Goal: Task Accomplishment & Management: Manage account settings

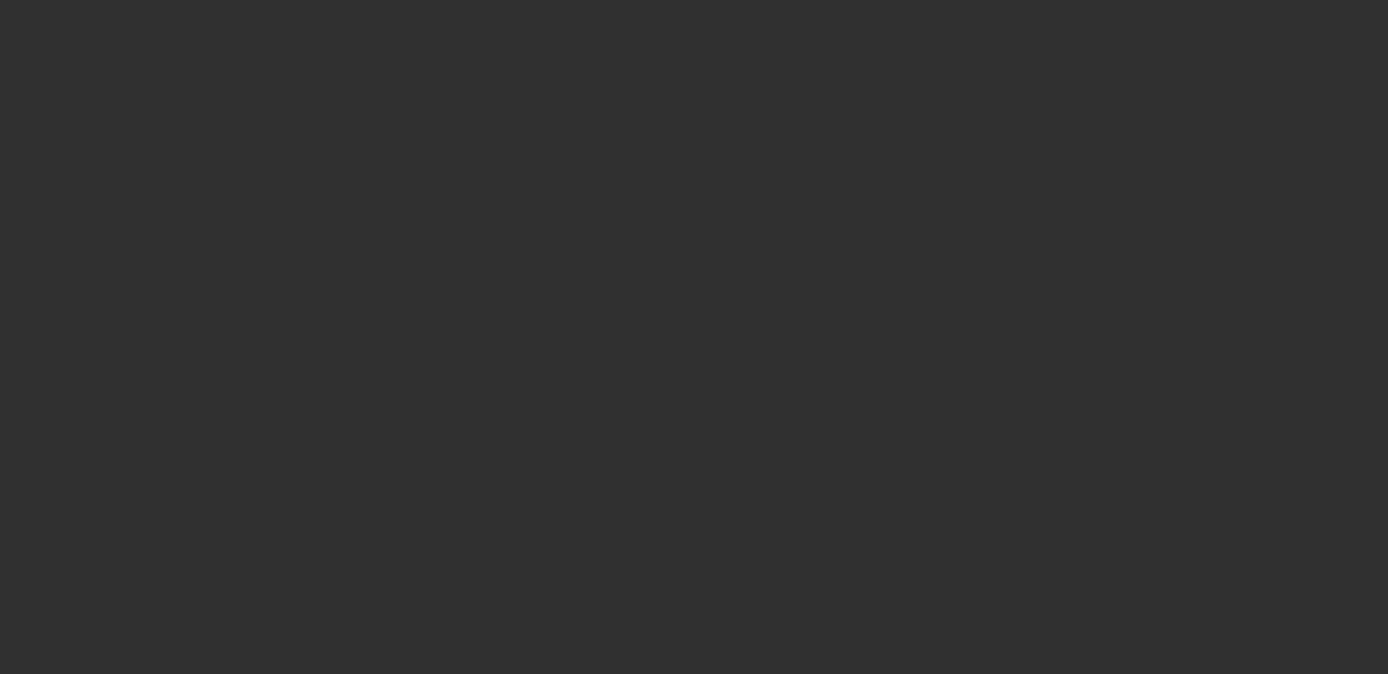
select select "10"
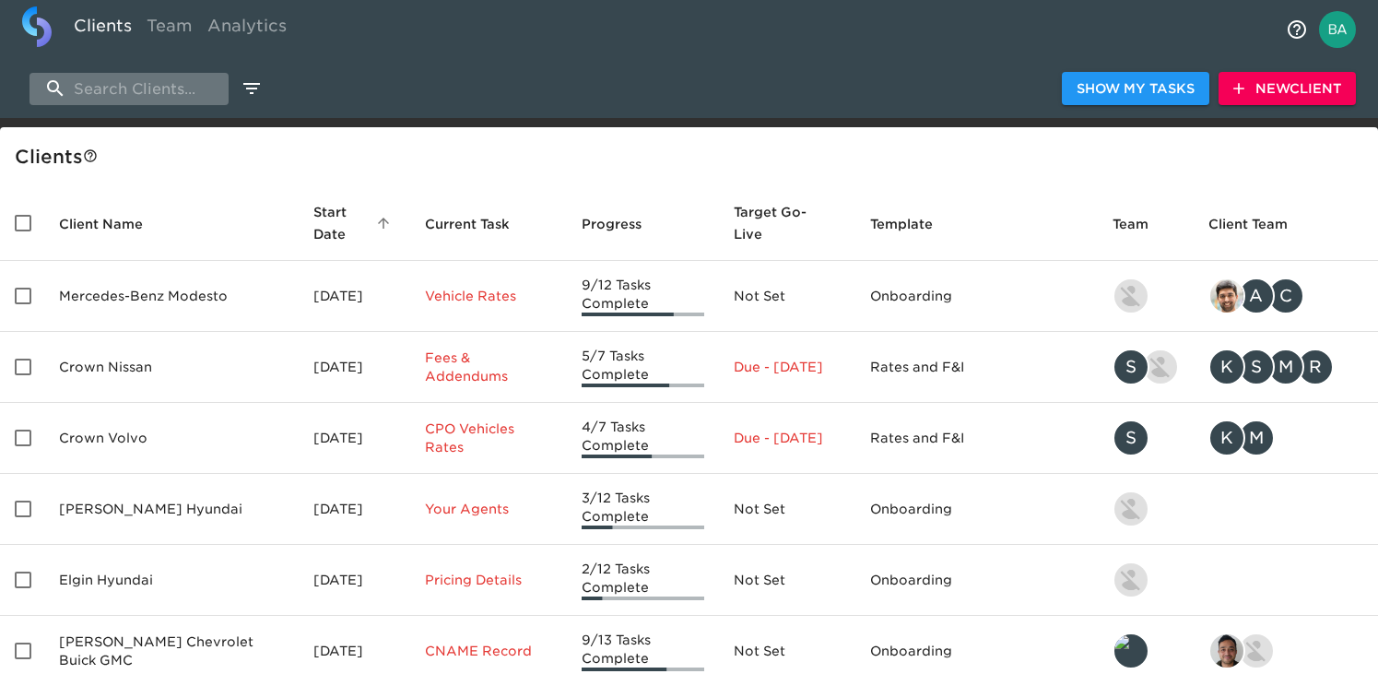
click at [151, 83] on input "search" at bounding box center [128, 89] width 199 height 32
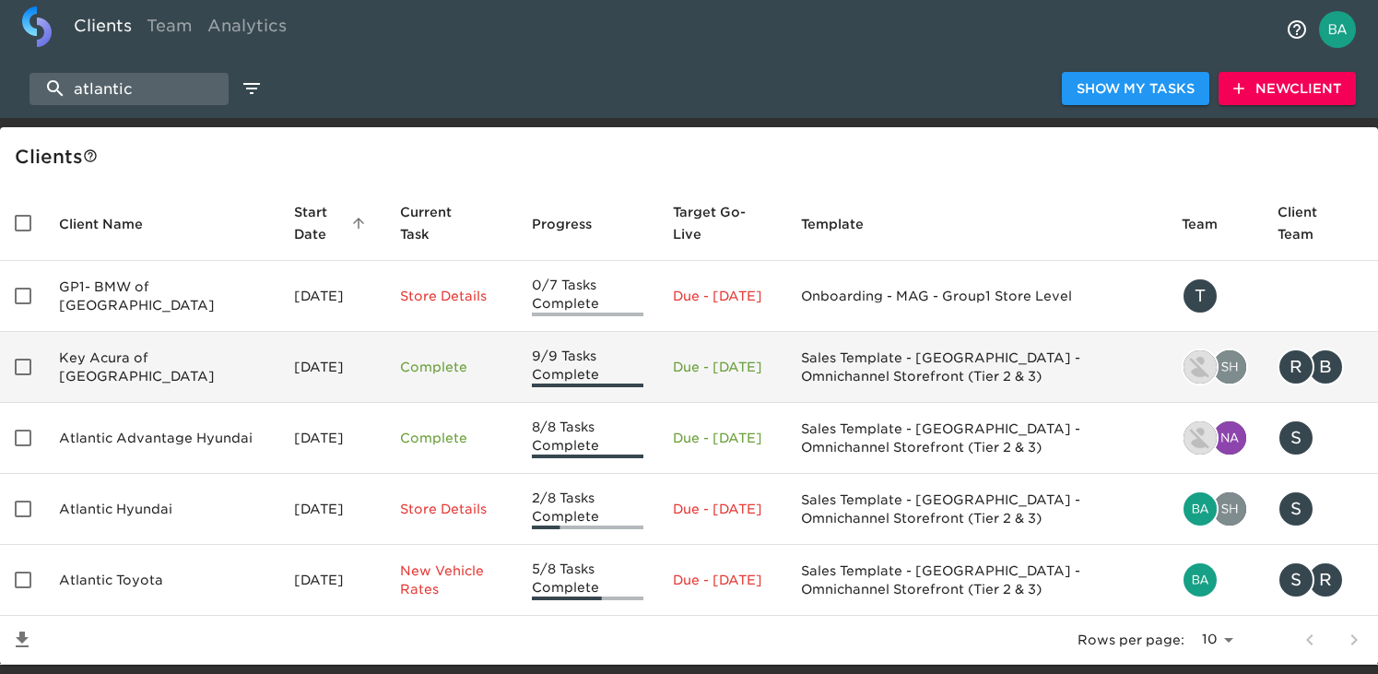
scroll to position [50, 0]
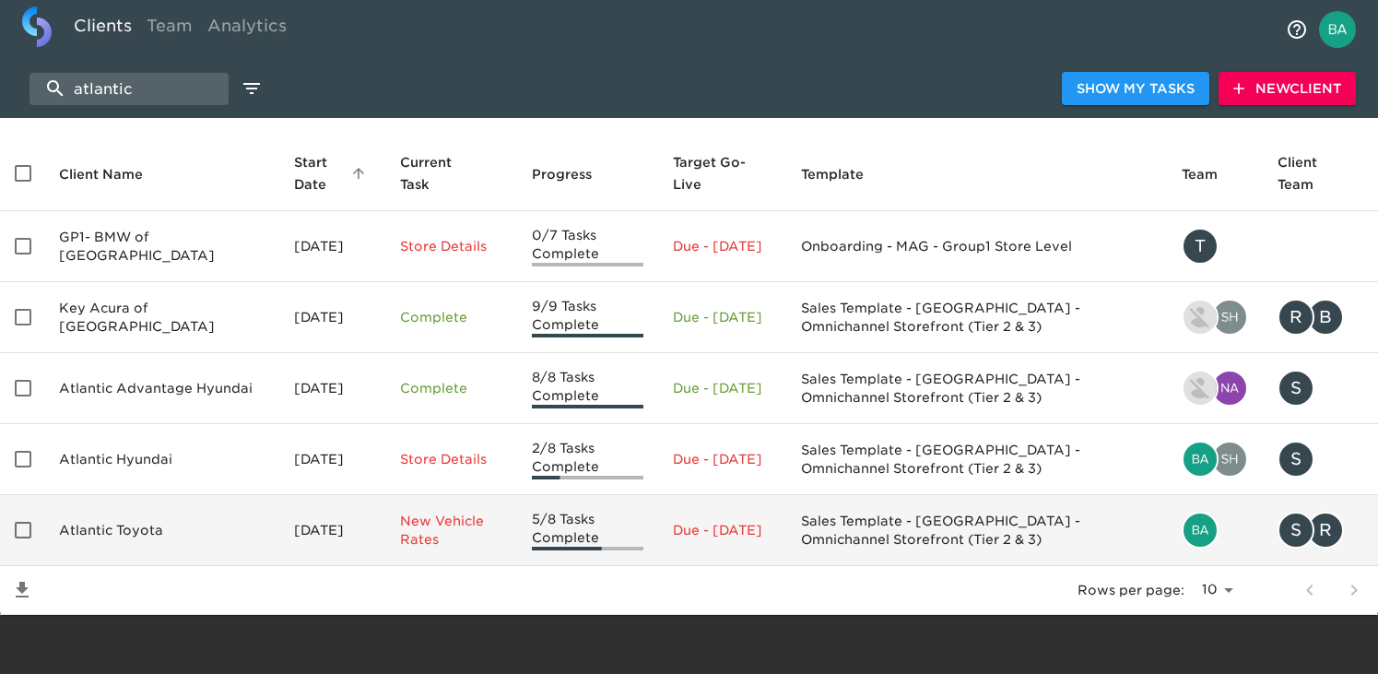
type input "atlantic"
click at [147, 529] on td "Atlantic Toyota" at bounding box center [161, 530] width 235 height 71
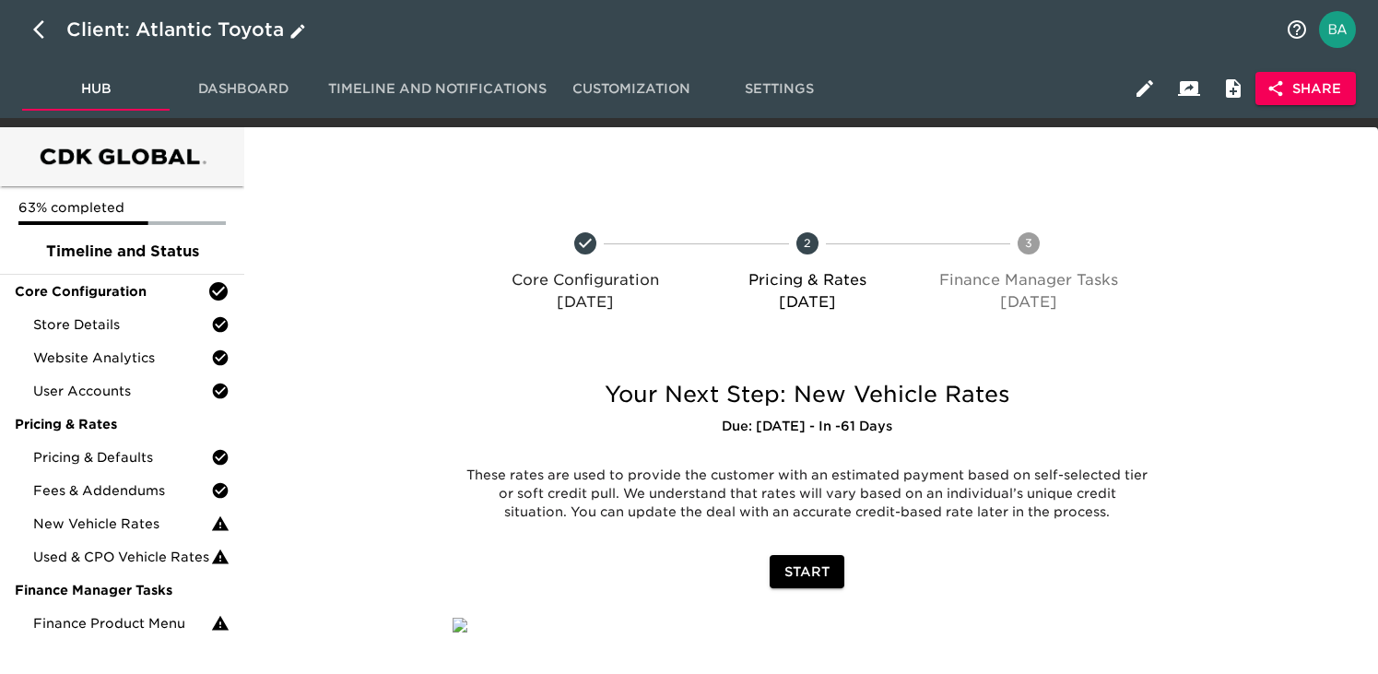
click at [33, 29] on icon "button" at bounding box center [38, 29] width 11 height 18
select select "10"
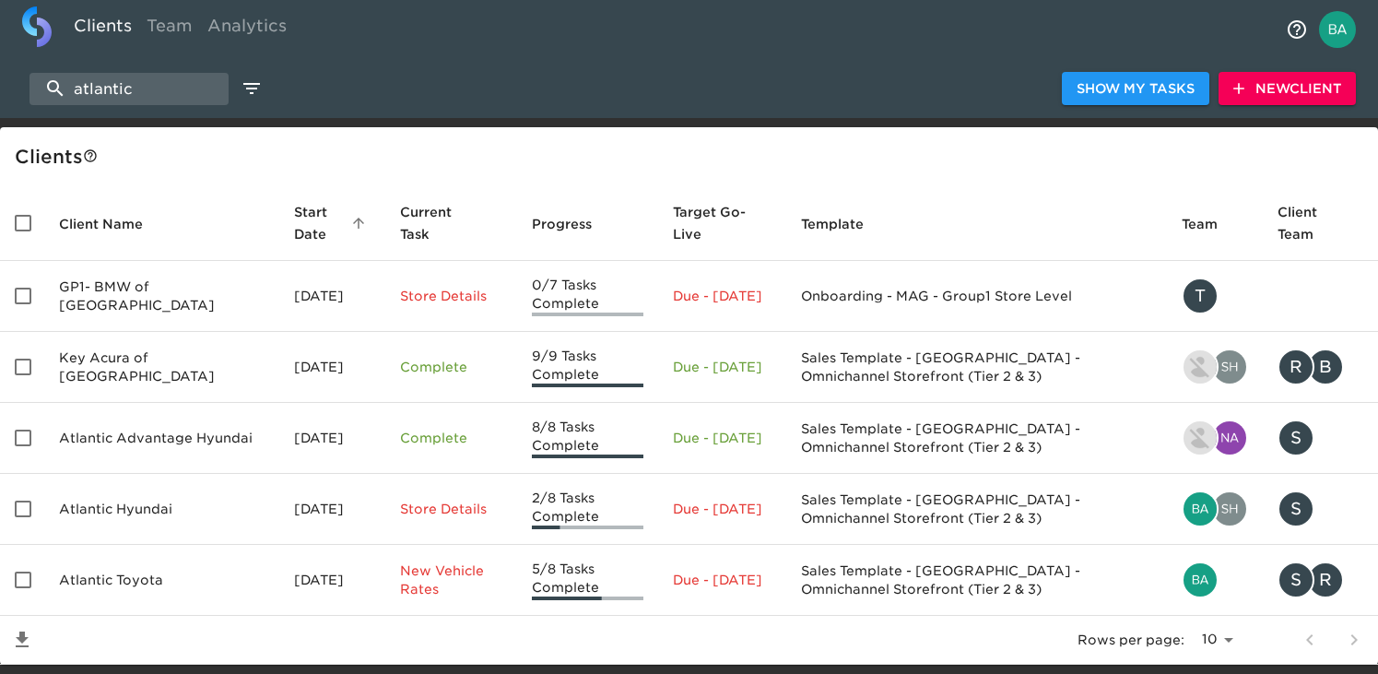
click at [1318, 87] on span "New Client" at bounding box center [1287, 88] width 108 height 23
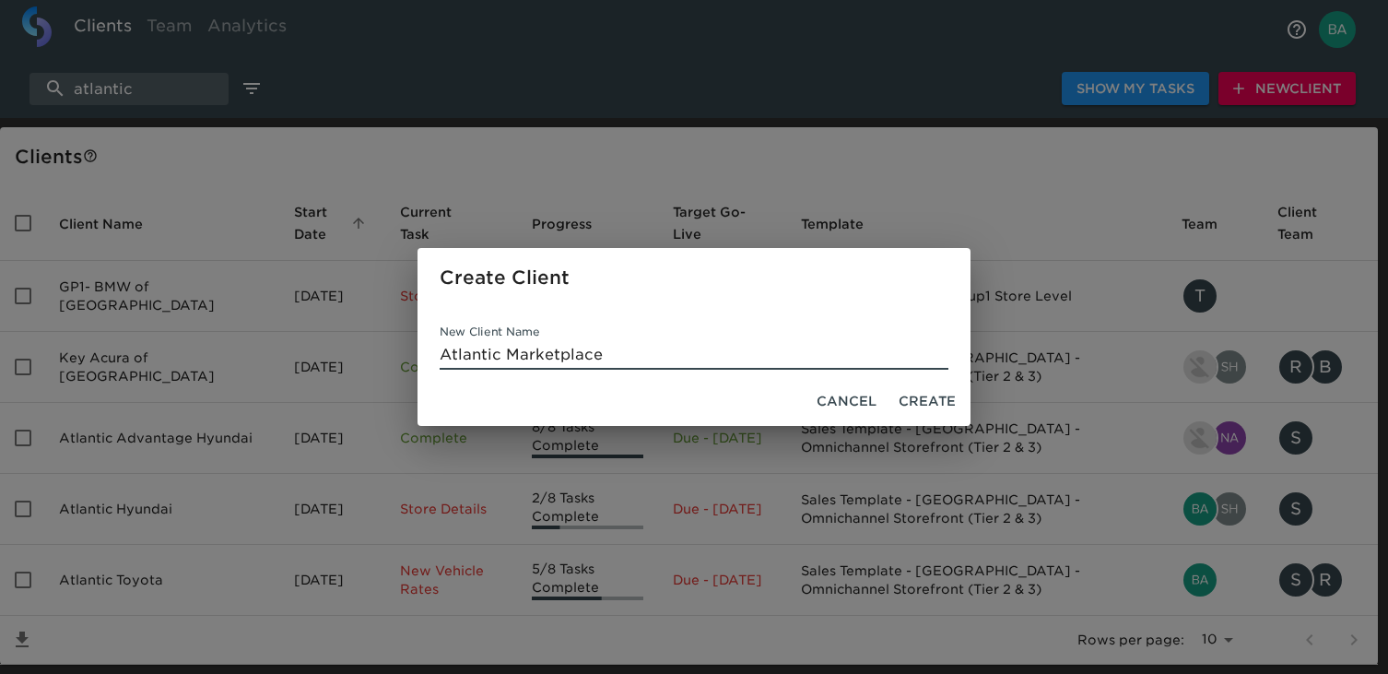
click at [506, 359] on input "Atlantic Marketplace" at bounding box center [694, 354] width 509 height 29
type input "Atlantic Automotive Group Marketplace"
click at [930, 399] on span "Create" at bounding box center [927, 401] width 57 height 23
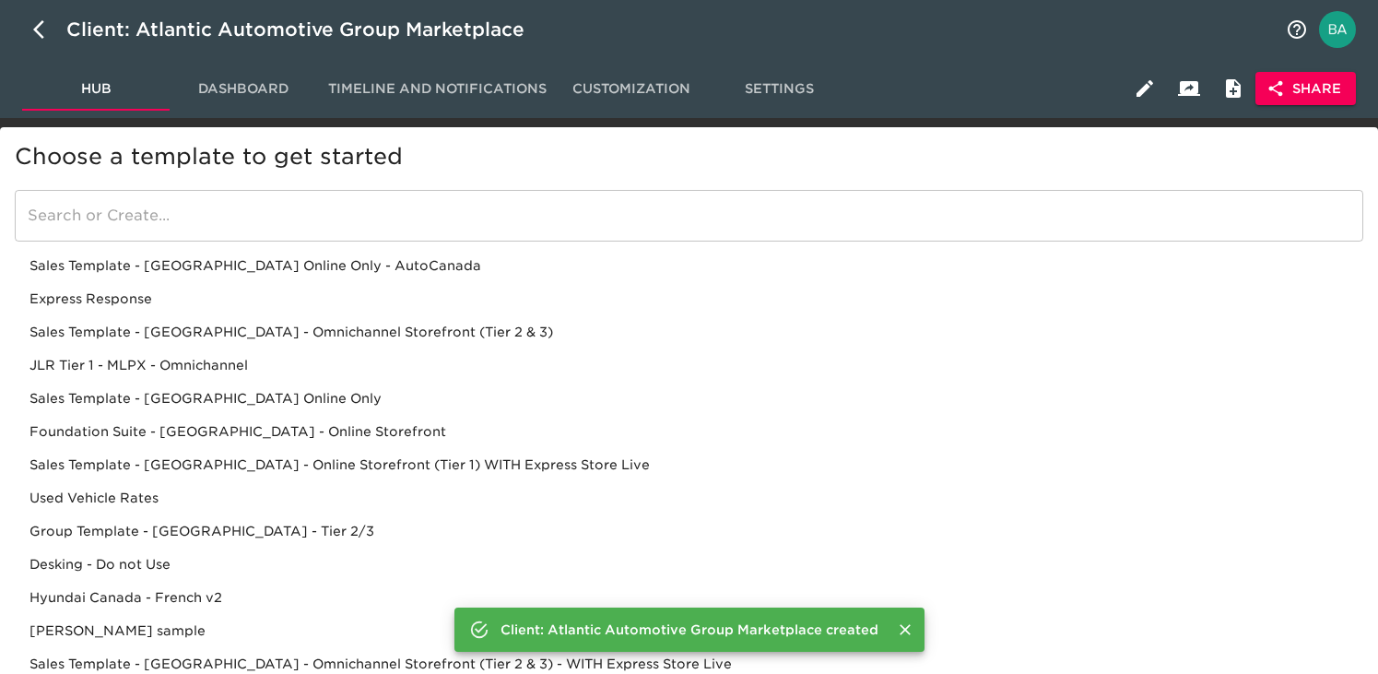
click at [253, 224] on input "search" at bounding box center [689, 216] width 1348 height 52
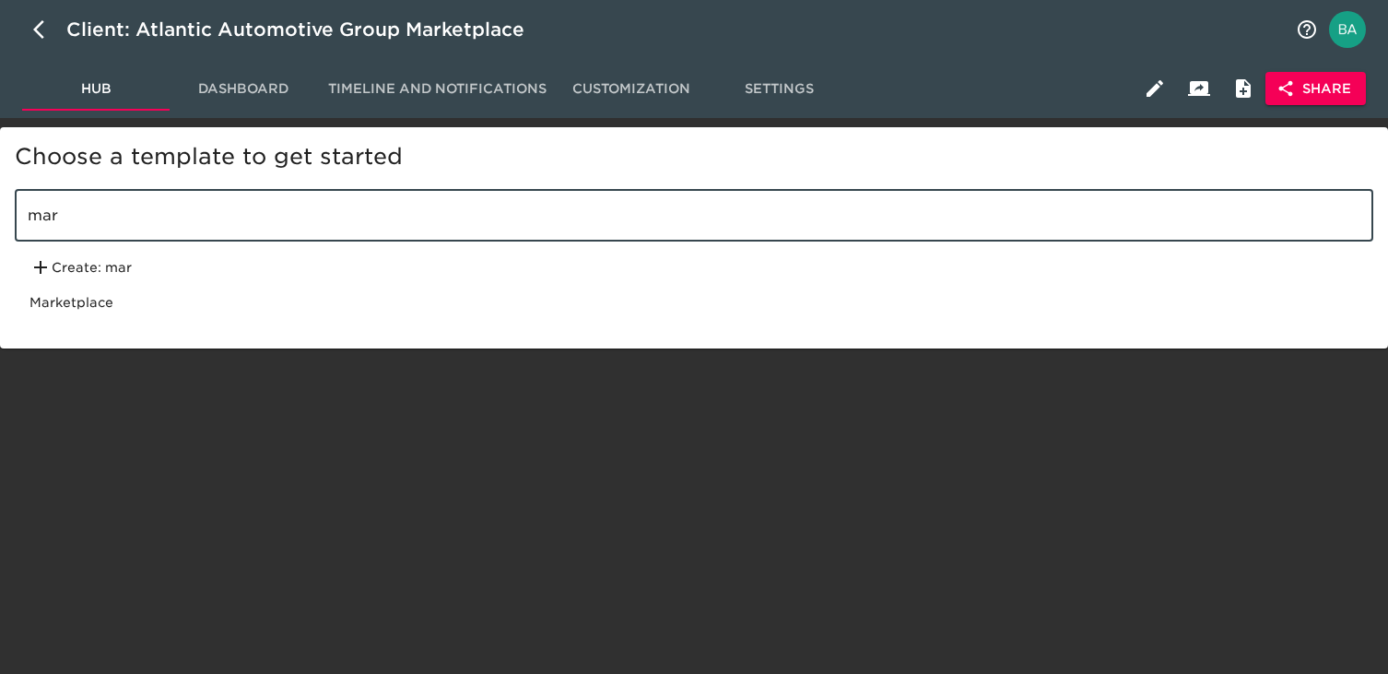
type input "mar"
click at [135, 315] on div "Marketplace" at bounding box center [694, 302] width 1359 height 33
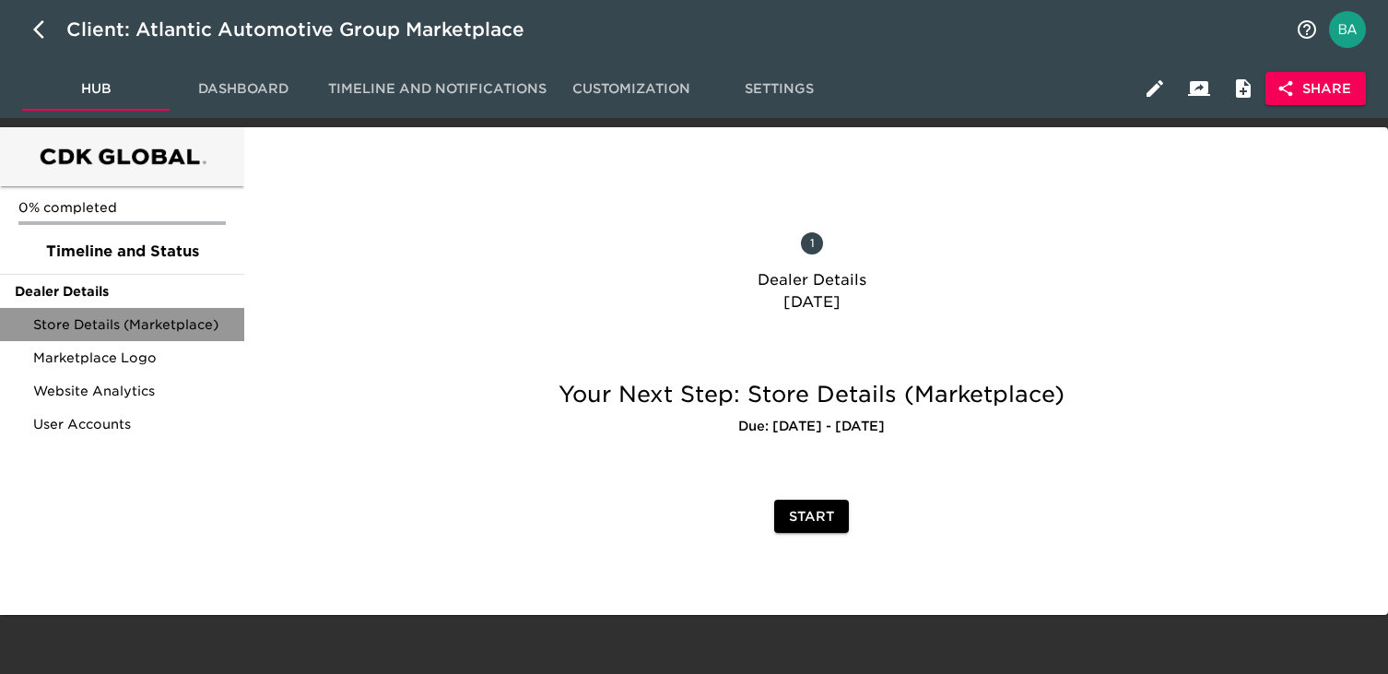
click at [179, 332] on span "Store Details (Marketplace)" at bounding box center [131, 324] width 196 height 18
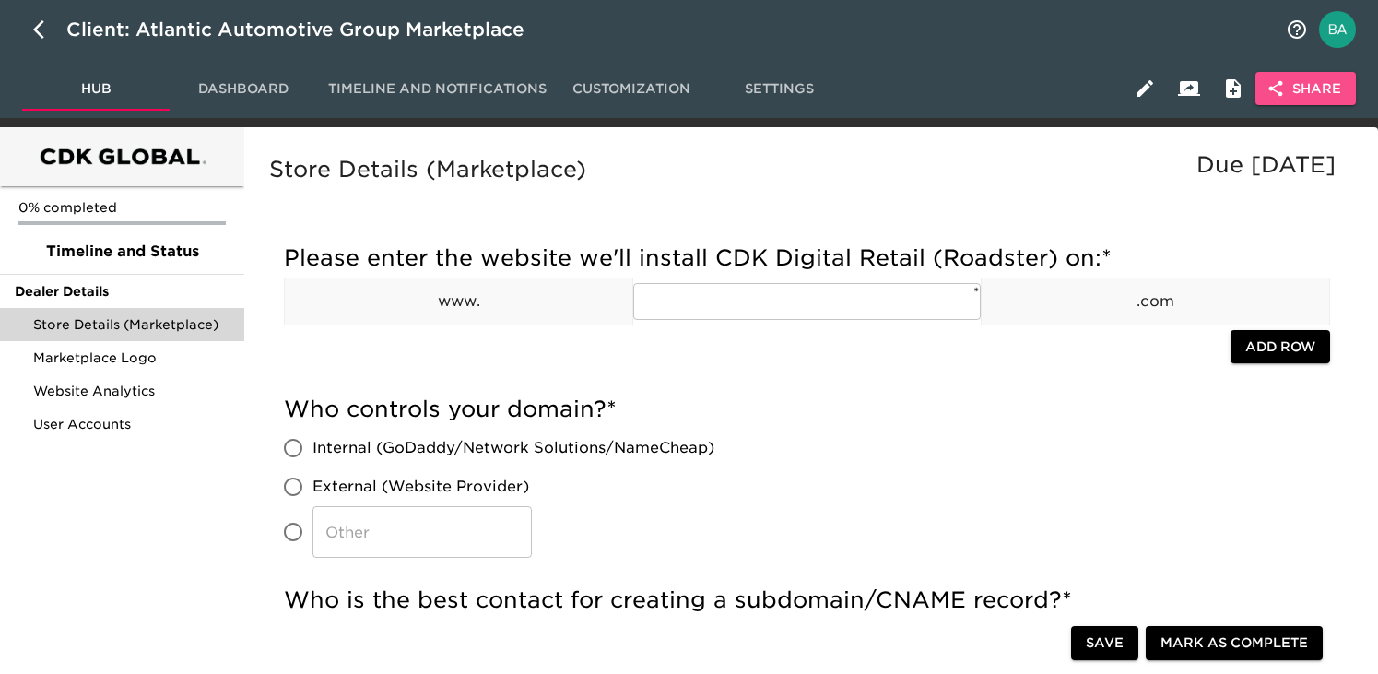
click at [1314, 90] on span "Share" at bounding box center [1305, 88] width 71 height 23
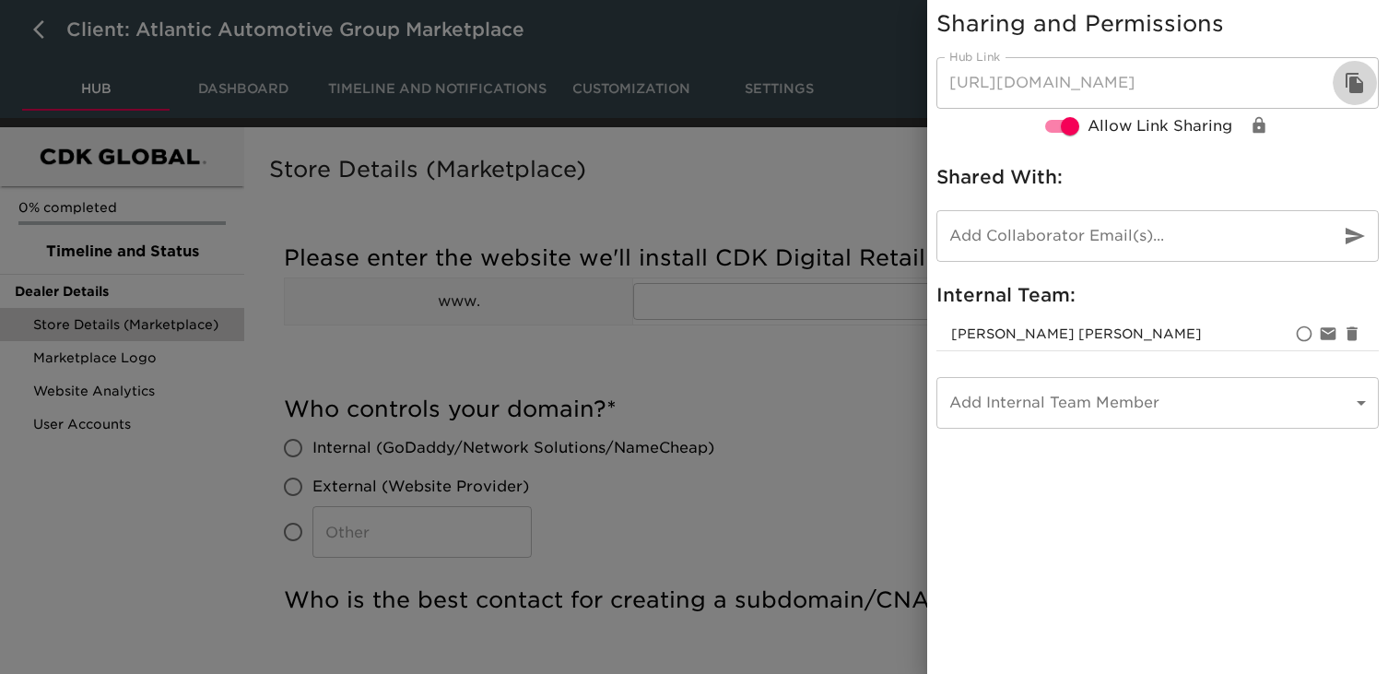
click at [1357, 84] on icon "button" at bounding box center [1355, 83] width 18 height 20
click at [749, 167] on div at bounding box center [694, 337] width 1388 height 674
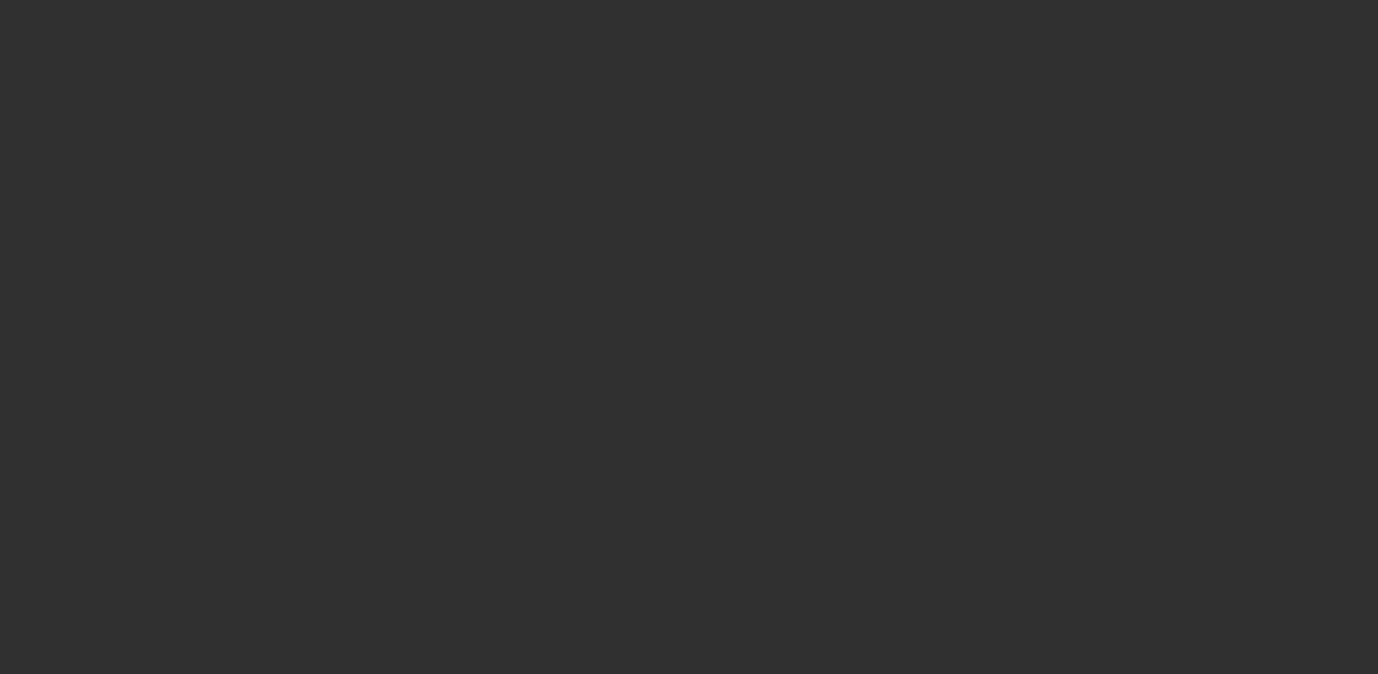
select select "10"
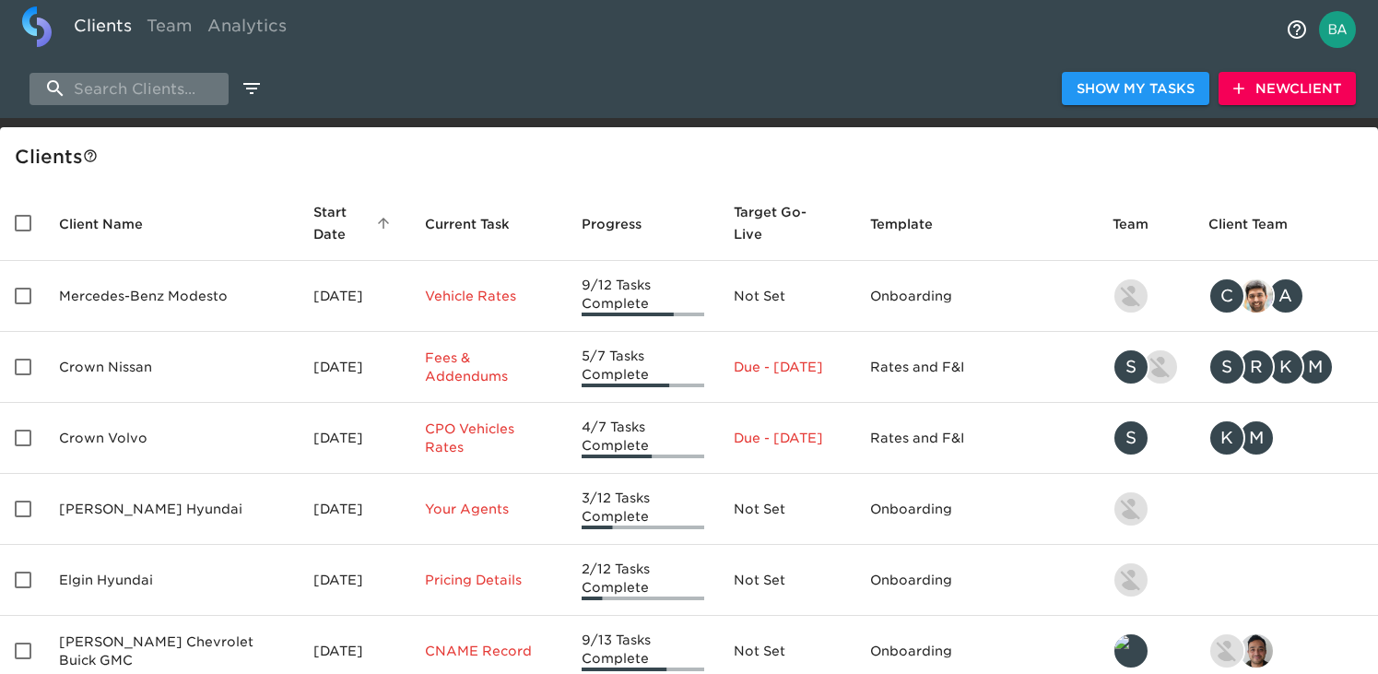
click at [125, 83] on input "search" at bounding box center [128, 89] width 199 height 32
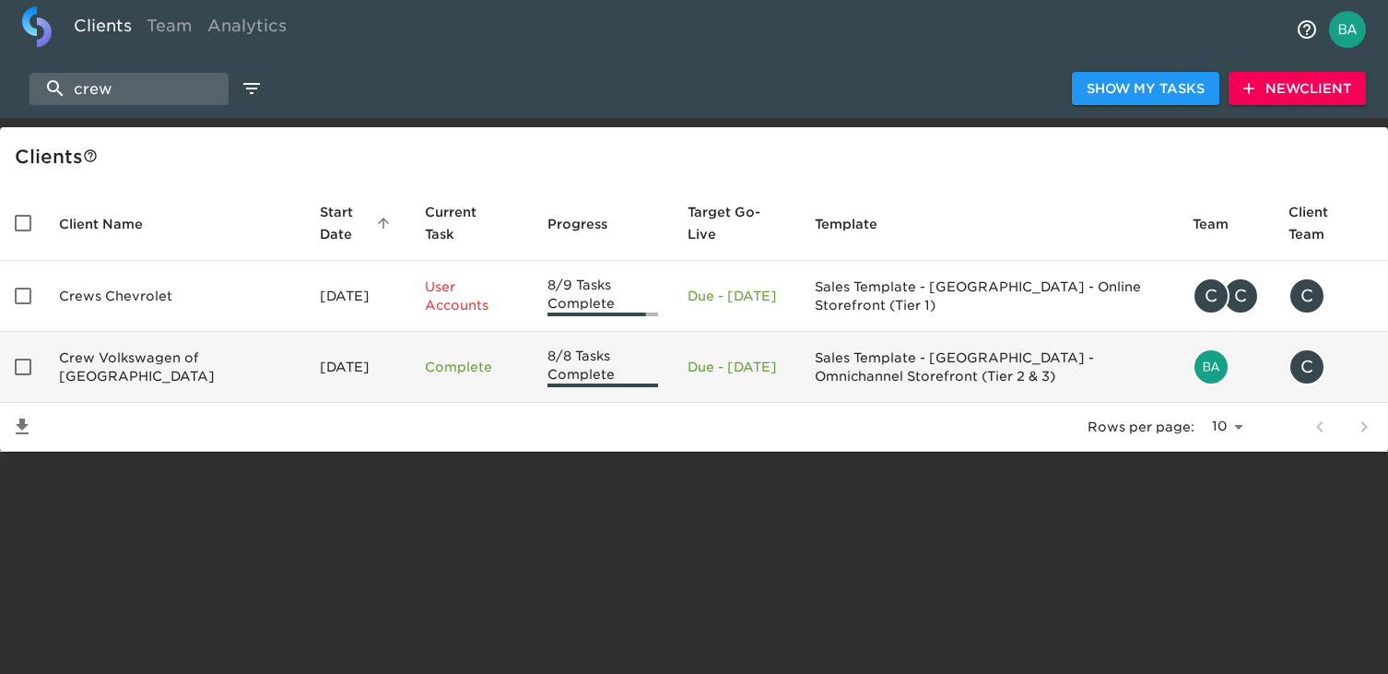
type input "crew"
click at [120, 380] on td "Crew Volkswagen of Plainville" at bounding box center [174, 367] width 261 height 71
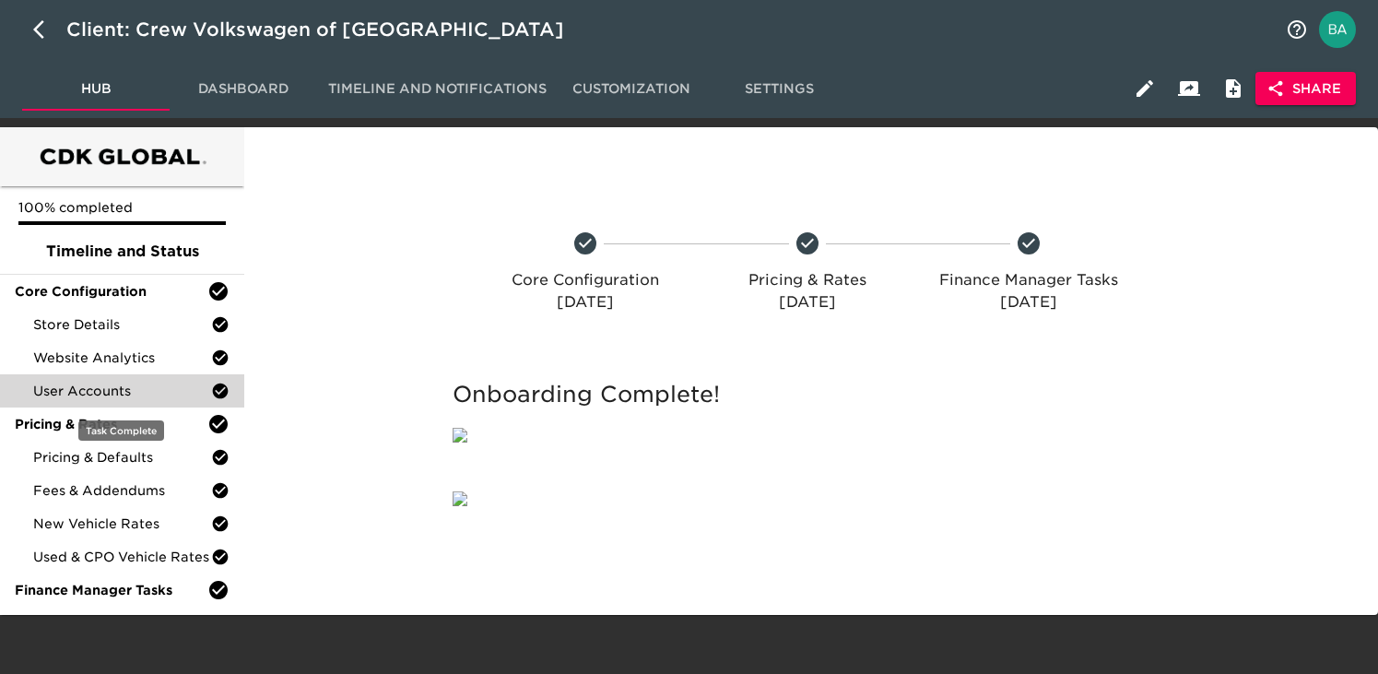
click at [118, 377] on div "User Accounts" at bounding box center [122, 390] width 244 height 33
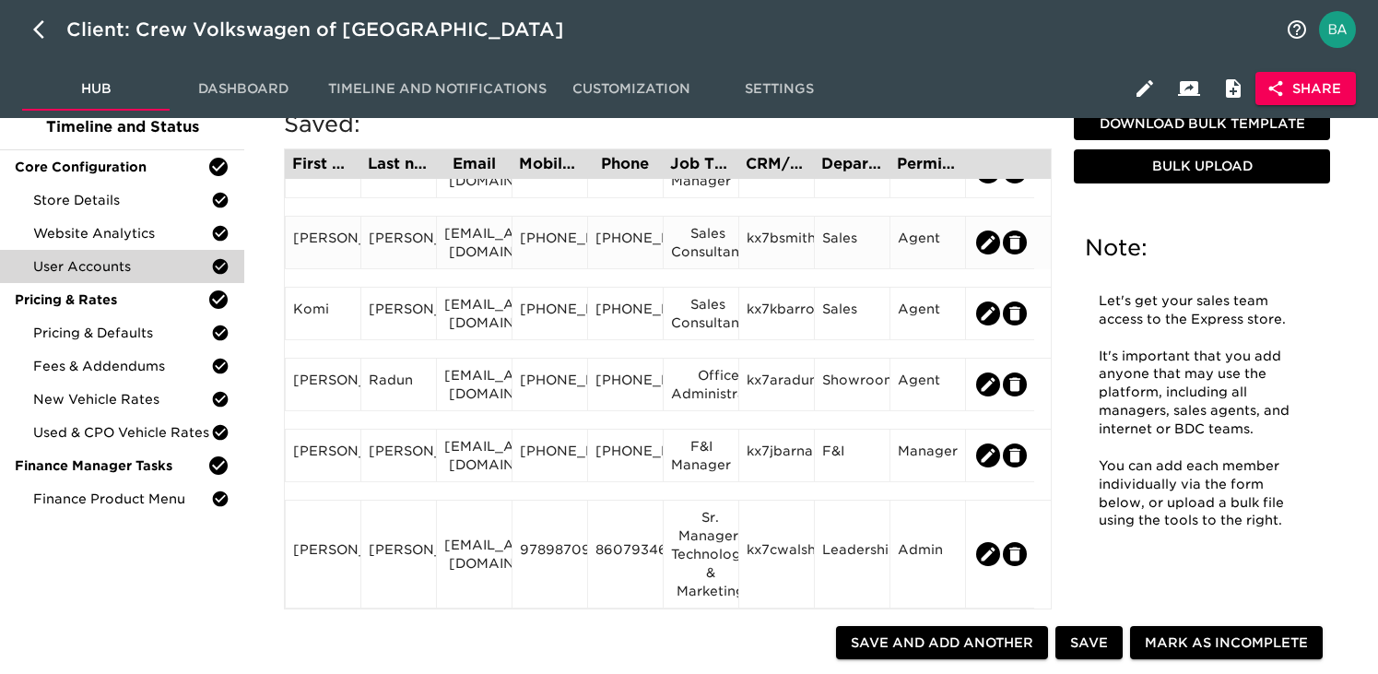
scroll to position [231, 0]
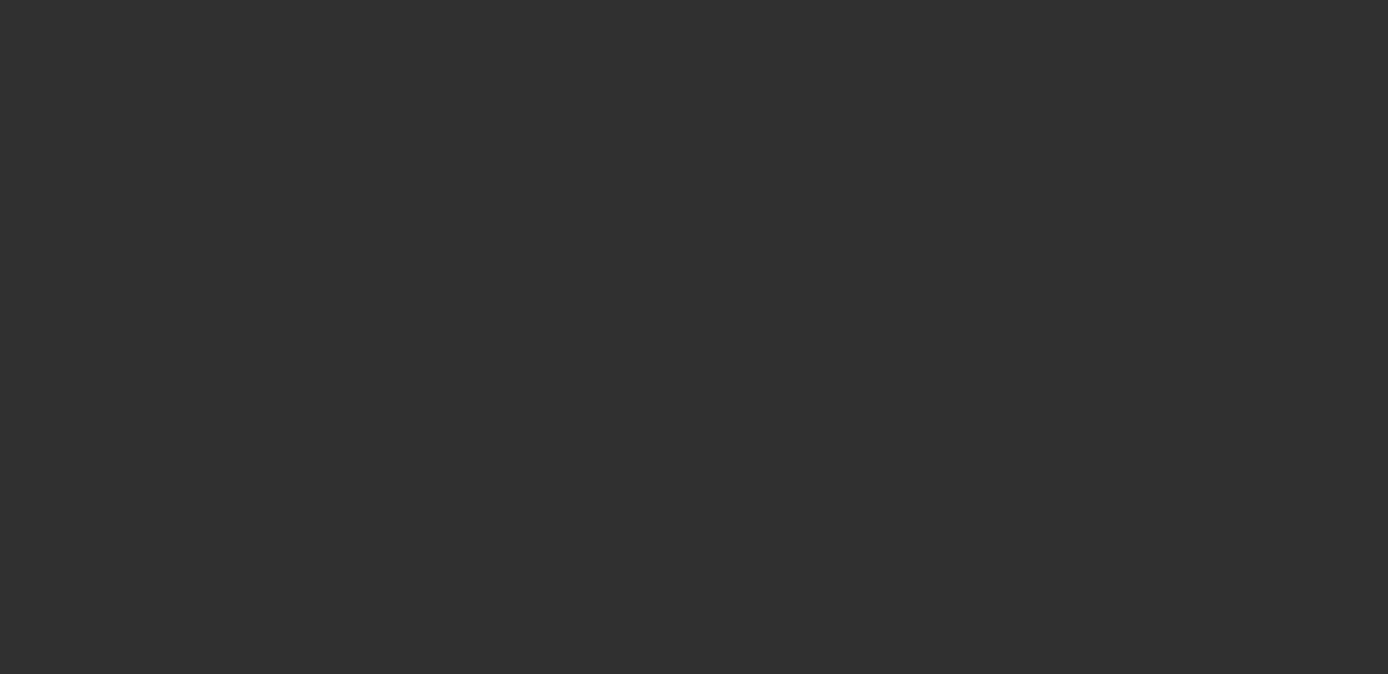
select select "10"
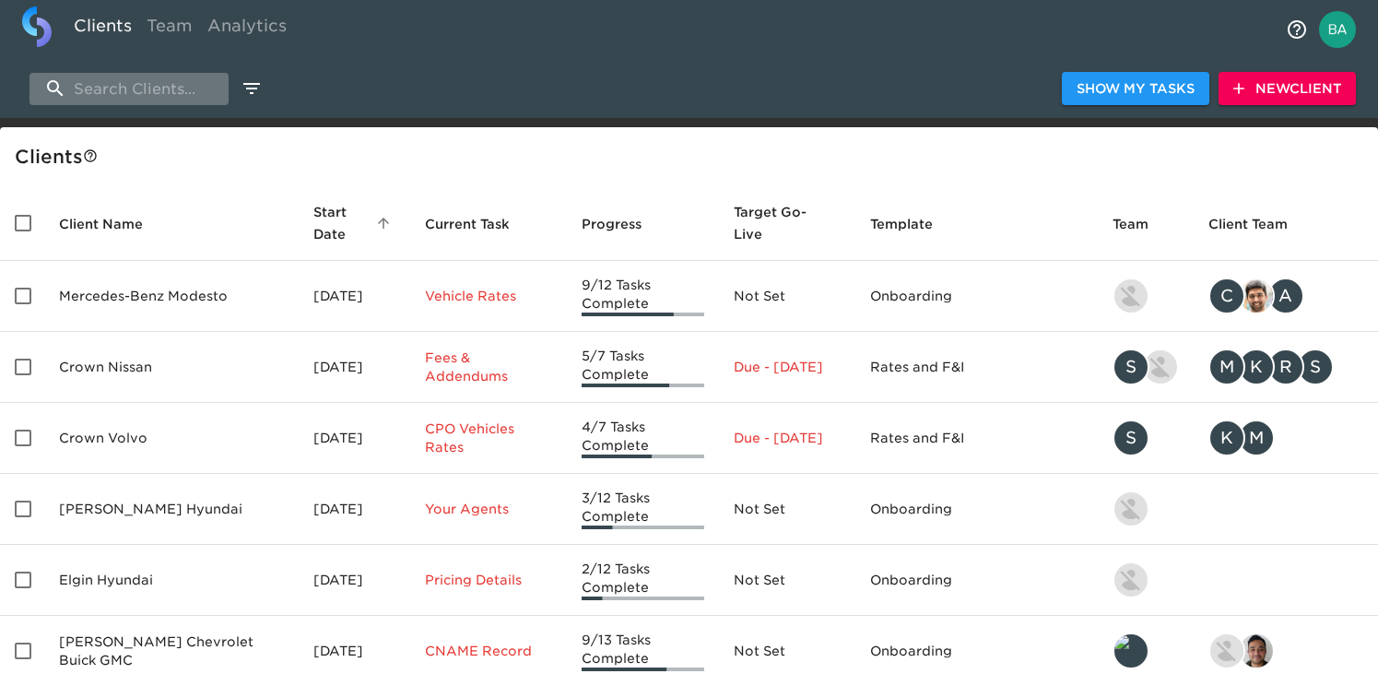
click at [143, 86] on input "search" at bounding box center [128, 89] width 199 height 32
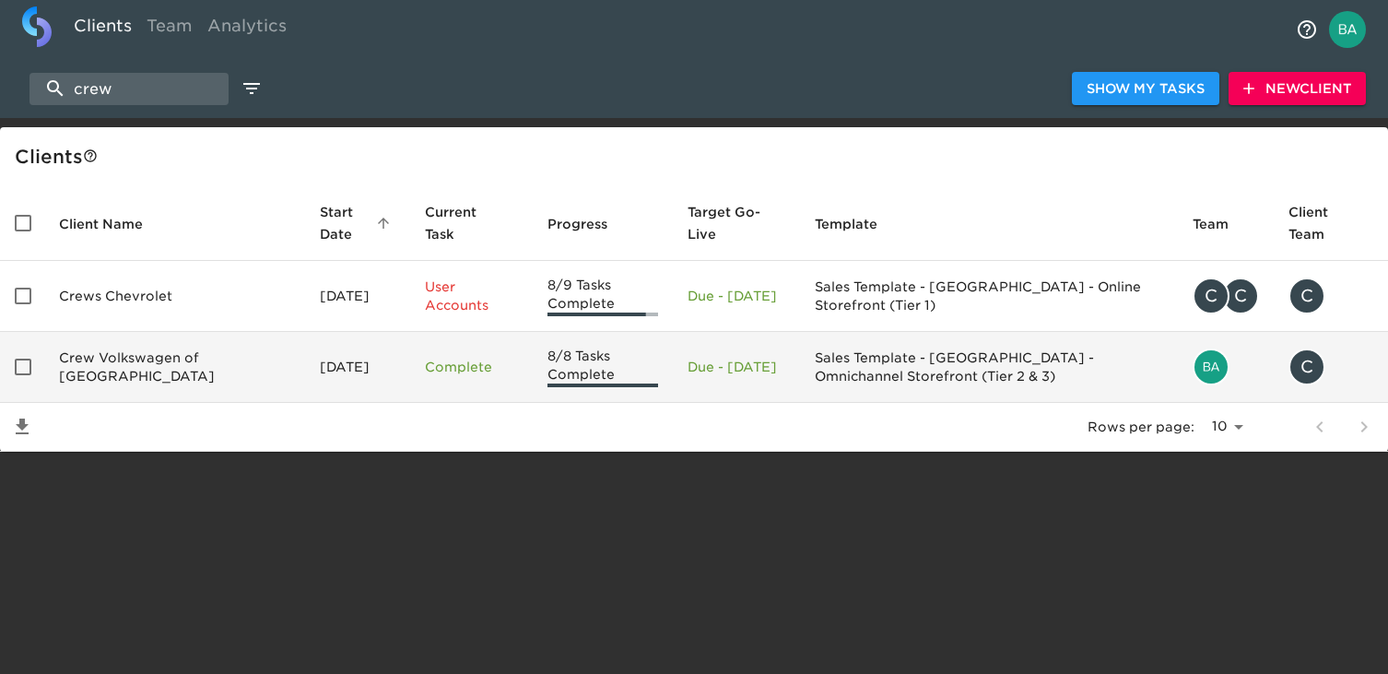
type input "crew"
click at [131, 366] on td "Crew Volkswagen of Plainville" at bounding box center [174, 367] width 261 height 71
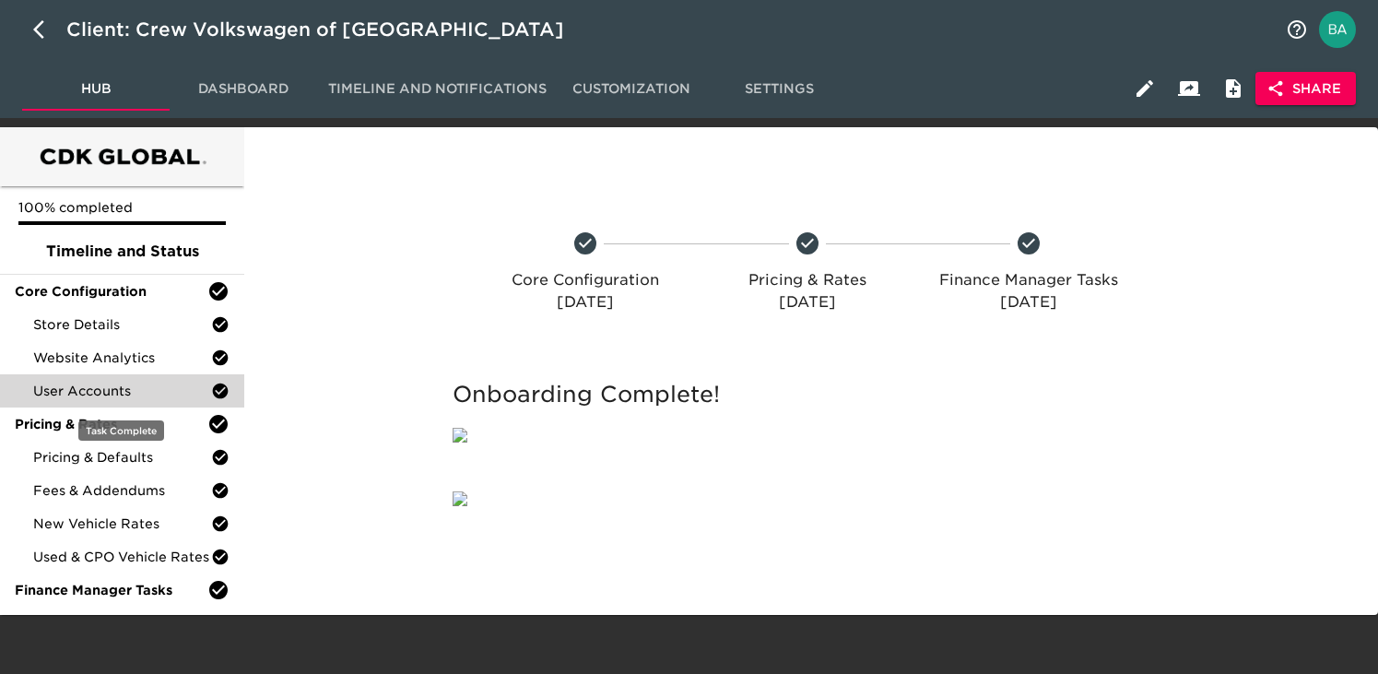
click at [112, 401] on div "User Accounts" at bounding box center [122, 390] width 244 height 33
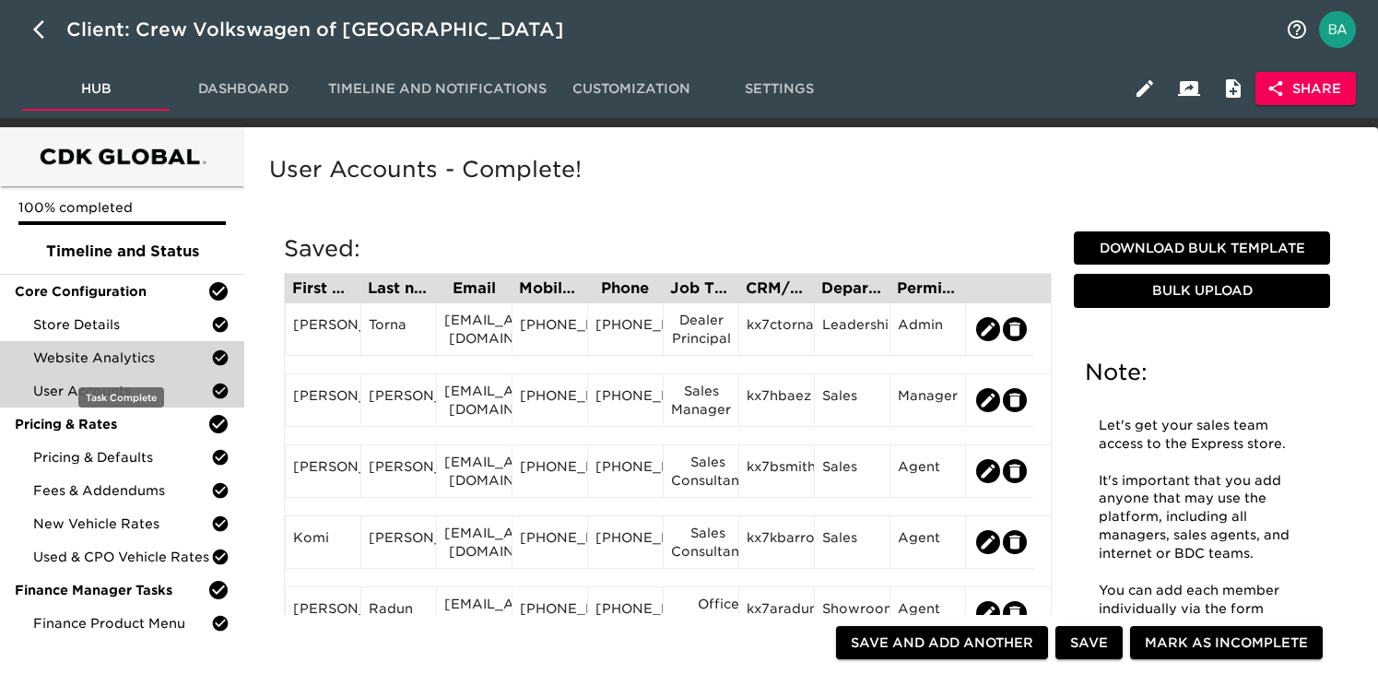
click at [100, 355] on span "Website Analytics" at bounding box center [122, 357] width 178 height 18
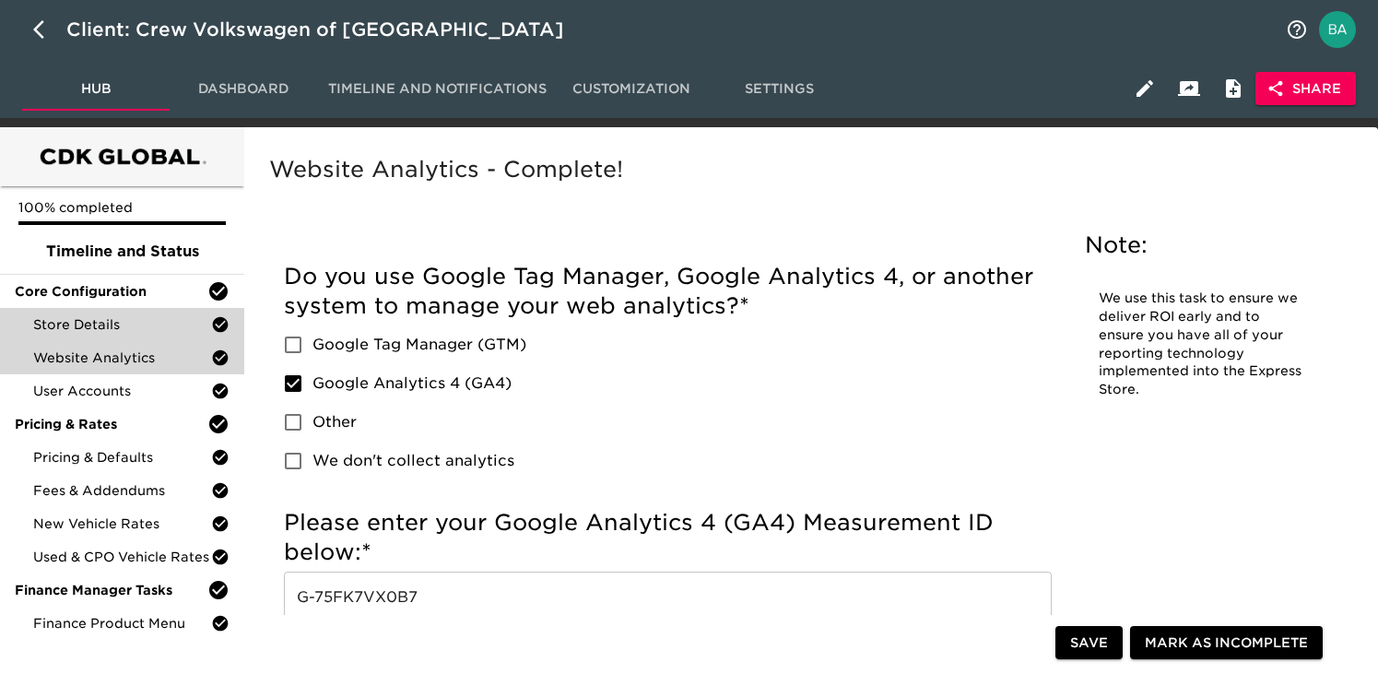
click at [105, 323] on span "Store Details" at bounding box center [122, 324] width 178 height 18
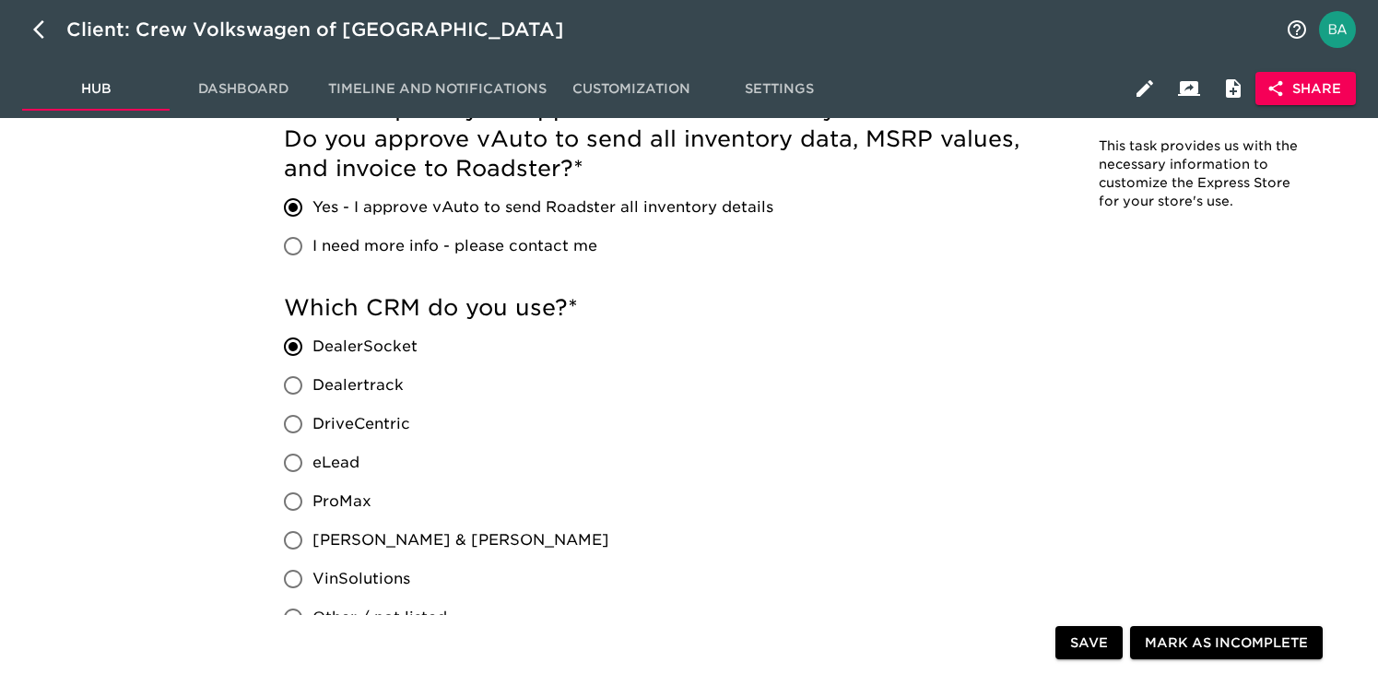
scroll to position [1155, 0]
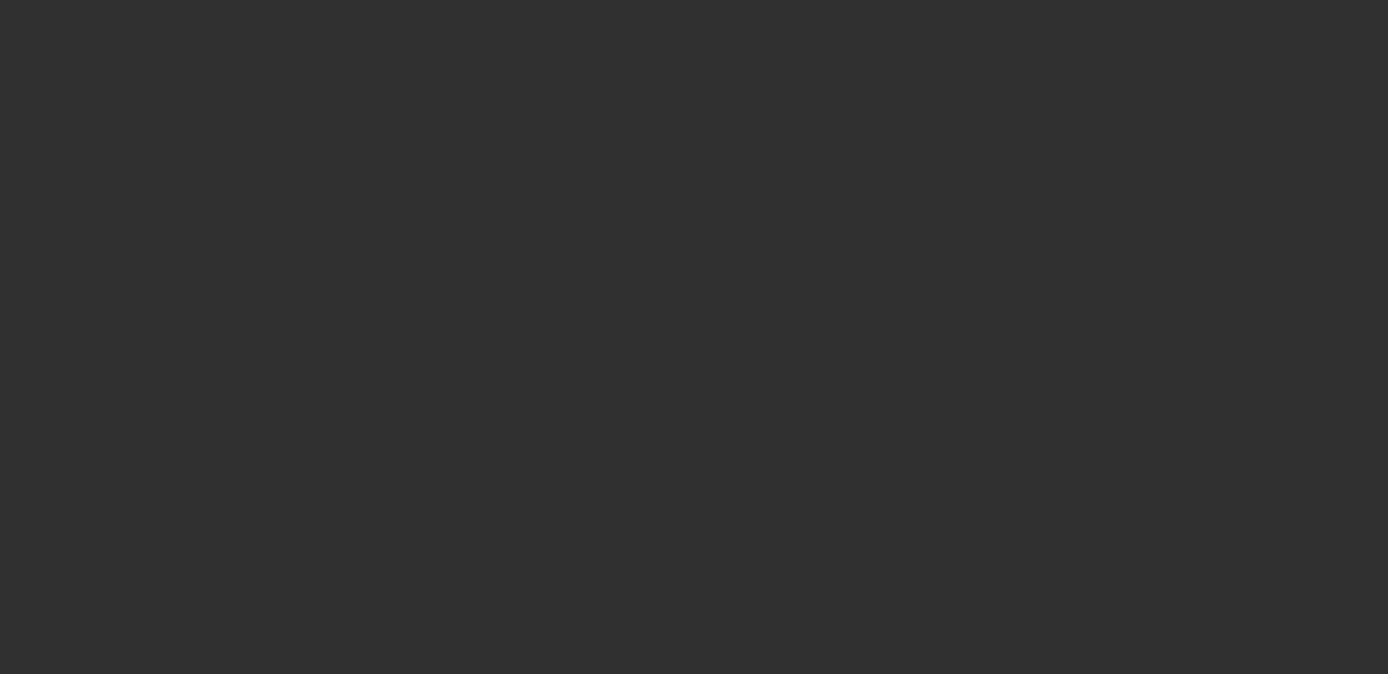
select select "10"
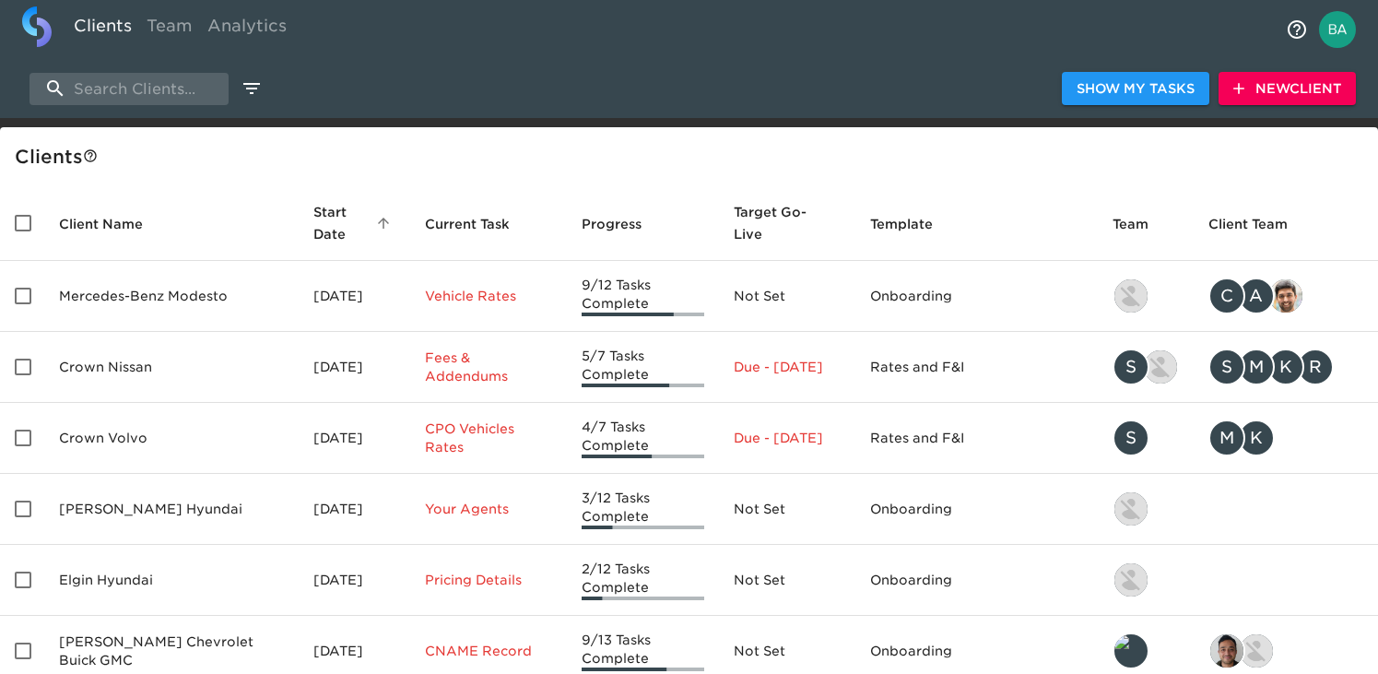
click at [130, 116] on div "Show My Tasks New Client" at bounding box center [689, 88] width 1378 height 59
click at [128, 100] on input "search" at bounding box center [128, 89] width 199 height 32
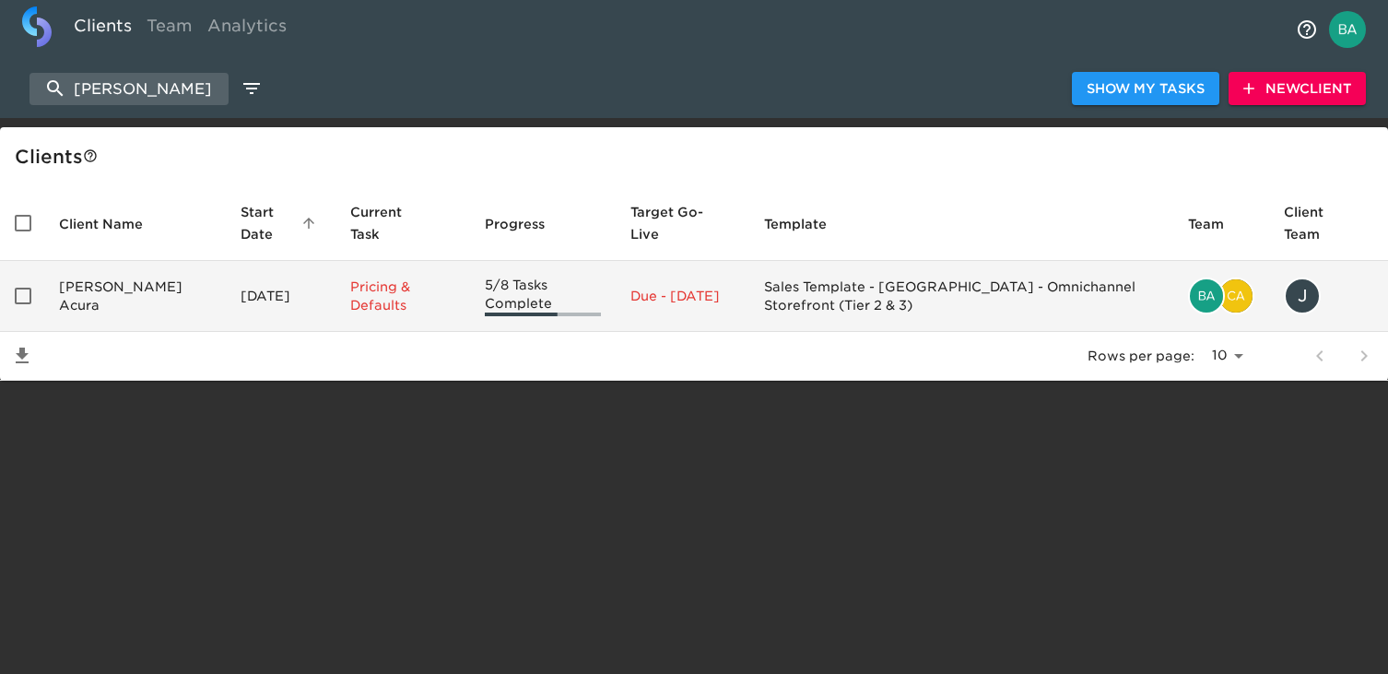
type input "[PERSON_NAME]"
click at [122, 300] on td "[PERSON_NAME] Acura" at bounding box center [135, 296] width 182 height 71
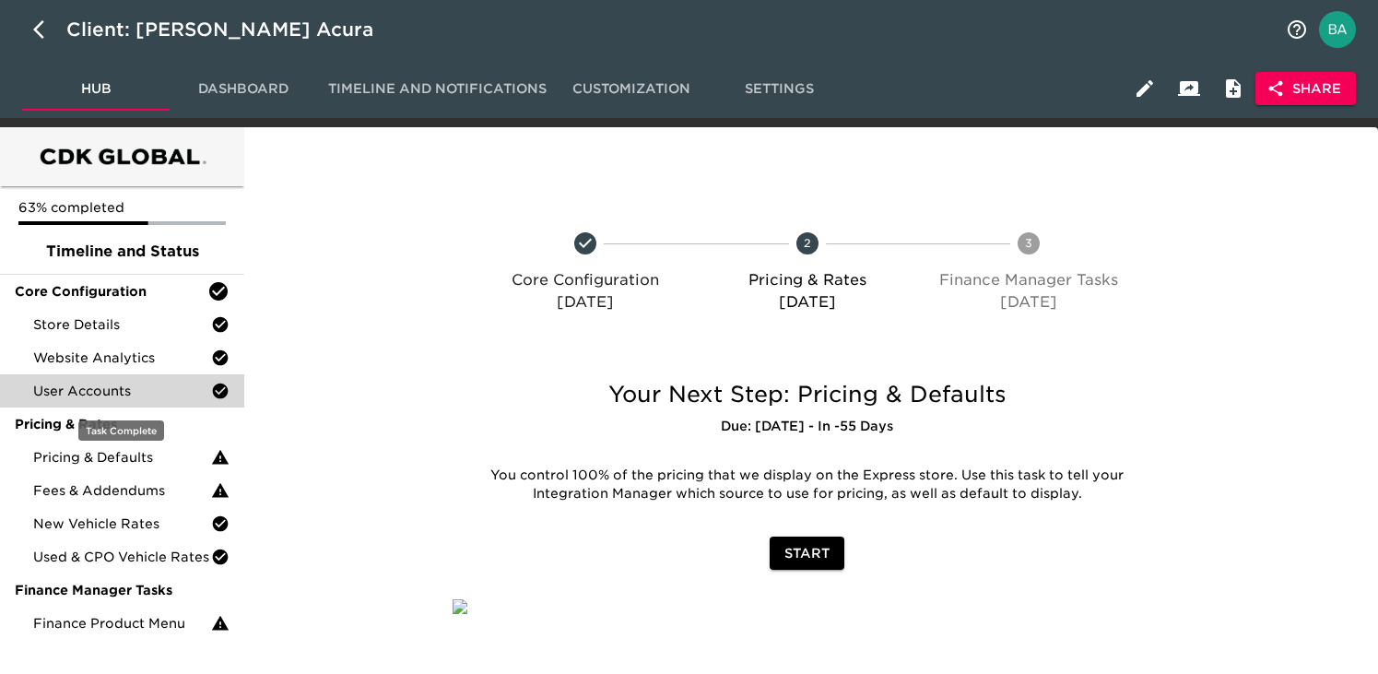
click at [86, 383] on span "User Accounts" at bounding box center [122, 391] width 178 height 18
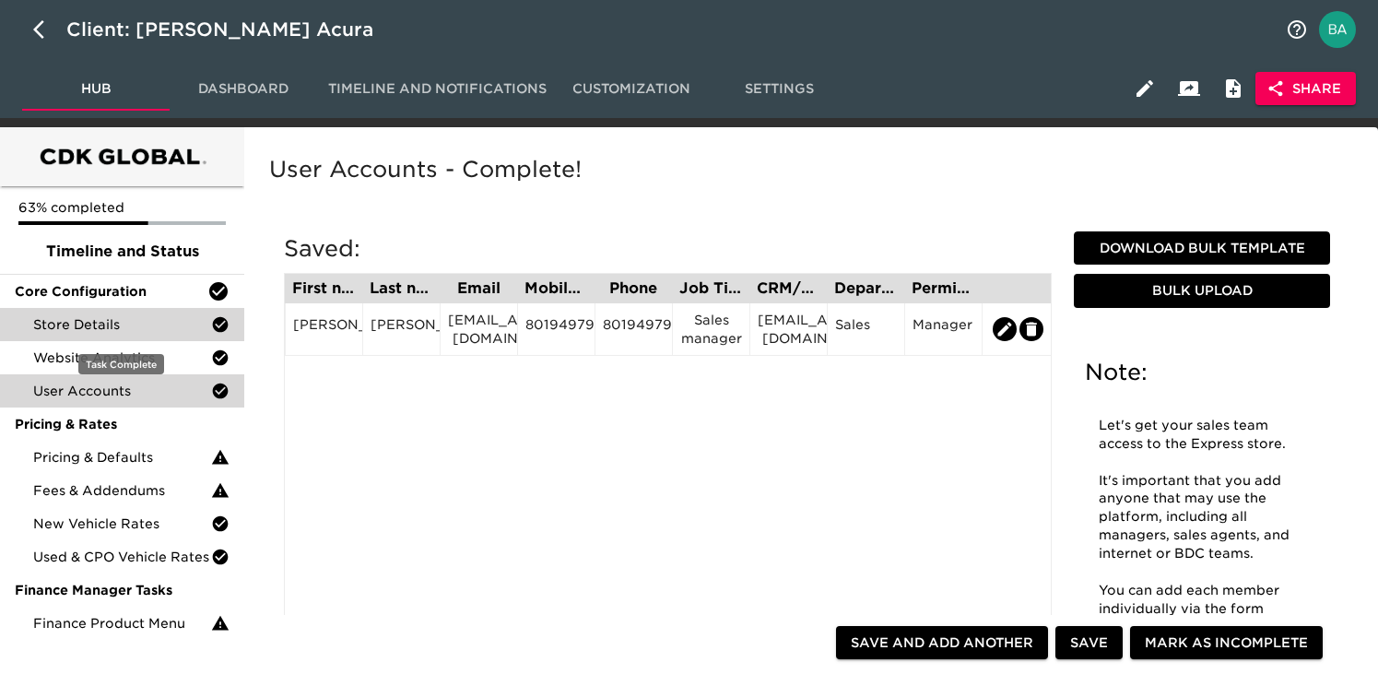
click at [68, 335] on div "Store Details" at bounding box center [122, 324] width 244 height 33
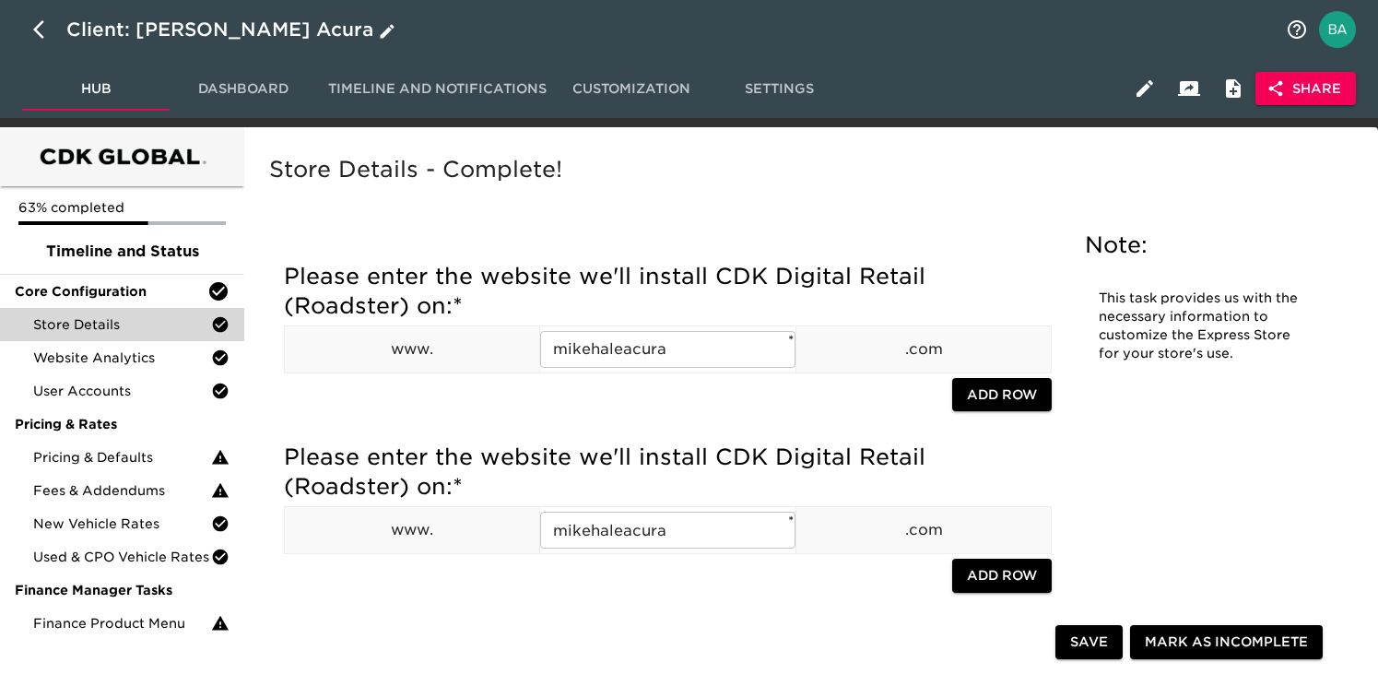
click at [26, 32] on button "button" at bounding box center [44, 29] width 44 height 44
select select "10"
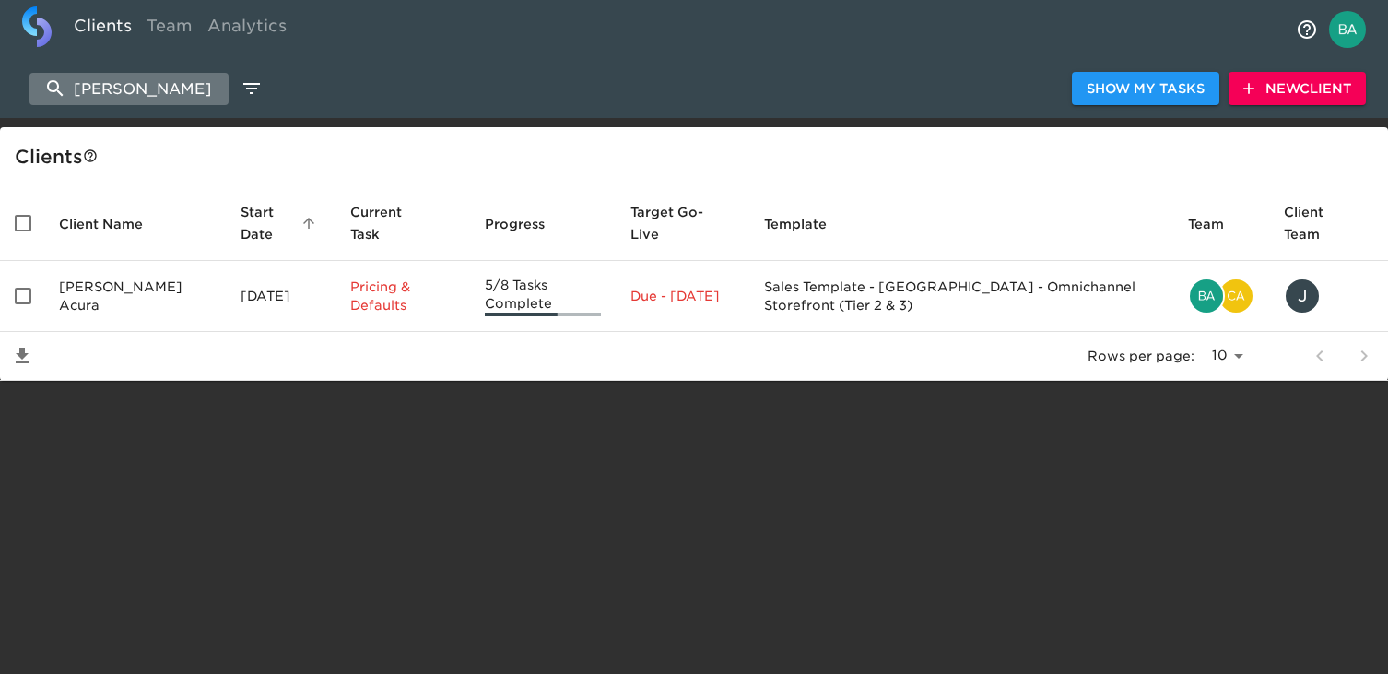
click at [180, 85] on input "mike hale" at bounding box center [128, 89] width 199 height 32
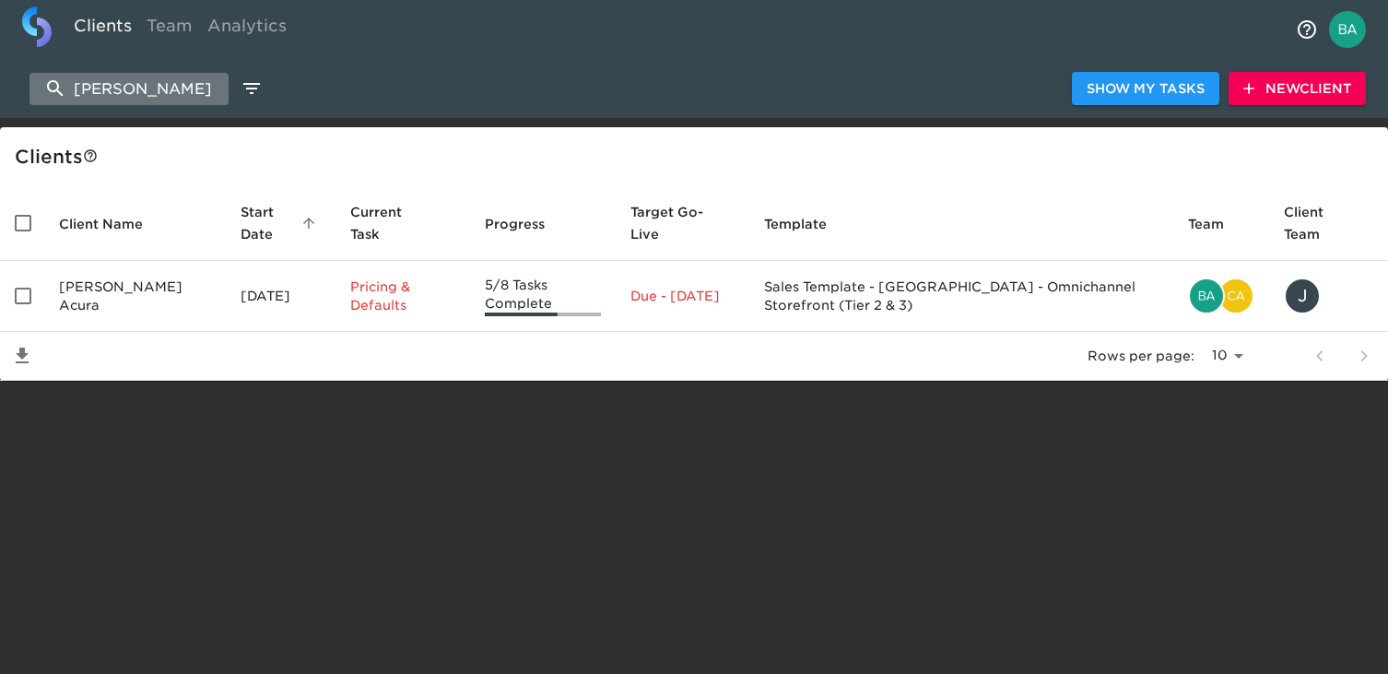
click at [180, 85] on input "mike hale" at bounding box center [128, 89] width 199 height 32
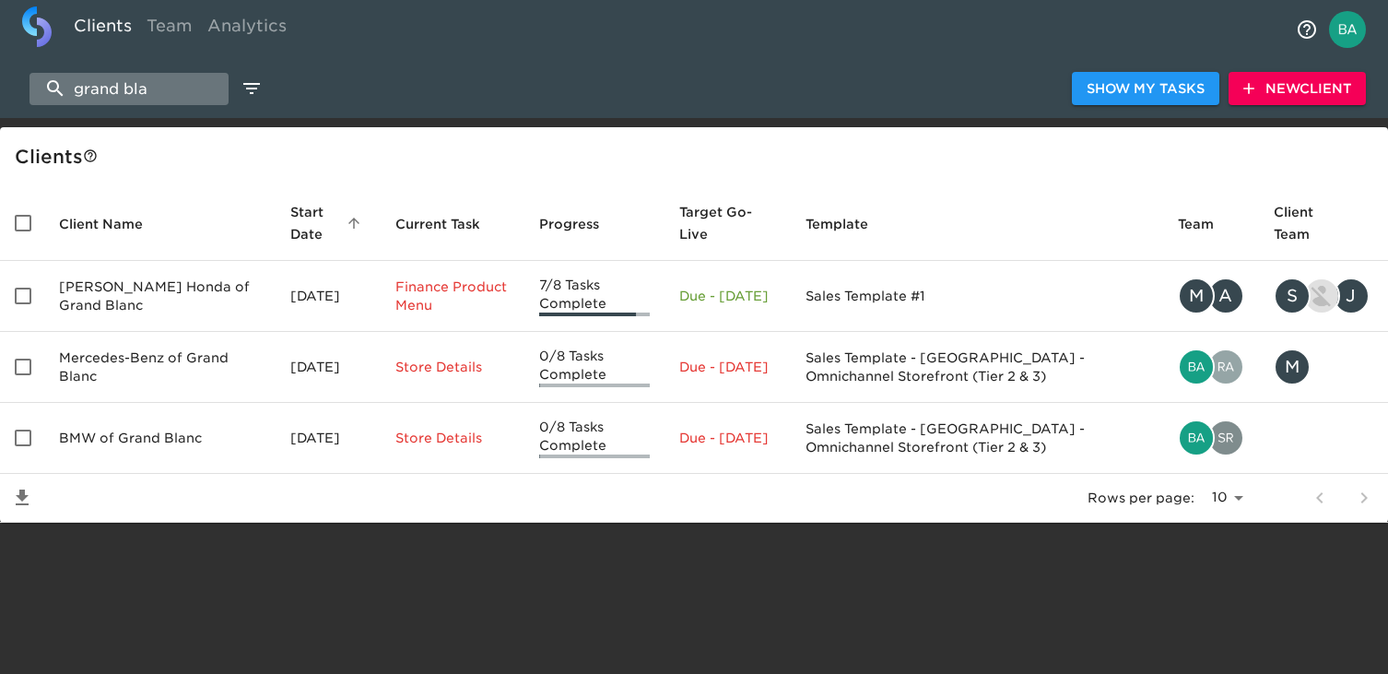
click at [140, 90] on input "grand bla" at bounding box center [128, 89] width 199 height 32
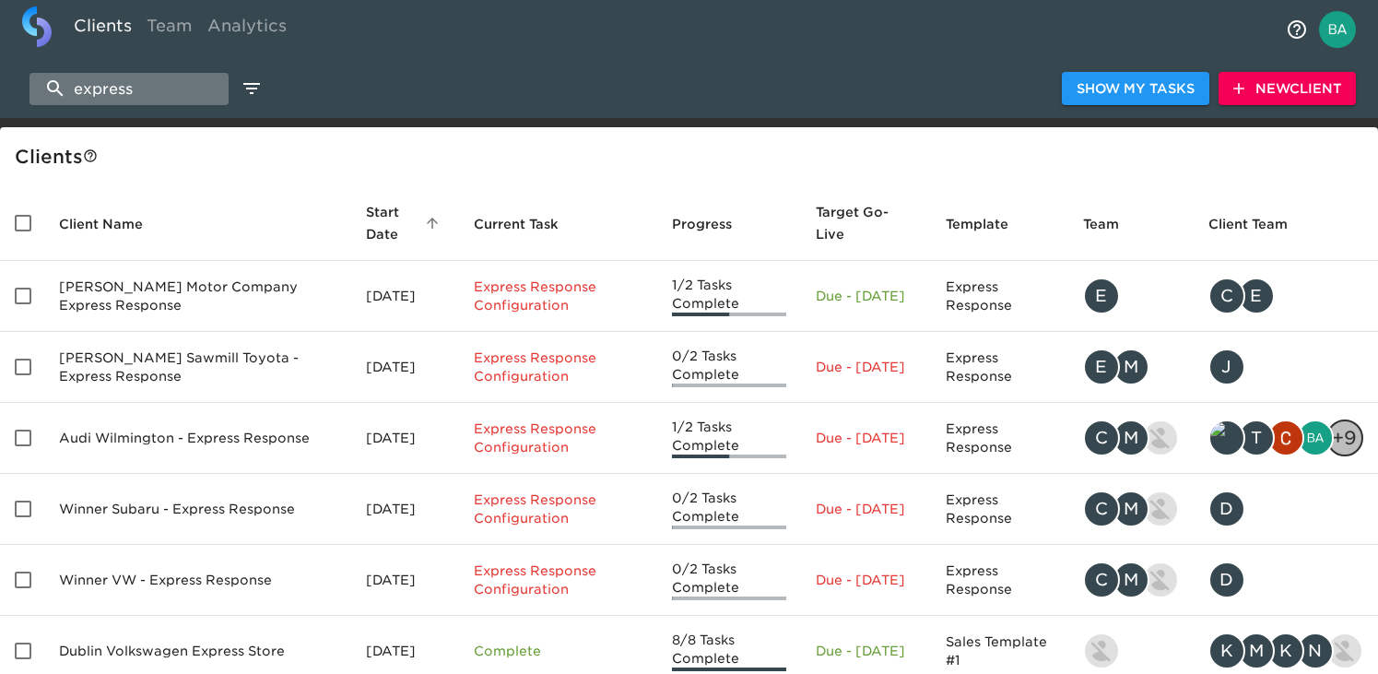
click at [151, 100] on input "express" at bounding box center [128, 89] width 199 height 32
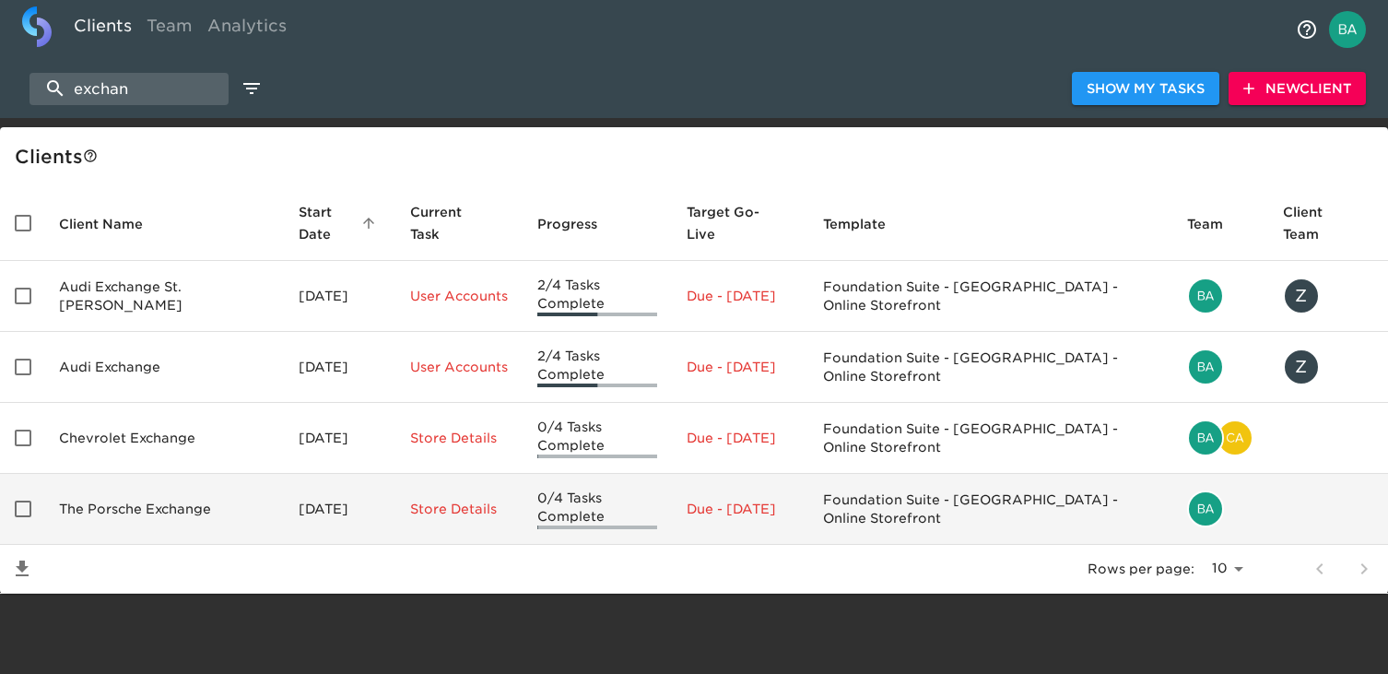
type input "exchan"
click at [138, 483] on td "The Porsche Exchange" at bounding box center [164, 509] width 240 height 71
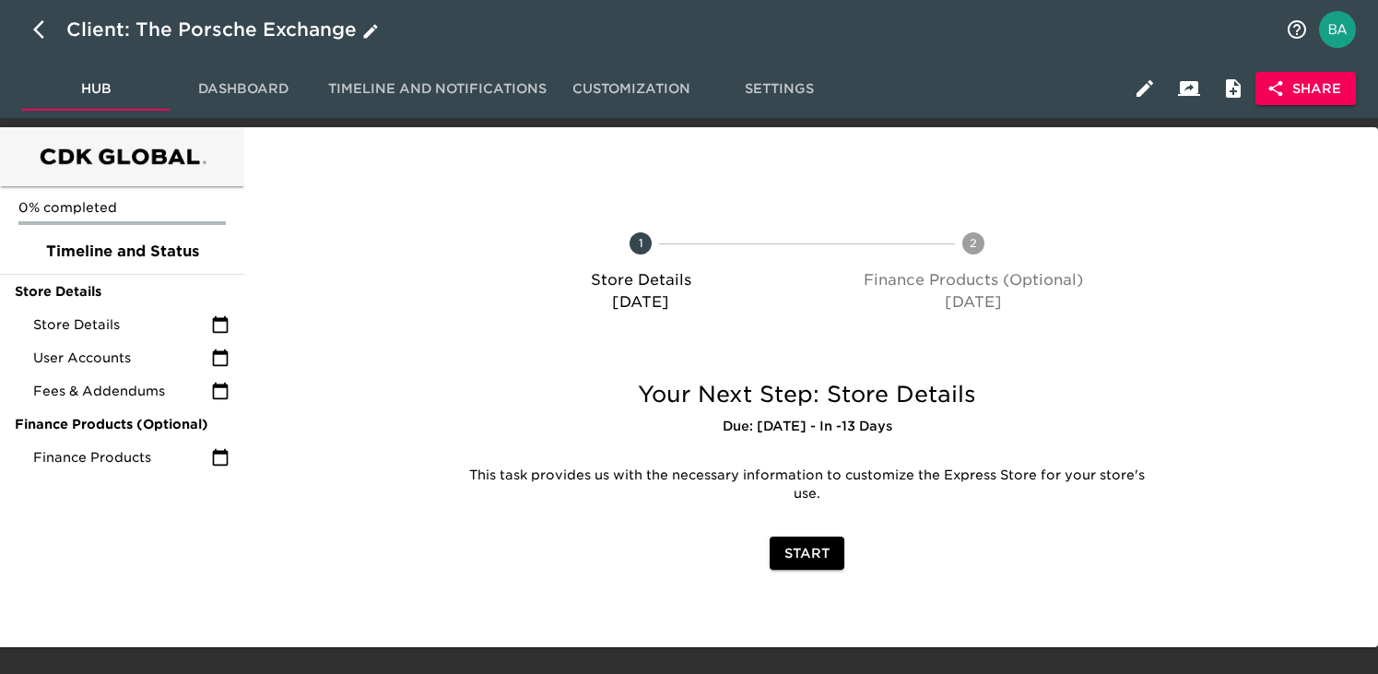
click at [36, 22] on icon "button" at bounding box center [44, 29] width 22 height 22
select select "10"
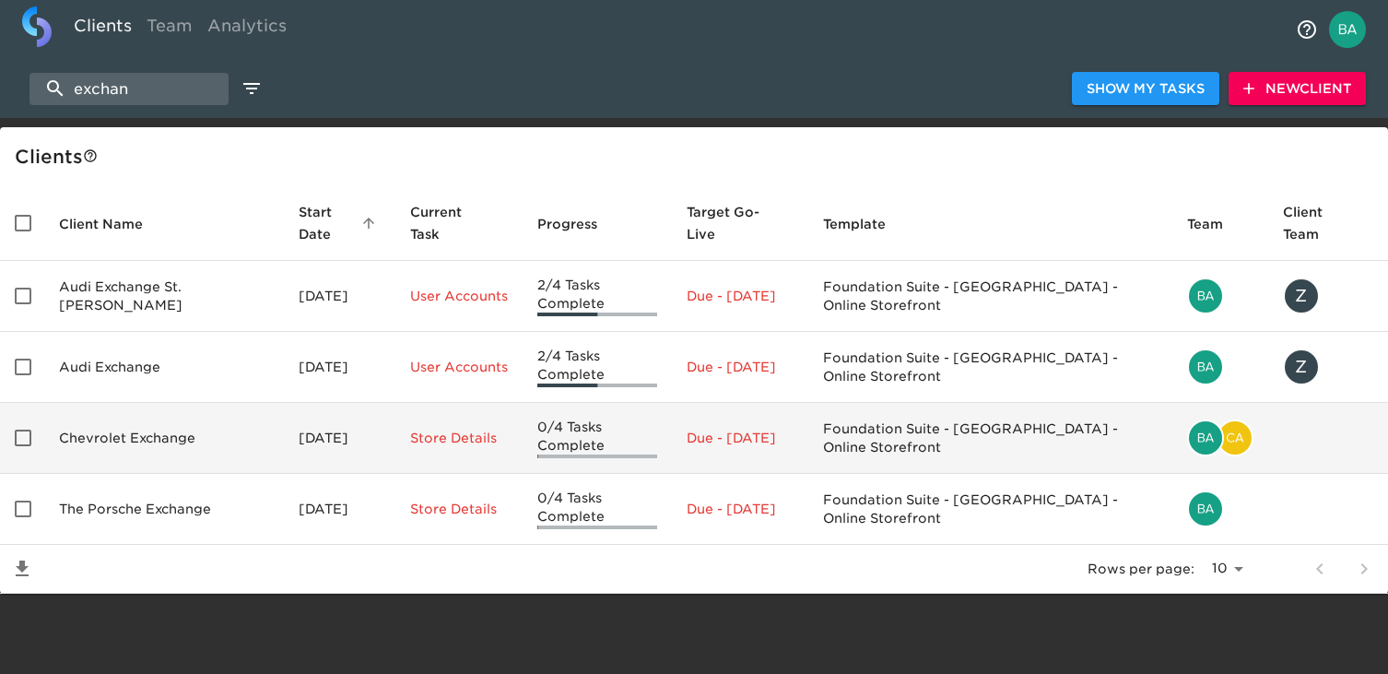
click at [143, 415] on td "Chevrolet Exchange" at bounding box center [164, 438] width 240 height 71
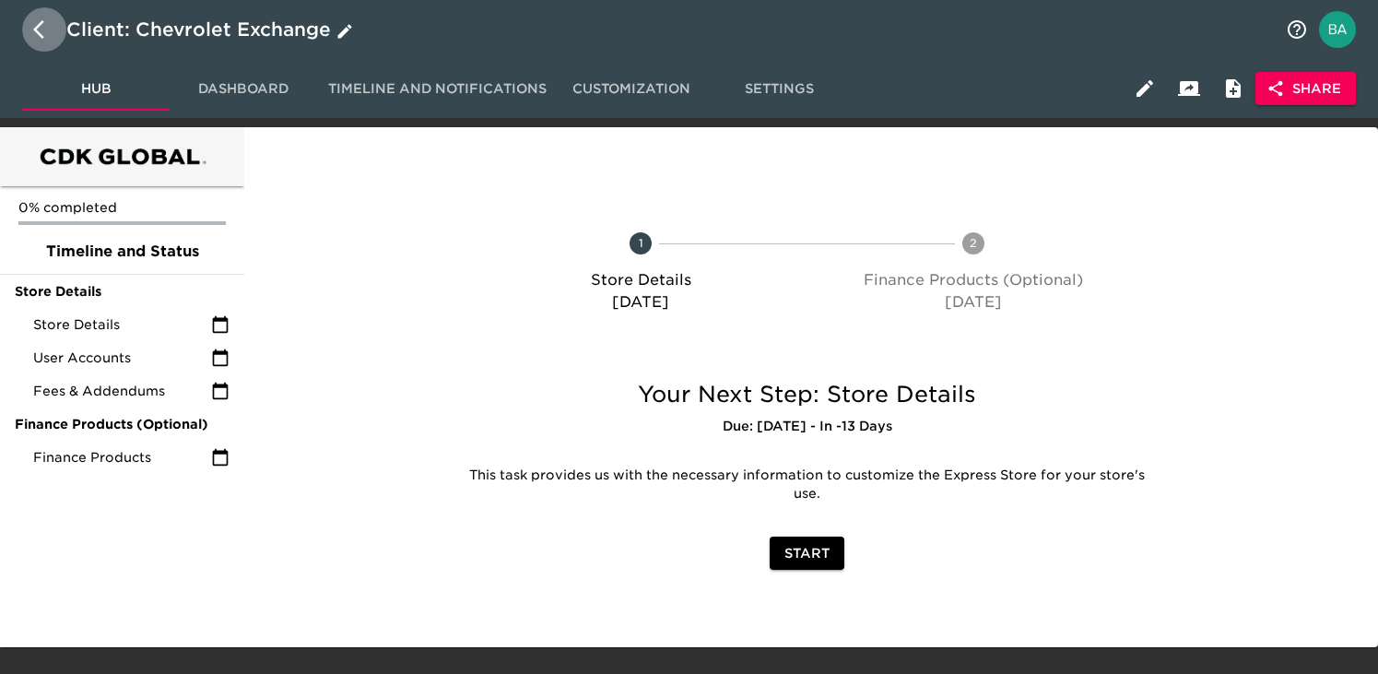
click at [30, 22] on button "button" at bounding box center [44, 29] width 44 height 44
select select "10"
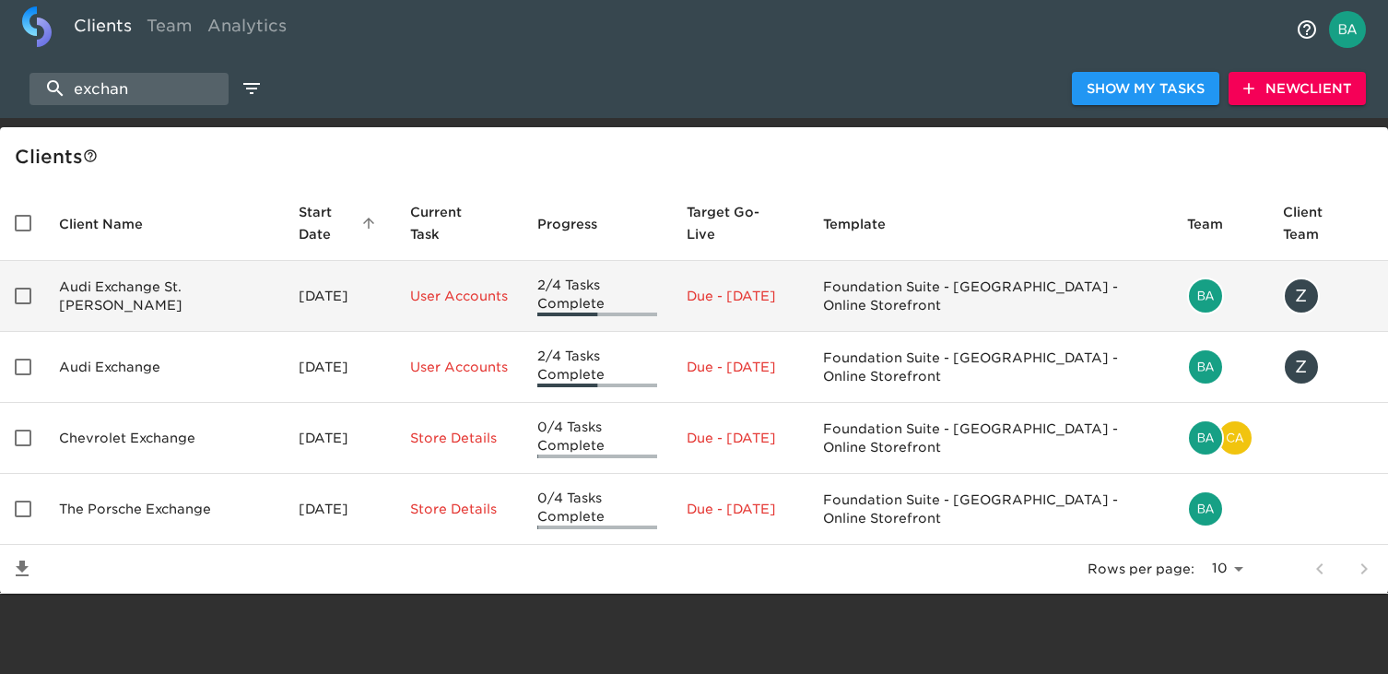
click at [165, 282] on td "Audi Exchange St. Charles" at bounding box center [164, 296] width 240 height 71
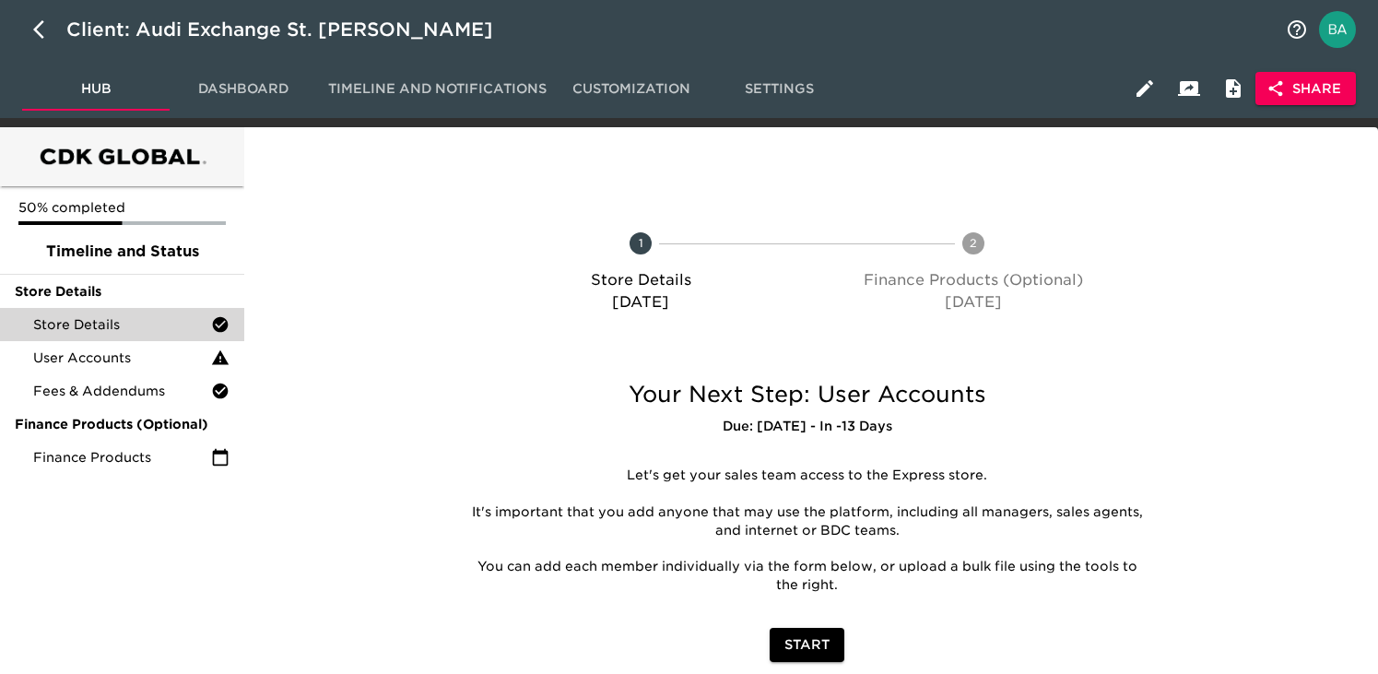
click at [155, 335] on div "Store Details" at bounding box center [122, 324] width 244 height 33
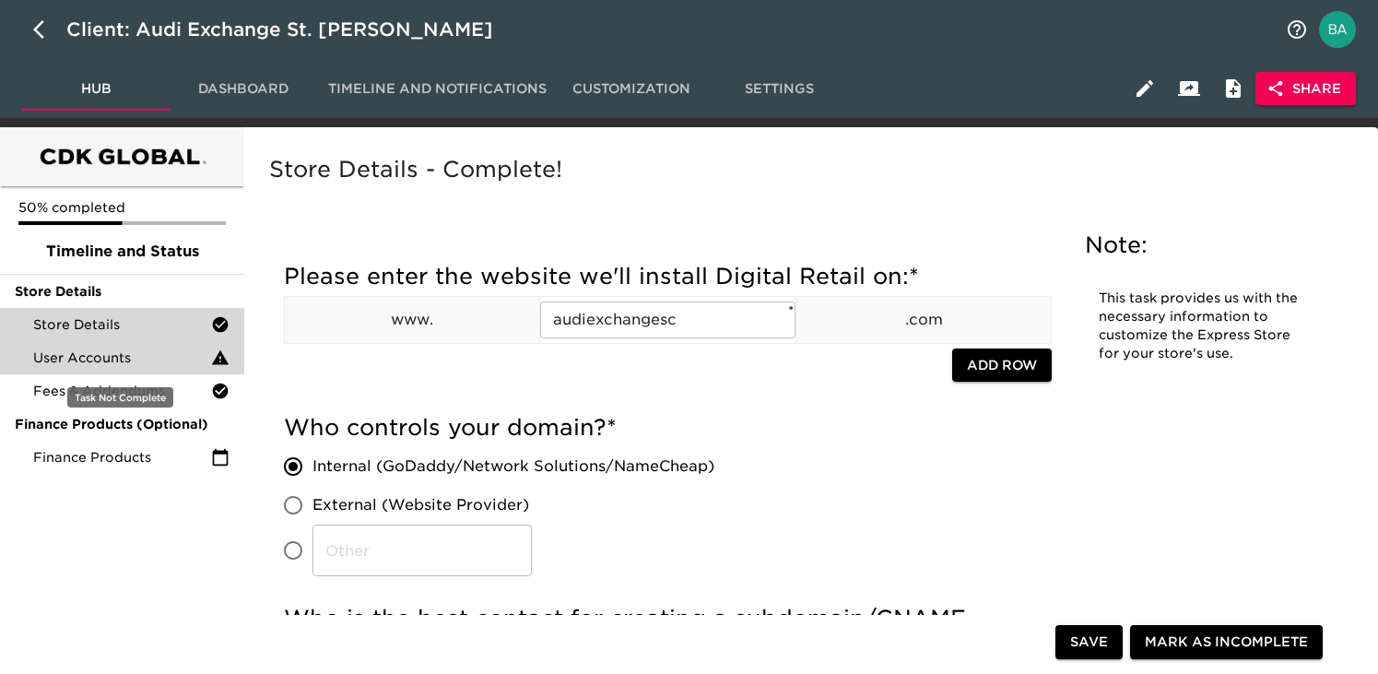
click at [107, 358] on span "User Accounts" at bounding box center [122, 357] width 178 height 18
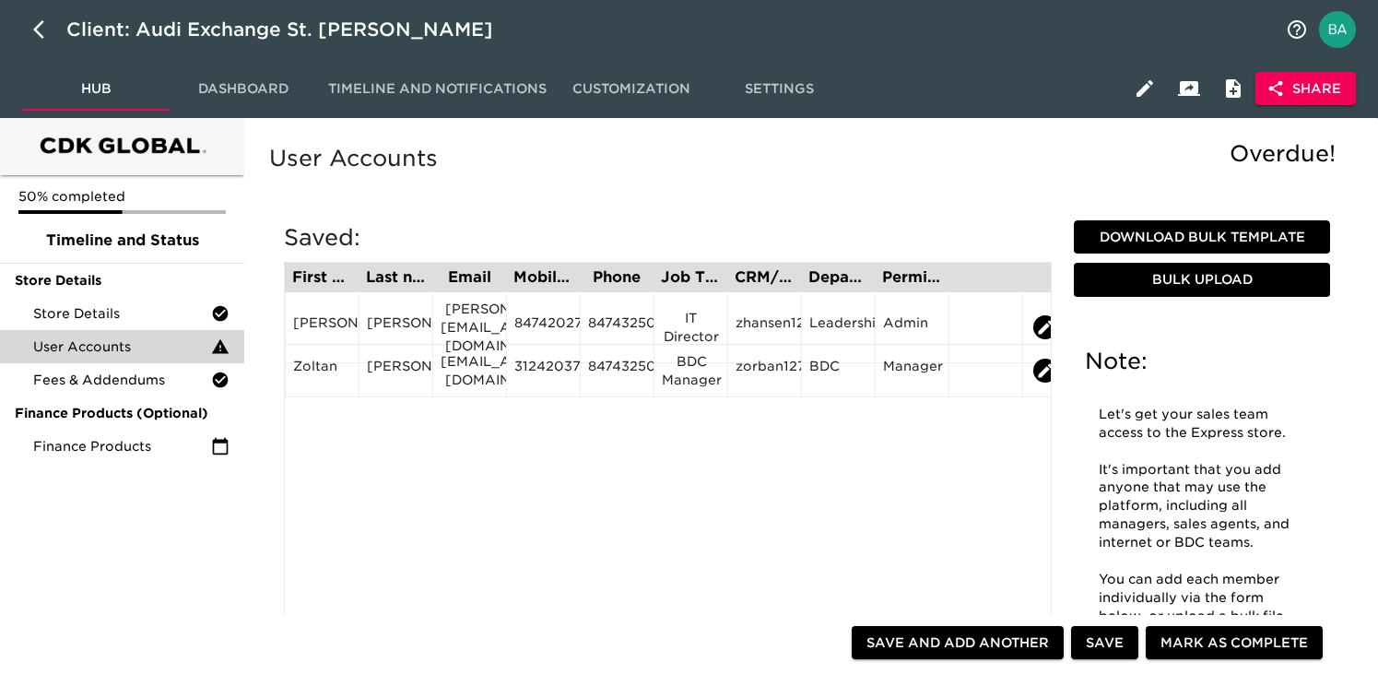
scroll to position [13, 0]
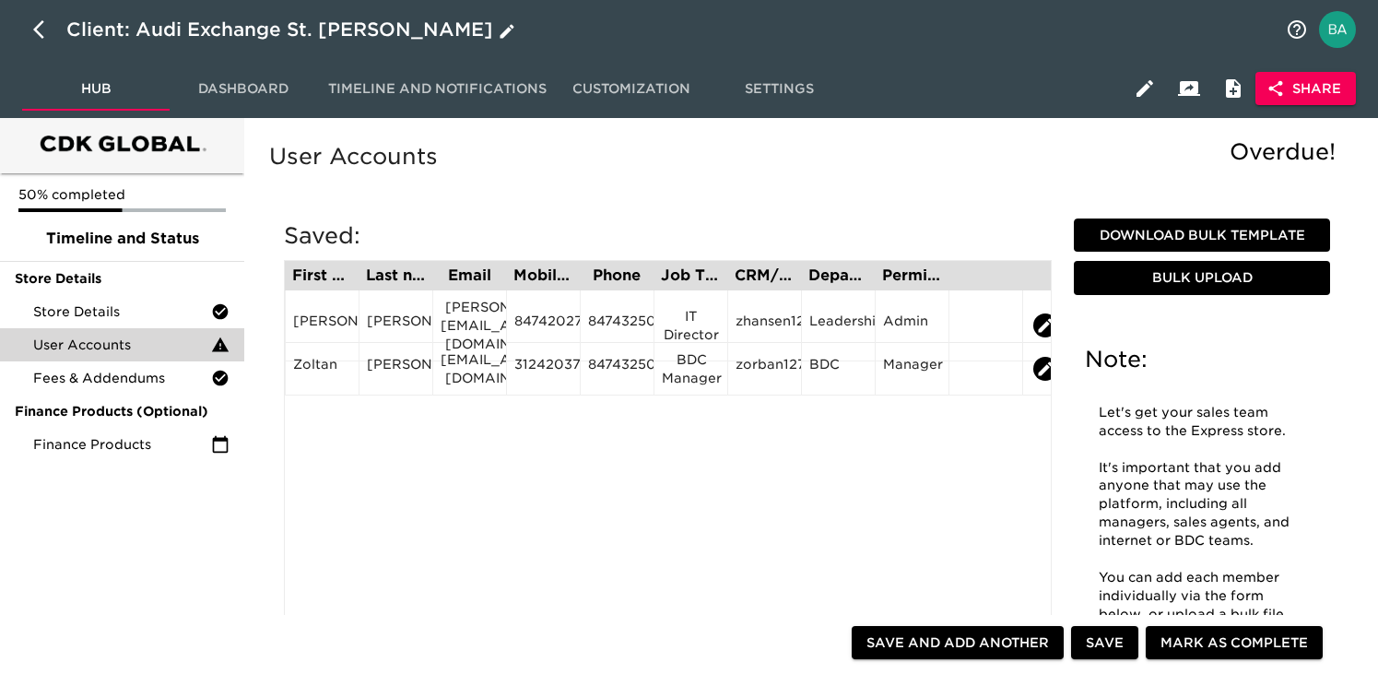
click at [29, 37] on button "button" at bounding box center [44, 29] width 44 height 44
select select "10"
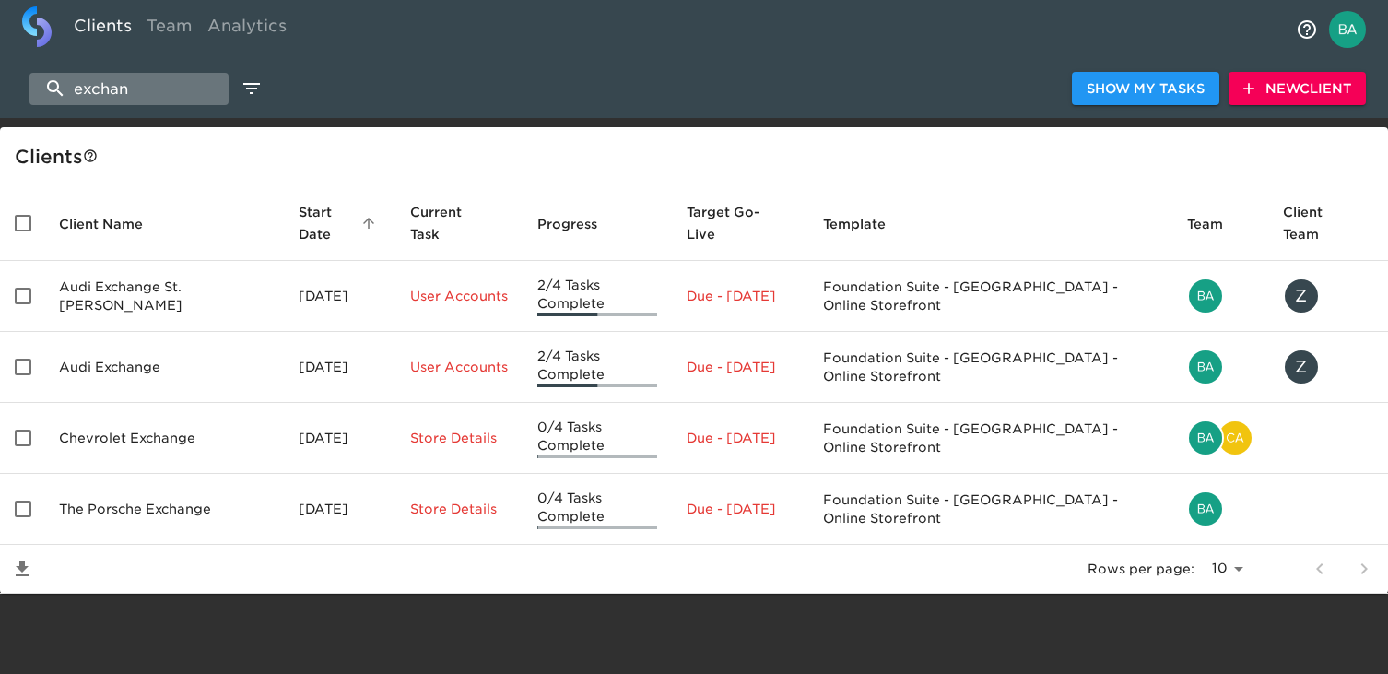
click at [111, 96] on input "exchan" at bounding box center [128, 89] width 199 height 32
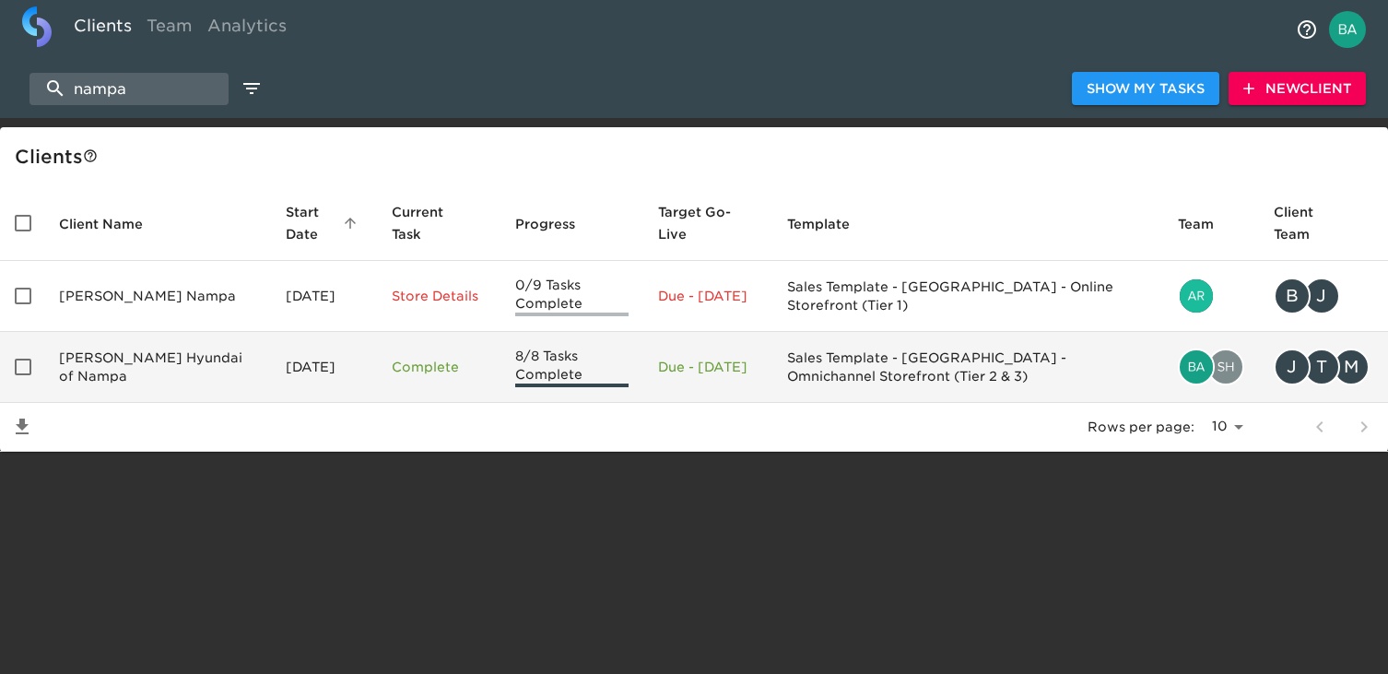
type input "nampa"
click at [104, 378] on td "Kendall Hyundai of Nampa" at bounding box center [157, 367] width 227 height 71
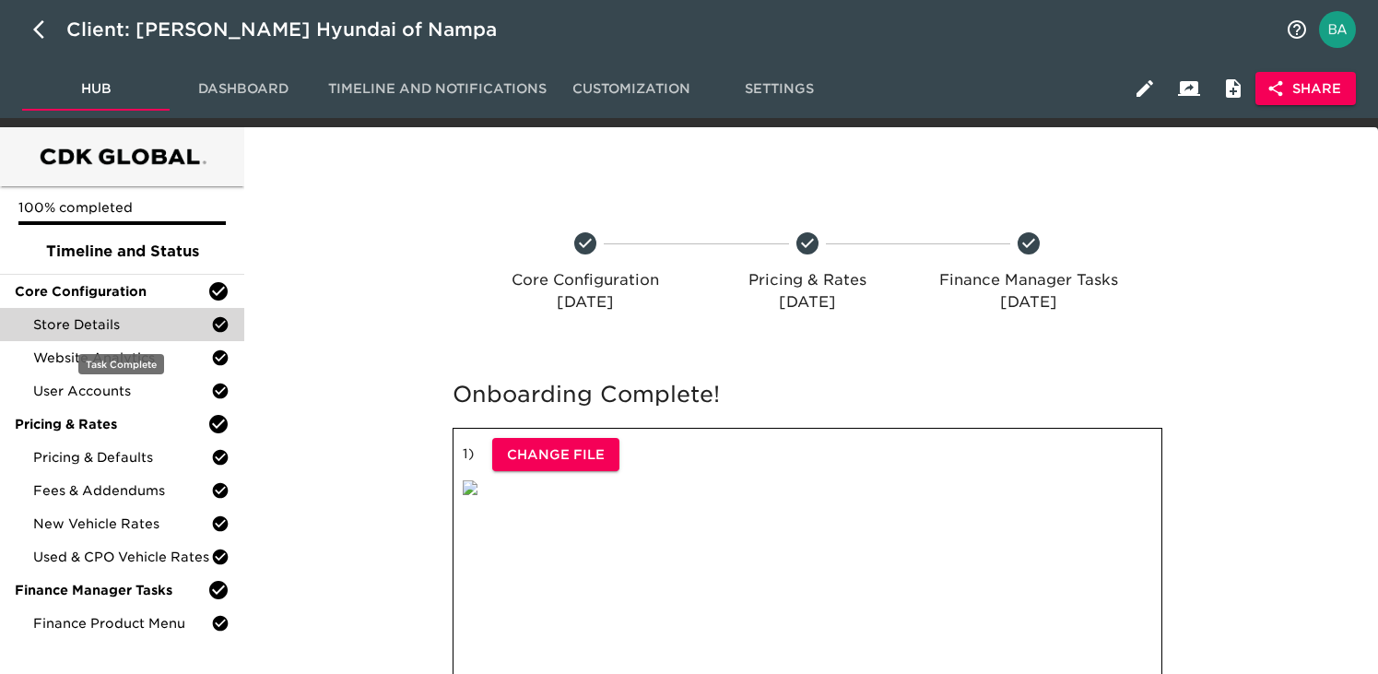
click at [98, 326] on span "Store Details" at bounding box center [122, 324] width 178 height 18
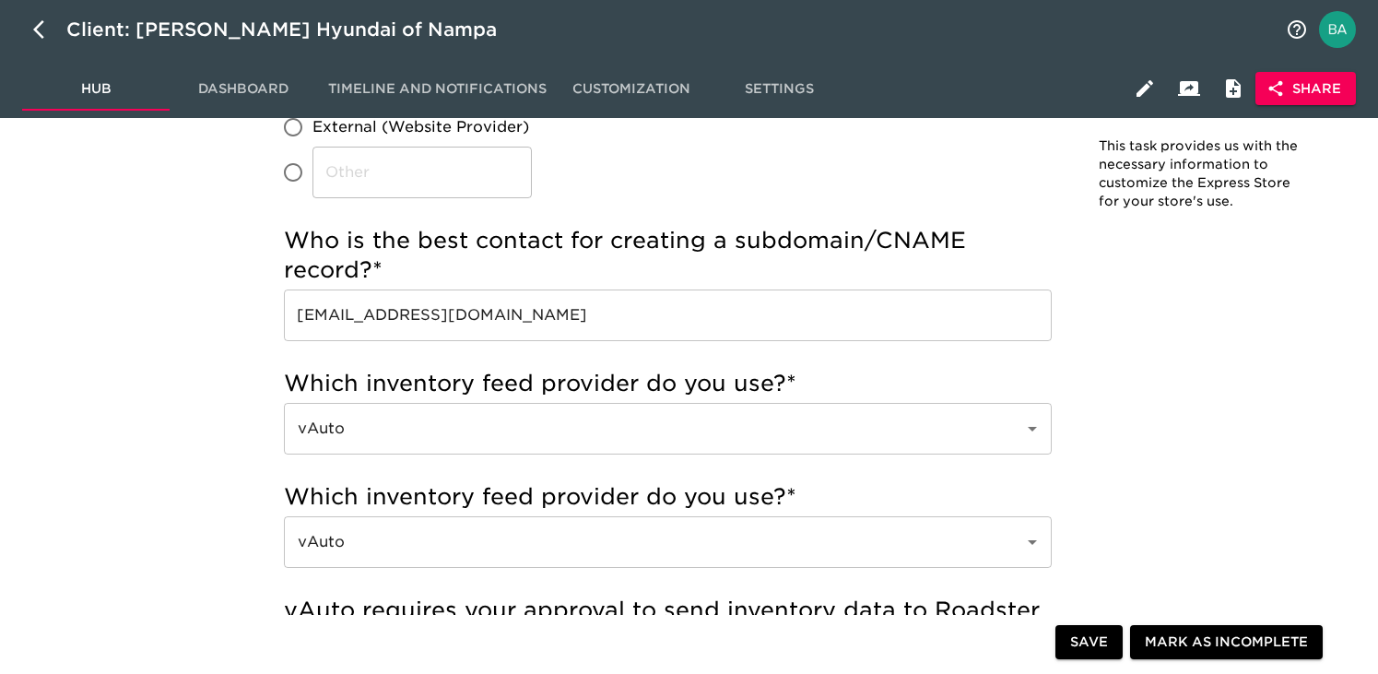
scroll to position [590, 0]
click at [448, 317] on input "tomdorlig@kendallauto.com" at bounding box center [668, 314] width 768 height 52
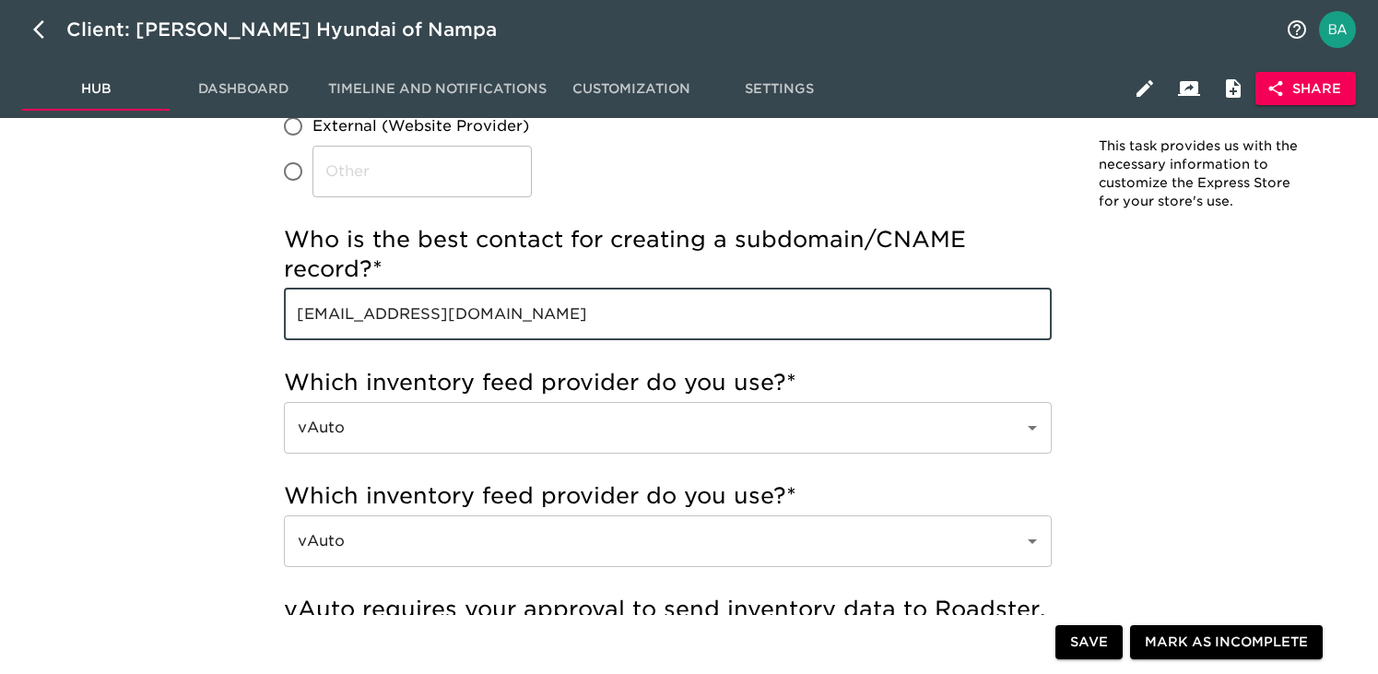
click at [448, 317] on input "tomdorlig@kendallauto.com" at bounding box center [668, 314] width 768 height 52
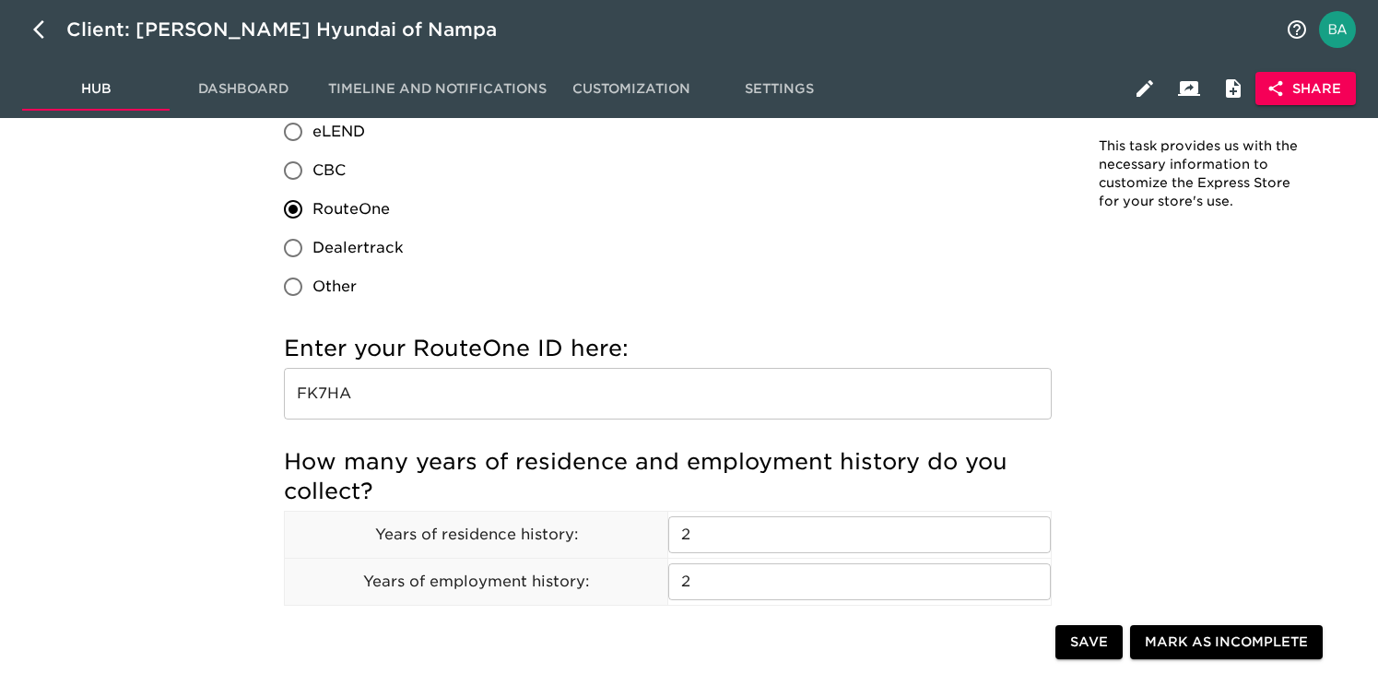
scroll to position [2239, 0]
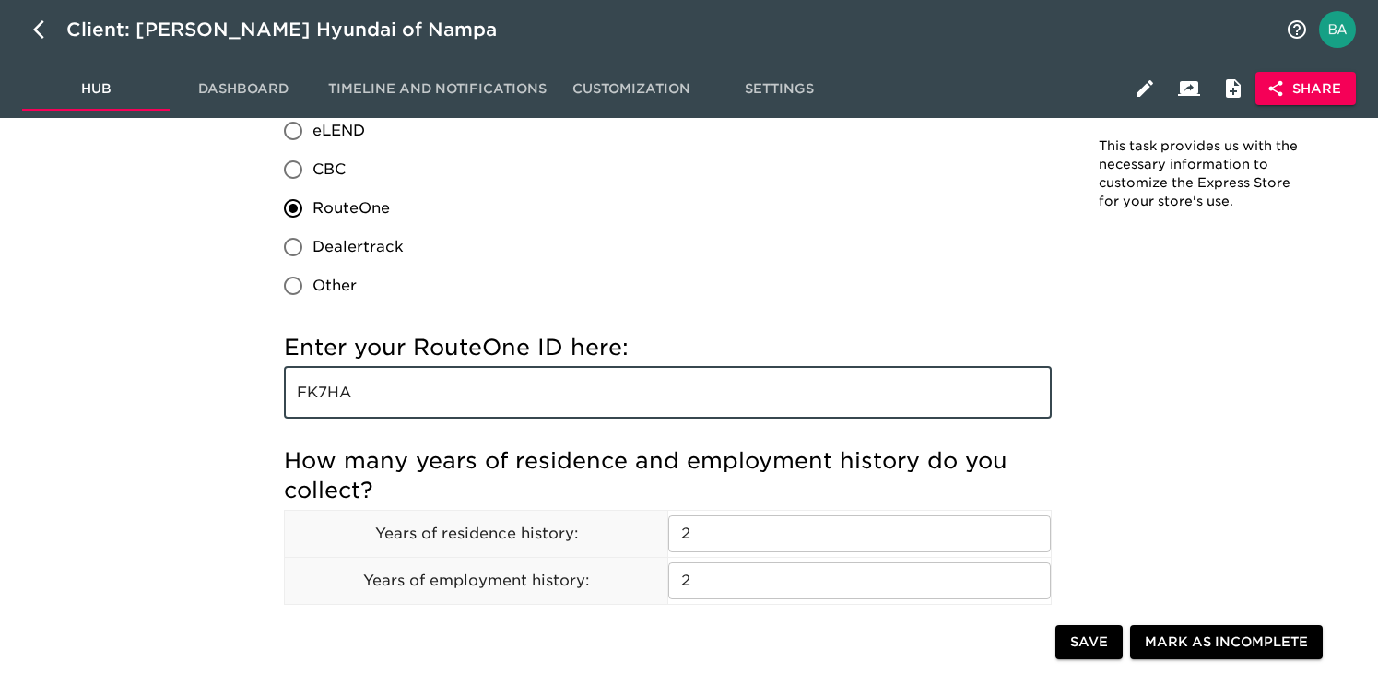
click at [308, 390] on input "FK7HA" at bounding box center [668, 393] width 768 height 52
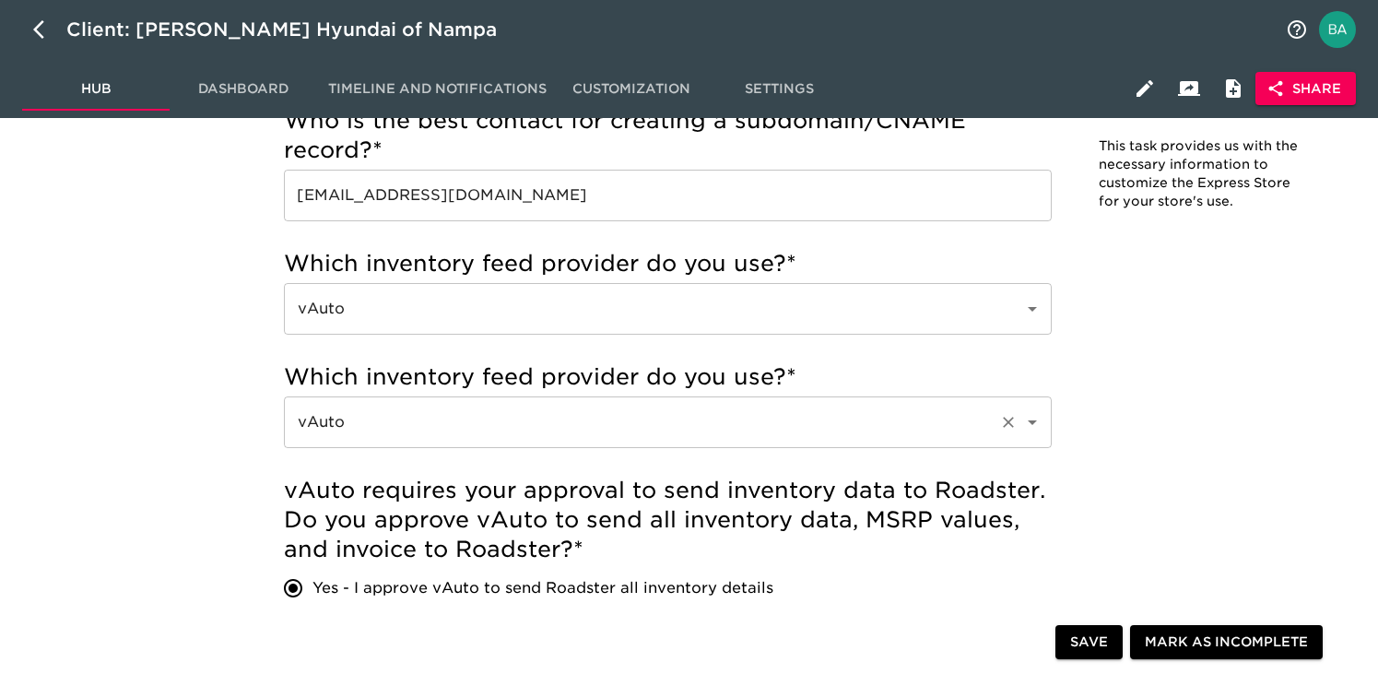
scroll to position [0, 0]
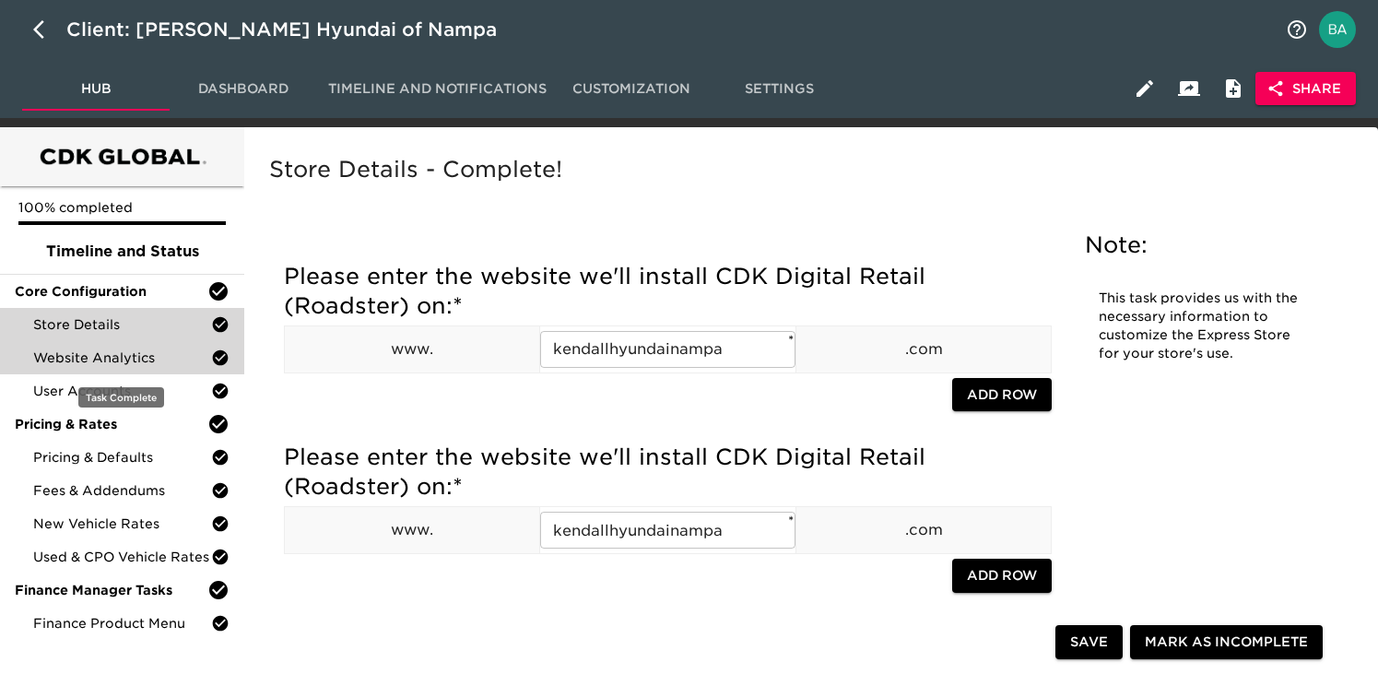
click at [129, 366] on span "Website Analytics" at bounding box center [122, 357] width 178 height 18
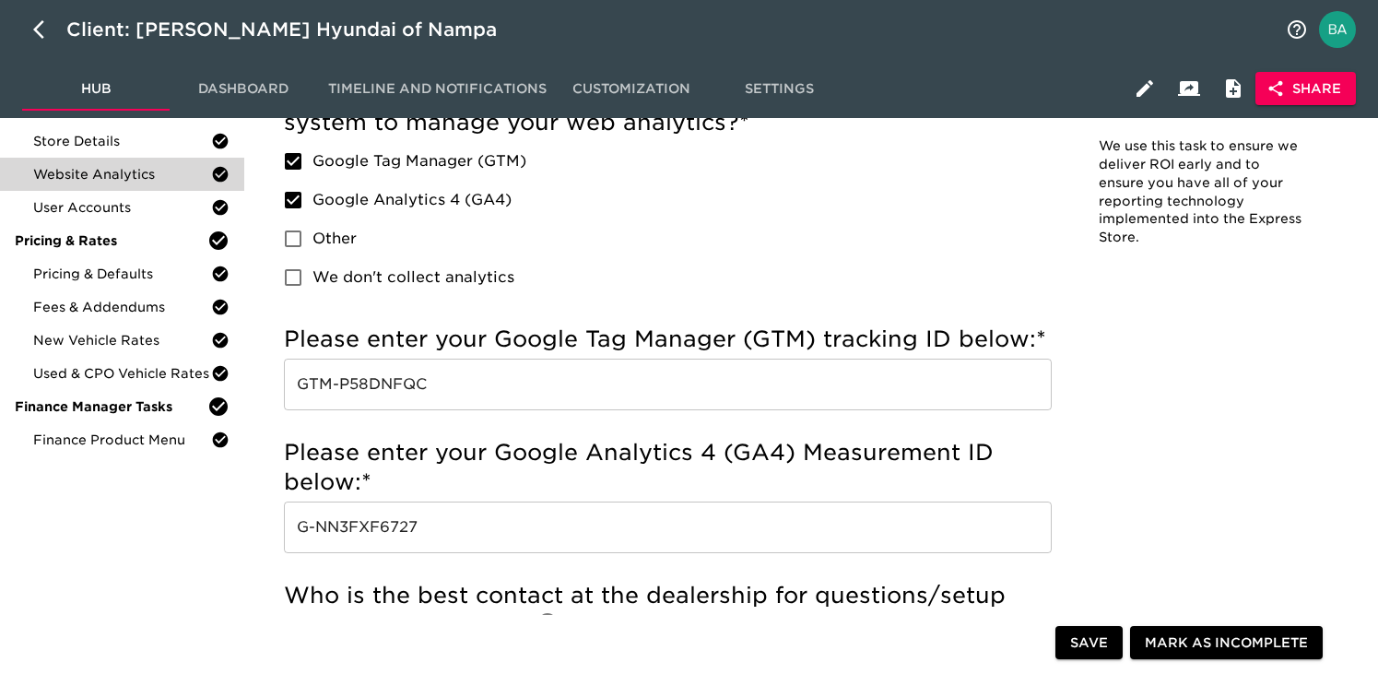
scroll to position [202, 0]
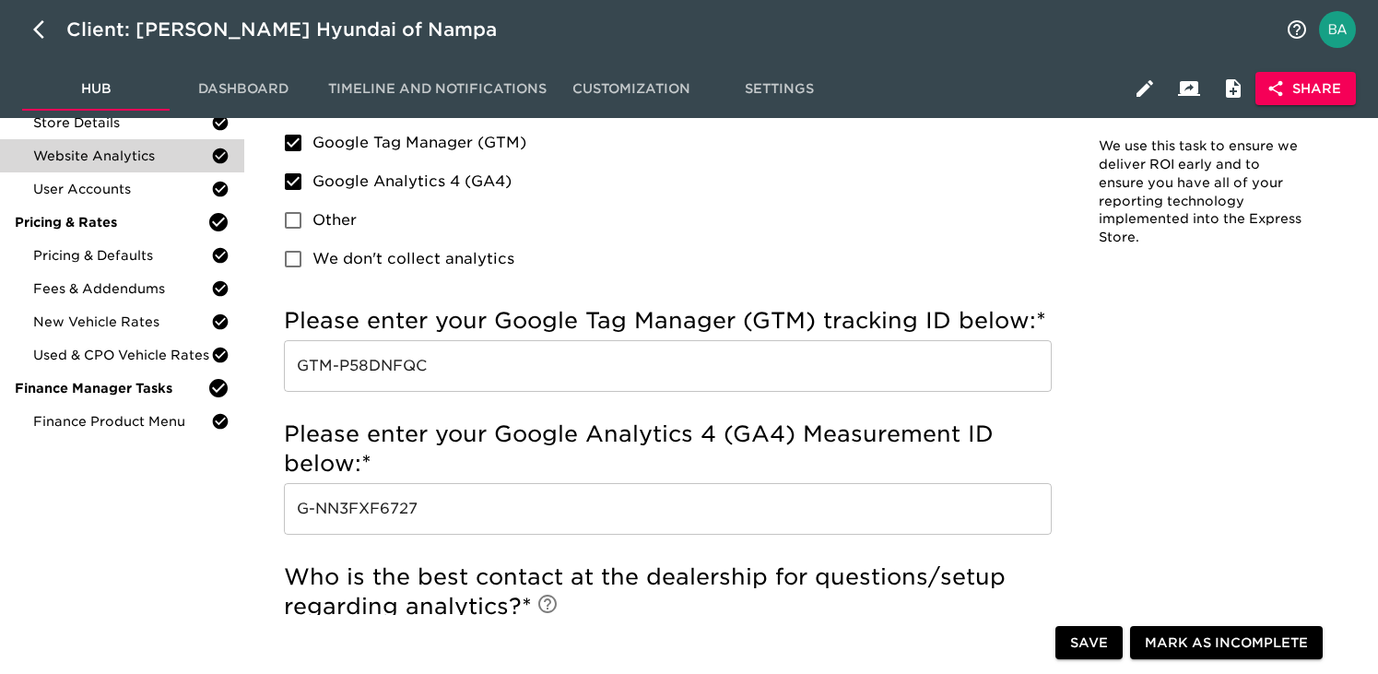
click at [388, 366] on input "GTM-P58DNFQC" at bounding box center [668, 366] width 768 height 52
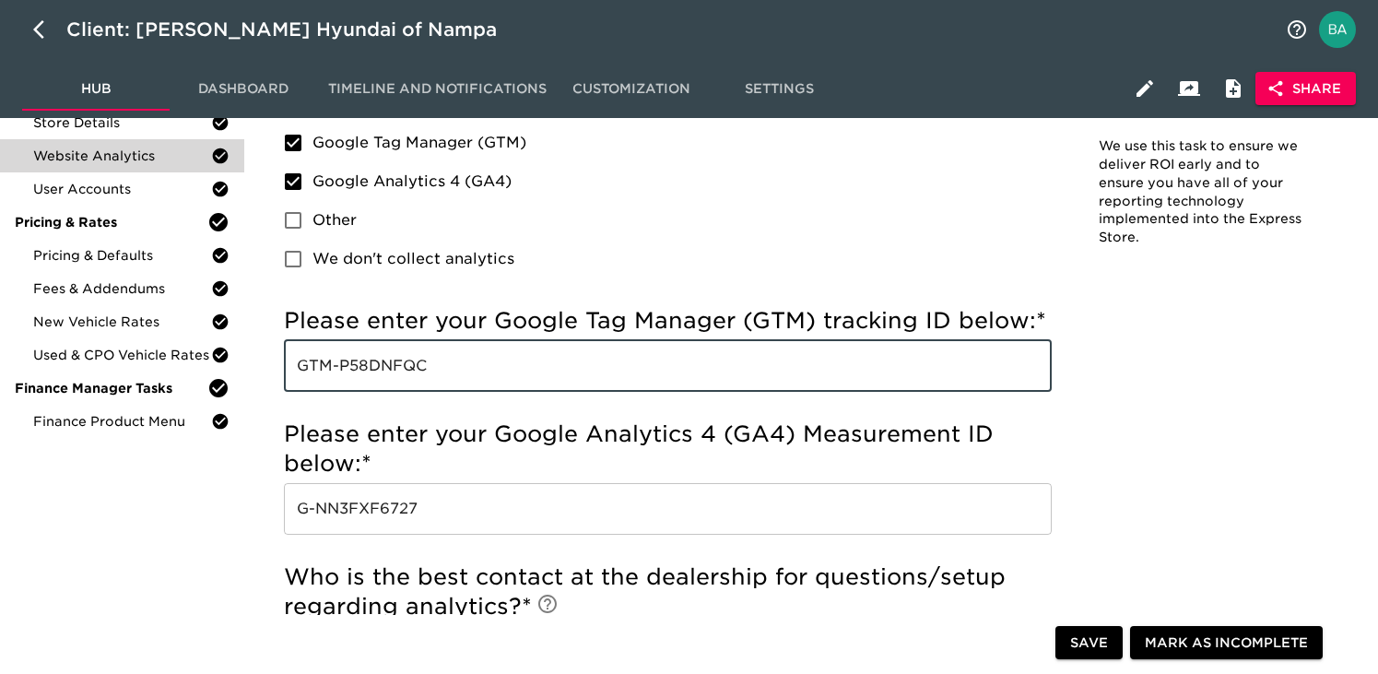
click at [388, 366] on input "GTM-P58DNFQC" at bounding box center [668, 366] width 768 height 52
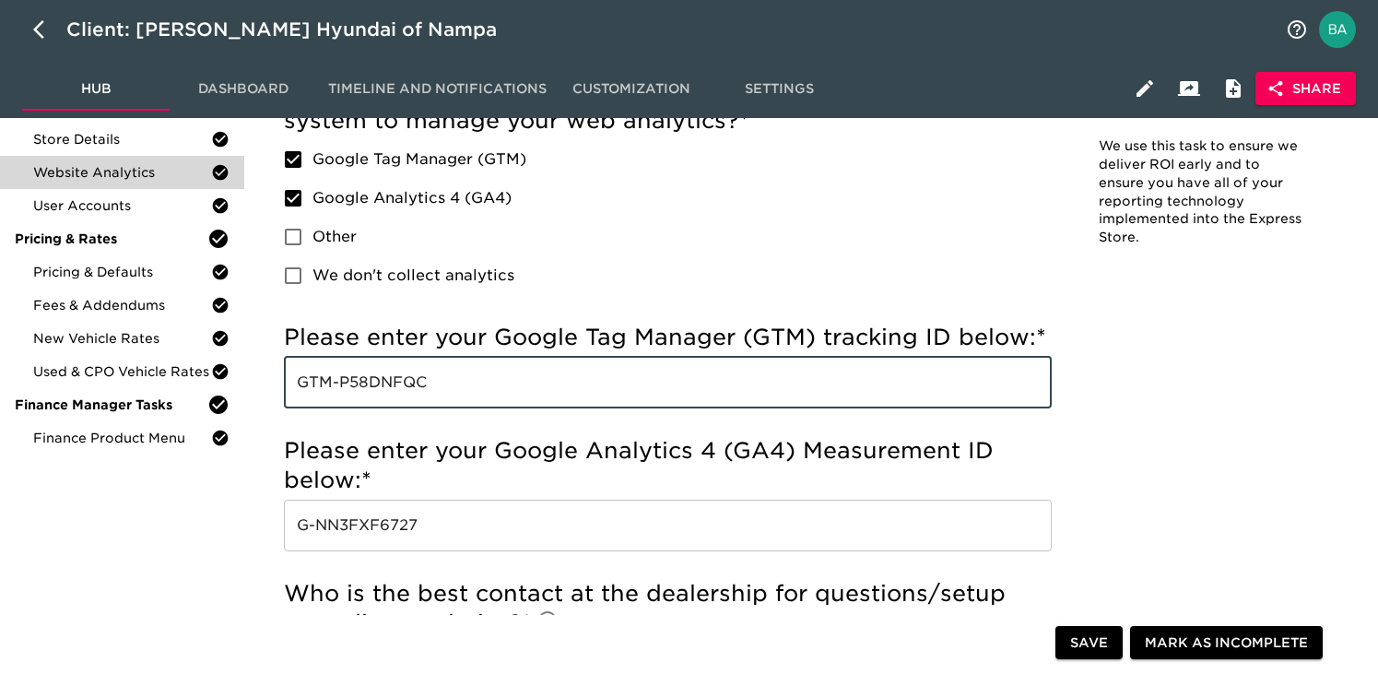
click at [352, 524] on input "G-NN3FXF6727" at bounding box center [668, 526] width 768 height 52
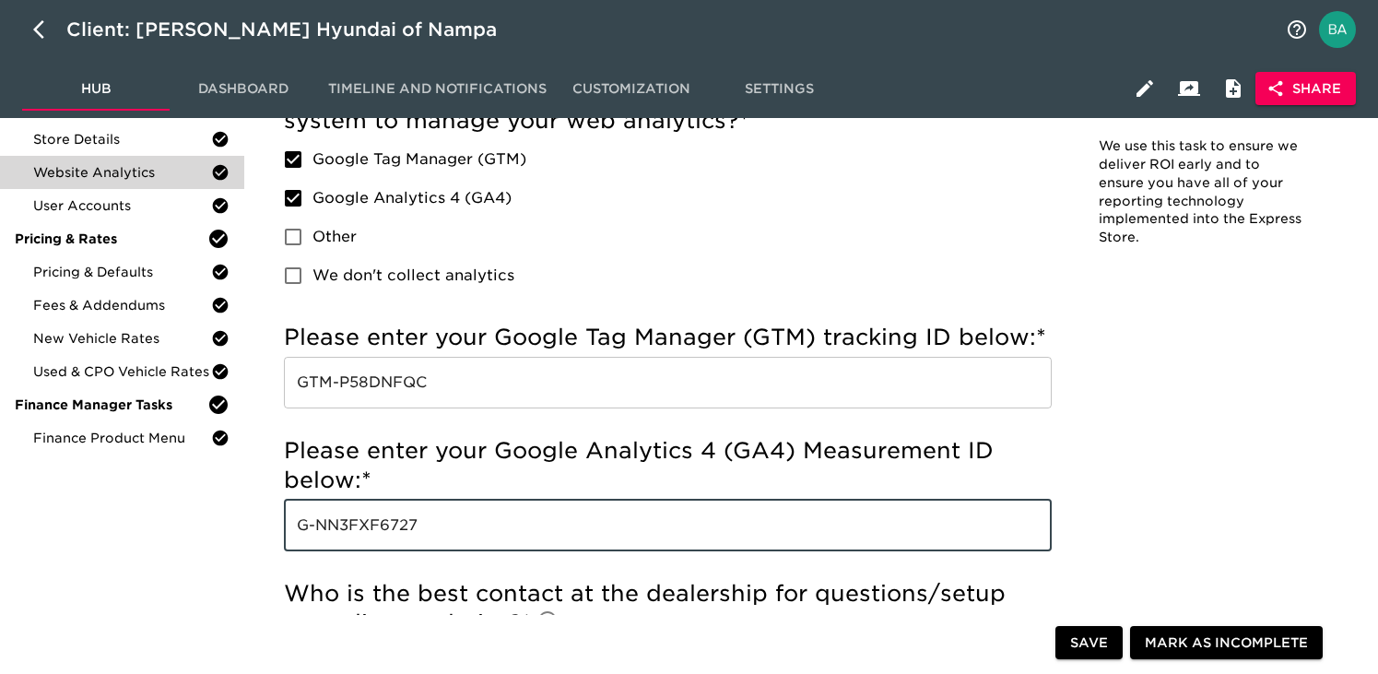
click at [352, 524] on input "G-NN3FXF6727" at bounding box center [668, 526] width 768 height 52
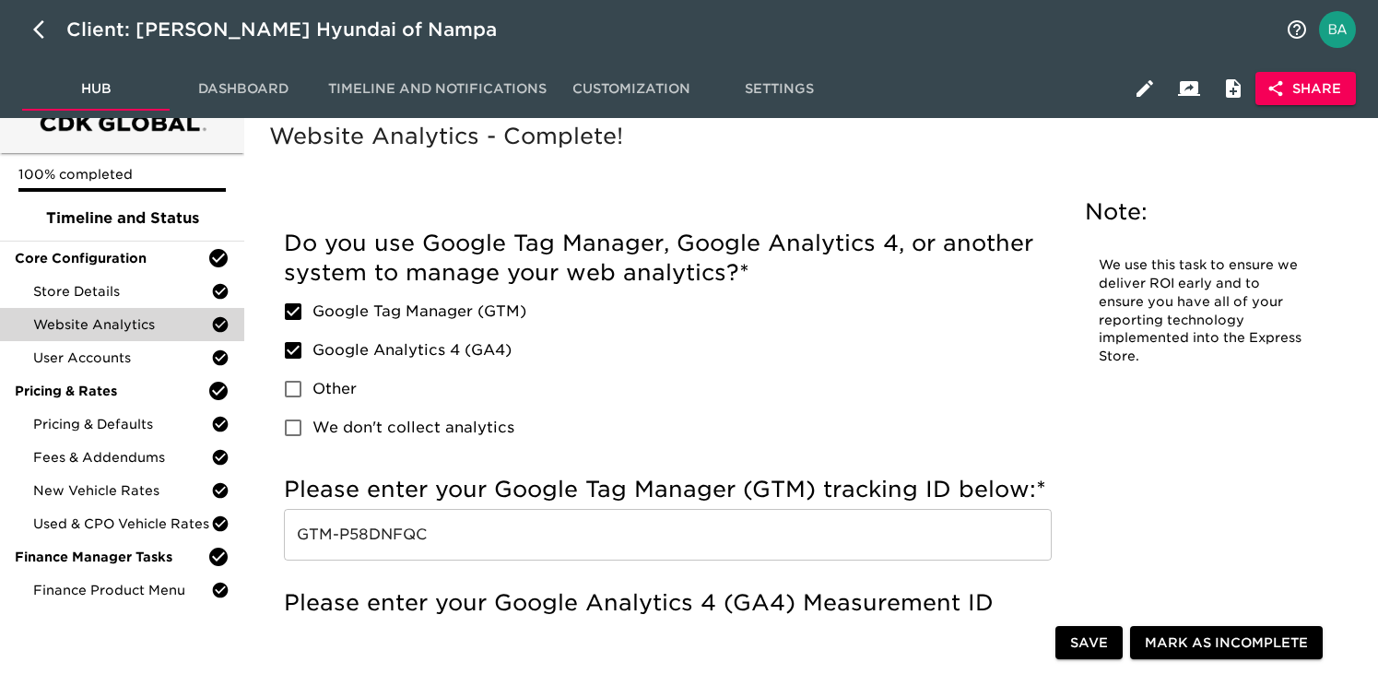
scroll to position [0, 0]
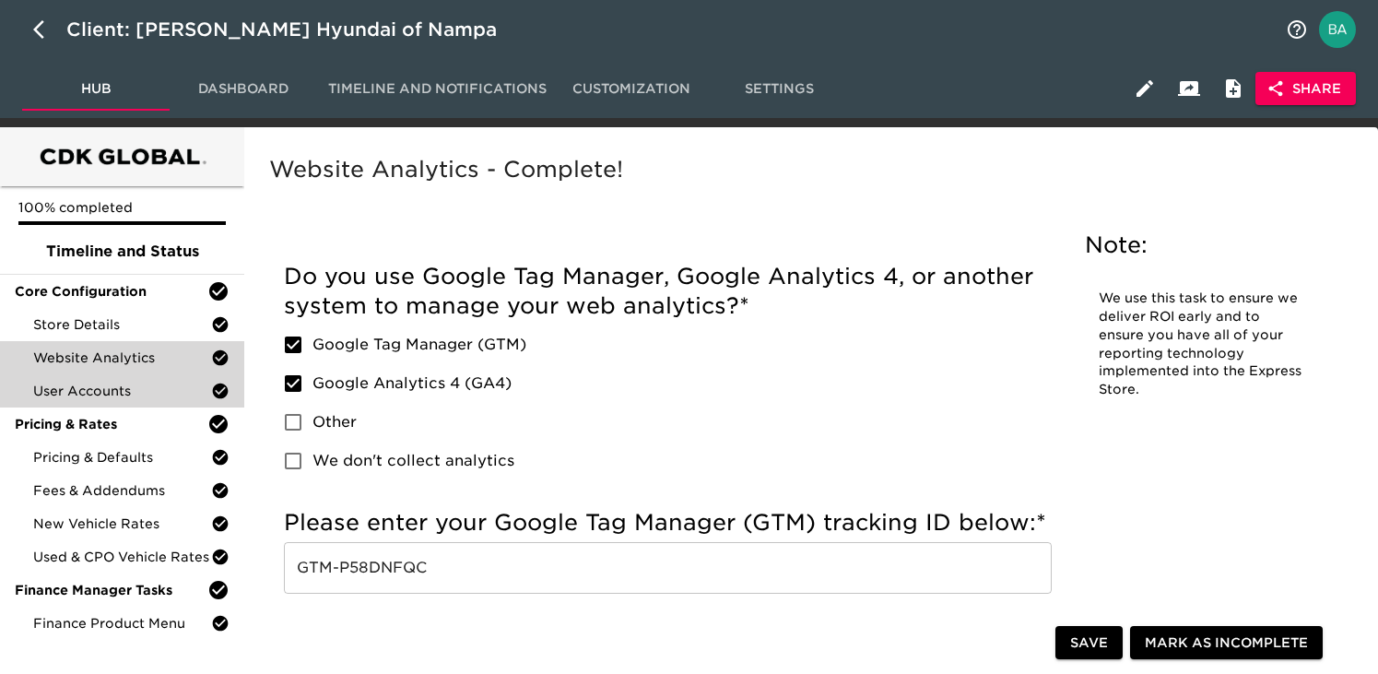
click at [104, 400] on div "User Accounts" at bounding box center [122, 390] width 244 height 33
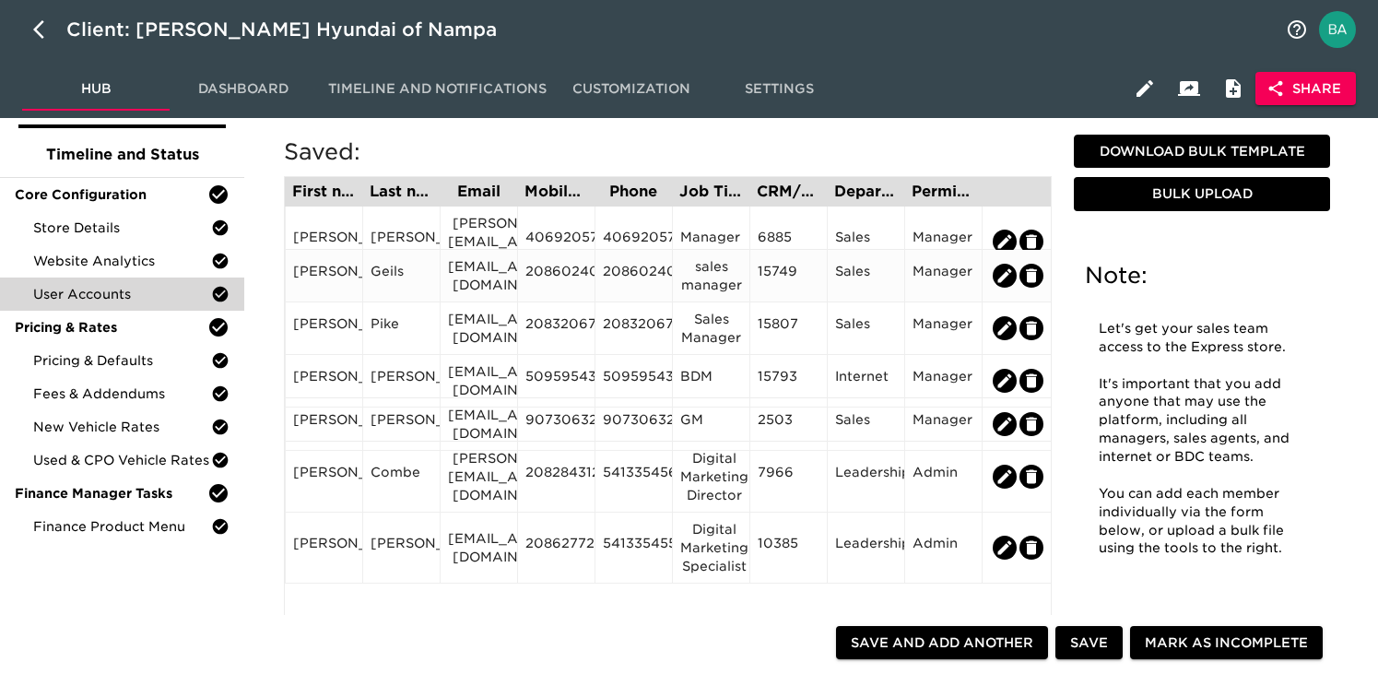
scroll to position [105, 0]
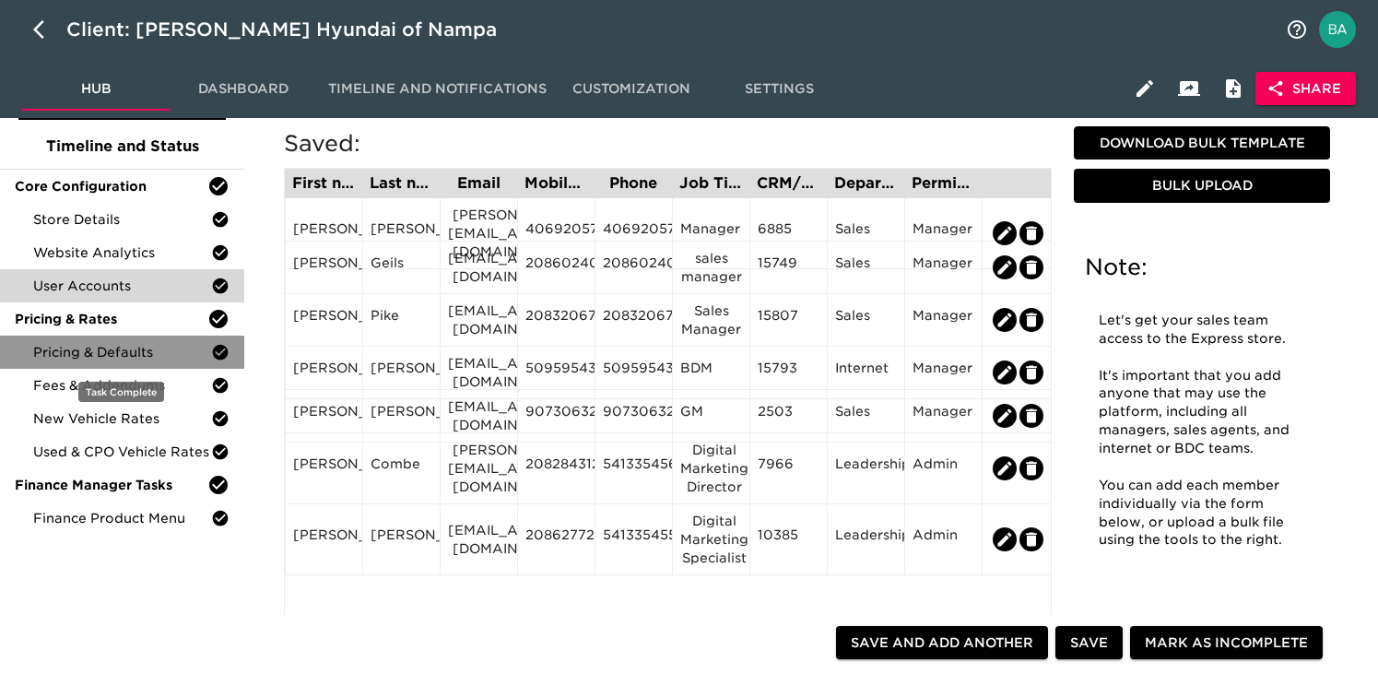
click at [86, 357] on span "Pricing & Defaults" at bounding box center [122, 352] width 178 height 18
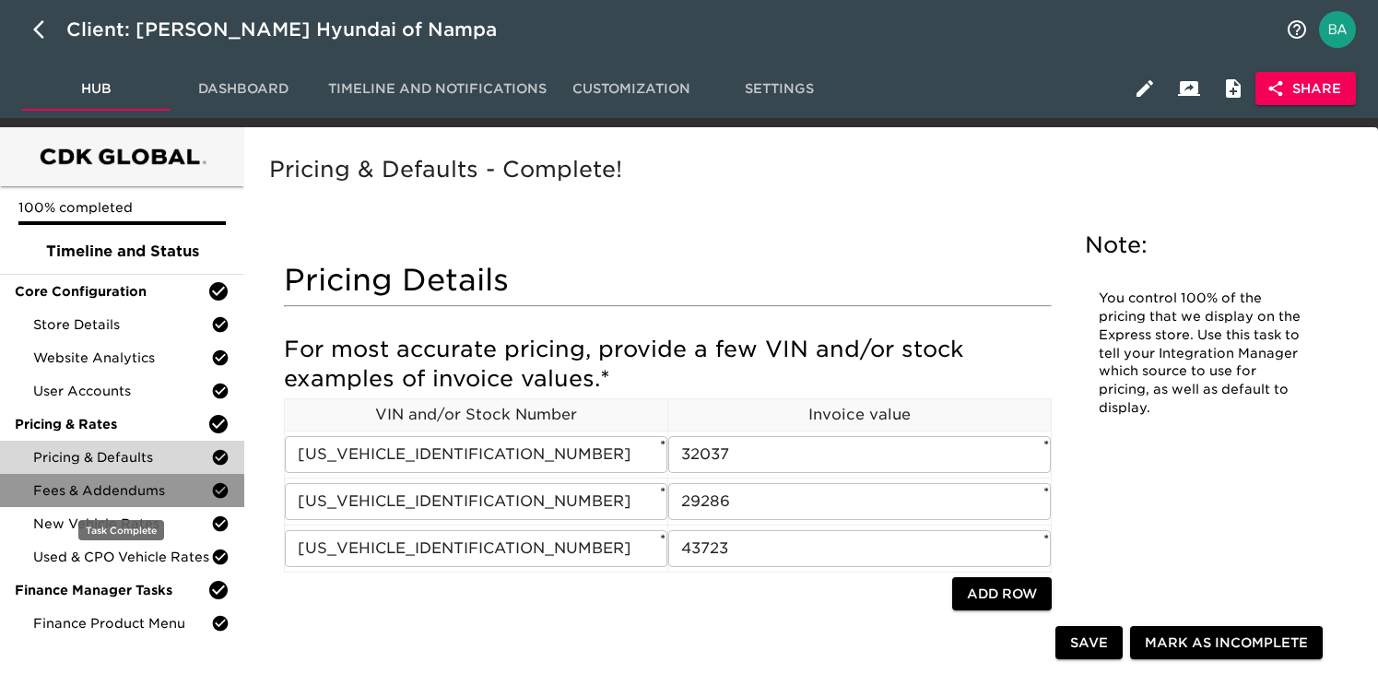
click at [100, 492] on span "Fees & Addendums" at bounding box center [122, 490] width 178 height 18
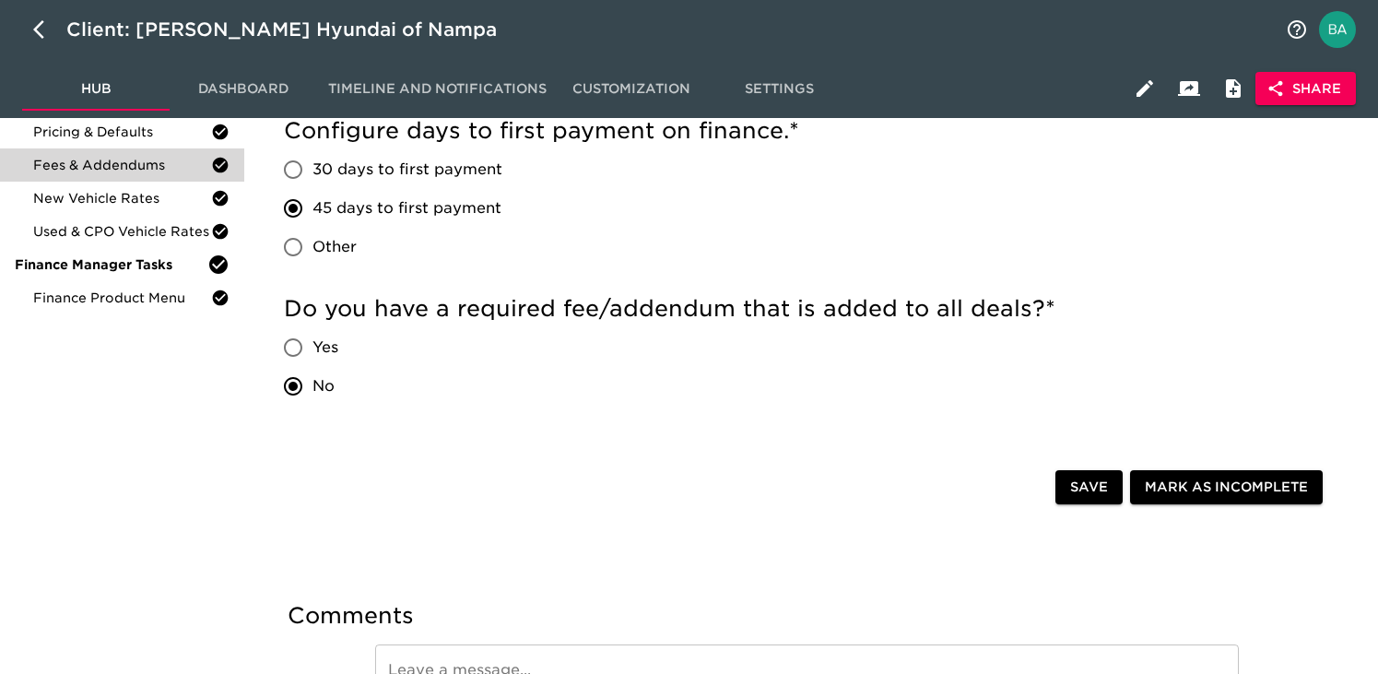
scroll to position [327, 0]
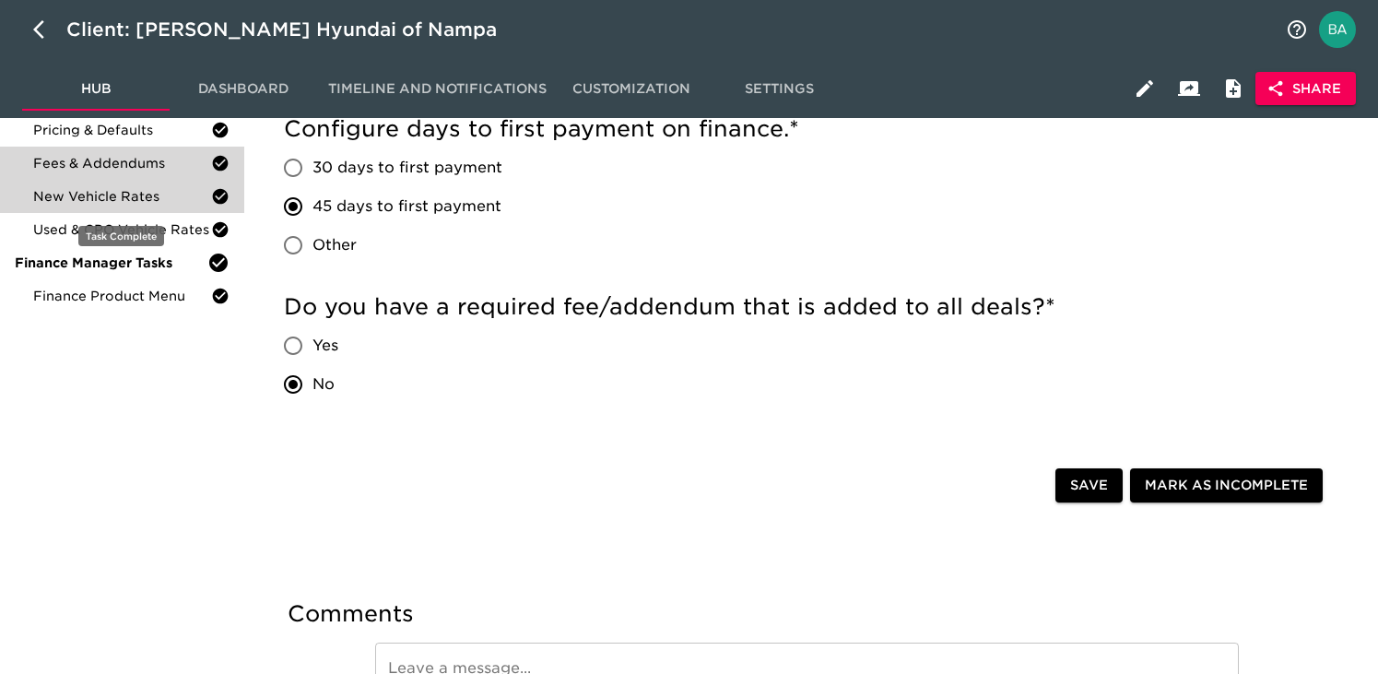
click at [124, 203] on span "New Vehicle Rates" at bounding box center [122, 196] width 178 height 18
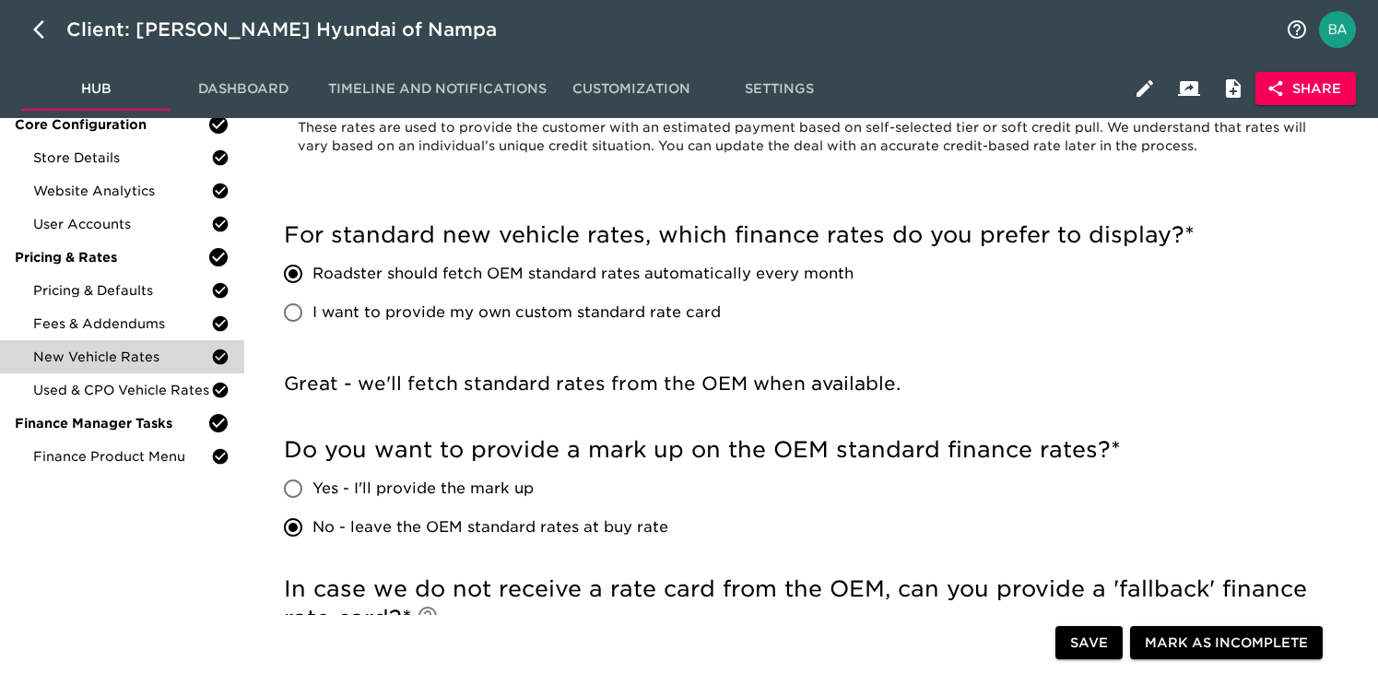
scroll to position [82, 0]
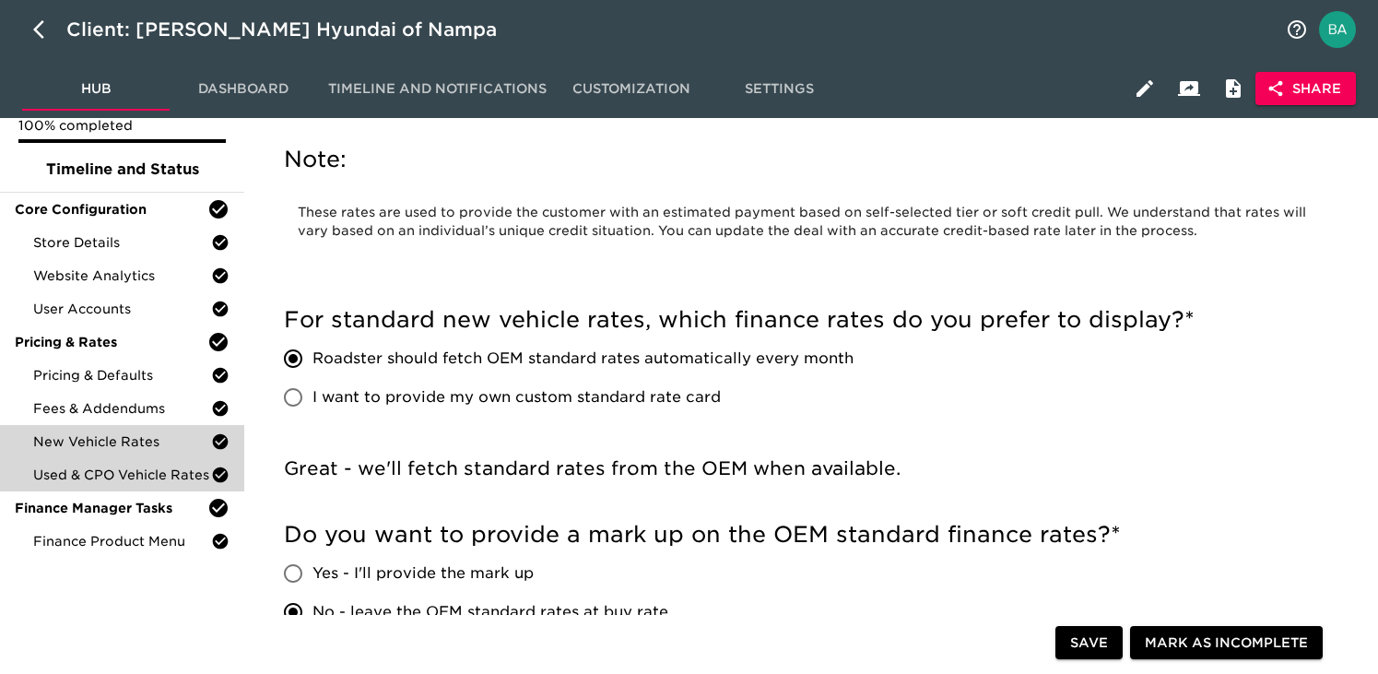
click at [101, 471] on span "Used & CPO Vehicle Rates" at bounding box center [122, 474] width 178 height 18
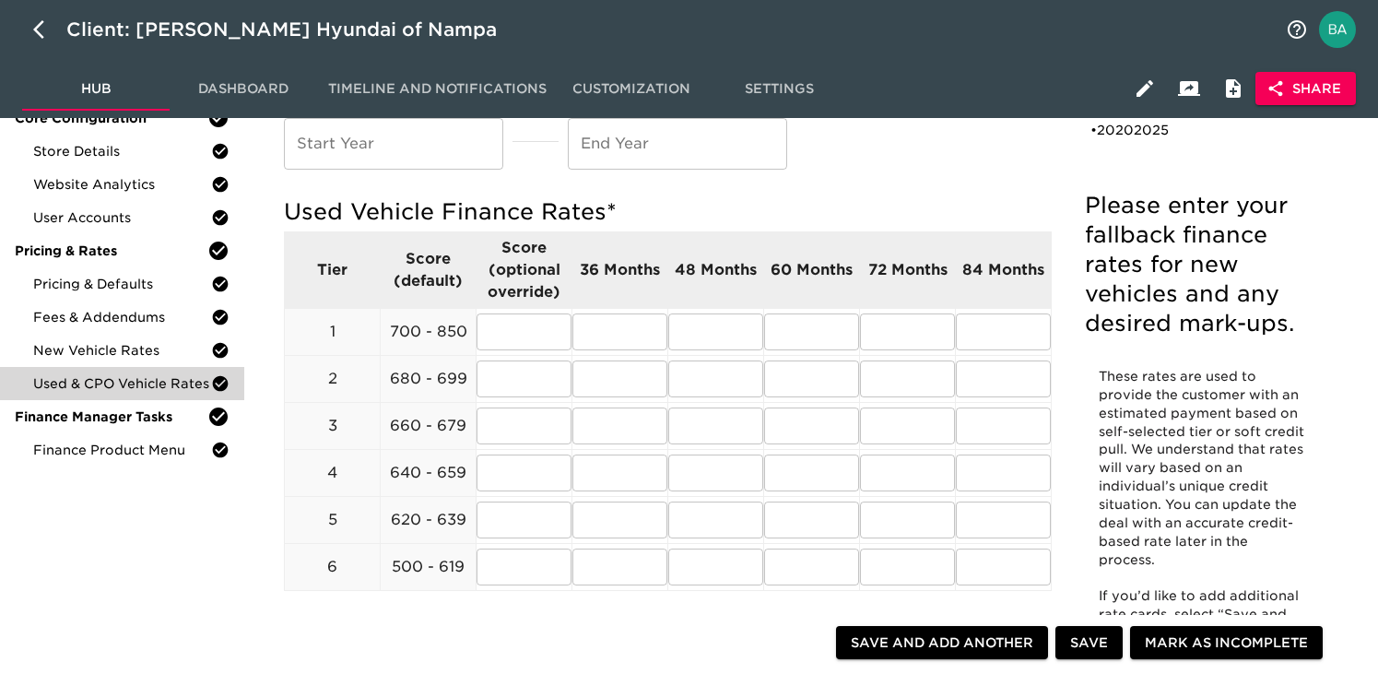
scroll to position [220, 0]
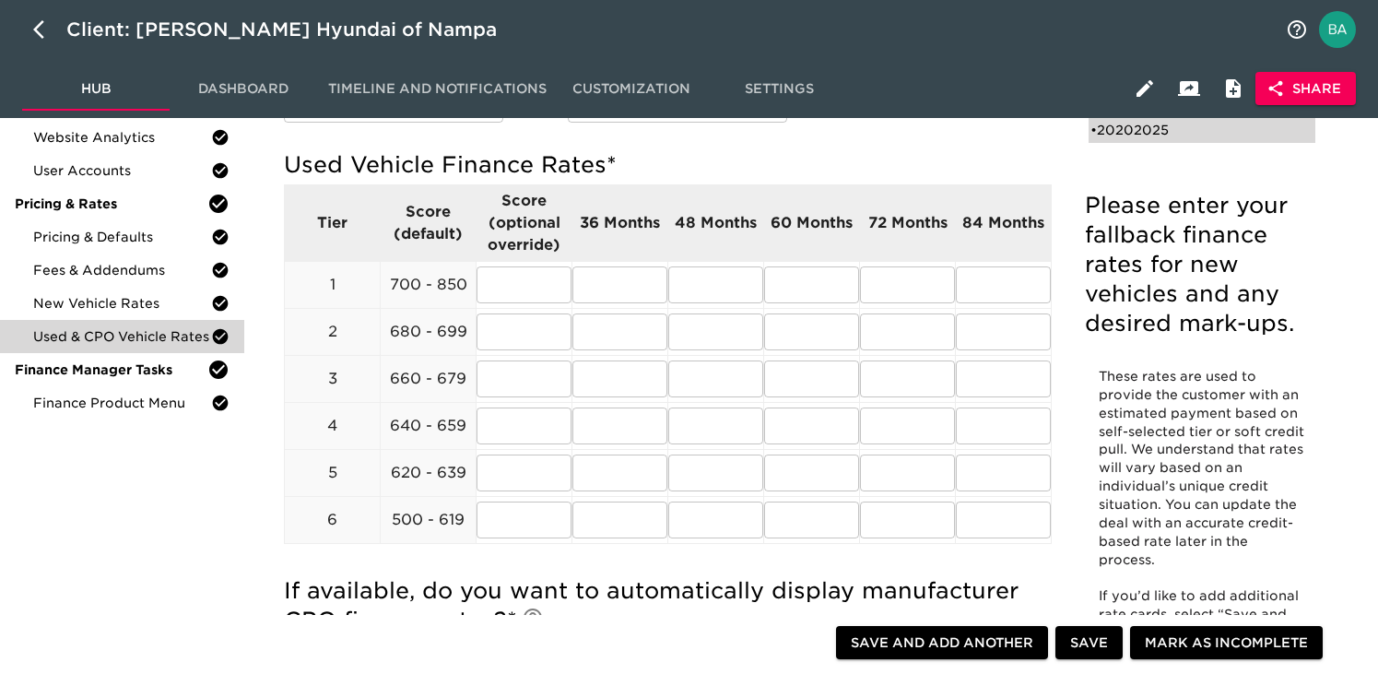
click at [1170, 126] on div "• 20202025" at bounding box center [1188, 130] width 197 height 18
type input "2020"
type input "2025"
radio input "true"
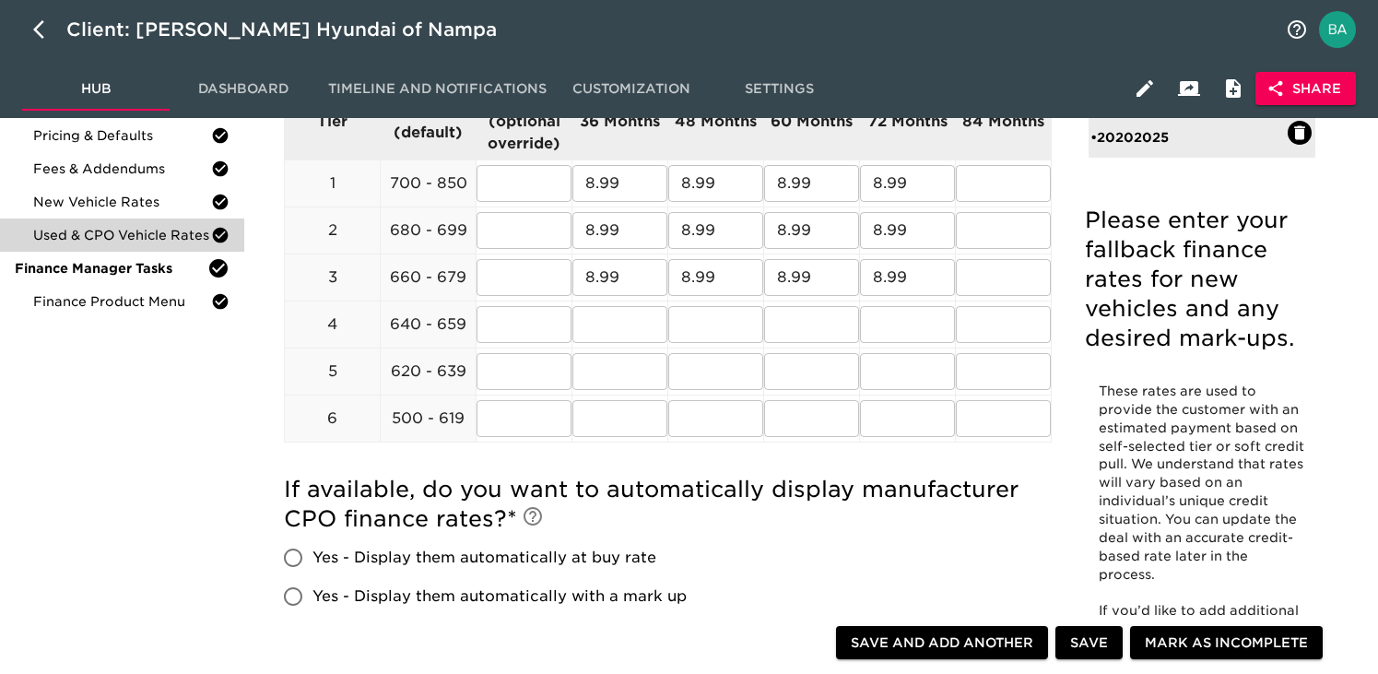
scroll to position [263, 0]
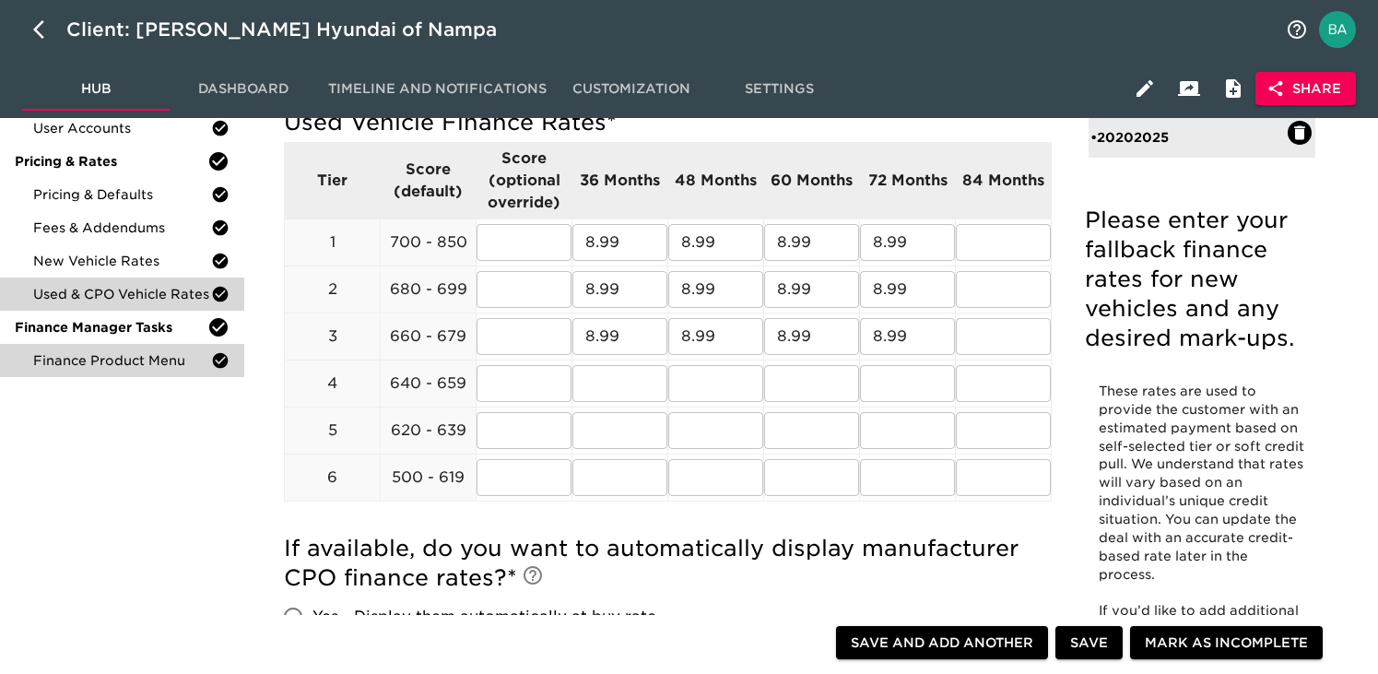
click at [160, 370] on div "Finance Product Menu" at bounding box center [122, 360] width 244 height 33
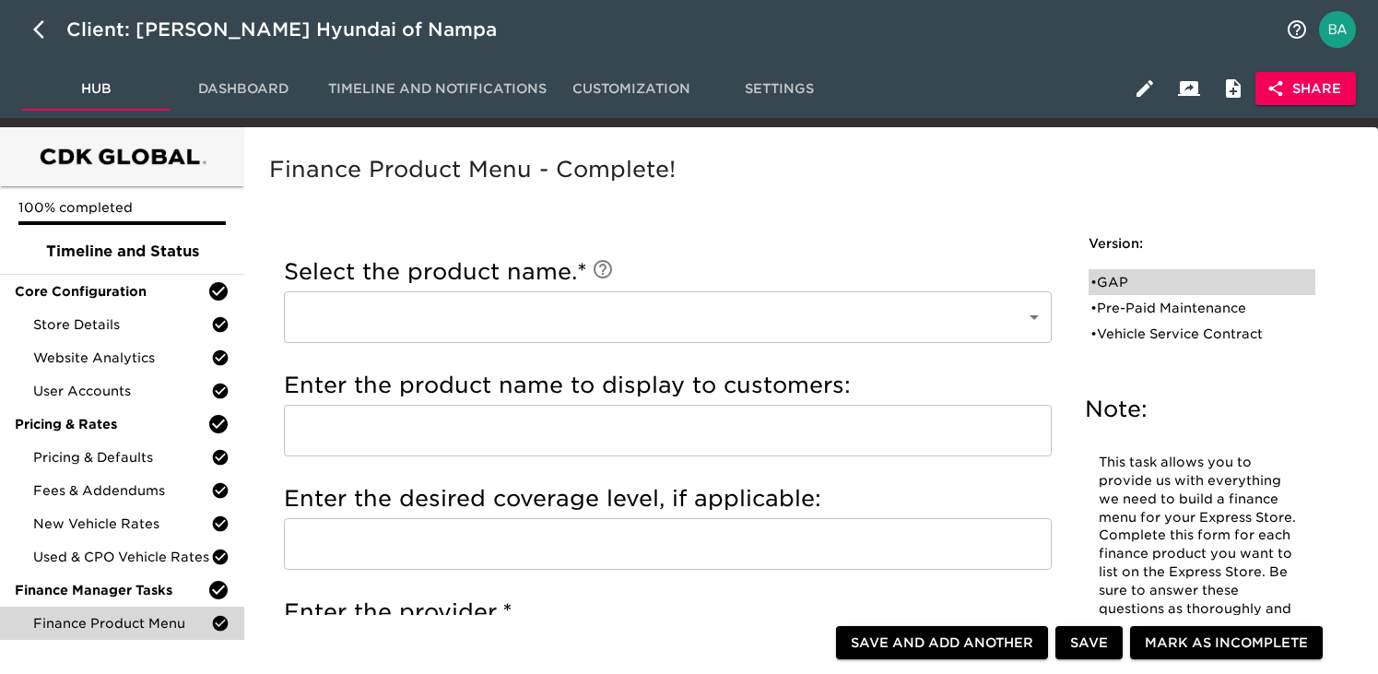
click at [1110, 285] on div "• GAP" at bounding box center [1188, 282] width 197 height 18
type input "GAP"
type input "LENGTH OF LOAN"
type input "MANUFACTURER"
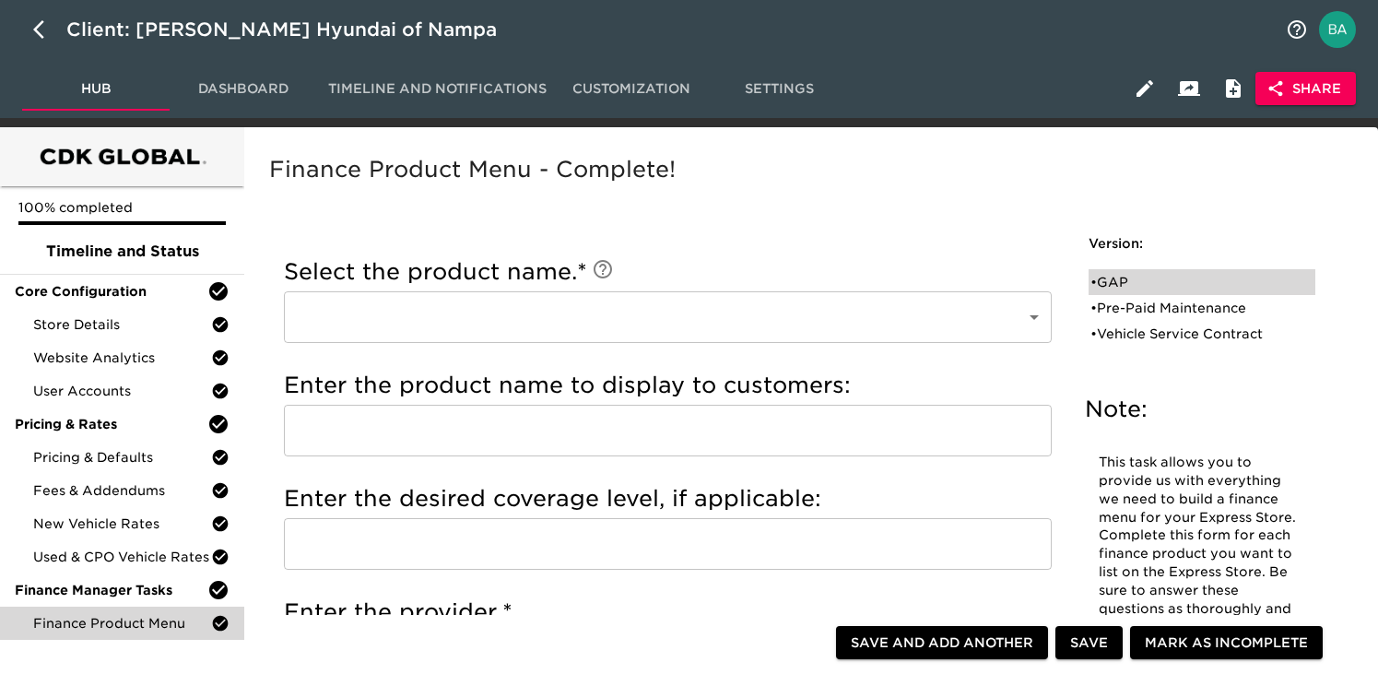
checkbox input "true"
radio input "true"
checkbox input "true"
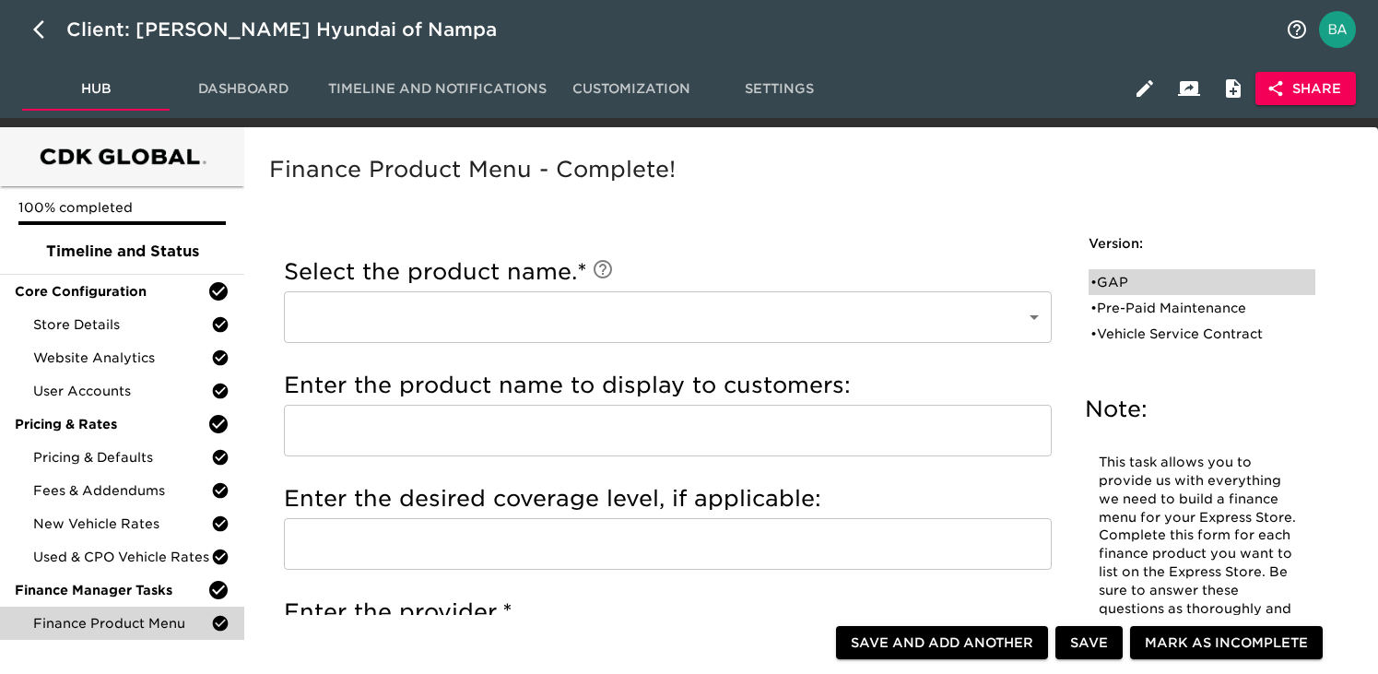
checkbox input "true"
radio input "true"
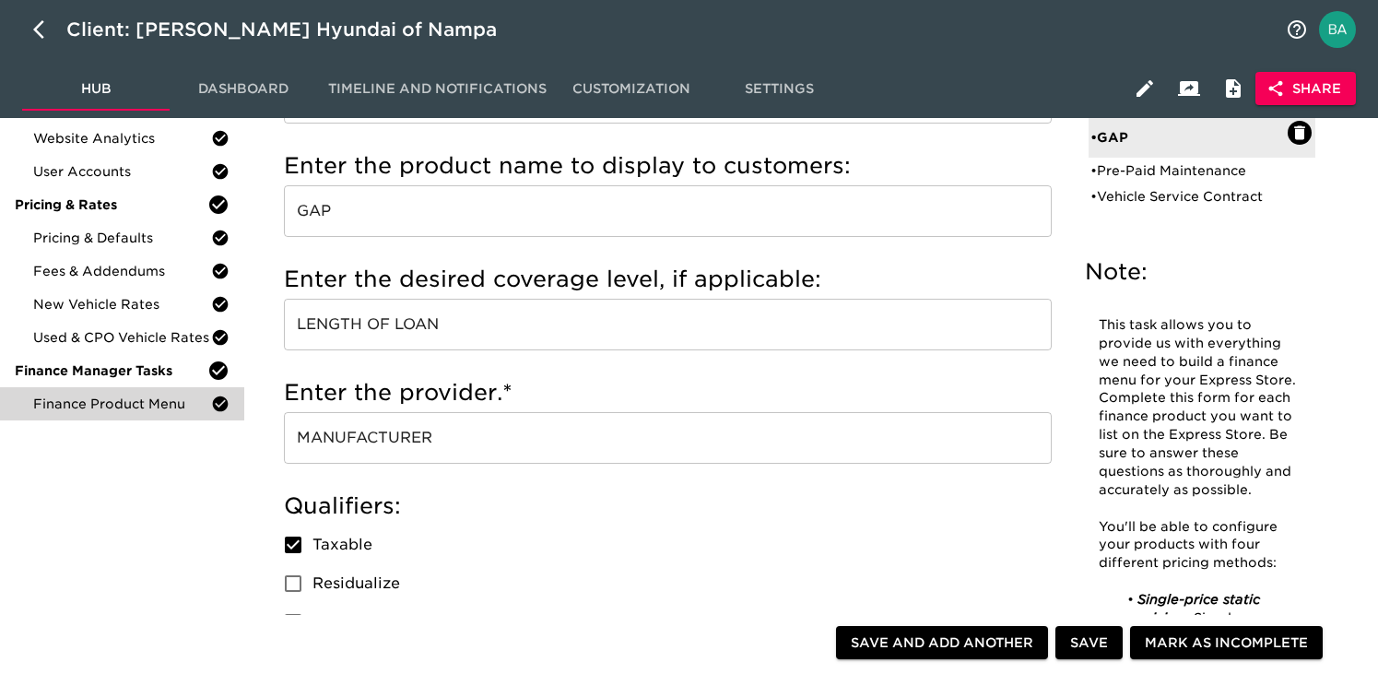
scroll to position [53, 0]
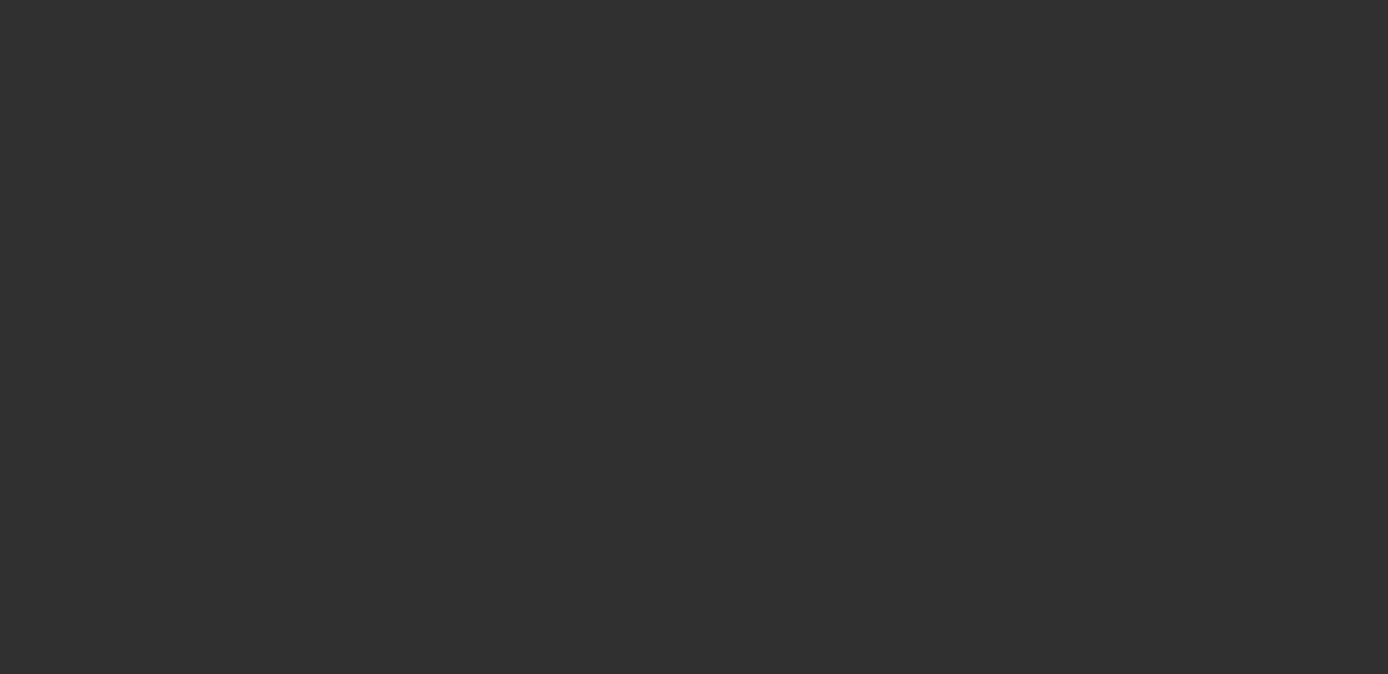
select select "10"
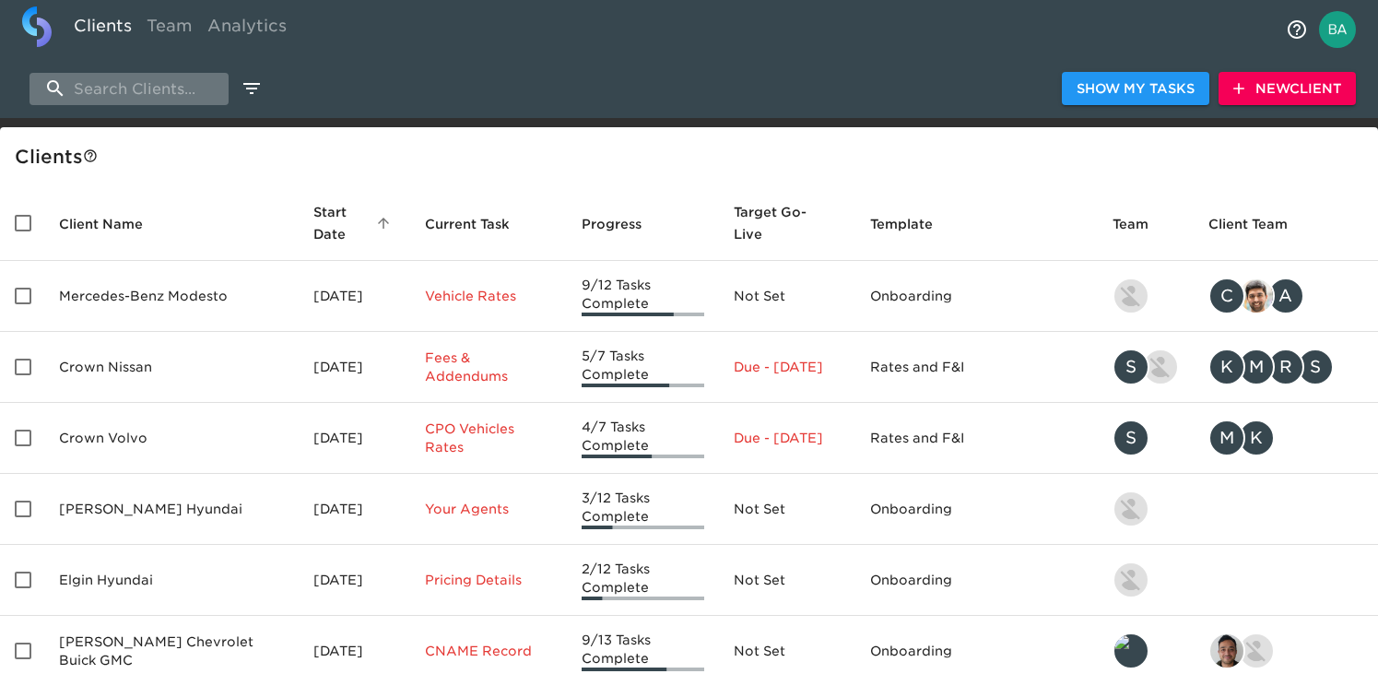
click at [158, 86] on input "search" at bounding box center [128, 89] width 199 height 32
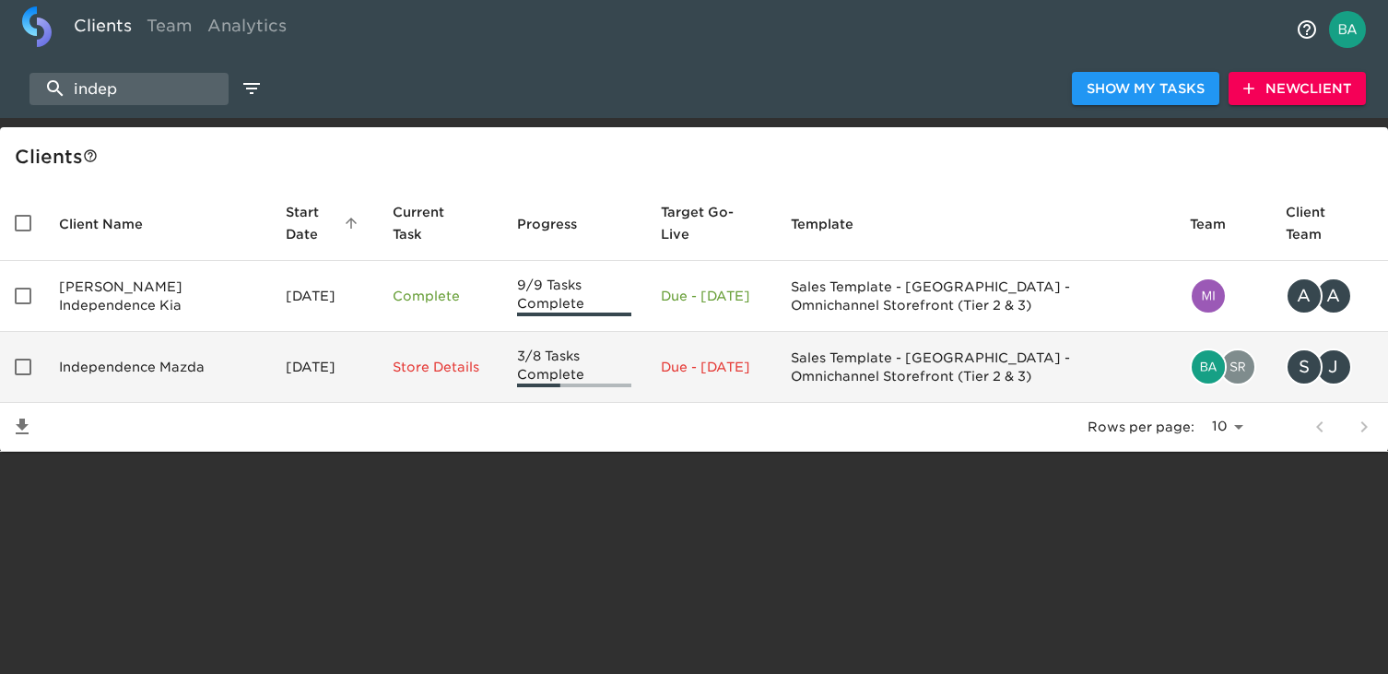
type input "indep"
click at [151, 363] on td "Independence Mazda" at bounding box center [157, 367] width 227 height 71
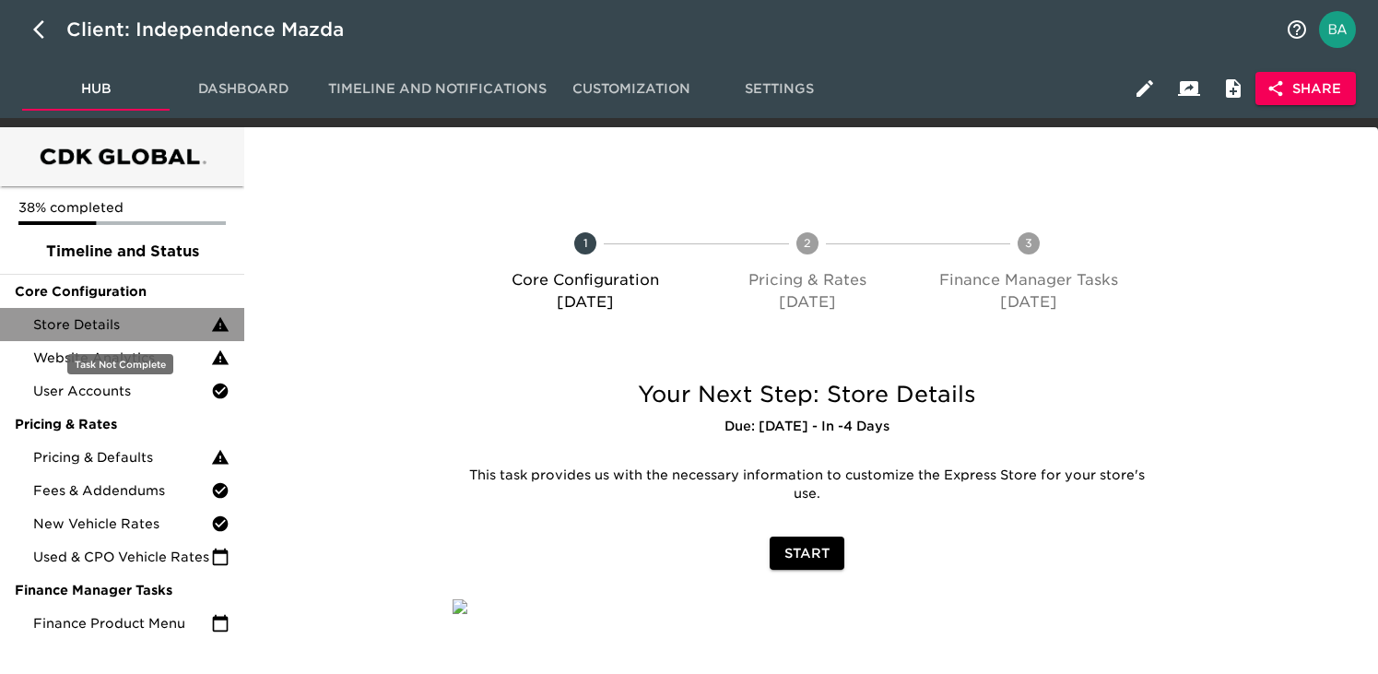
click at [159, 323] on span "Store Details" at bounding box center [122, 324] width 178 height 18
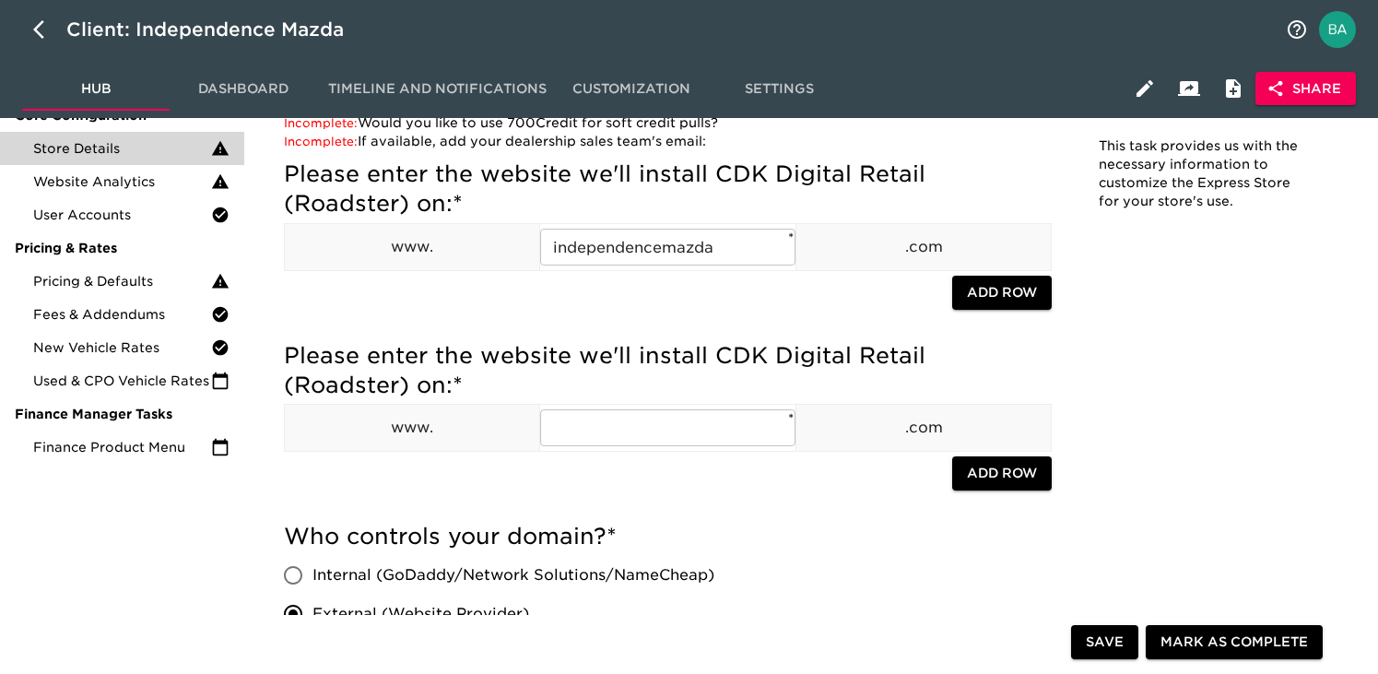
scroll to position [6, 0]
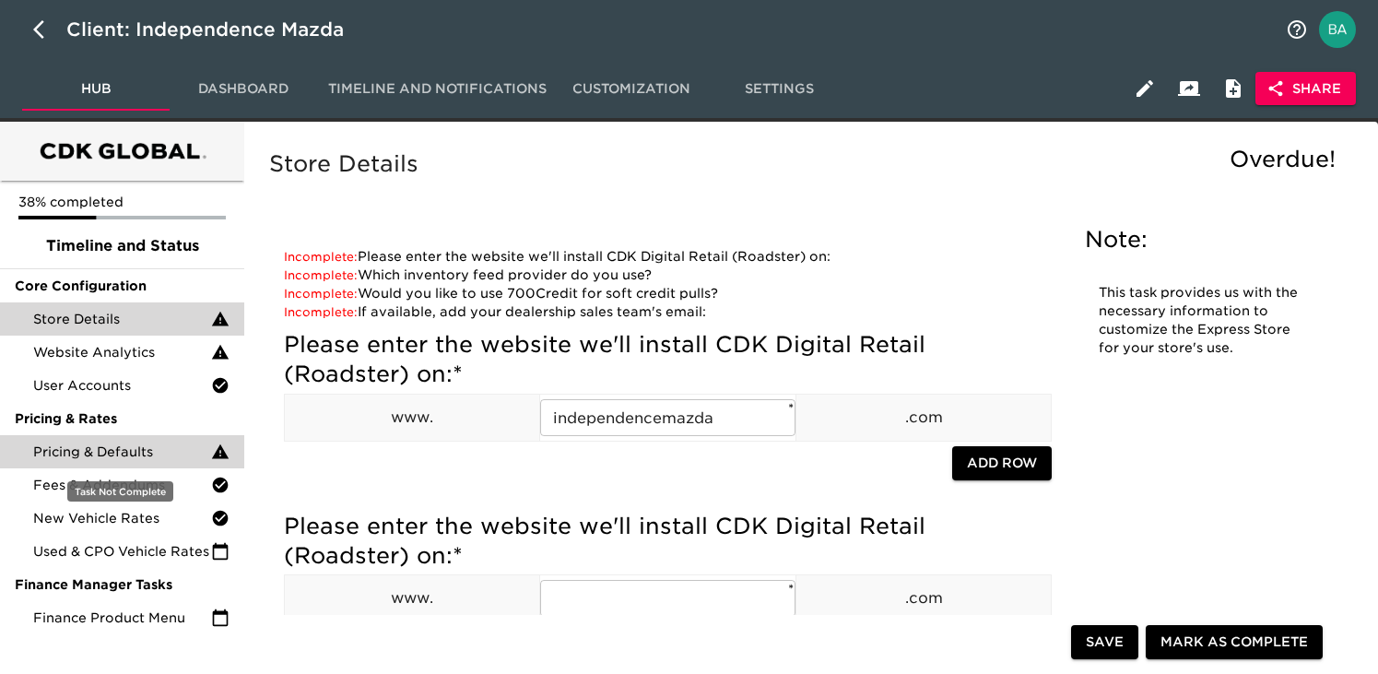
click at [117, 462] on div "Pricing & Defaults" at bounding box center [122, 451] width 244 height 33
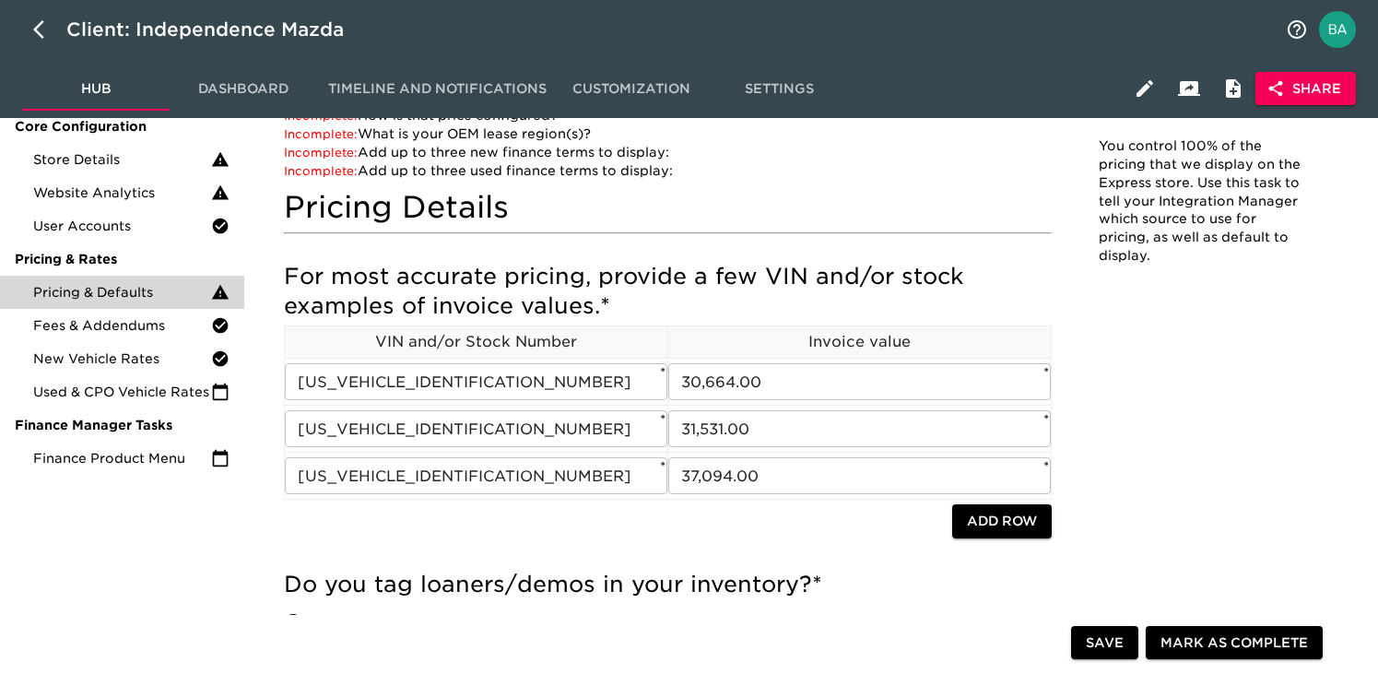
scroll to position [166, 0]
click at [307, 26] on div "Client: Independence Mazda" at bounding box center [217, 29] width 303 height 29
click at [139, 28] on input "Independence Mazda" at bounding box center [670, 29] width 1208 height 29
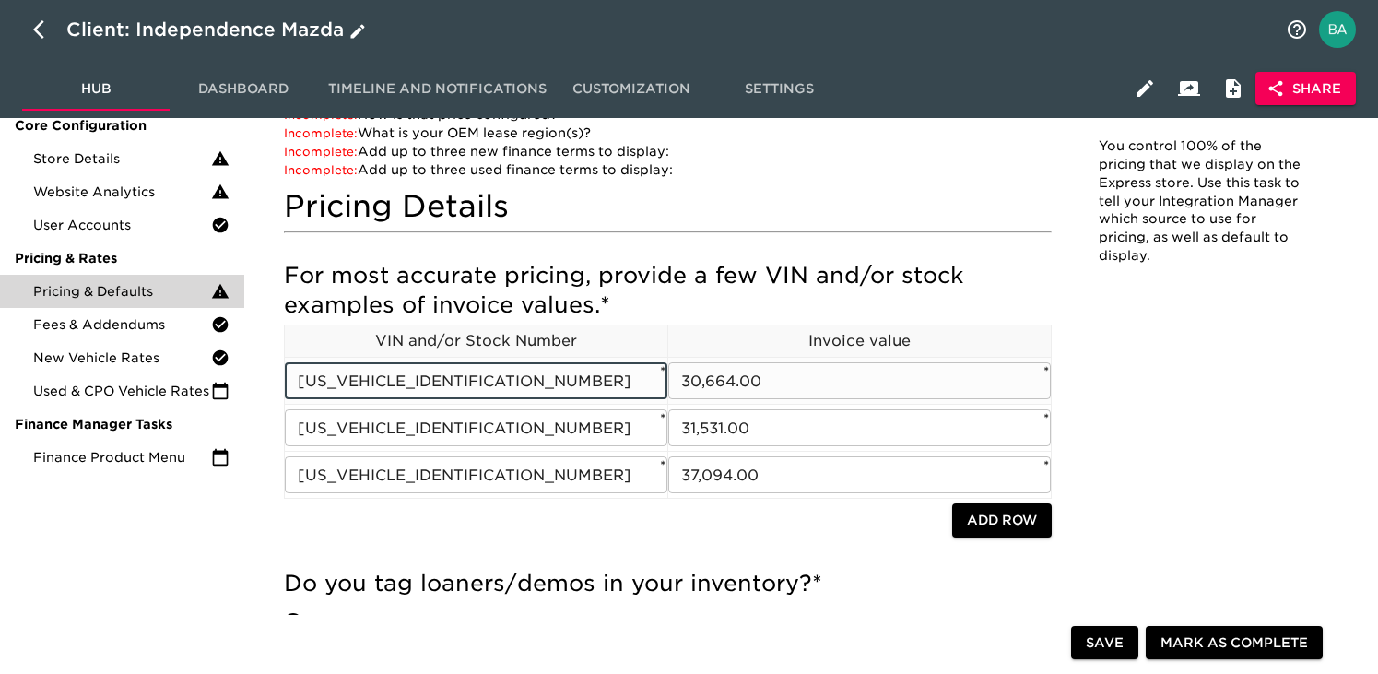
click at [392, 383] on input "JM3KFBCM1S0710536" at bounding box center [476, 380] width 382 height 37
click at [707, 388] on input "30,664.00" at bounding box center [859, 380] width 382 height 37
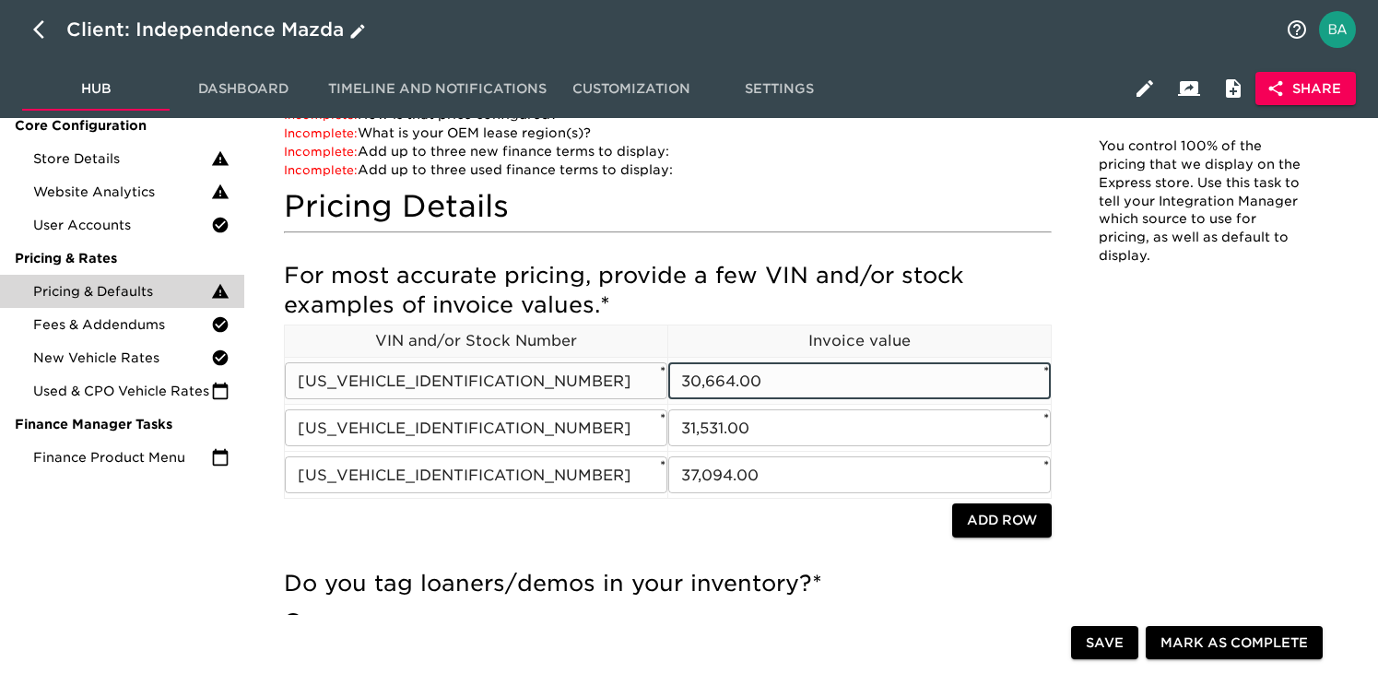
click at [707, 388] on input "30,664.00" at bounding box center [859, 380] width 382 height 37
click at [442, 426] on input "3MVDMBDM1SM829561" at bounding box center [476, 427] width 382 height 37
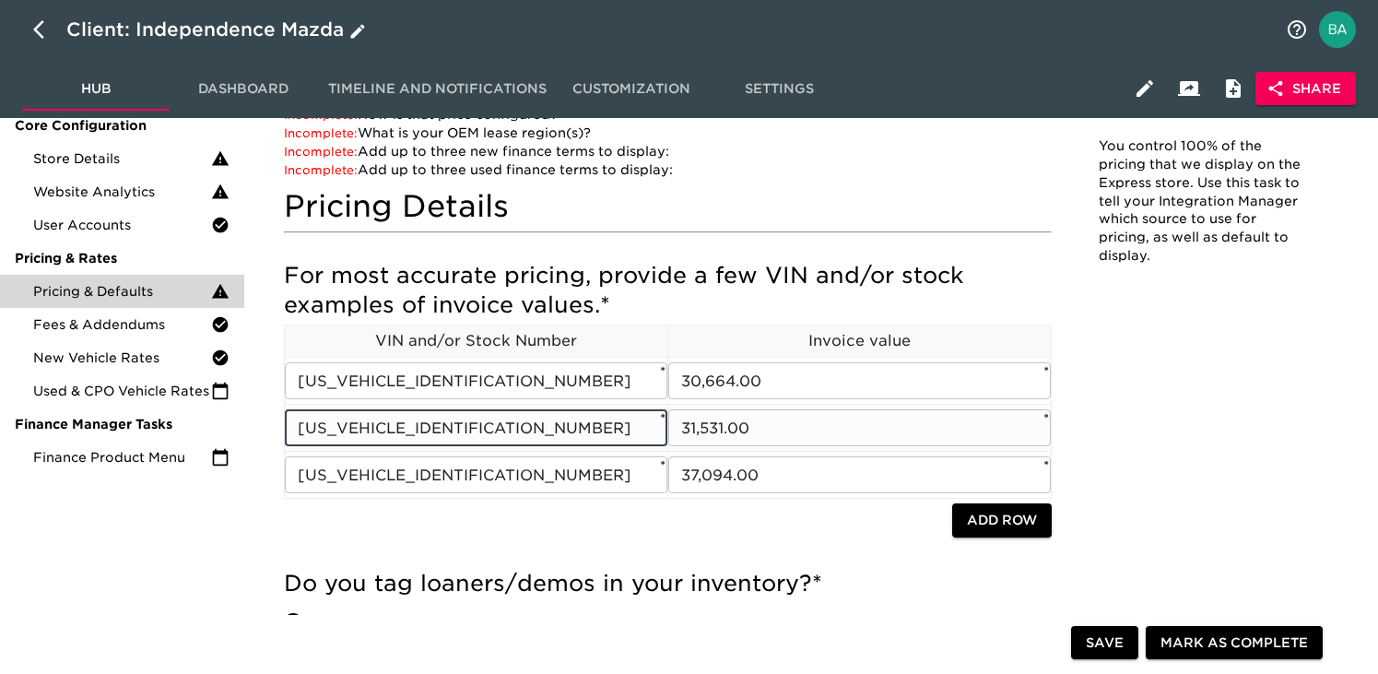
click at [442, 426] on input "3MVDMBDM1SM829561" at bounding box center [476, 427] width 382 height 37
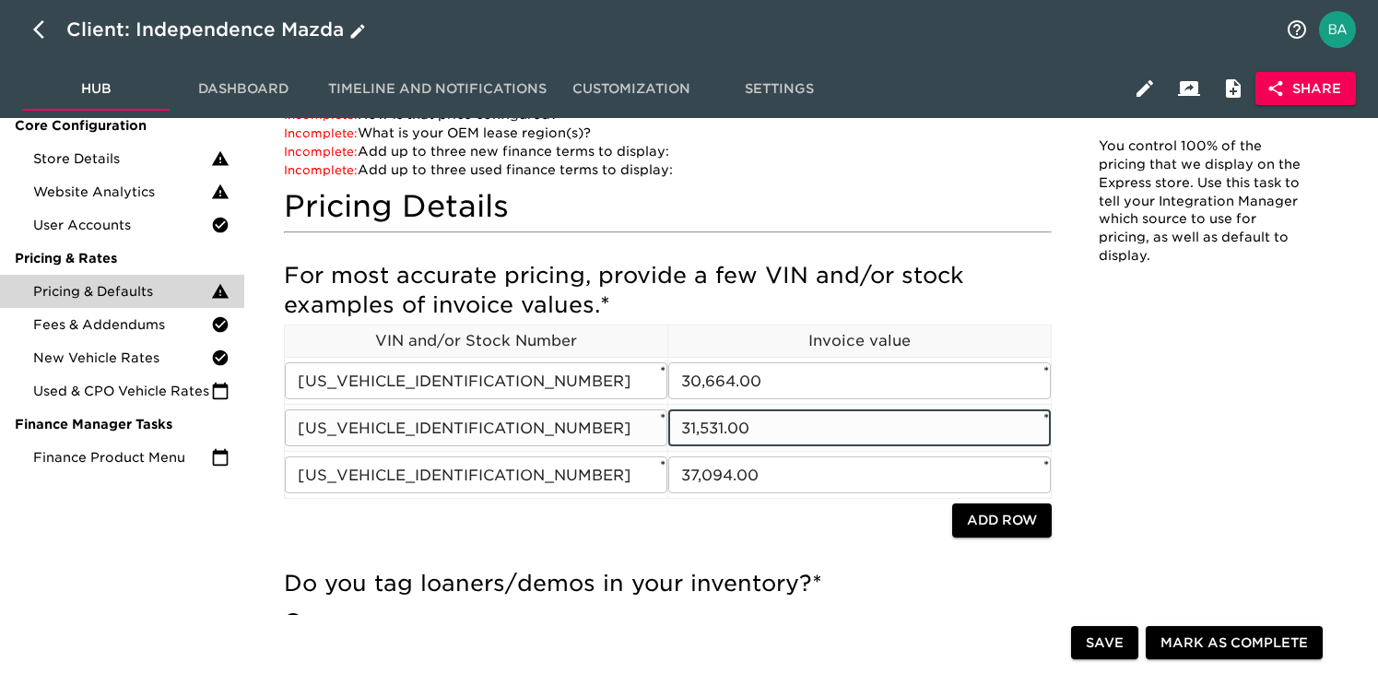
drag, startPoint x: 723, startPoint y: 422, endPoint x: 661, endPoint y: 429, distance: 63.0
click at [661, 429] on tr "3MVDMBDM1SM829561 ​ * 31,531.00 ​ *" at bounding box center [668, 428] width 767 height 47
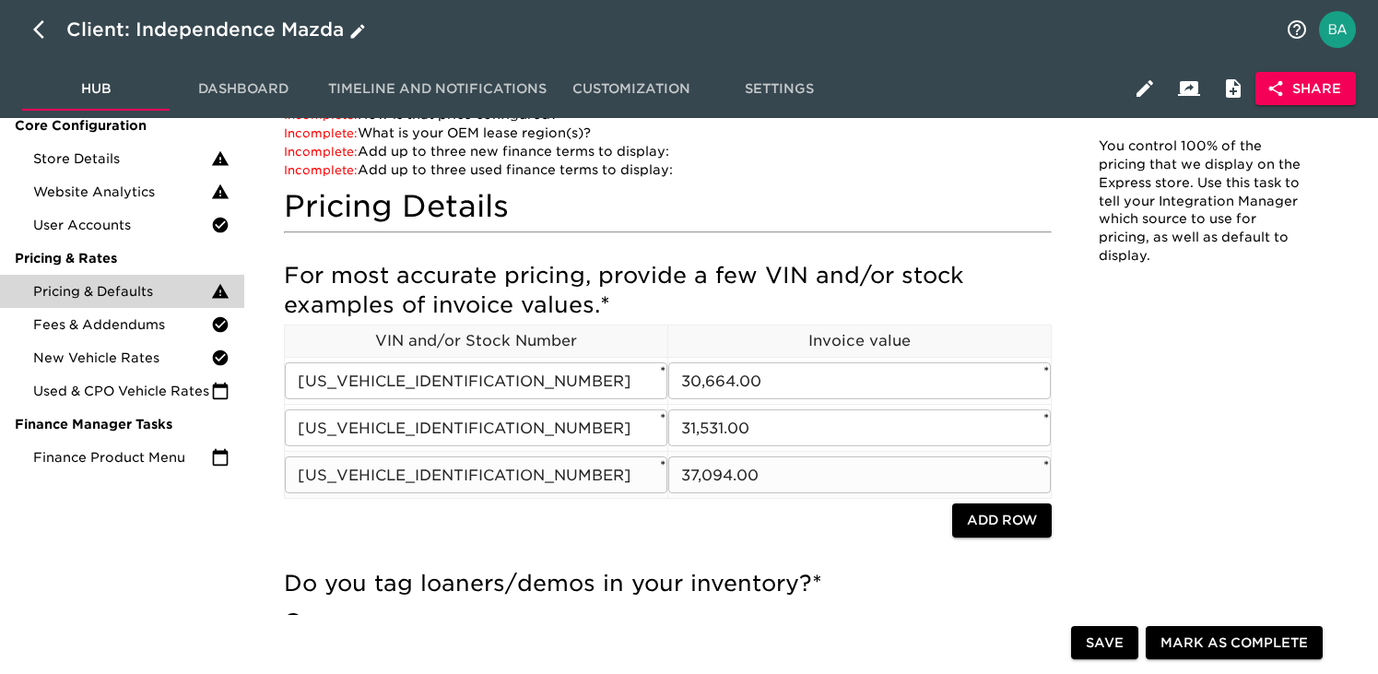
click at [406, 478] on input "JM3KKAHD0S1242940" at bounding box center [476, 474] width 382 height 37
drag, startPoint x: 734, startPoint y: 474, endPoint x: 664, endPoint y: 477, distance: 70.1
click at [664, 477] on div "For most accurate pricing, provide a few VIN and/or stock examples of invoice v…" at bounding box center [668, 400] width 768 height 279
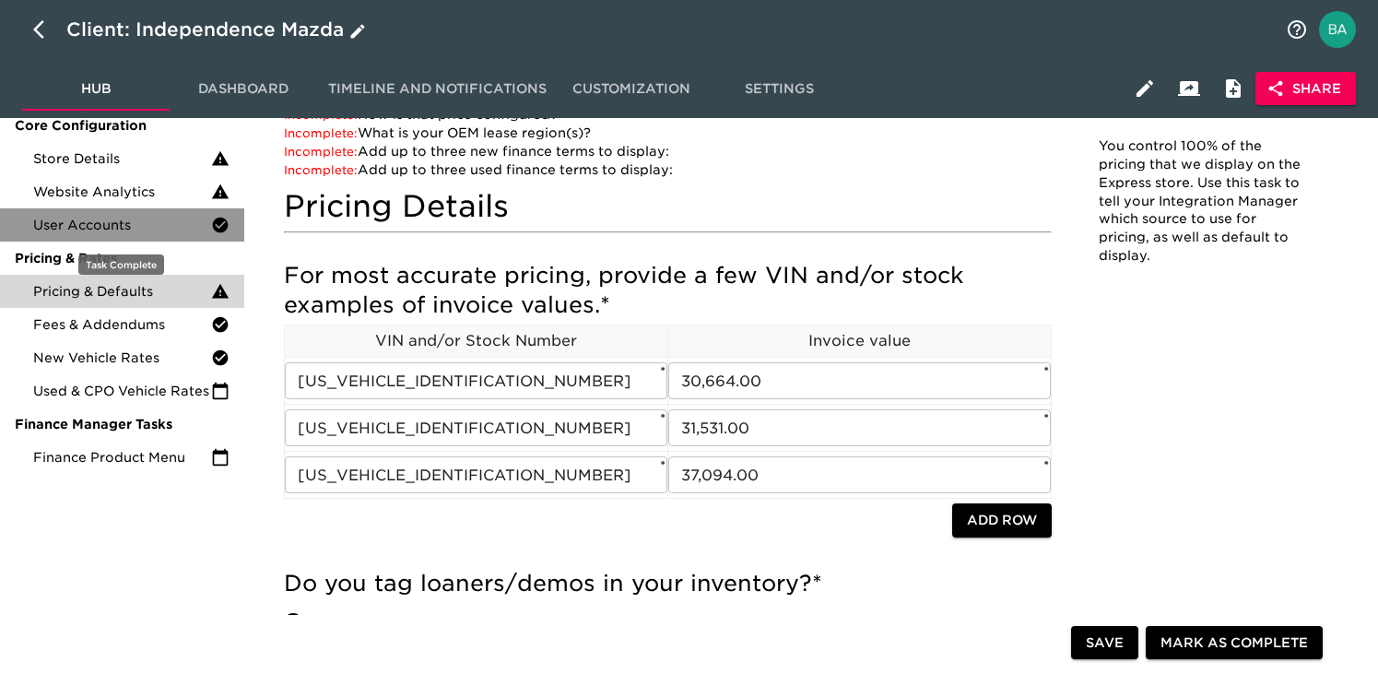
click at [114, 238] on div "User Accounts" at bounding box center [122, 224] width 244 height 33
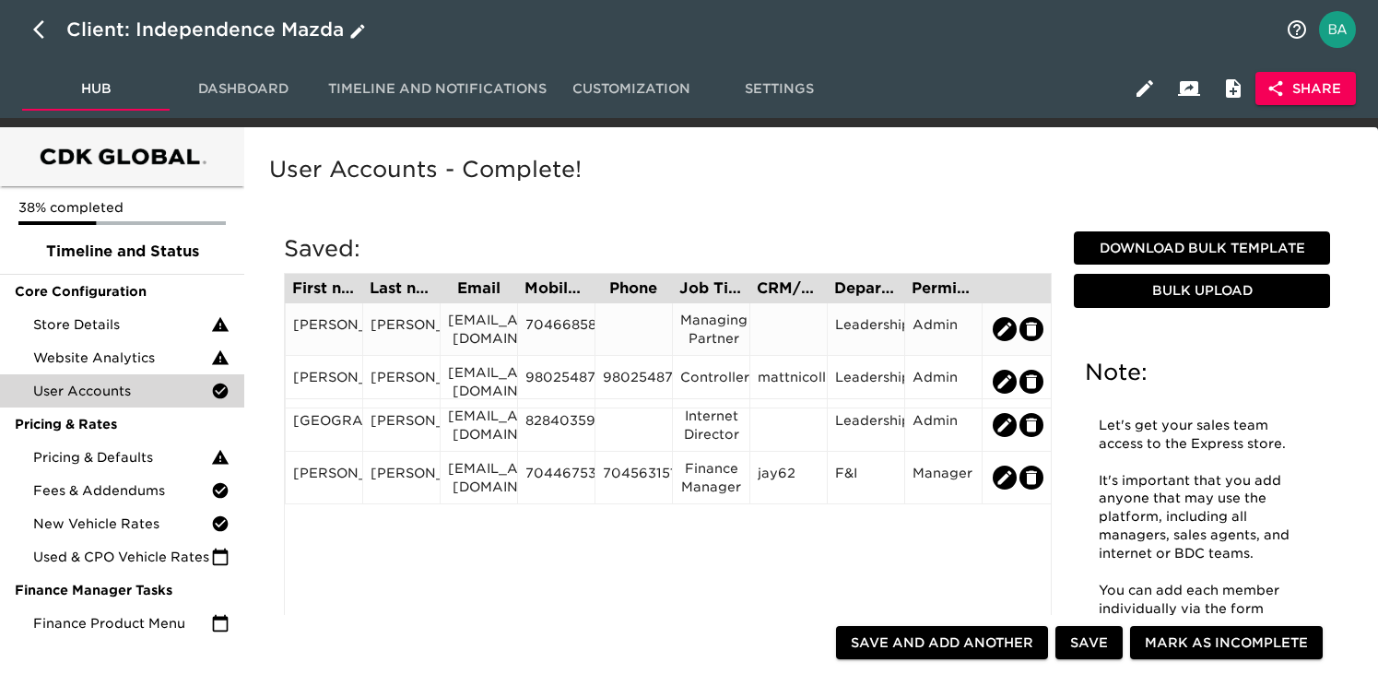
click at [472, 331] on div "jimmaus@independencemazda.com" at bounding box center [479, 329] width 62 height 37
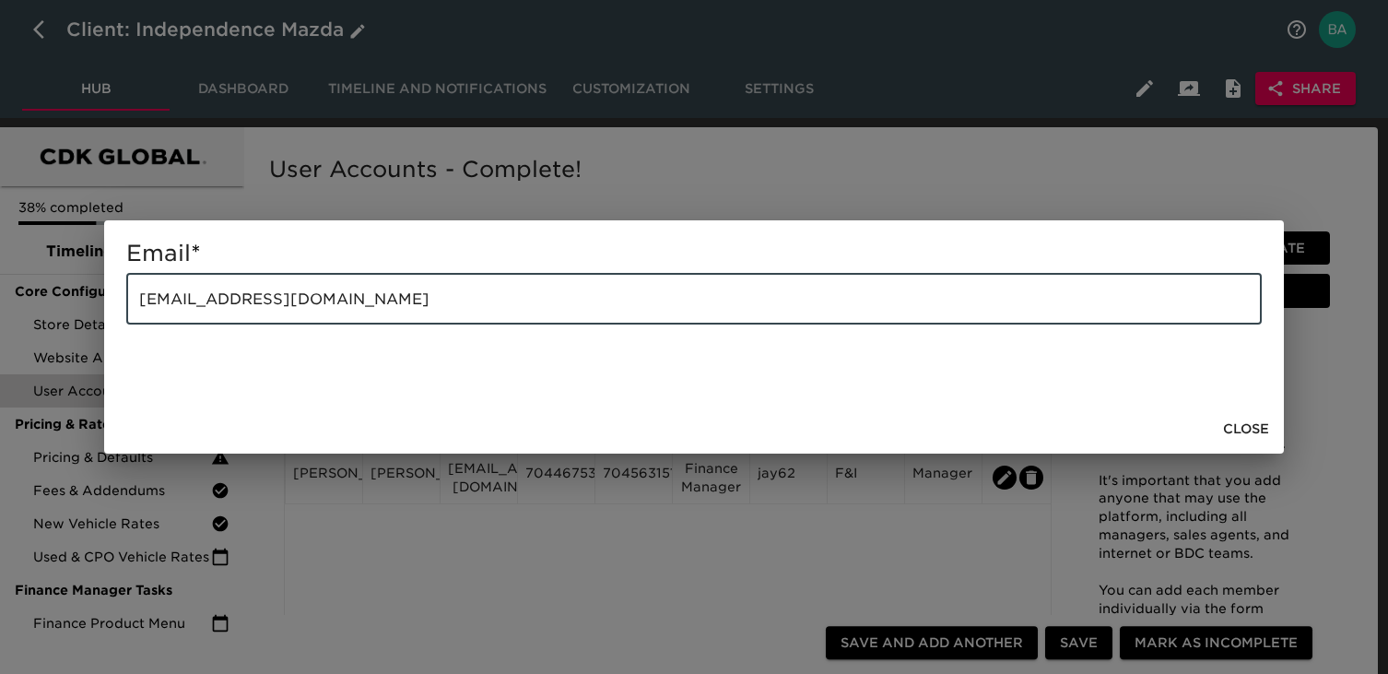
click at [288, 303] on input "jimmaus@independencemazda.com" at bounding box center [693, 299] width 1135 height 52
click at [602, 177] on div "Email * jimmaus@independencemazda.com ​ Close" at bounding box center [694, 337] width 1388 height 674
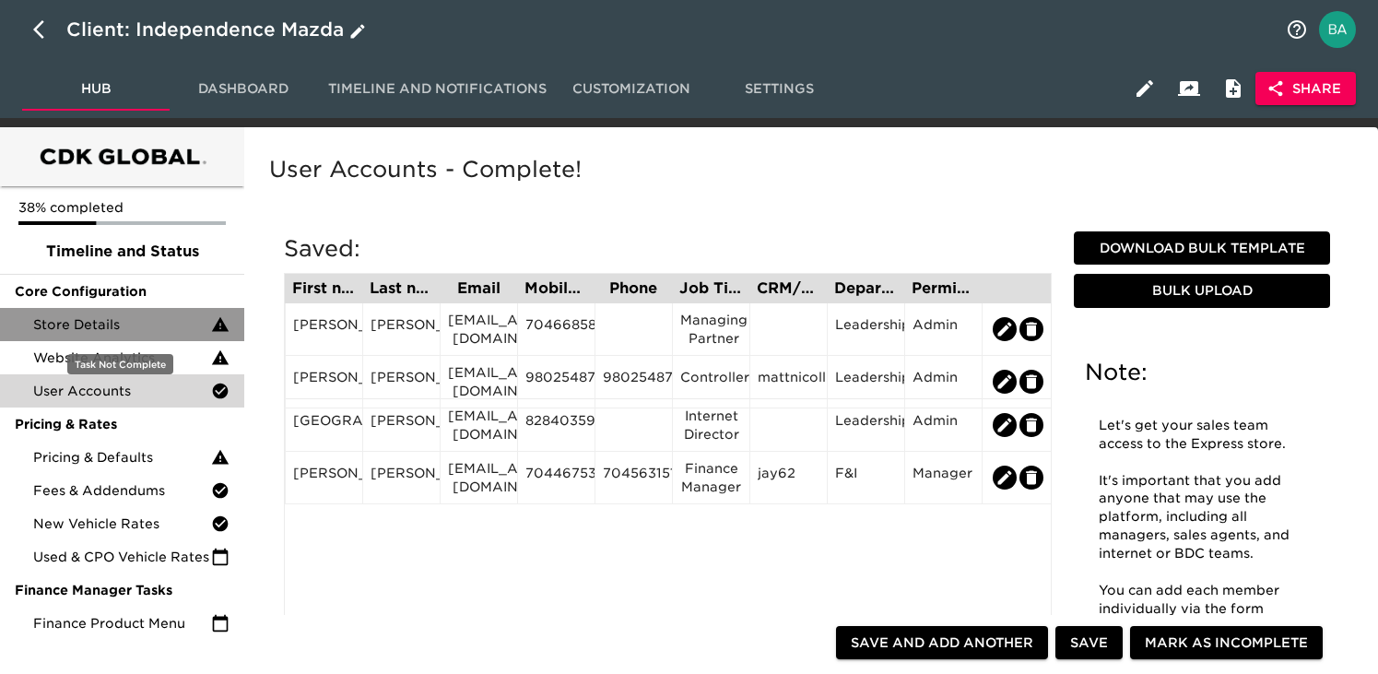
click at [112, 319] on span "Store Details" at bounding box center [122, 324] width 178 height 18
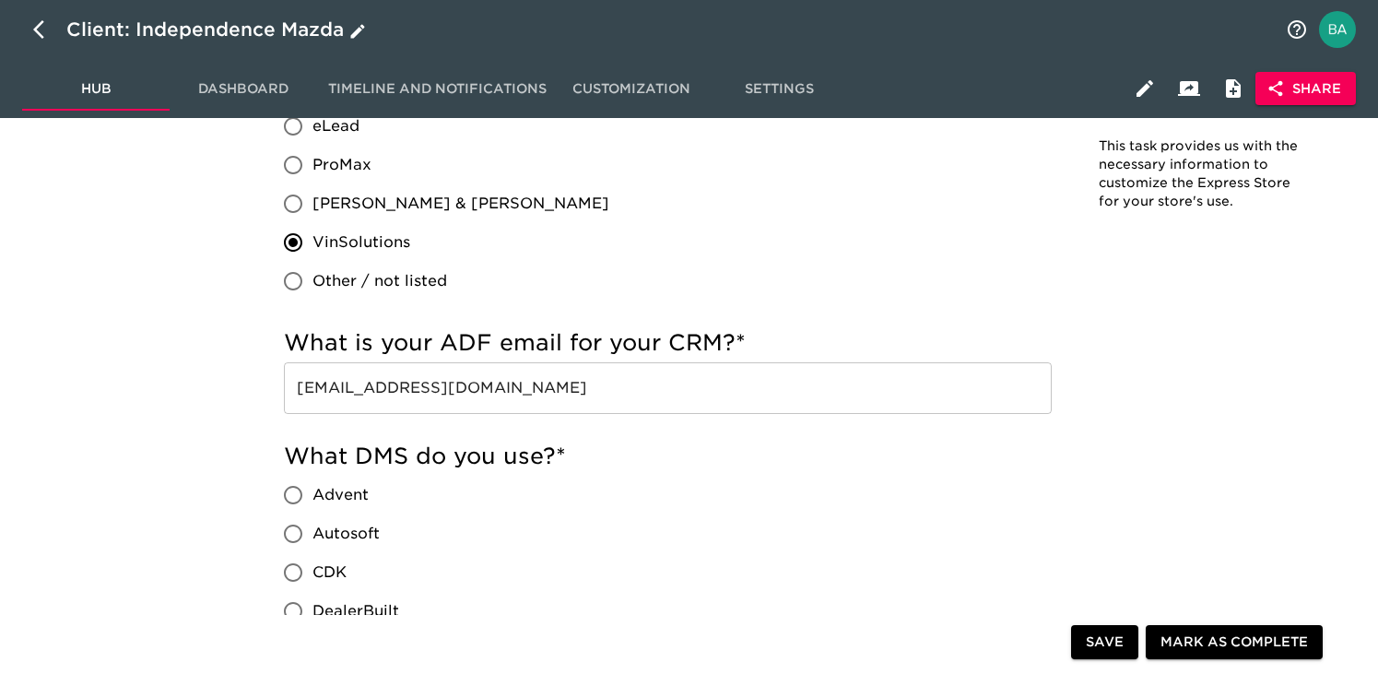
scroll to position [1160, 0]
click at [325, 19] on div "Client: Independence Mazda" at bounding box center [217, 29] width 303 height 29
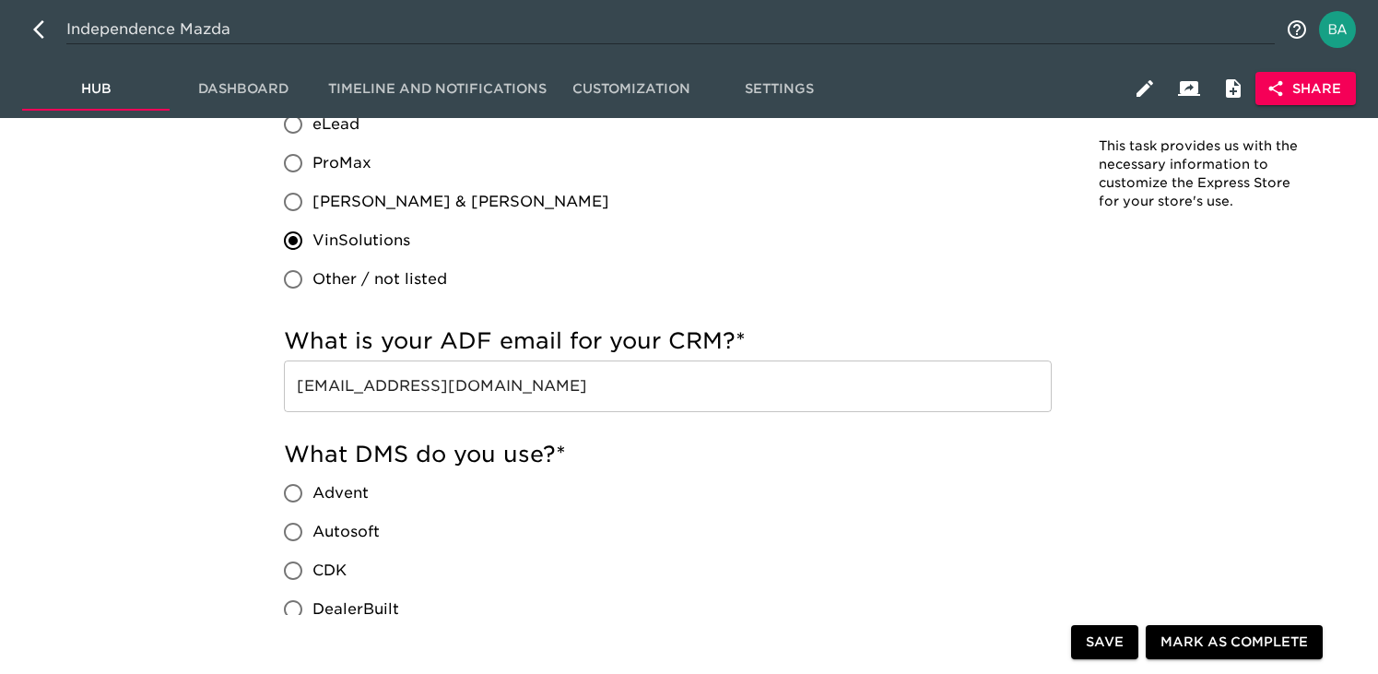
click at [222, 28] on input "Independence Mazda" at bounding box center [670, 29] width 1208 height 29
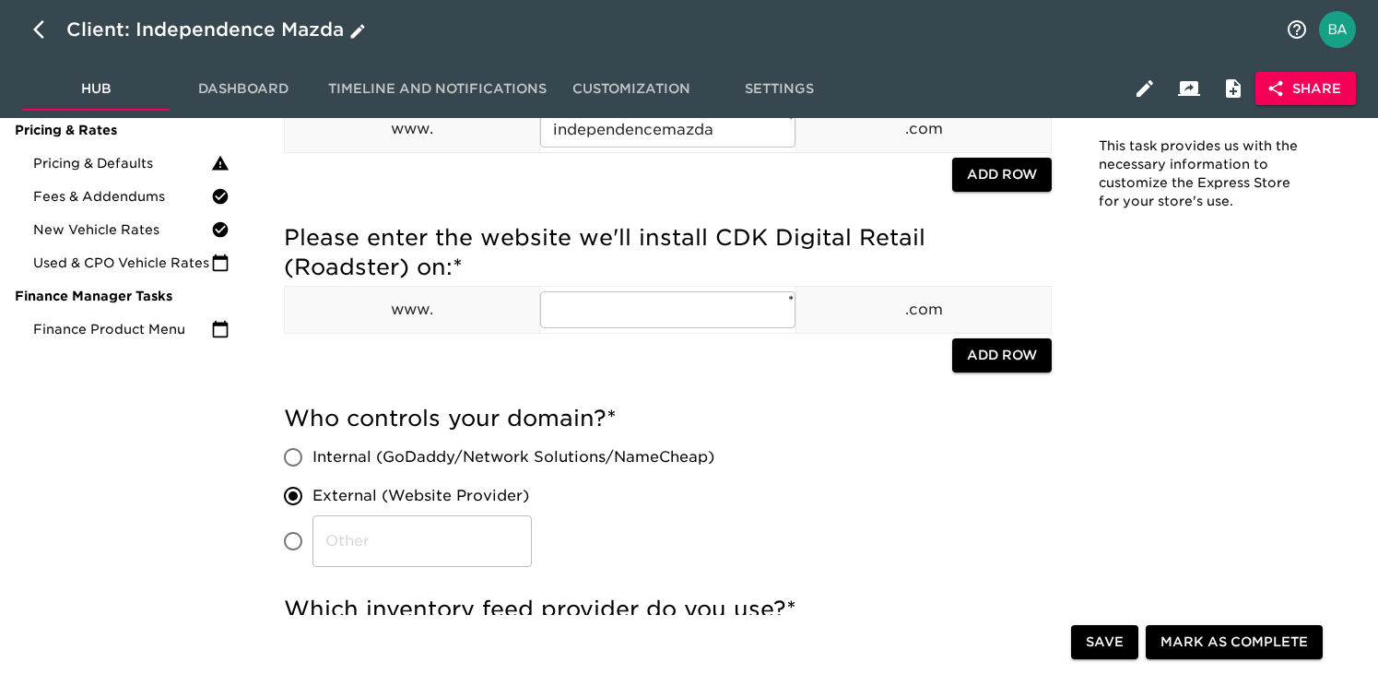
scroll to position [0, 0]
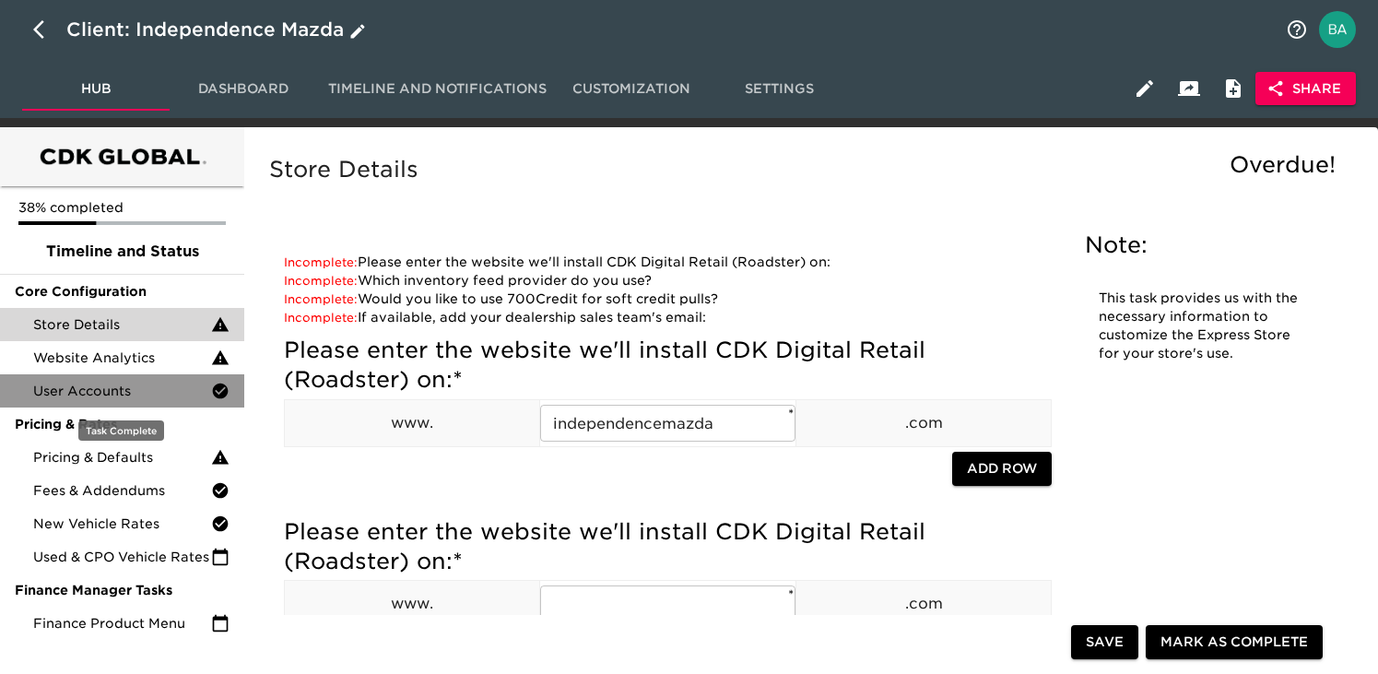
click at [76, 386] on span "User Accounts" at bounding box center [122, 391] width 178 height 18
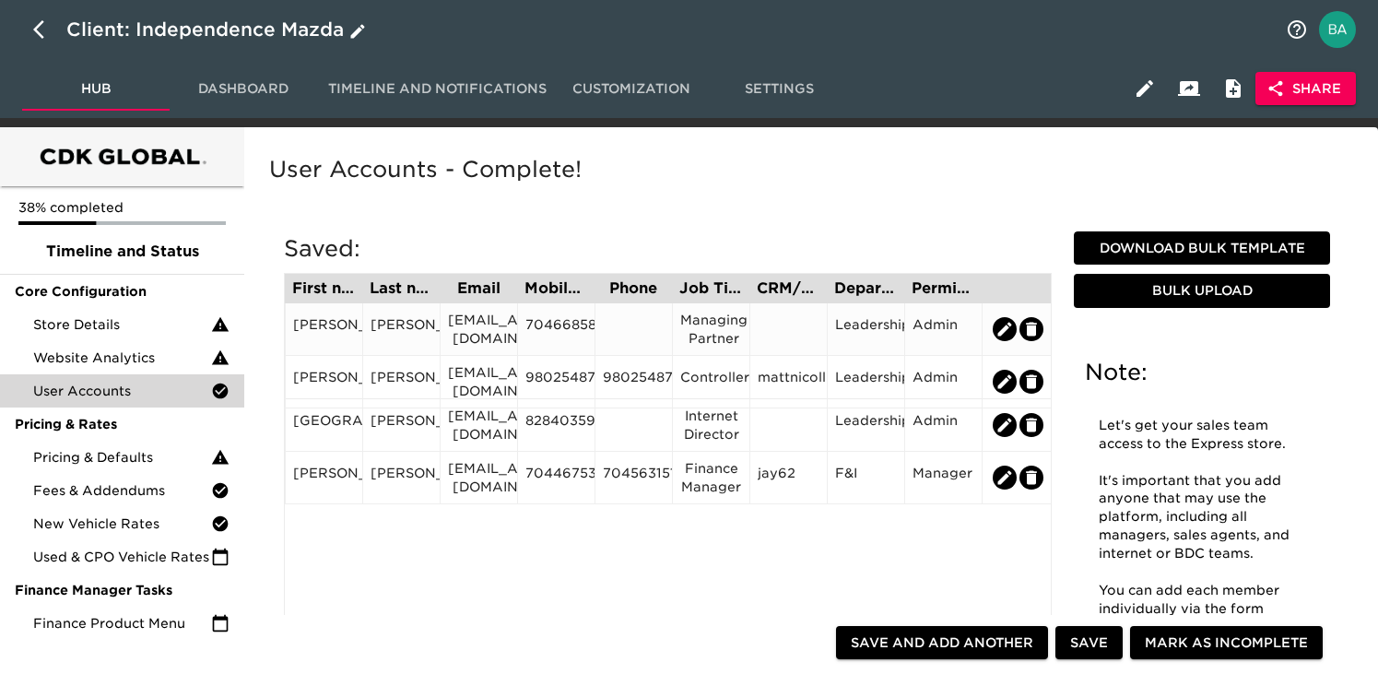
click at [484, 335] on div "jimmaus@independencemazda.com" at bounding box center [479, 329] width 62 height 37
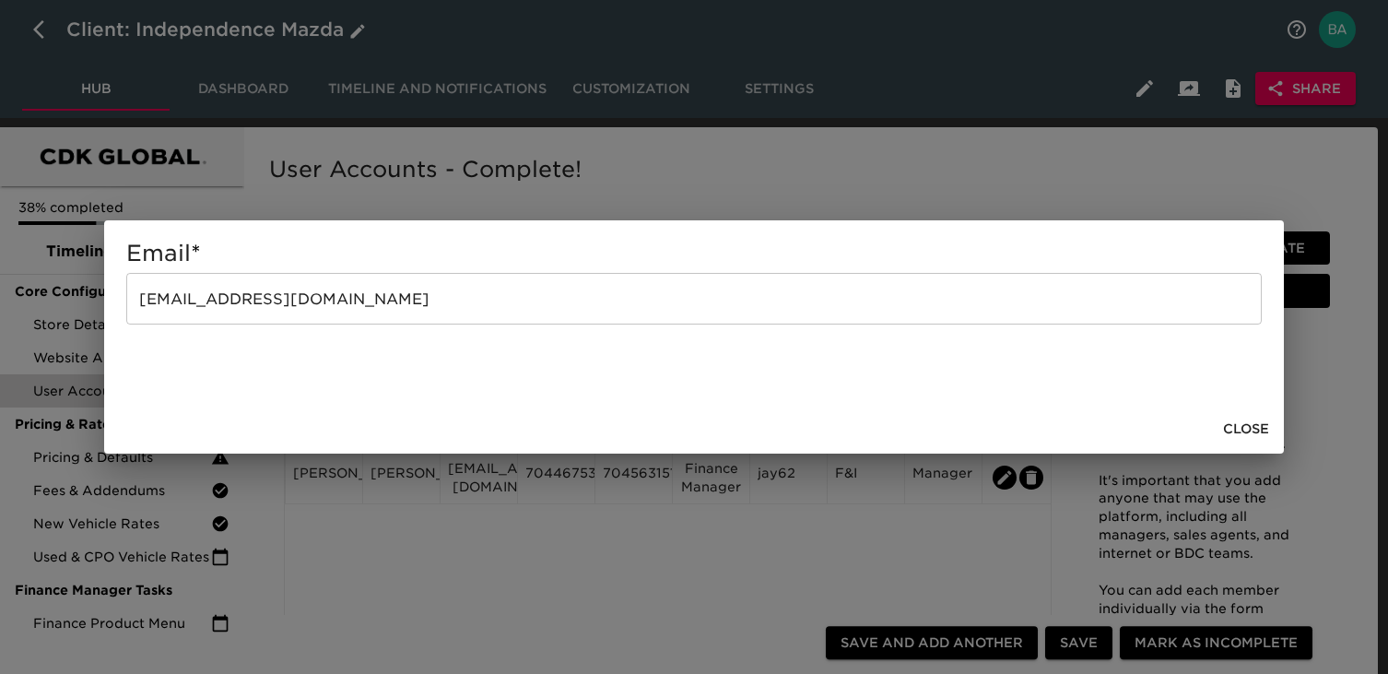
click at [291, 302] on input "jimmaus@independencemazda.com" at bounding box center [693, 299] width 1135 height 52
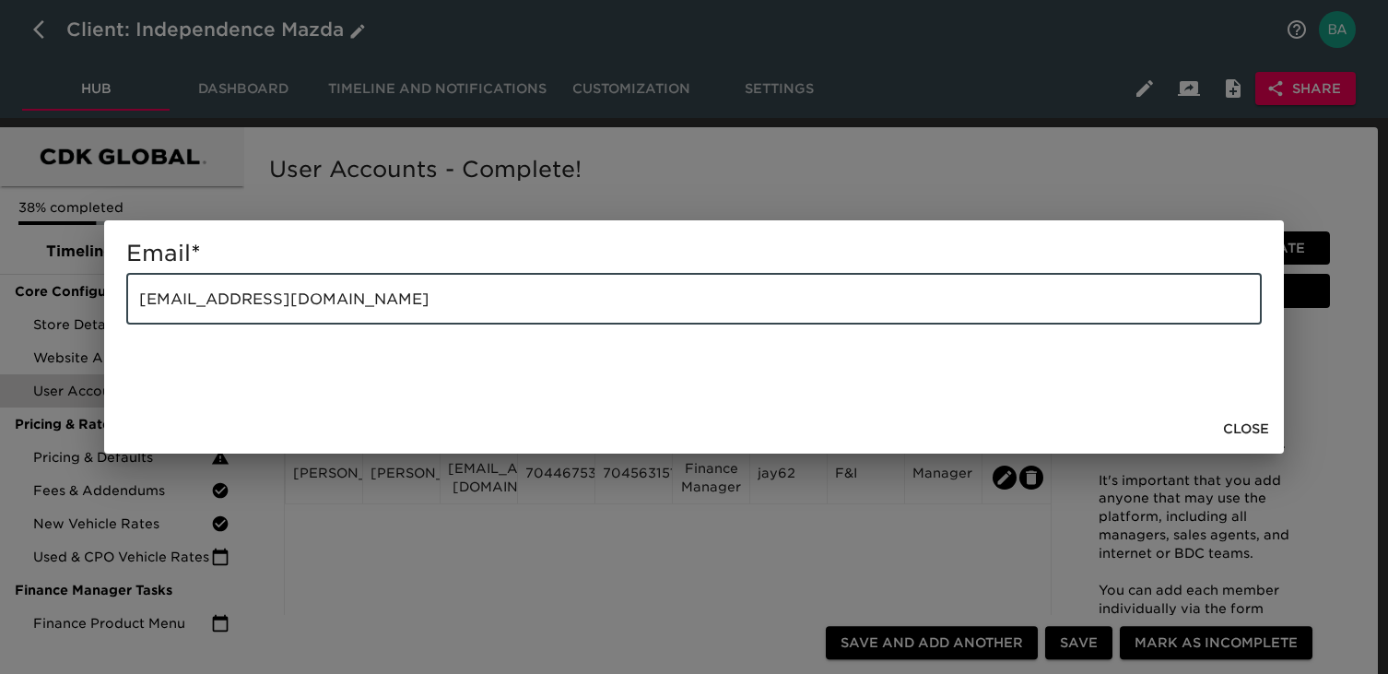
click at [291, 302] on input "jimmaus@independencemazda.com" at bounding box center [693, 299] width 1135 height 52
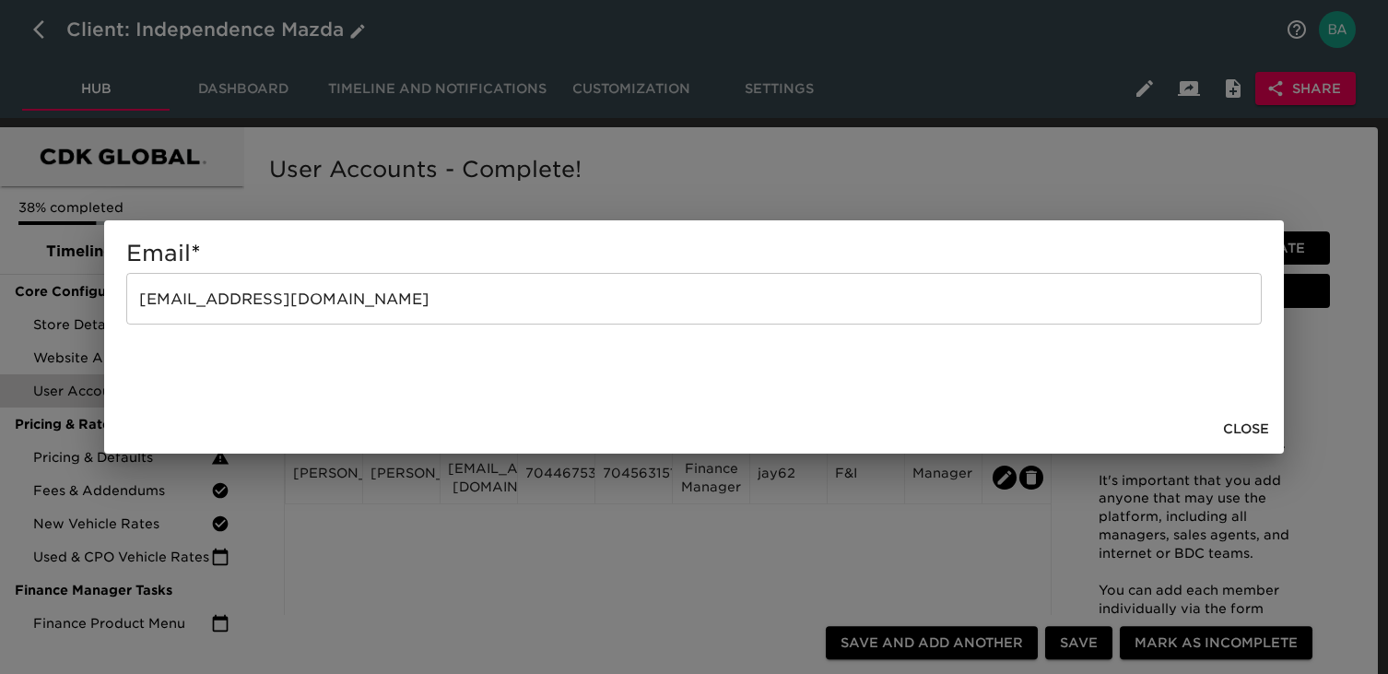
click at [447, 206] on div "Email * jimmaus@independencemazda.com ​ Close" at bounding box center [694, 337] width 1388 height 674
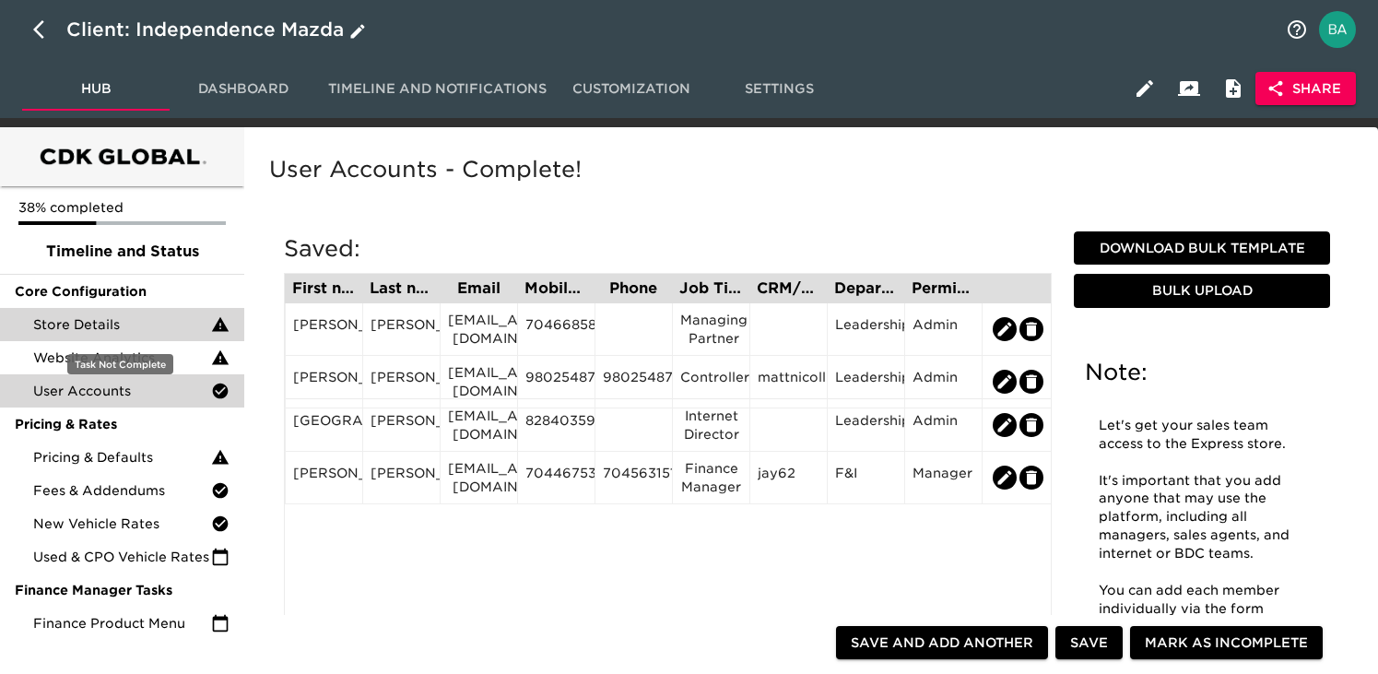
click at [124, 328] on span "Store Details" at bounding box center [122, 324] width 178 height 18
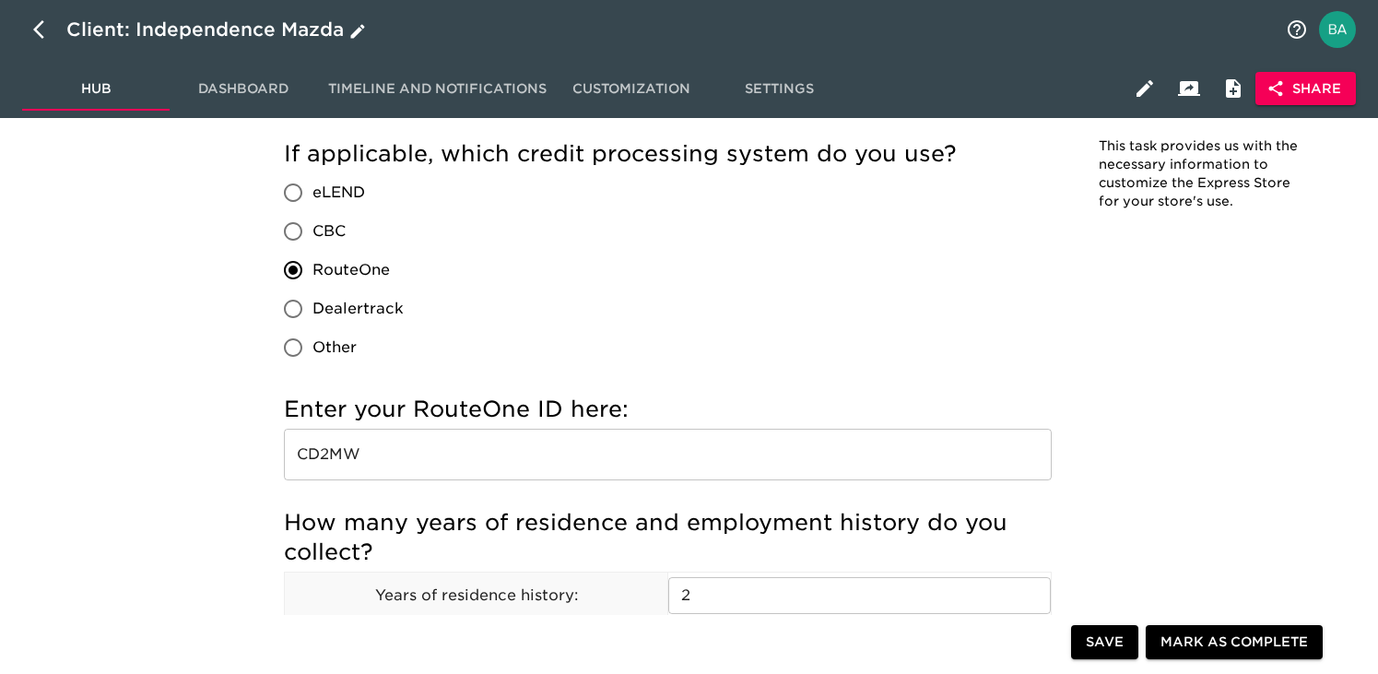
scroll to position [1923, 0]
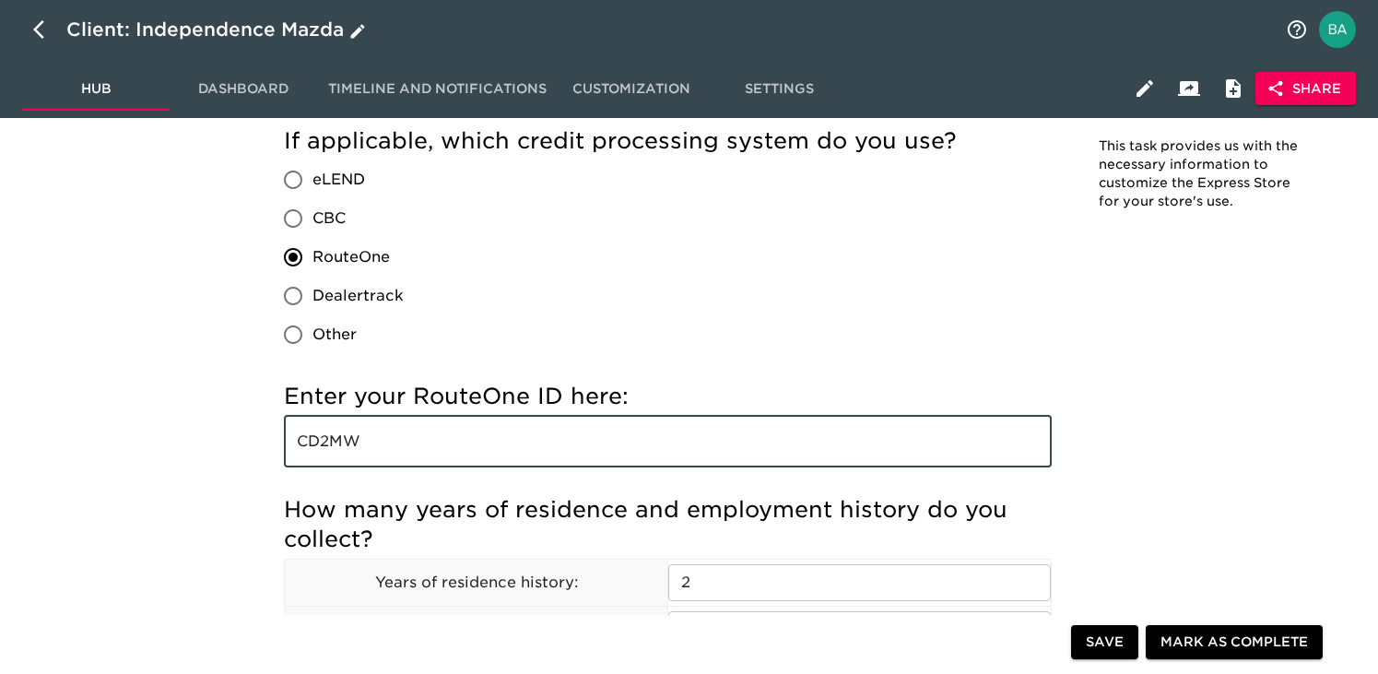
click at [331, 450] on input "CD2MW" at bounding box center [668, 442] width 768 height 52
click at [228, 37] on div "Client: Independence Mazda" at bounding box center [217, 29] width 303 height 29
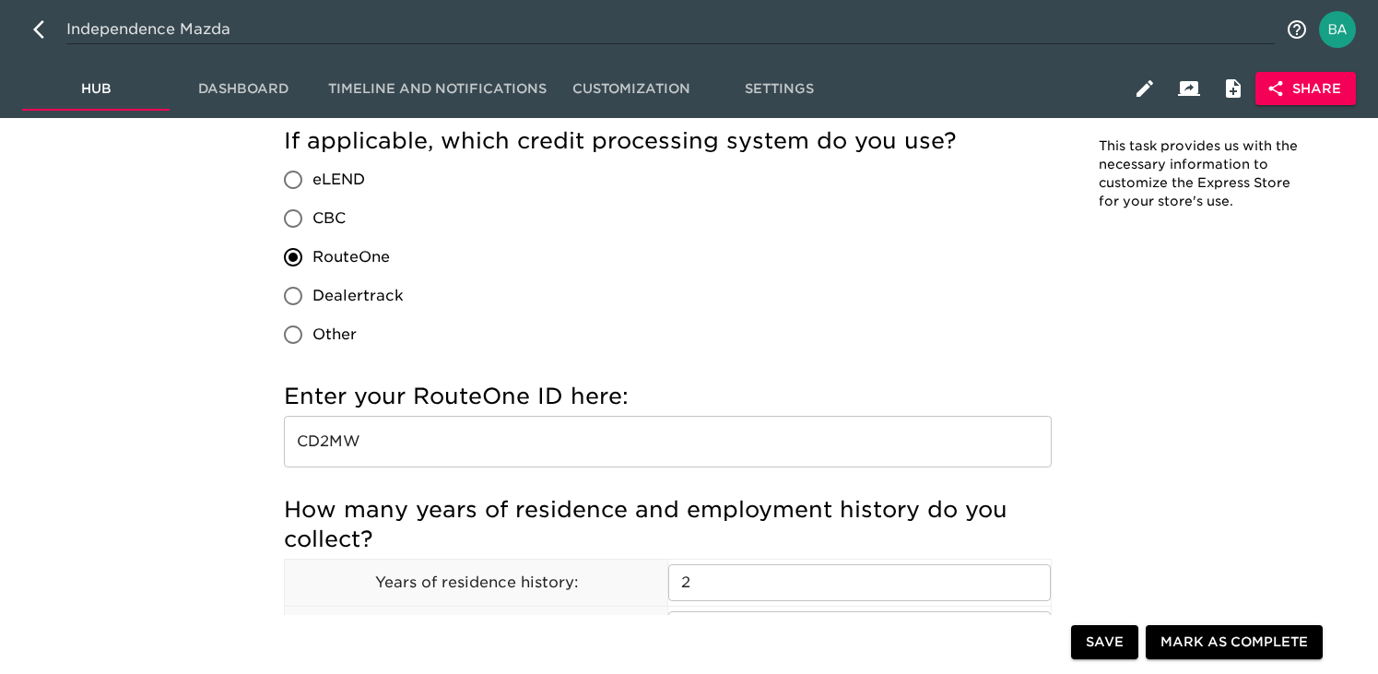
click at [189, 32] on input "Independence Mazda" at bounding box center [670, 29] width 1208 height 29
click at [185, 27] on div "Client: Independence Mazda" at bounding box center [217, 29] width 303 height 29
click at [185, 27] on input "Independence Mazda" at bounding box center [670, 29] width 1208 height 29
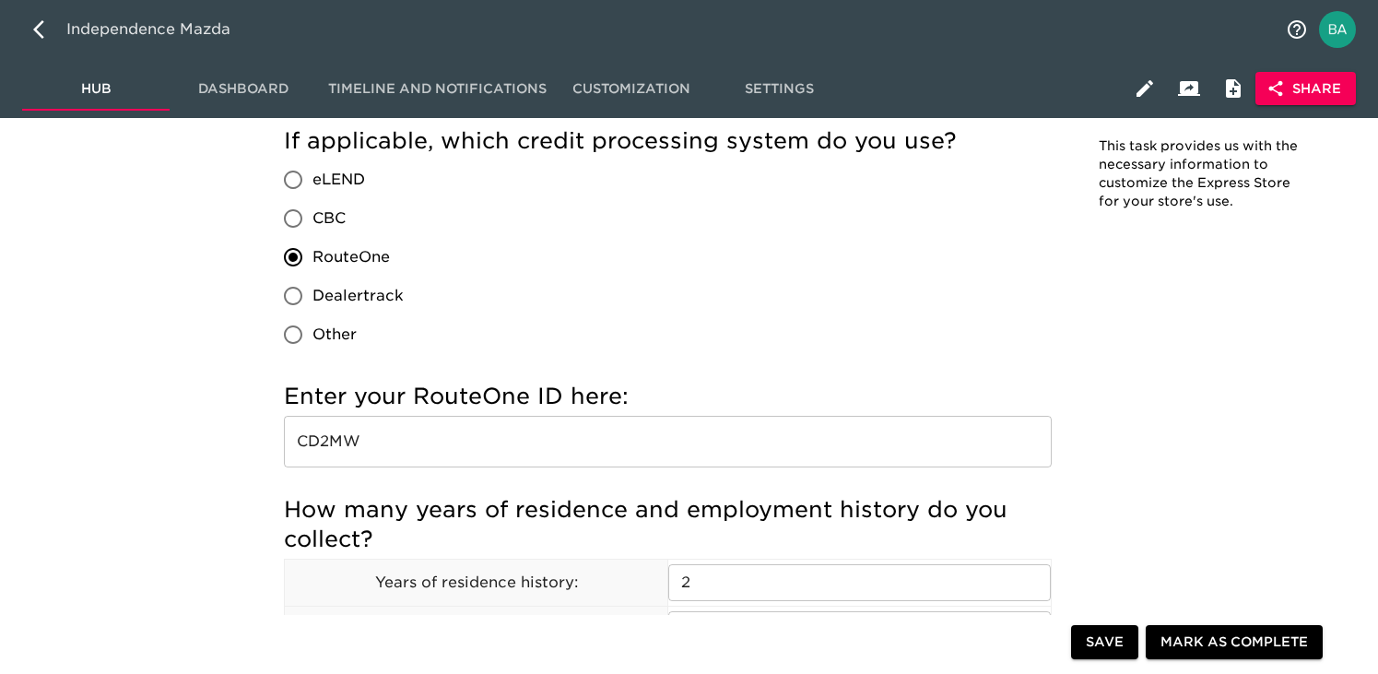
click at [185, 27] on input "Independence Mazda" at bounding box center [670, 29] width 1208 height 29
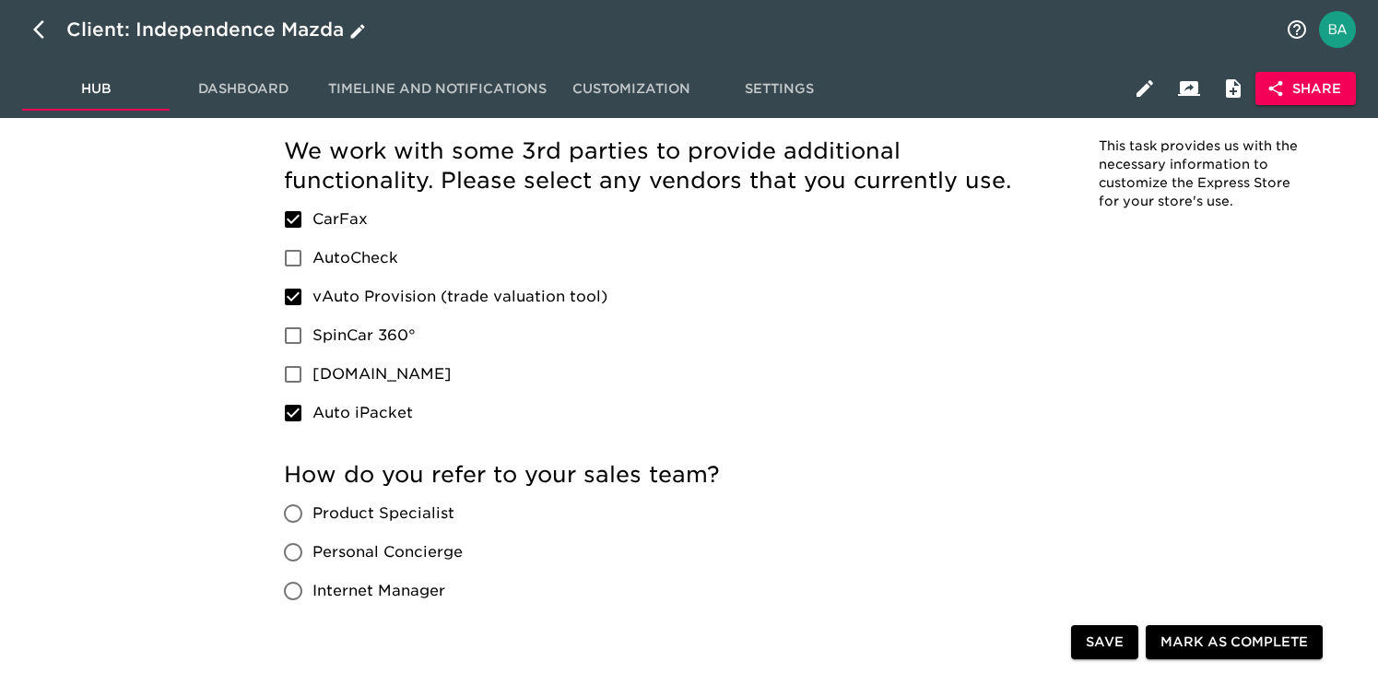
scroll to position [2610, 0]
click at [272, 32] on div "Client: Independence Mazda" at bounding box center [217, 29] width 303 height 29
click at [143, 41] on input "Independence Mazda" at bounding box center [670, 29] width 1208 height 29
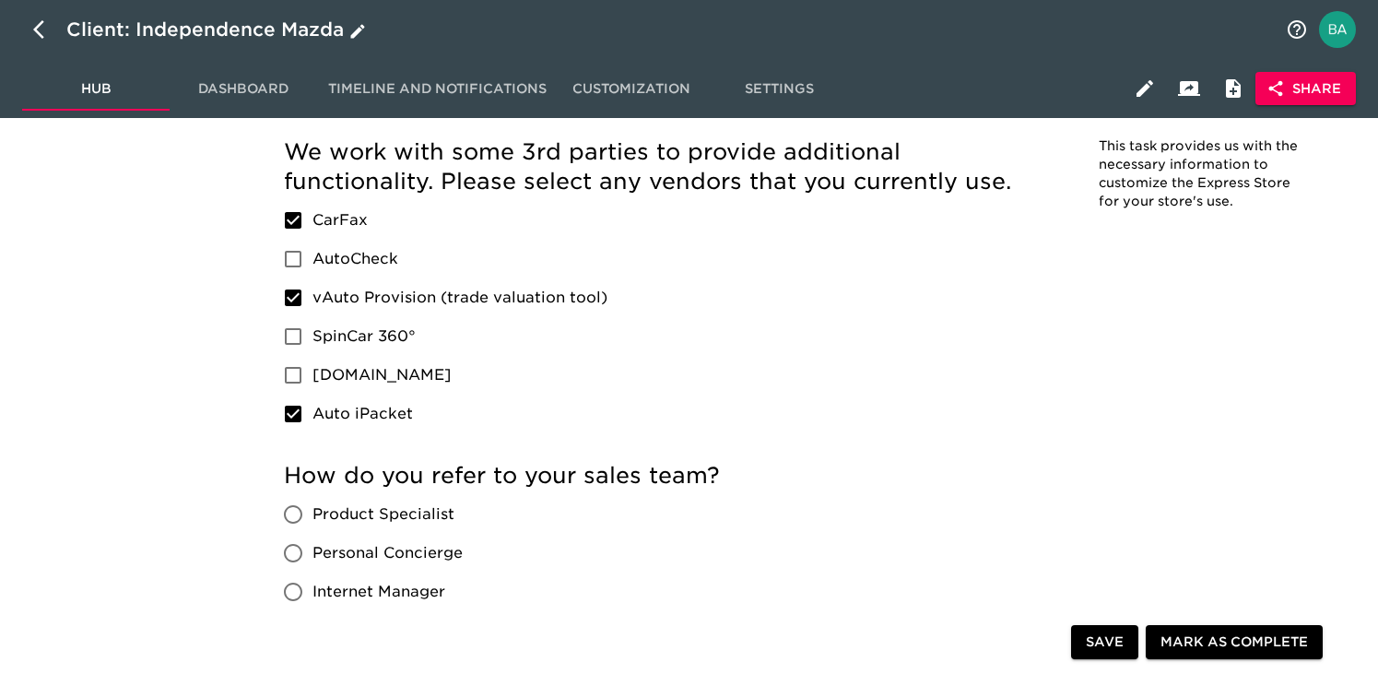
click at [241, 38] on div "Client: Independence Mazda" at bounding box center [217, 29] width 303 height 29
click at [241, 38] on input "Independence Mazda" at bounding box center [670, 29] width 1208 height 29
click at [197, 30] on input "Independence Mazda" at bounding box center [670, 29] width 1208 height 29
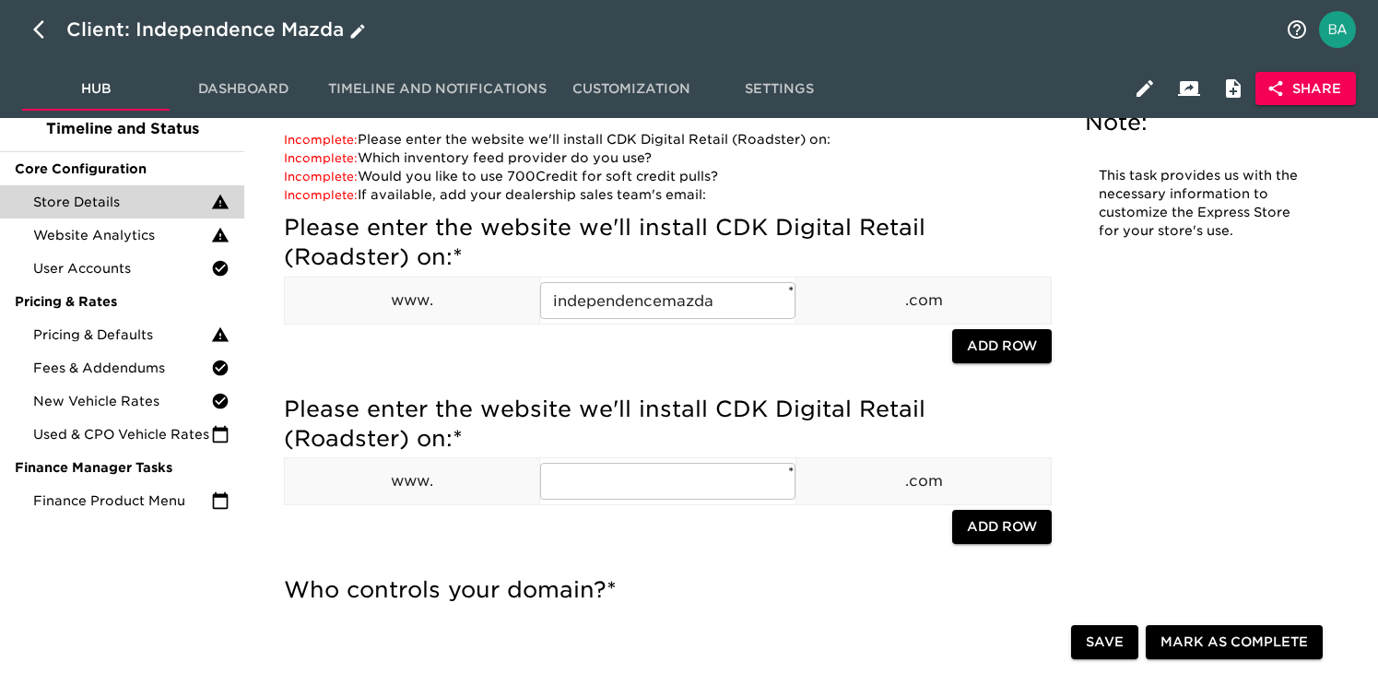
scroll to position [0, 0]
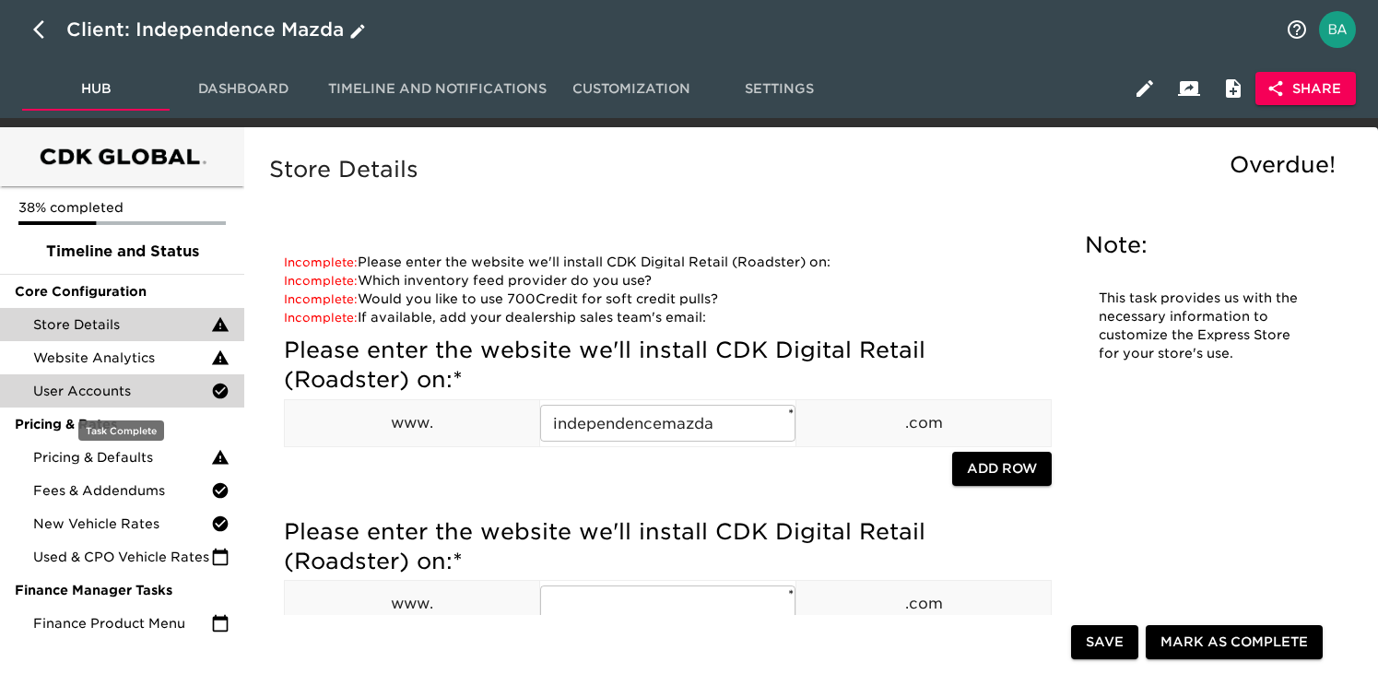
click at [89, 389] on span "User Accounts" at bounding box center [122, 391] width 178 height 18
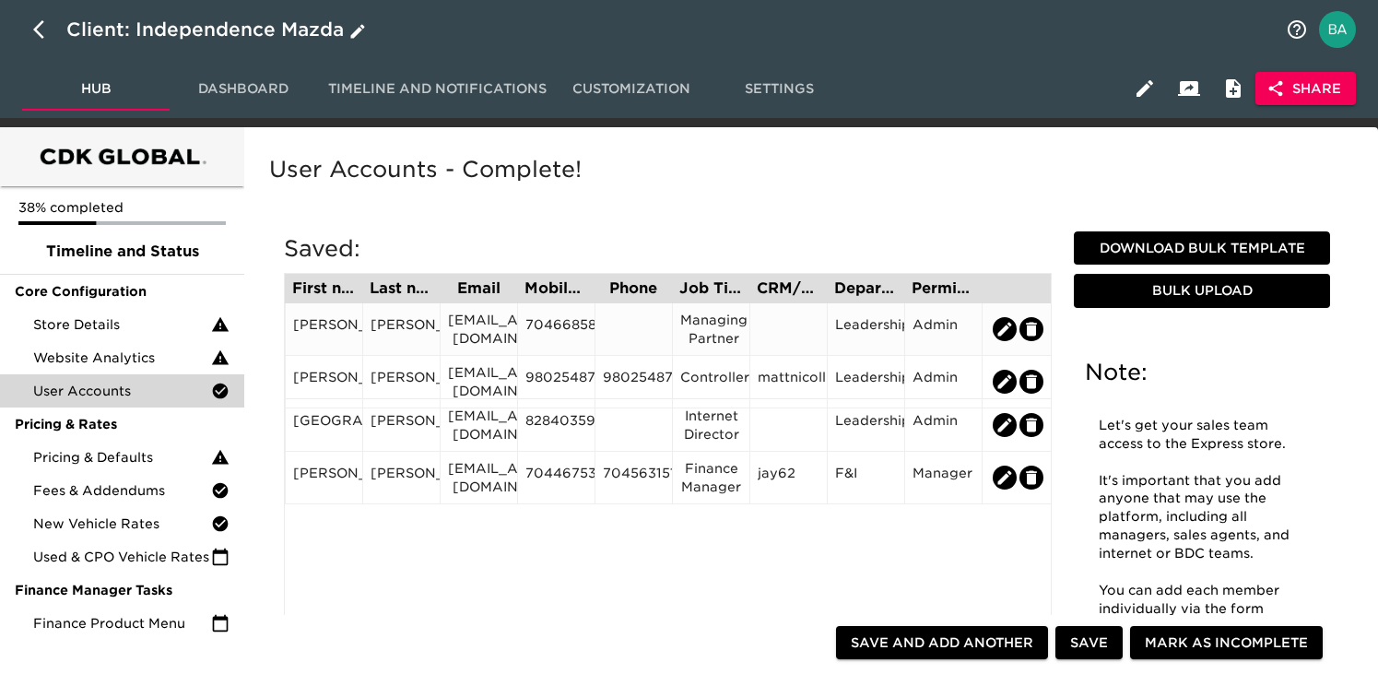
click at [500, 330] on div "jimmaus@independencemazda.com" at bounding box center [479, 329] width 62 height 37
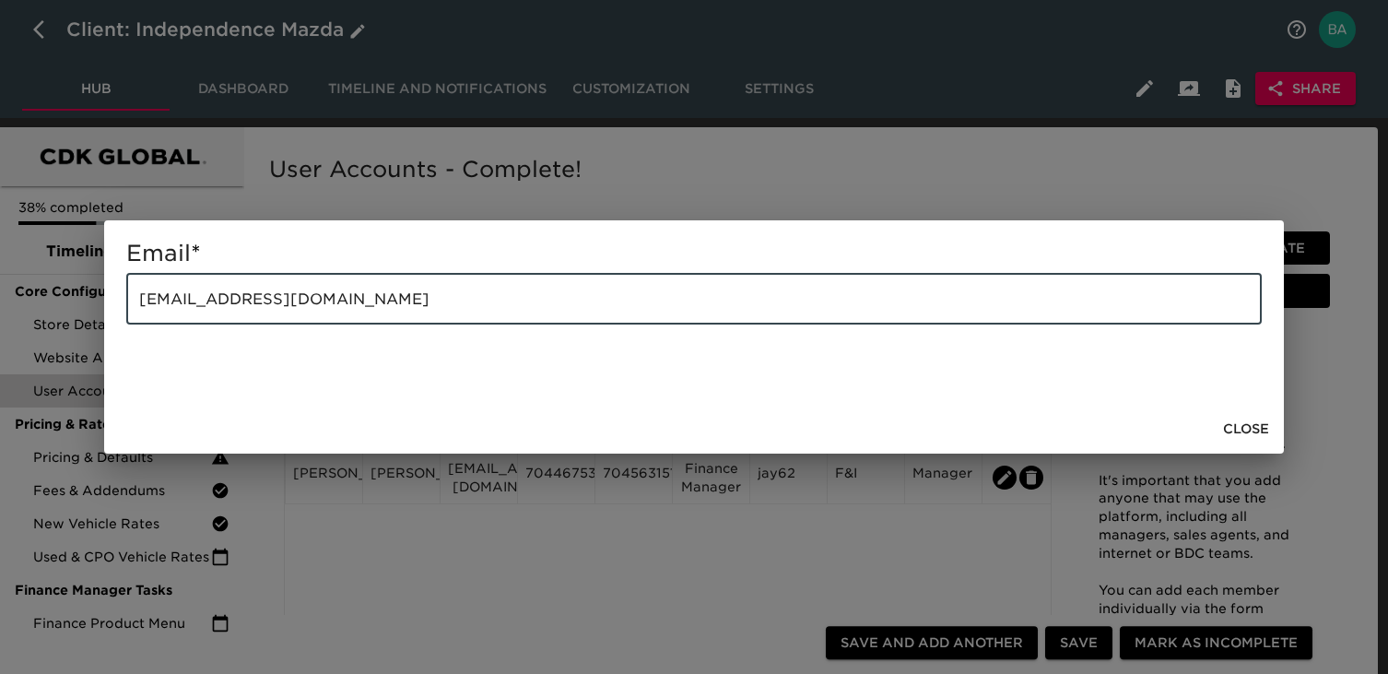
click at [301, 297] on input "jimmaus@independencemazda.com" at bounding box center [693, 299] width 1135 height 52
click at [962, 154] on div "Email * jimmaus@independencemazda.com ​ Close" at bounding box center [694, 337] width 1388 height 674
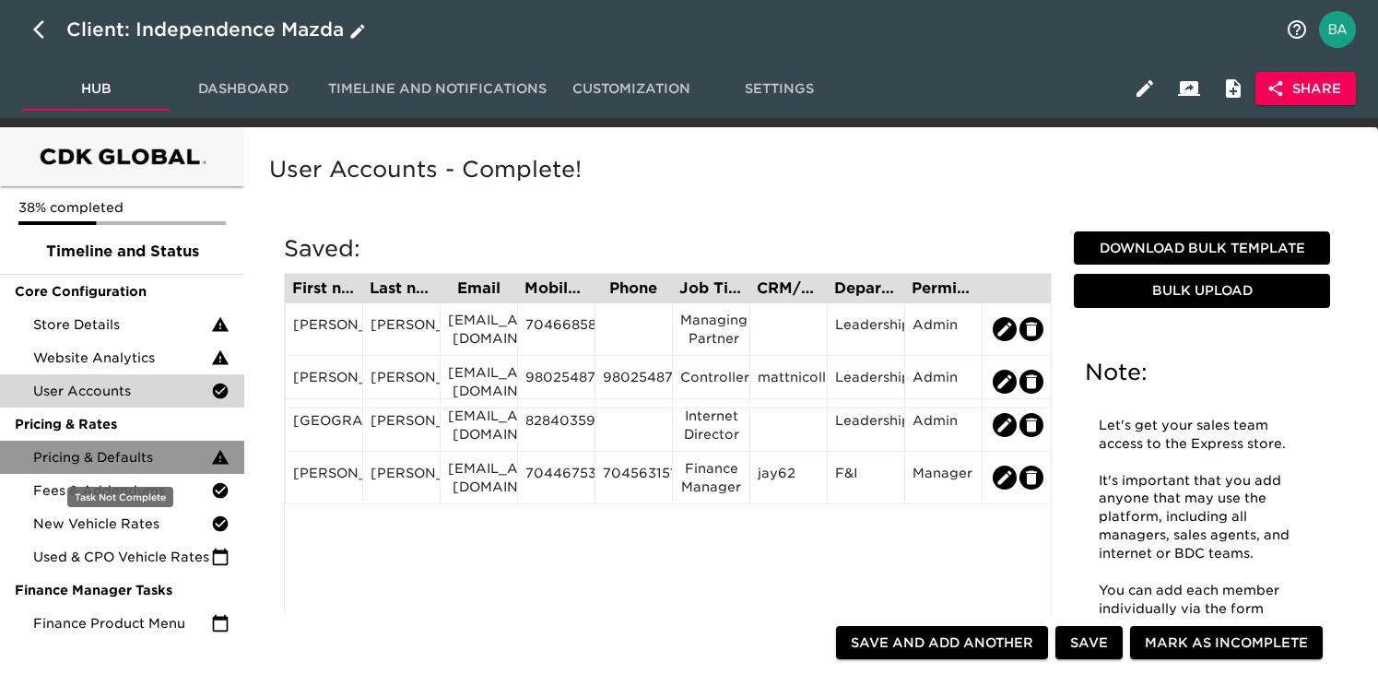
click at [70, 453] on span "Pricing & Defaults" at bounding box center [122, 457] width 178 height 18
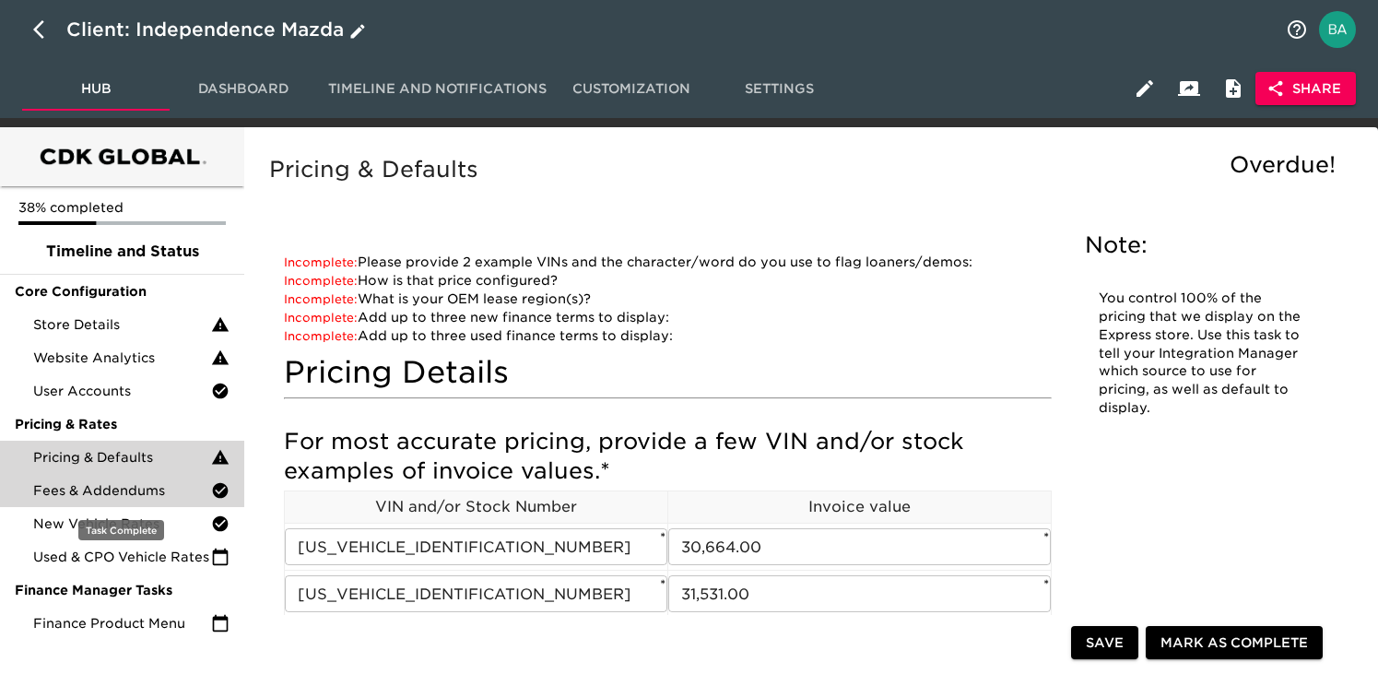
click at [78, 490] on span "Fees & Addendums" at bounding box center [122, 490] width 178 height 18
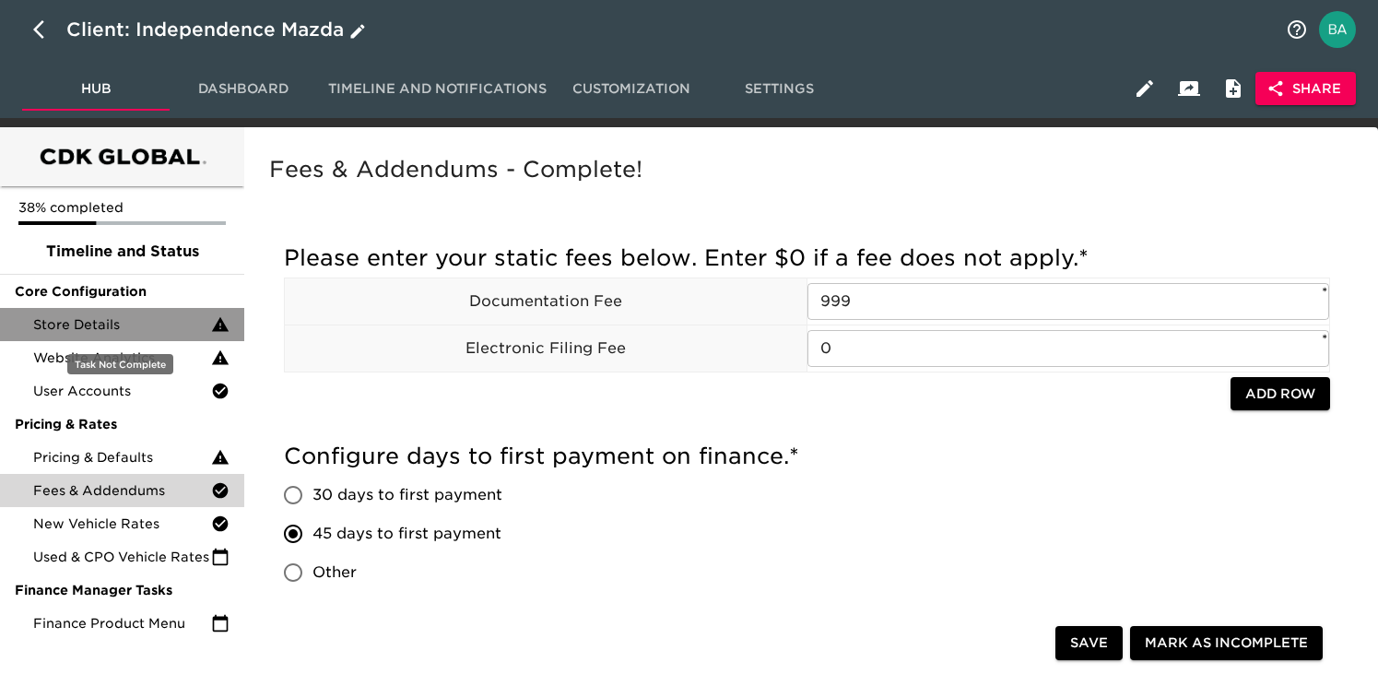
click at [100, 322] on span "Store Details" at bounding box center [122, 324] width 178 height 18
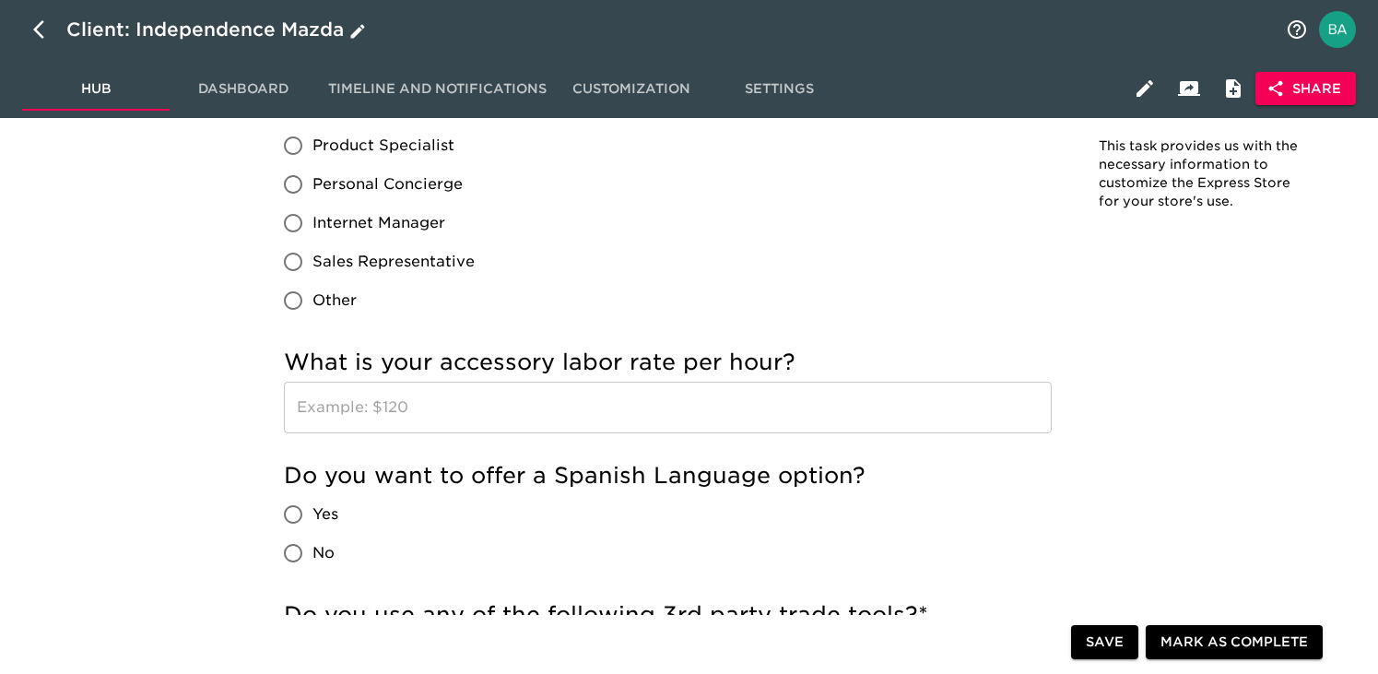
scroll to position [2978, 0]
click at [262, 29] on div "Client: Independence Mazda" at bounding box center [217, 29] width 303 height 29
click at [220, 30] on input "Independence Mazda" at bounding box center [670, 29] width 1208 height 29
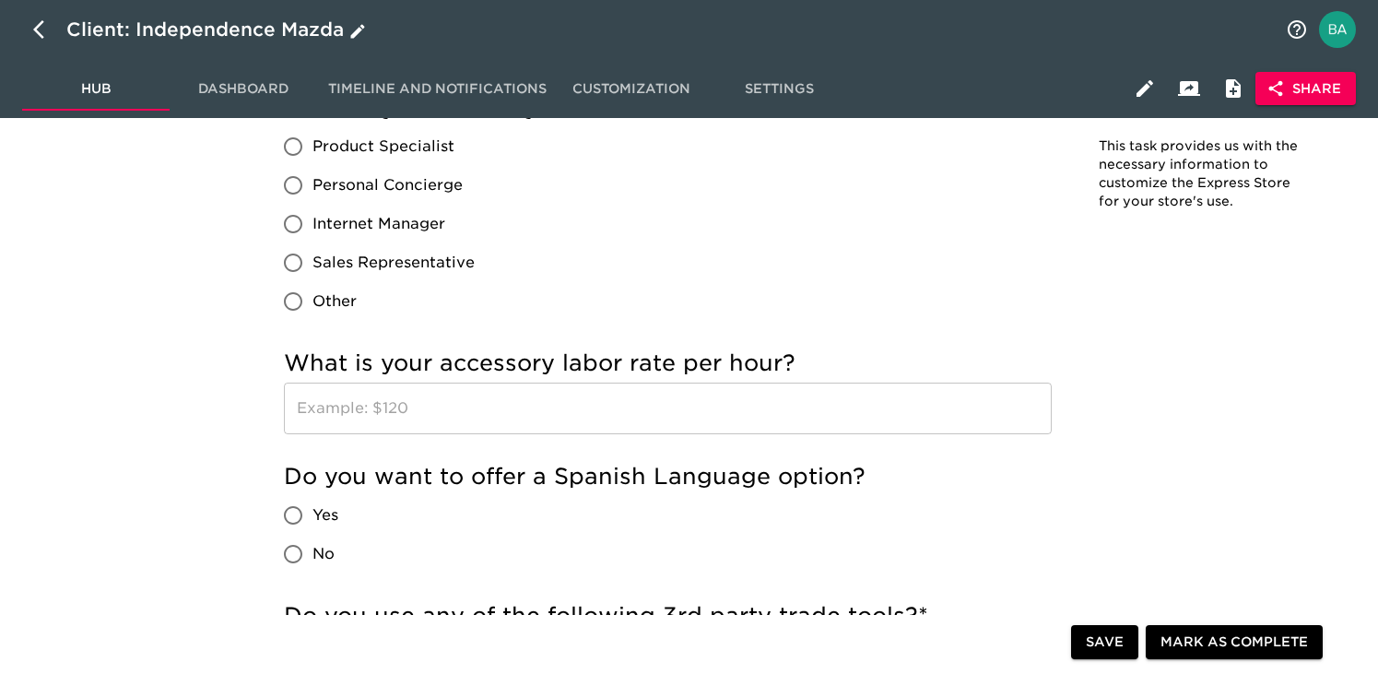
click at [298, 36] on div "Client: Independence Mazda" at bounding box center [217, 29] width 303 height 29
click at [195, 32] on input "Independence Mazda" at bounding box center [670, 29] width 1208 height 29
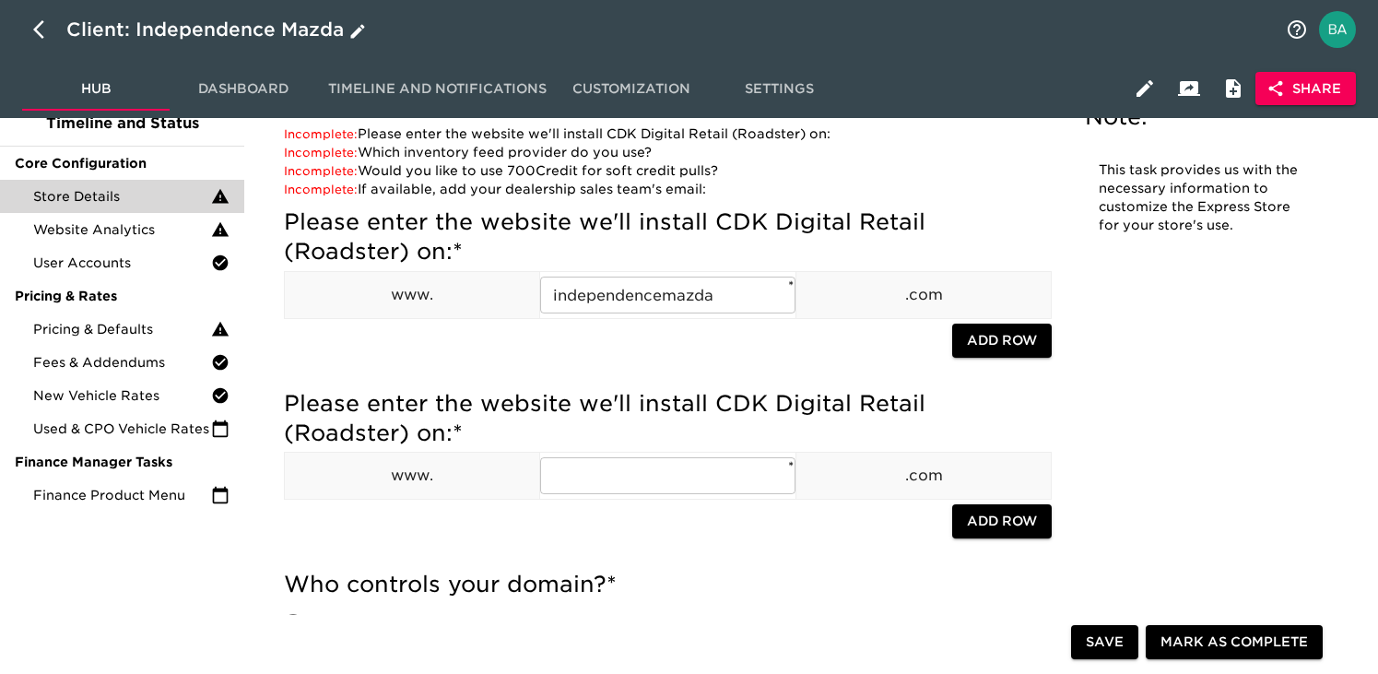
scroll to position [0, 0]
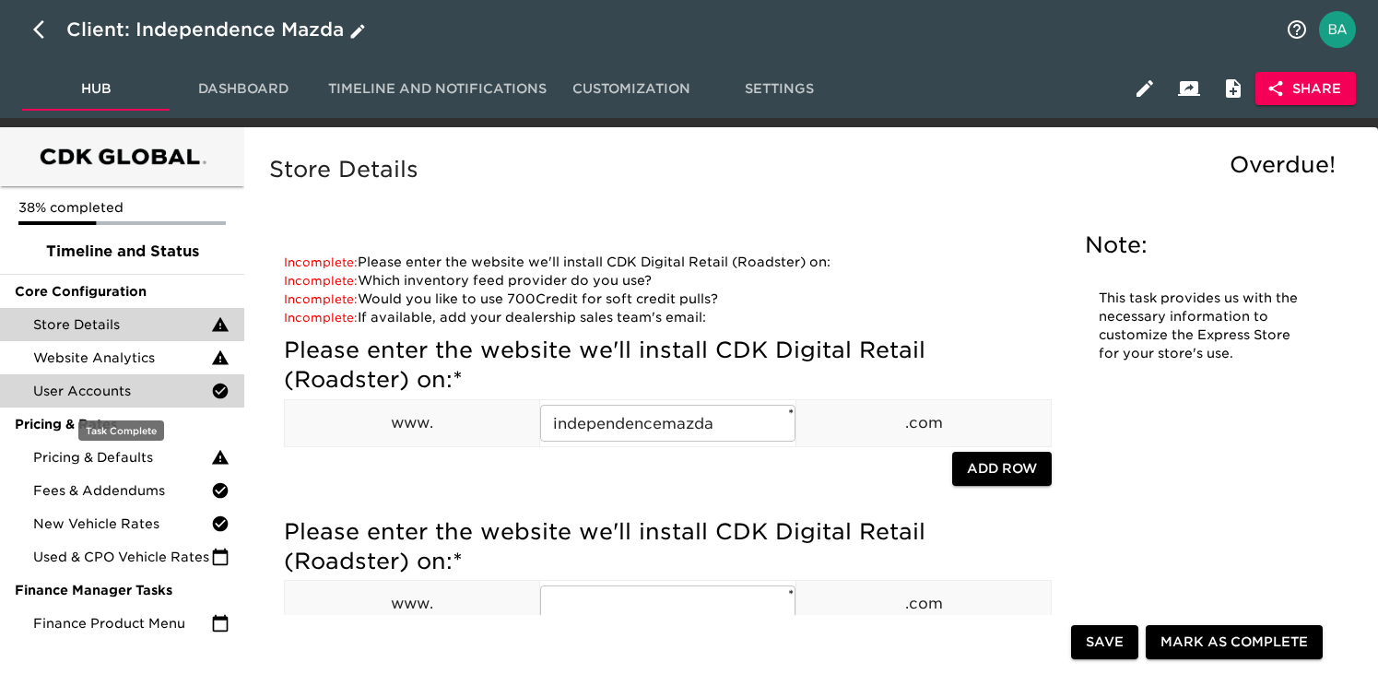
click at [121, 390] on span "User Accounts" at bounding box center [122, 391] width 178 height 18
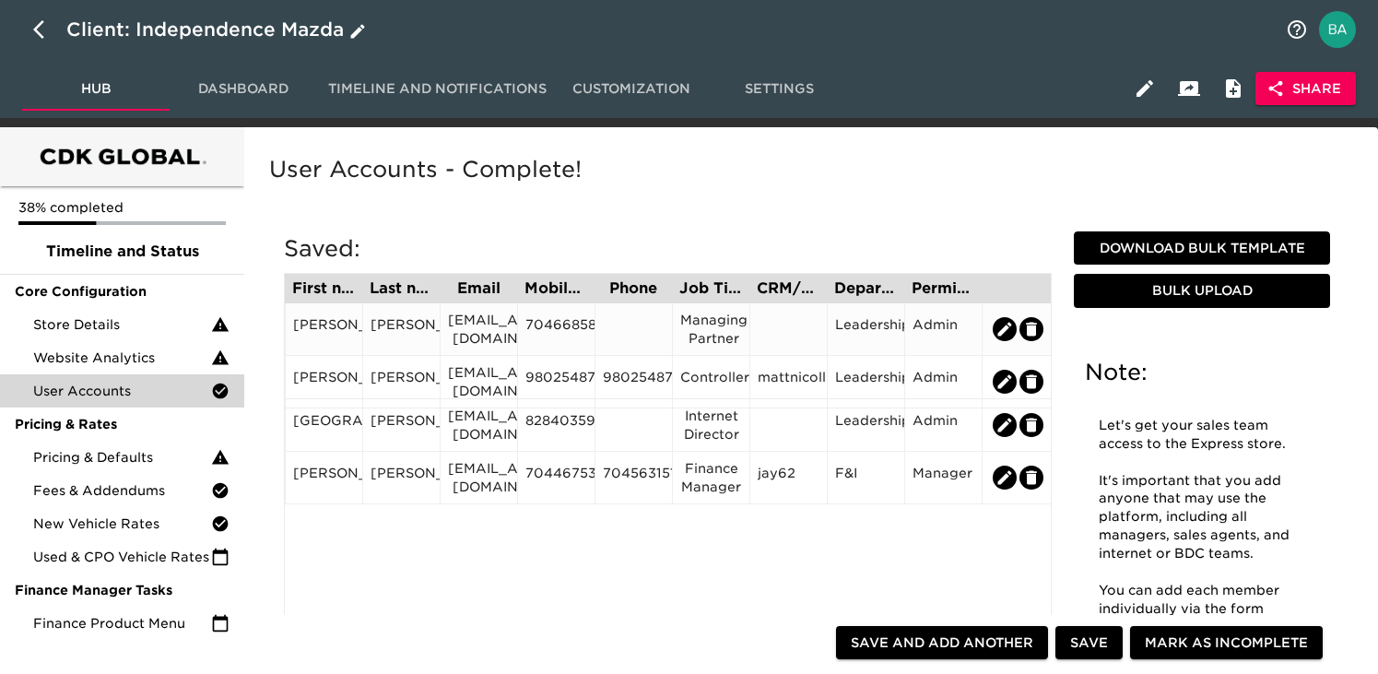
click at [491, 320] on div "jimmaus@independencemazda.com" at bounding box center [479, 329] width 62 height 37
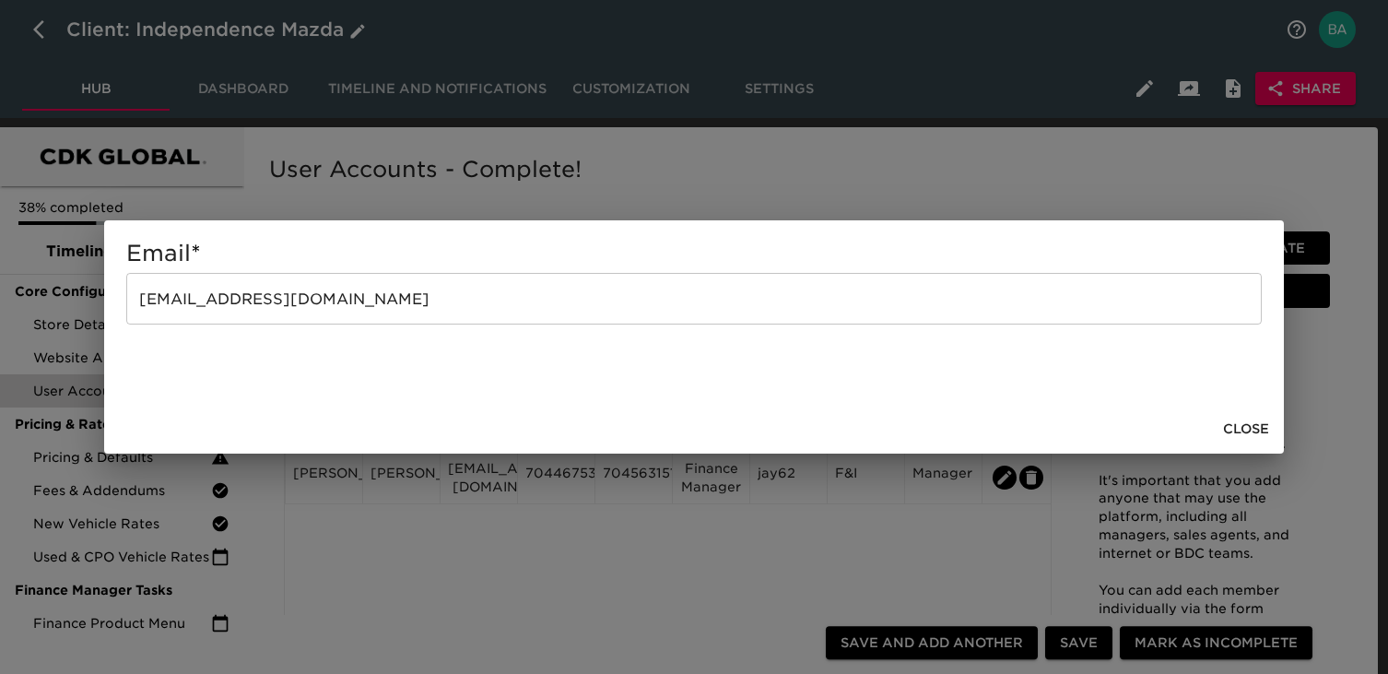
click at [394, 298] on input "jimmaus@independencemazda.com" at bounding box center [693, 299] width 1135 height 52
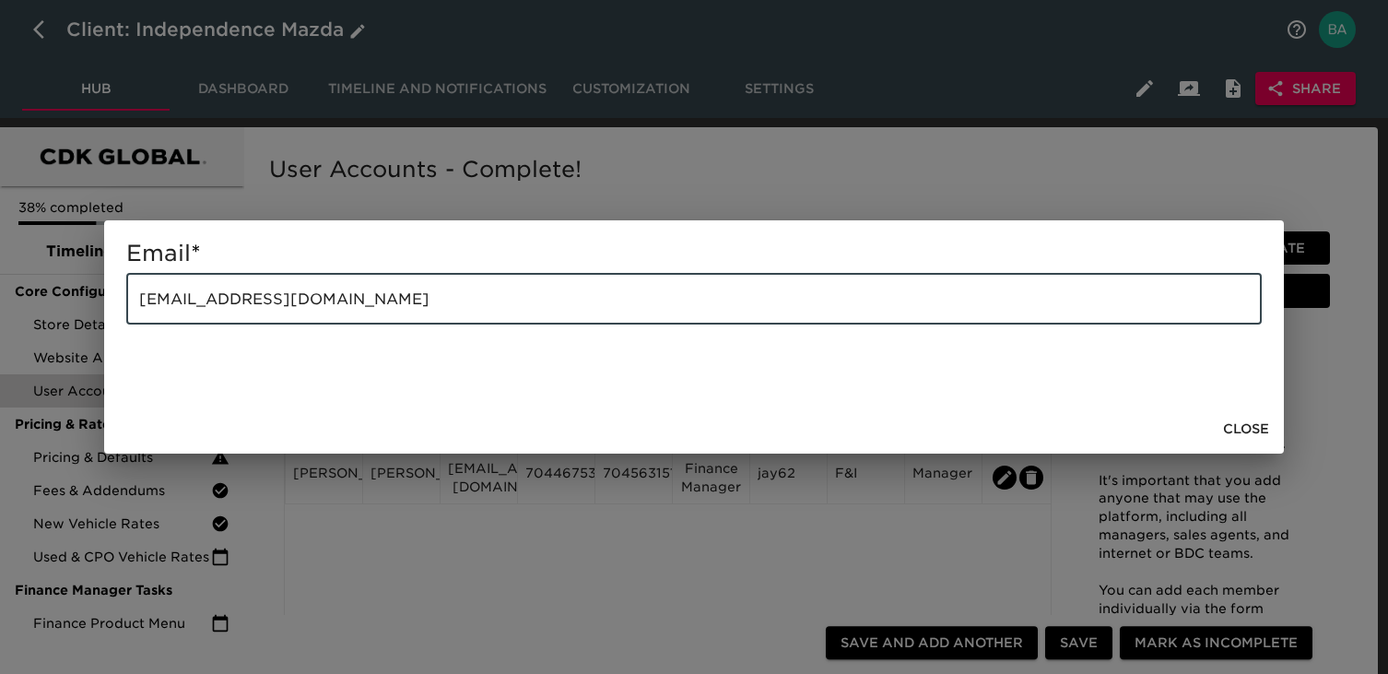
click at [394, 298] on input "jimmaus@independencemazda.com" at bounding box center [693, 299] width 1135 height 52
click at [467, 180] on div "Email * jimmaus@independencemazda.com ​ Close" at bounding box center [694, 337] width 1388 height 674
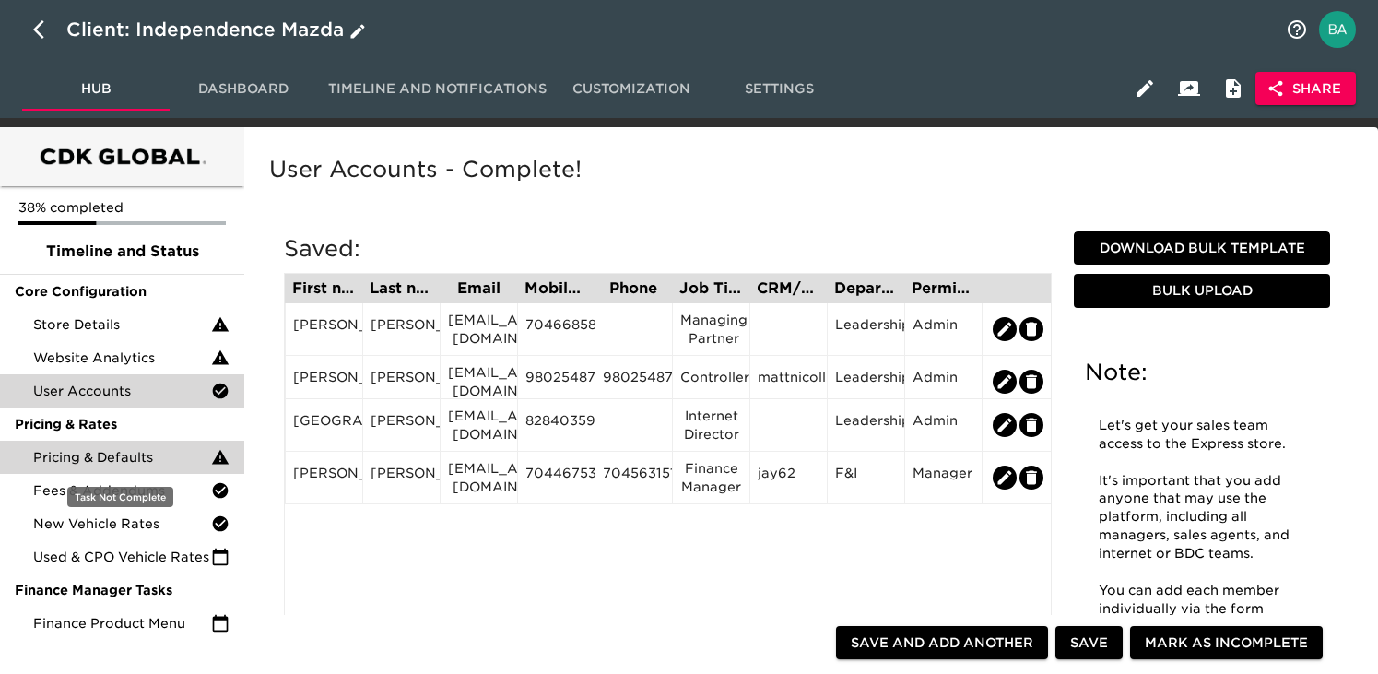
click at [88, 449] on span "Pricing & Defaults" at bounding box center [122, 457] width 178 height 18
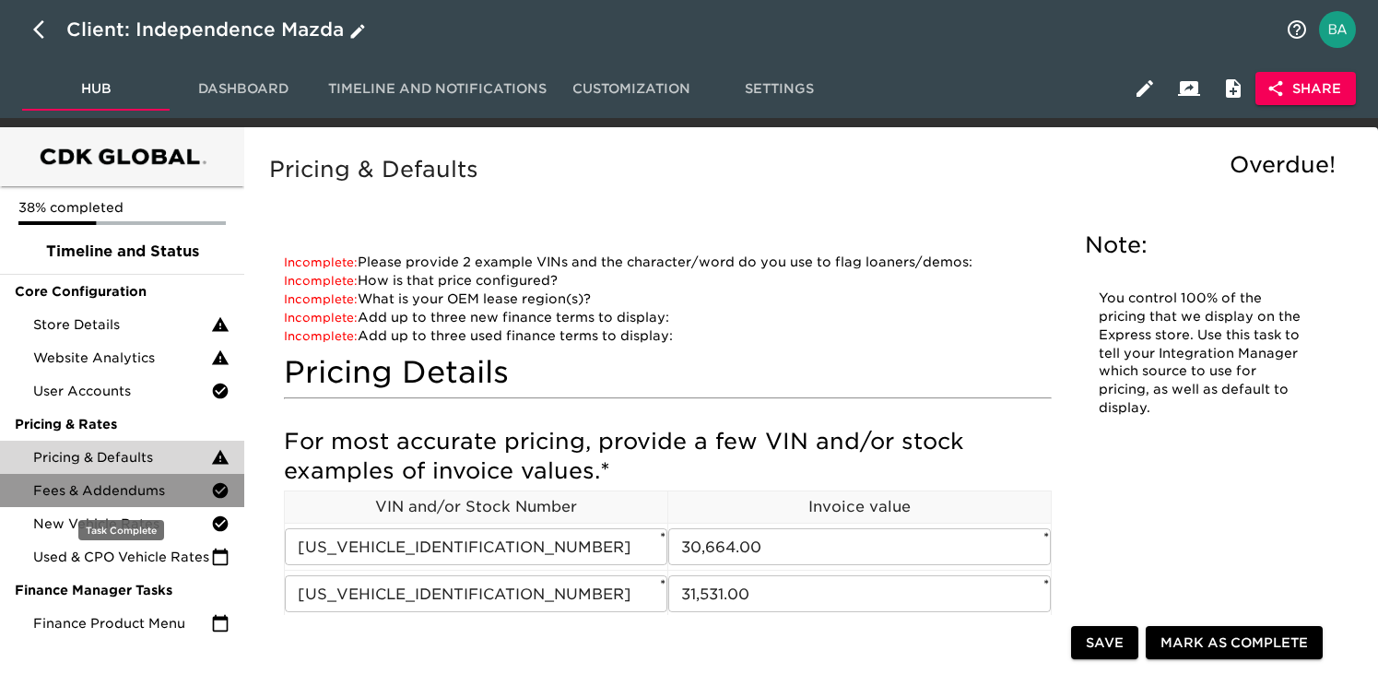
click at [112, 495] on span "Fees & Addendums" at bounding box center [122, 490] width 178 height 18
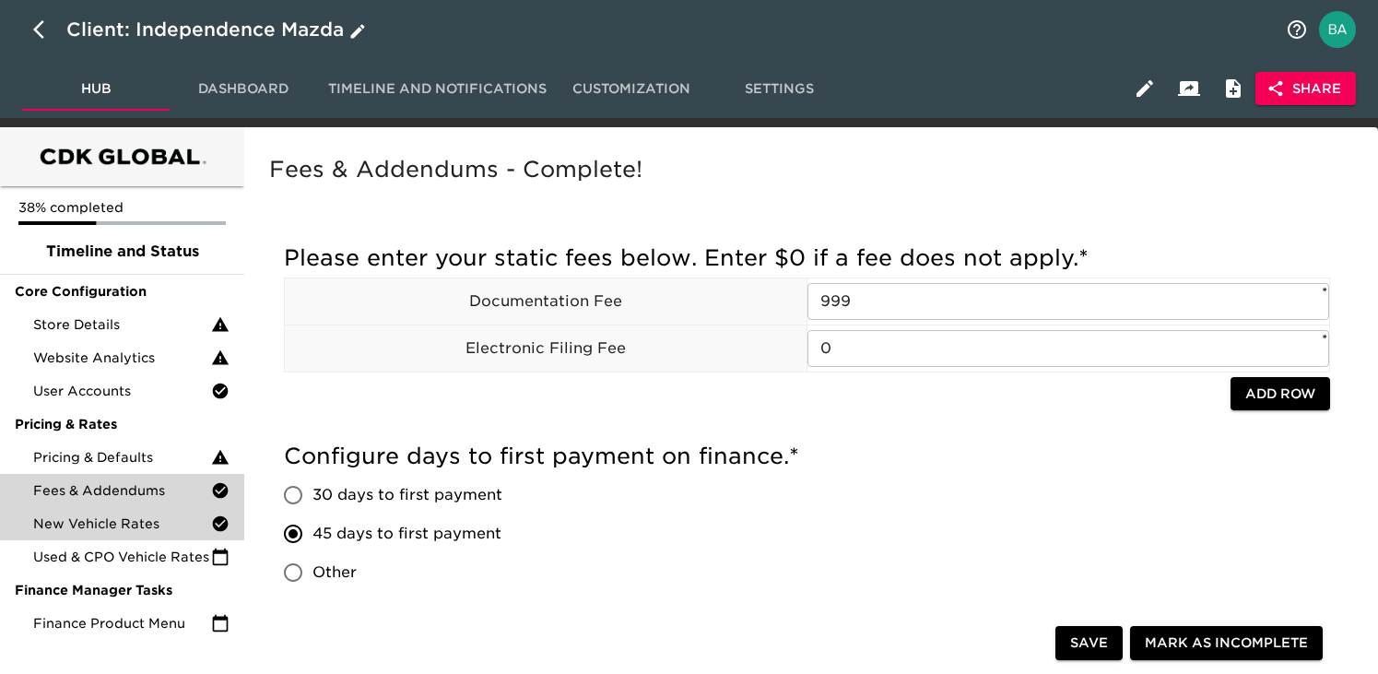
click at [156, 535] on div "New Vehicle Rates" at bounding box center [122, 523] width 244 height 33
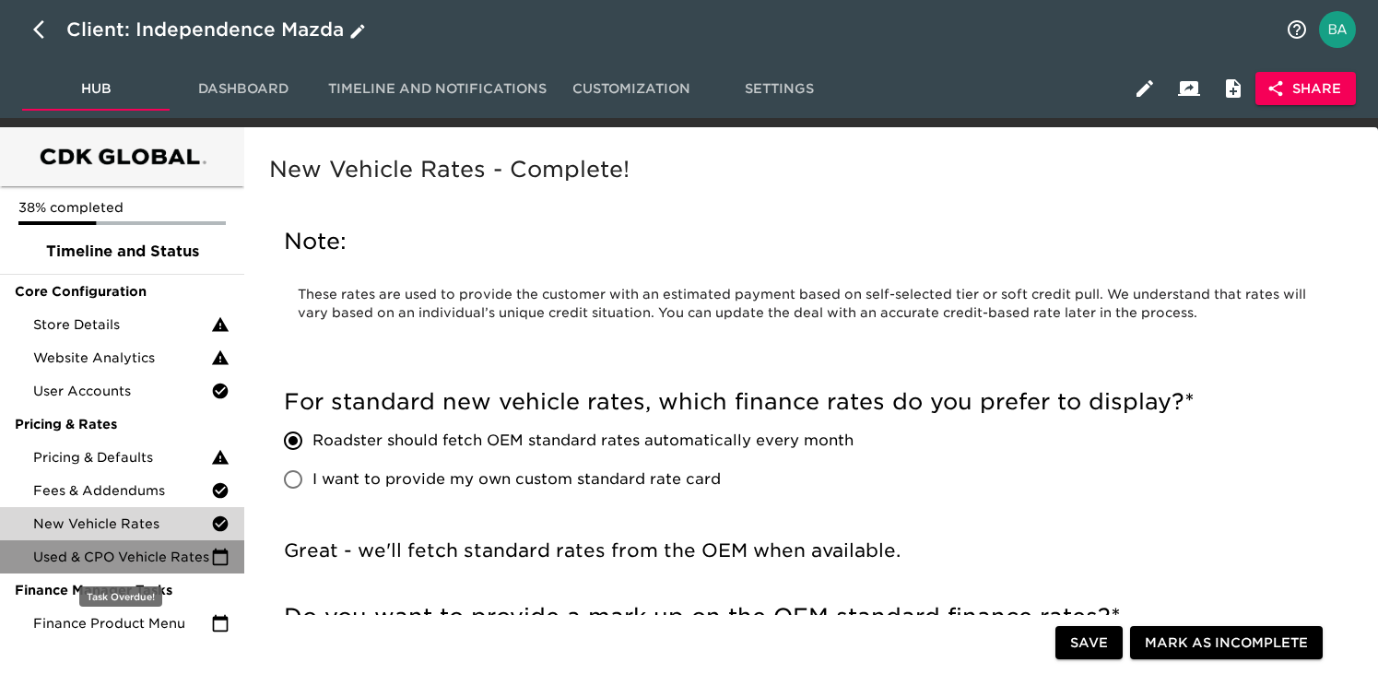
click at [135, 563] on span "Used & CPO Vehicle Rates" at bounding box center [122, 556] width 178 height 18
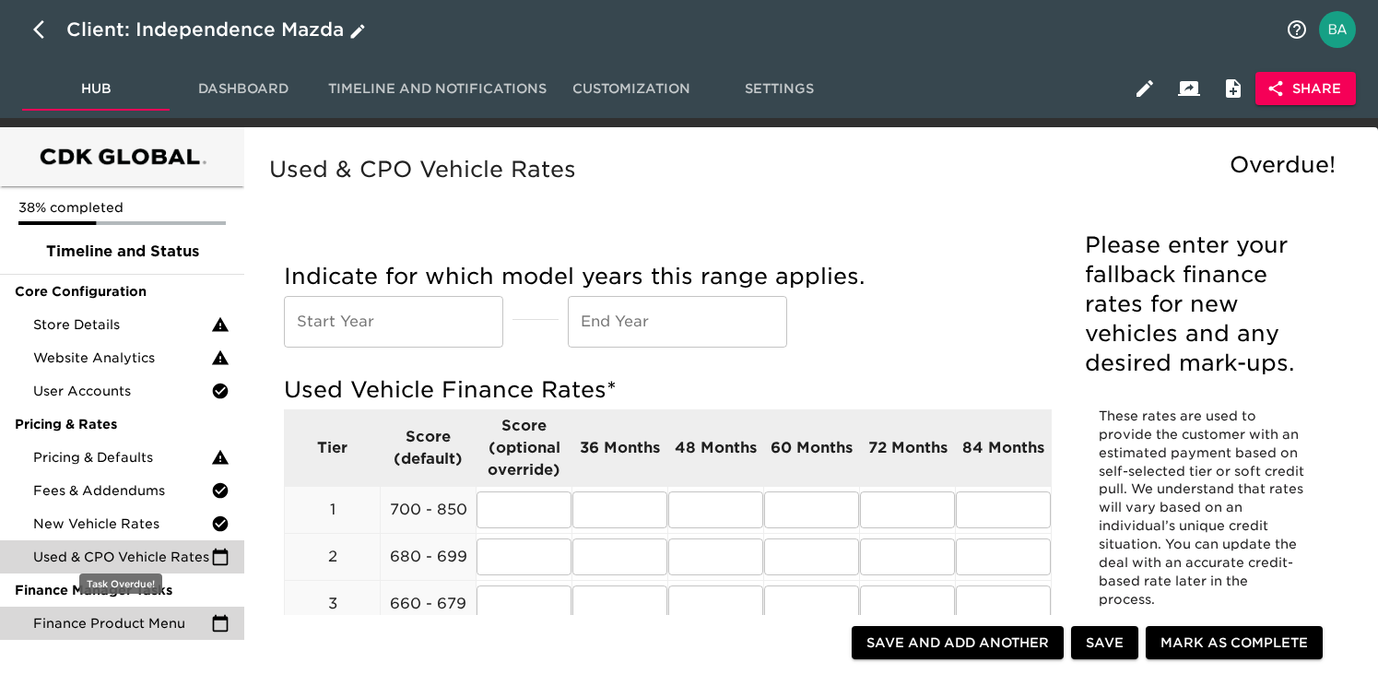
click at [113, 624] on span "Finance Product Menu" at bounding box center [122, 623] width 178 height 18
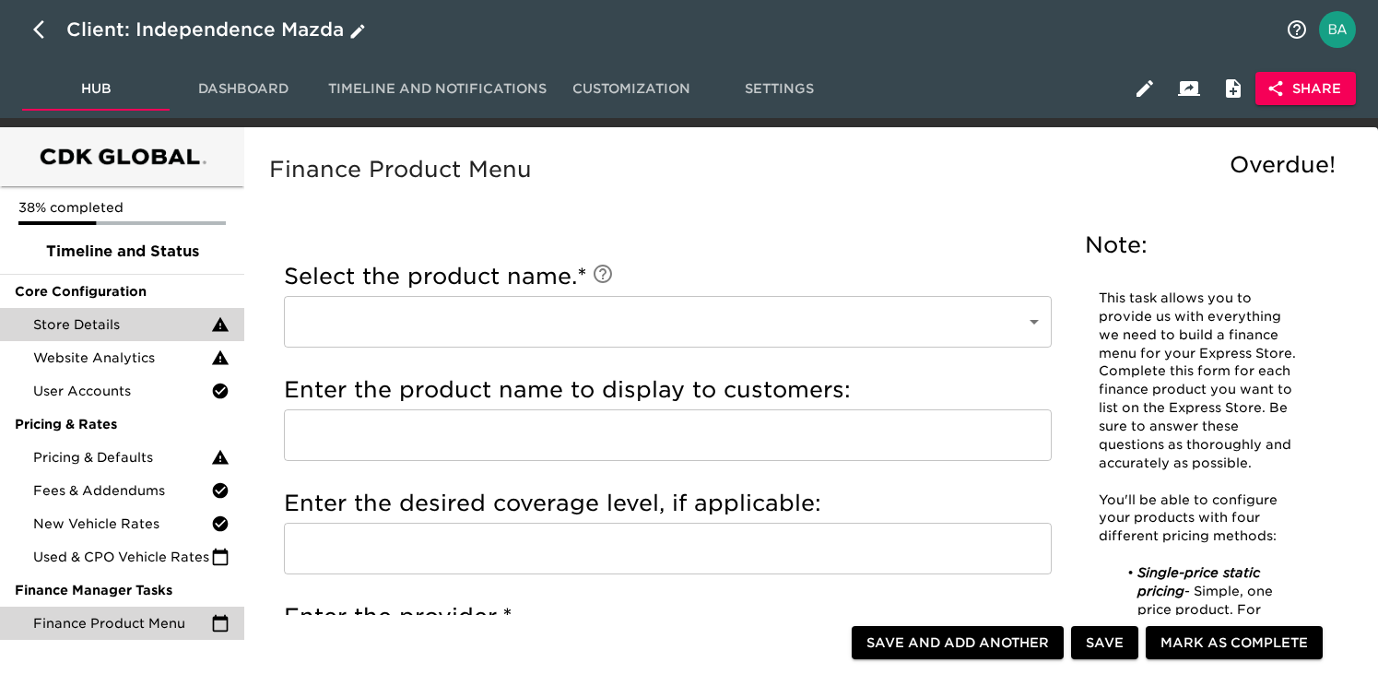
click at [104, 317] on span "Store Details" at bounding box center [122, 324] width 178 height 18
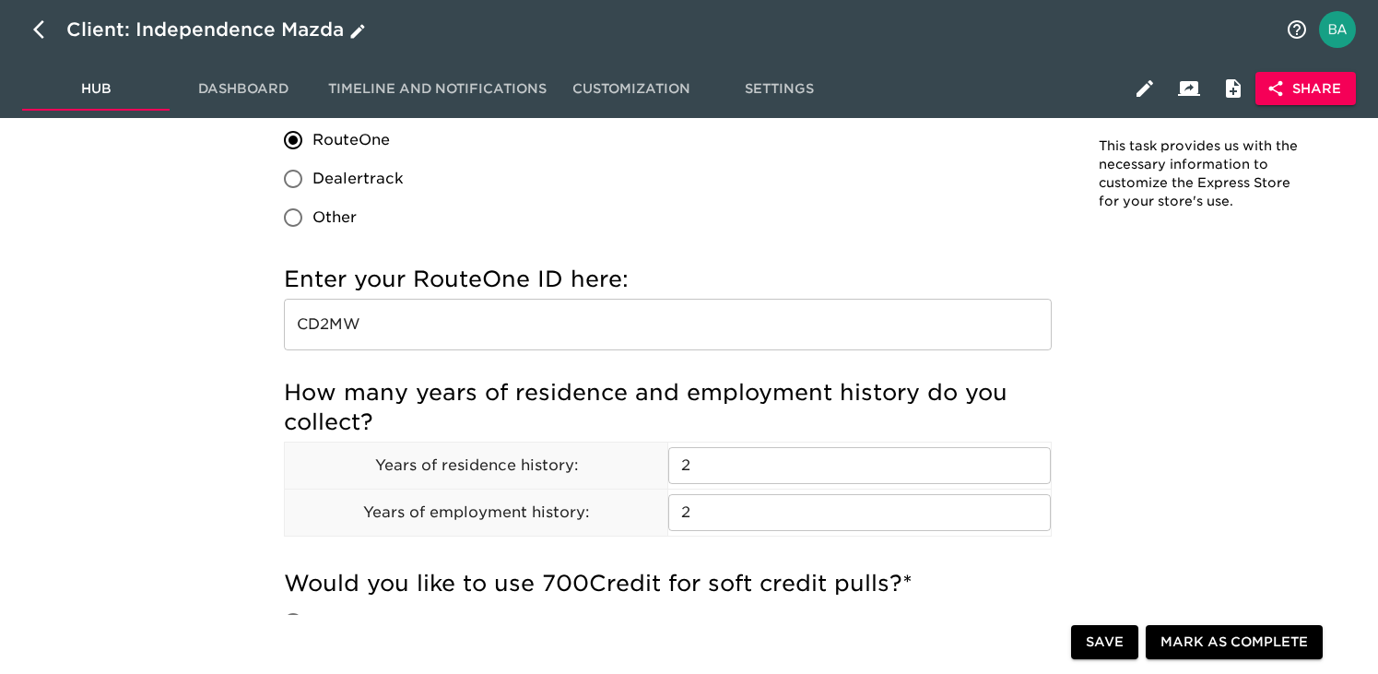
scroll to position [2029, 0]
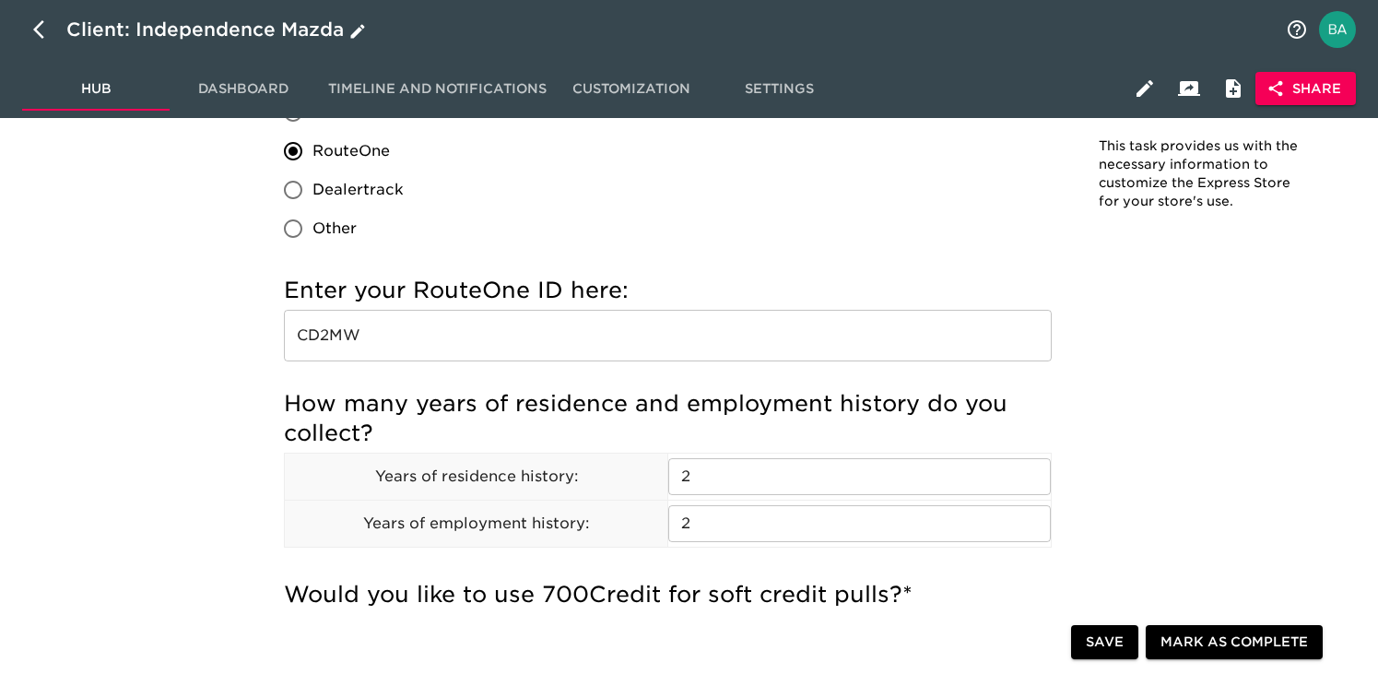
click at [340, 332] on input "CD2MW" at bounding box center [668, 336] width 768 height 52
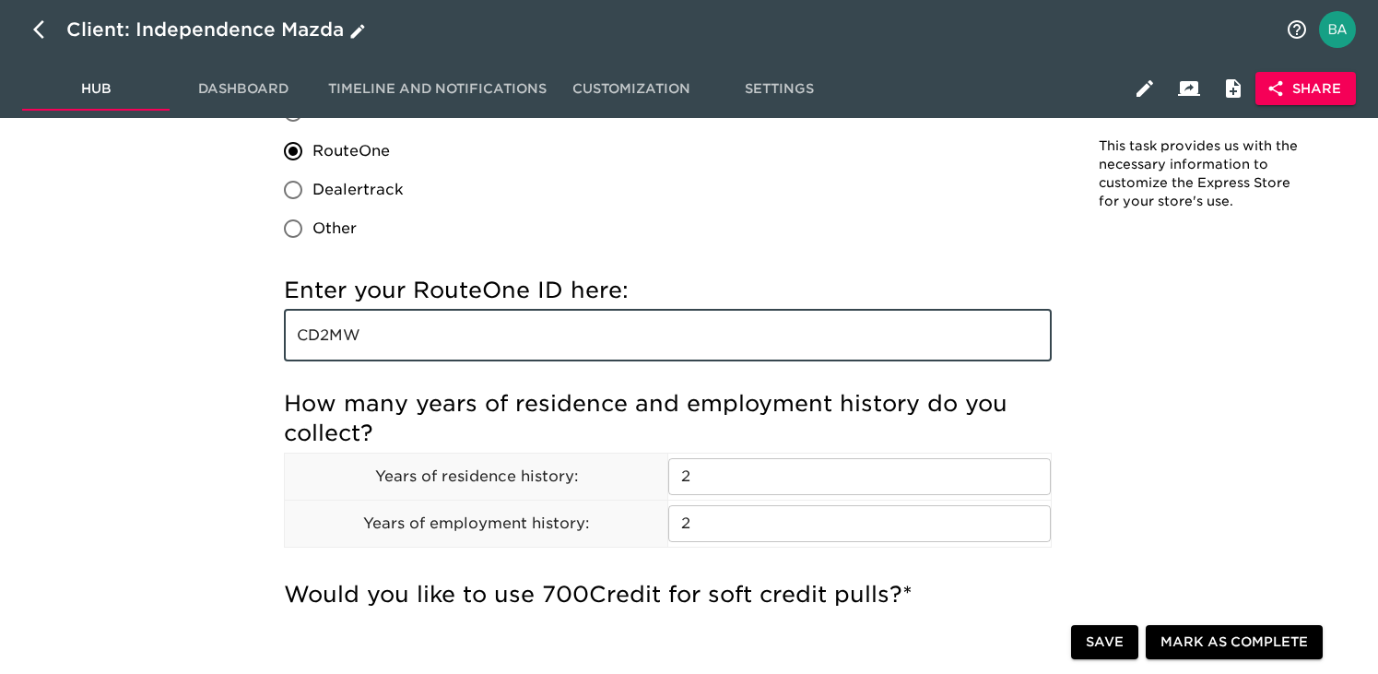
click at [340, 332] on input "CD2MW" at bounding box center [668, 336] width 768 height 52
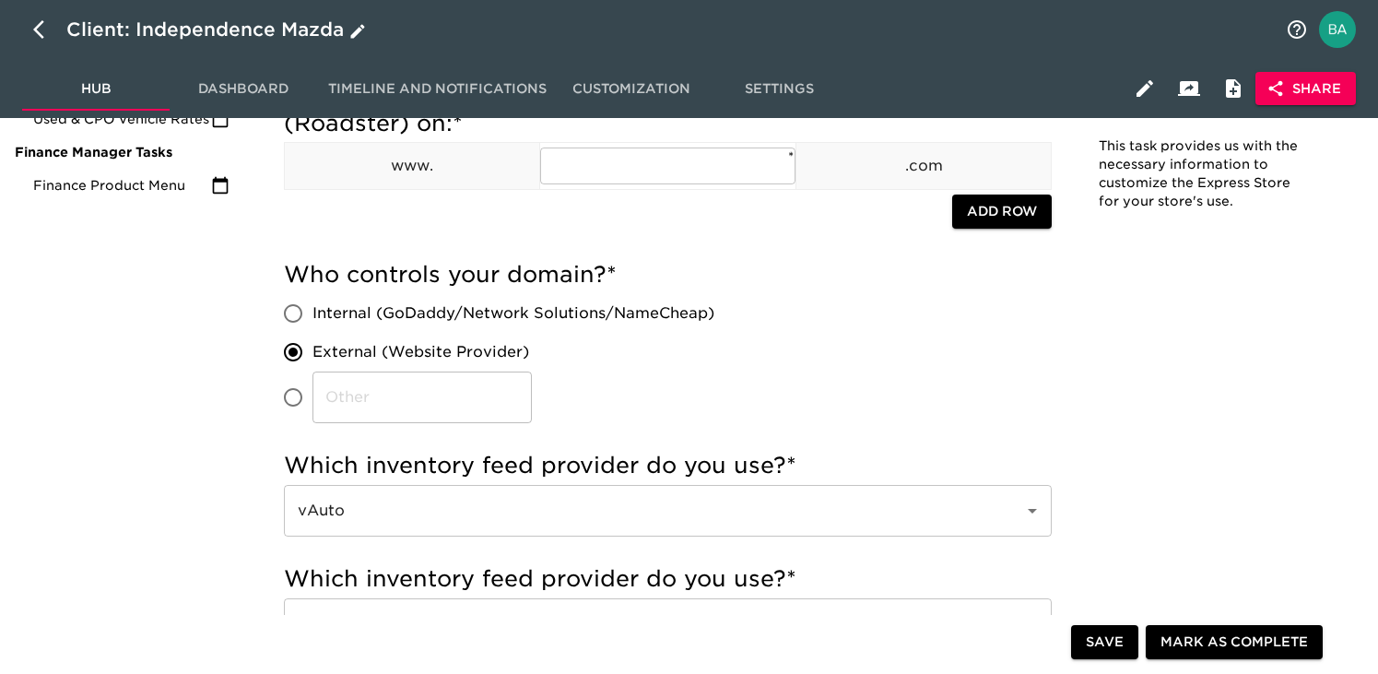
scroll to position [0, 0]
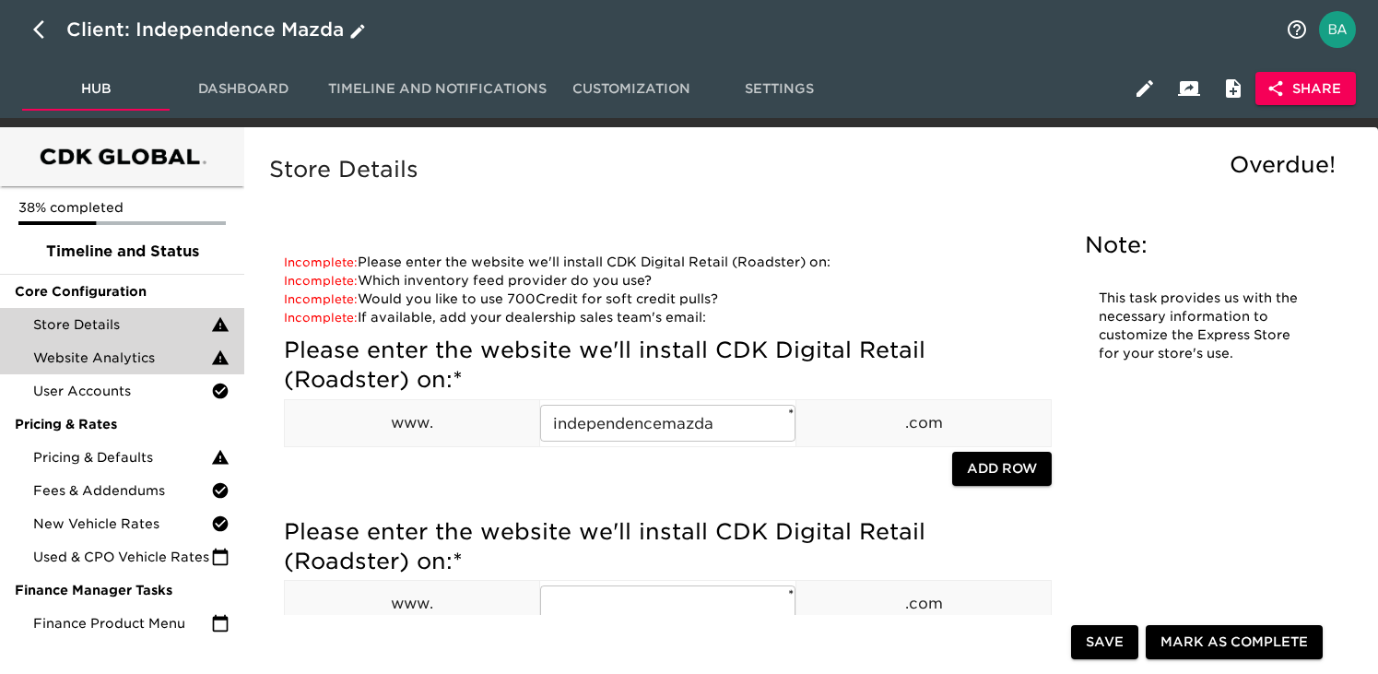
click at [171, 351] on span "Website Analytics" at bounding box center [122, 357] width 178 height 18
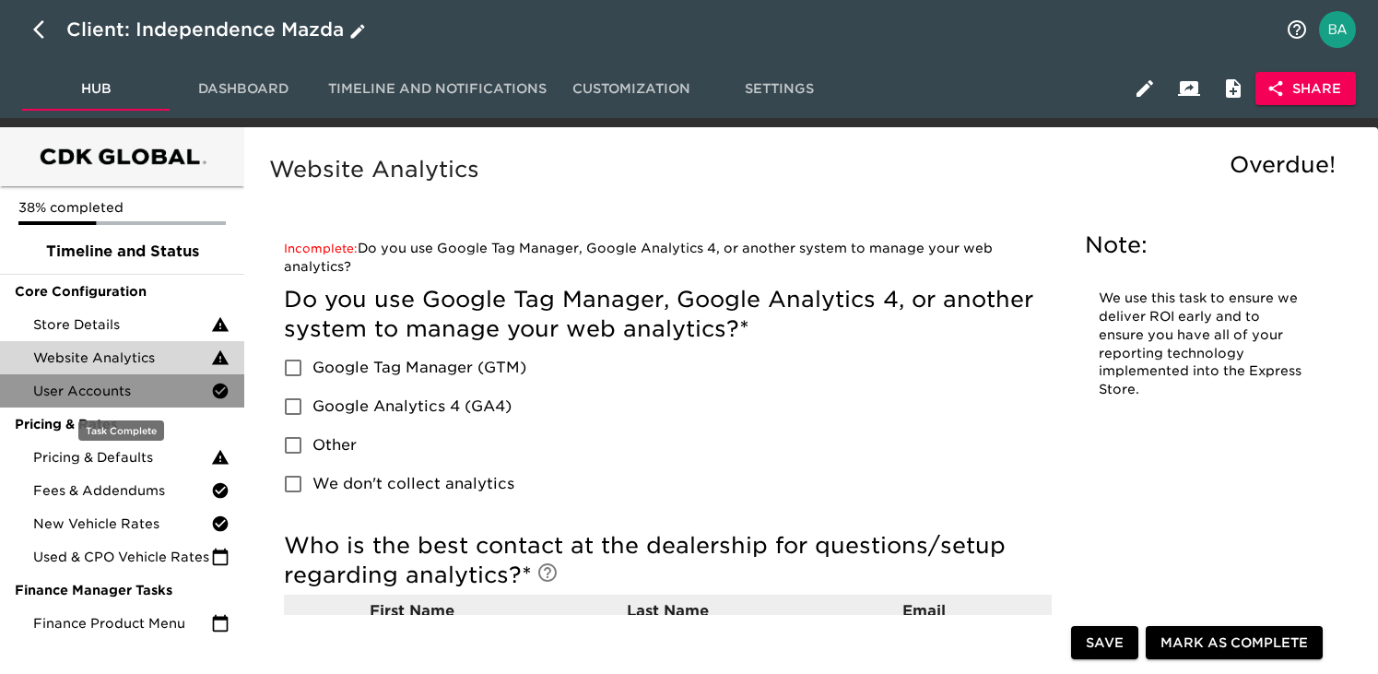
click at [115, 390] on span "User Accounts" at bounding box center [122, 391] width 178 height 18
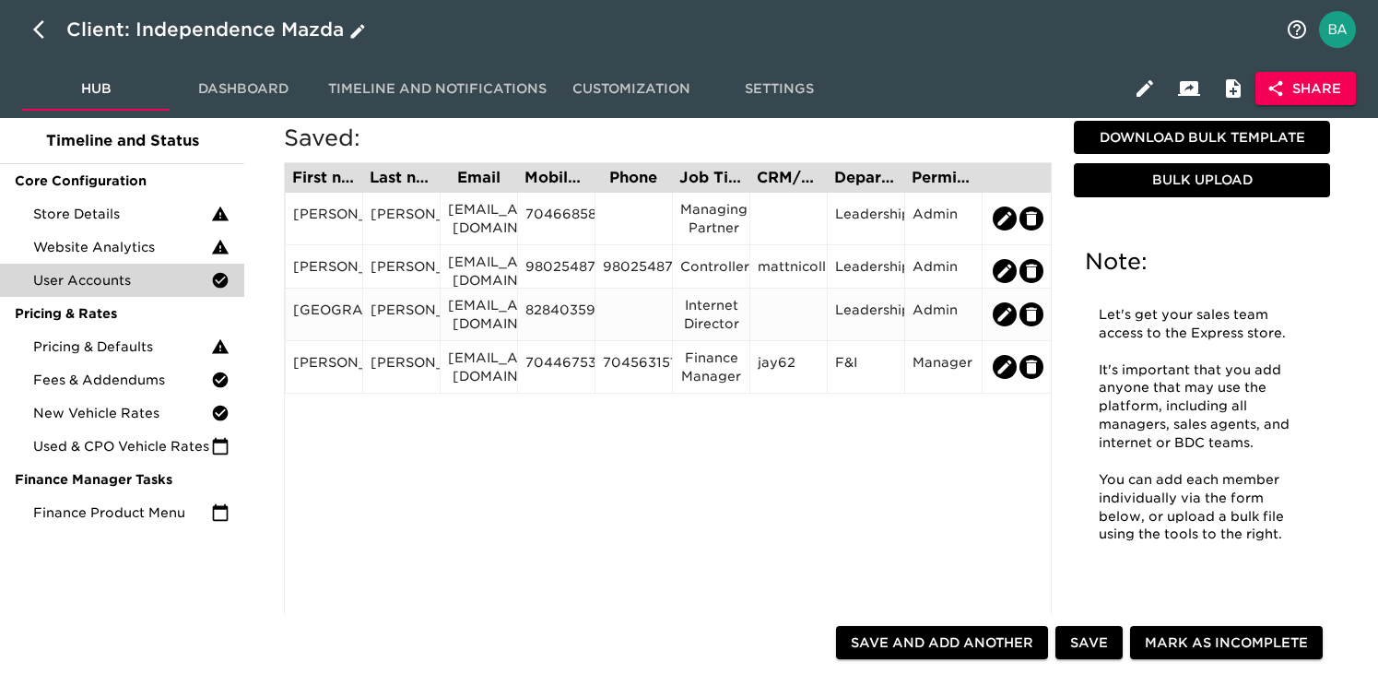
scroll to position [153, 0]
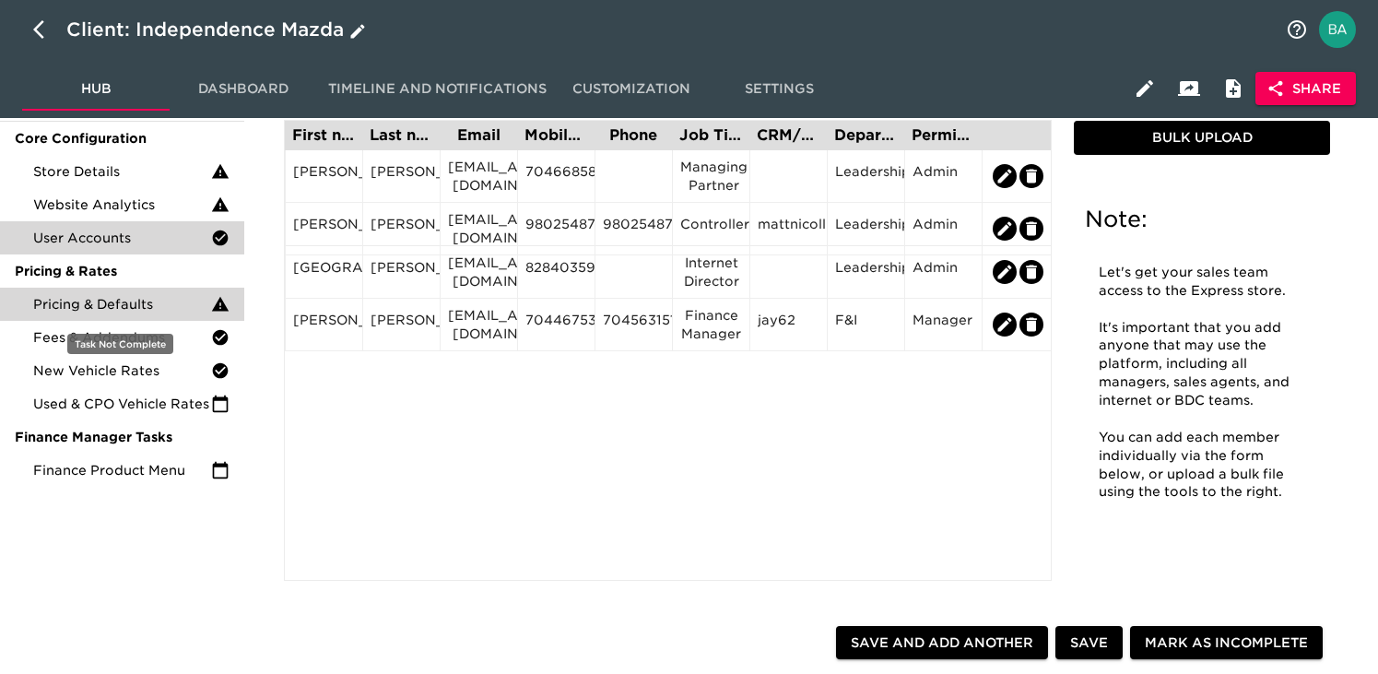
click at [119, 301] on span "Pricing & Defaults" at bounding box center [122, 304] width 178 height 18
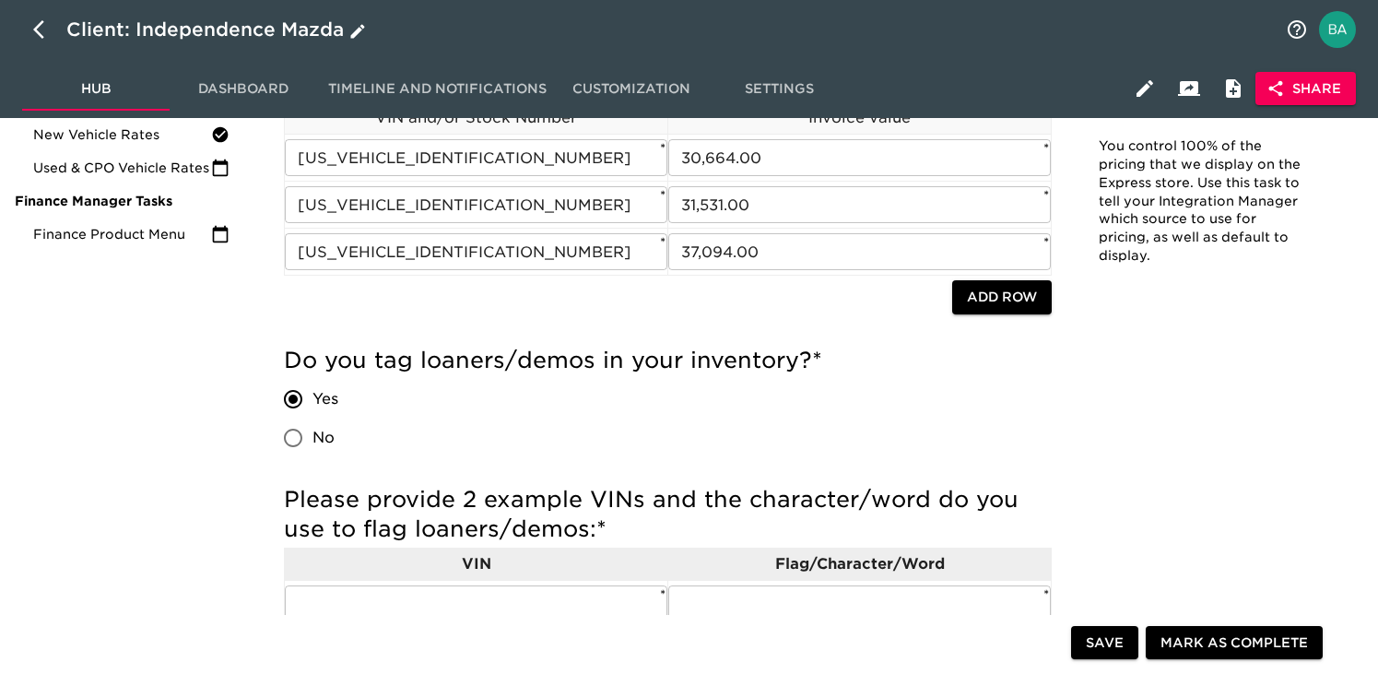
scroll to position [196, 0]
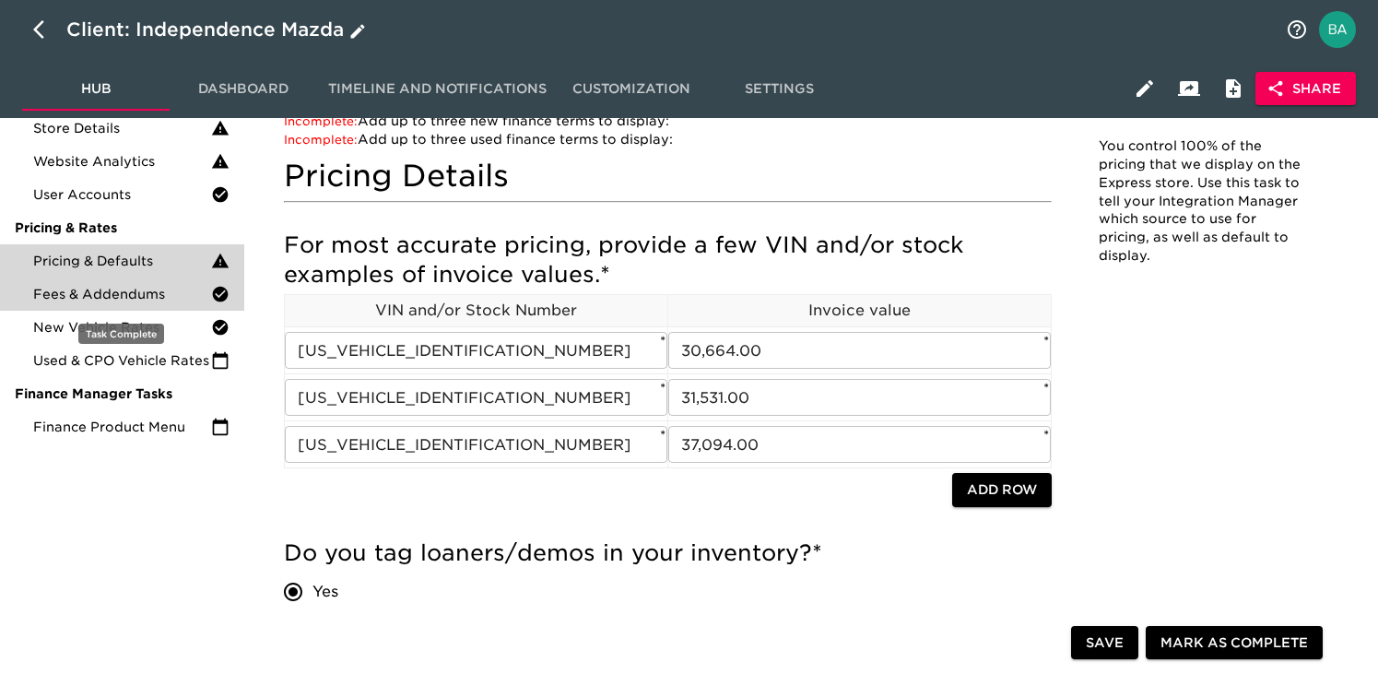
click at [87, 300] on span "Fees & Addendums" at bounding box center [122, 294] width 178 height 18
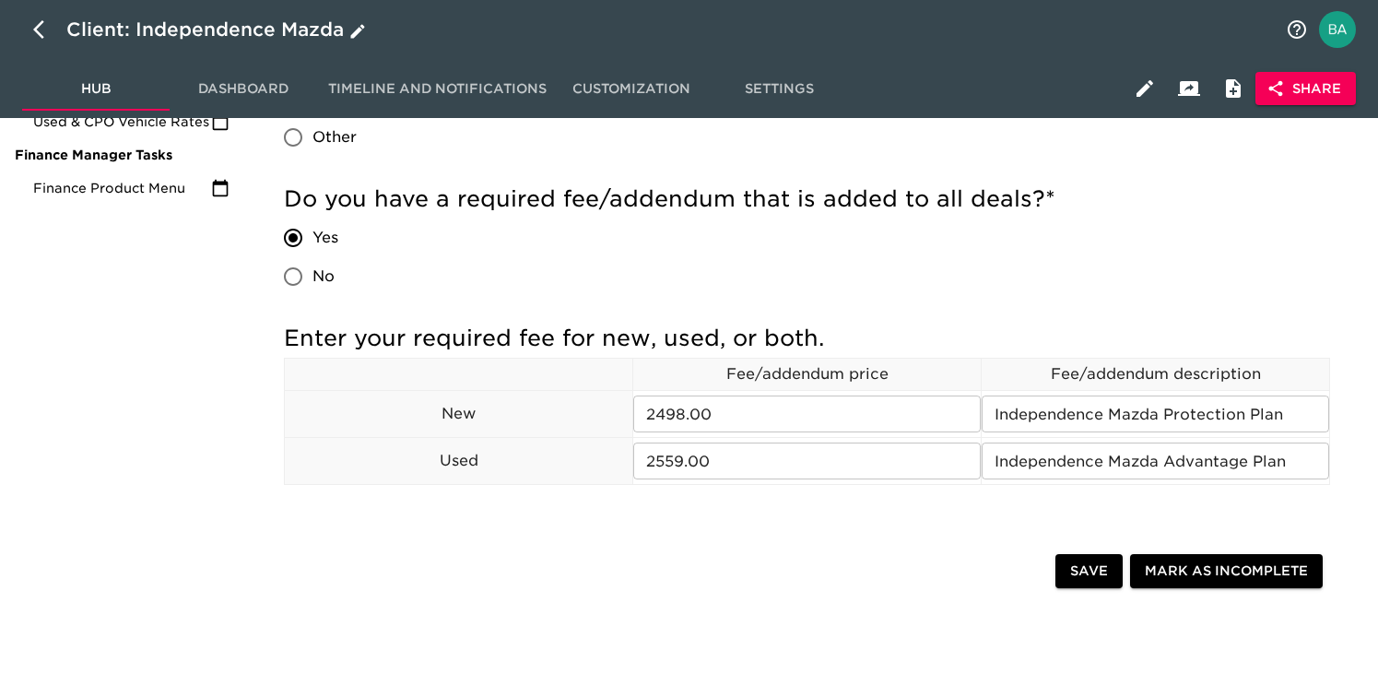
scroll to position [434, 0]
click at [657, 418] on input "2498.00" at bounding box center [806, 414] width 347 height 37
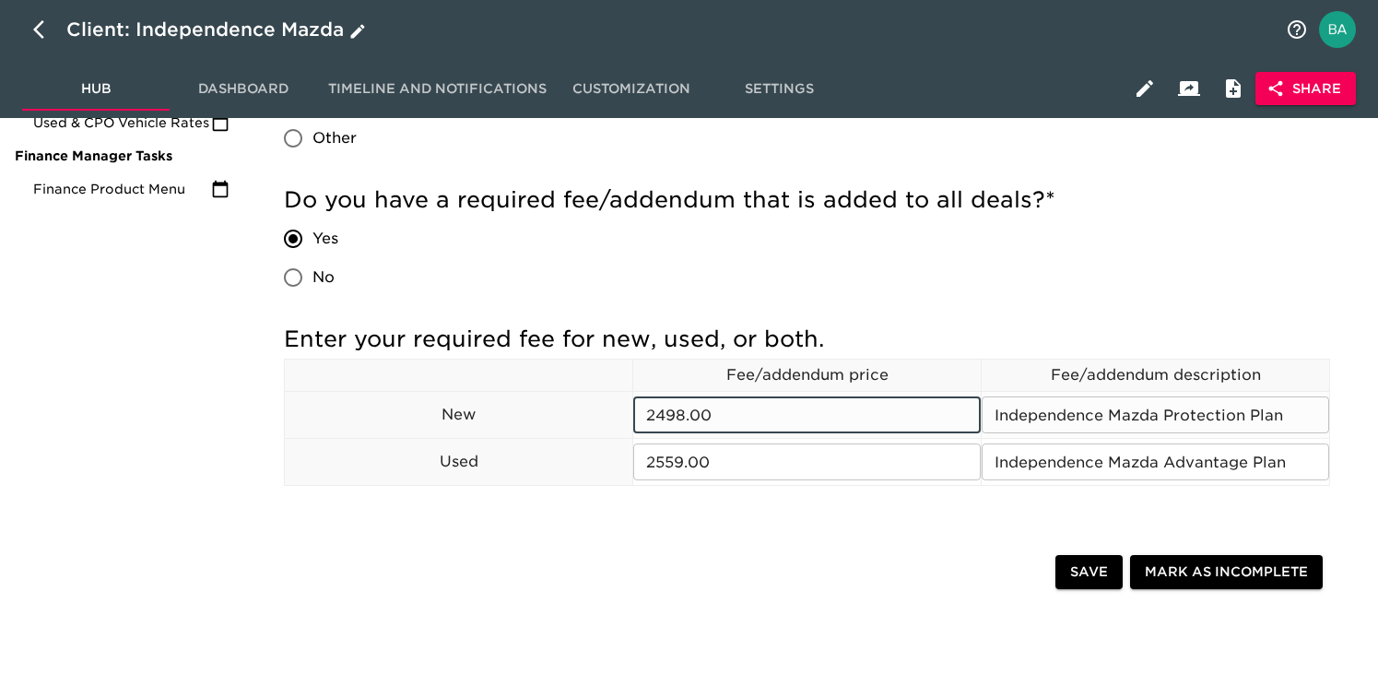
click at [657, 418] on input "2498.00" at bounding box center [806, 414] width 347 height 37
click at [733, 412] on input "2498.00" at bounding box center [806, 414] width 347 height 37
drag, startPoint x: 643, startPoint y: 418, endPoint x: 683, endPoint y: 418, distance: 39.6
click at [683, 418] on input "2498.00" at bounding box center [806, 414] width 347 height 37
click at [1037, 418] on input "Independence Mazda Protection Plan" at bounding box center [1155, 414] width 347 height 37
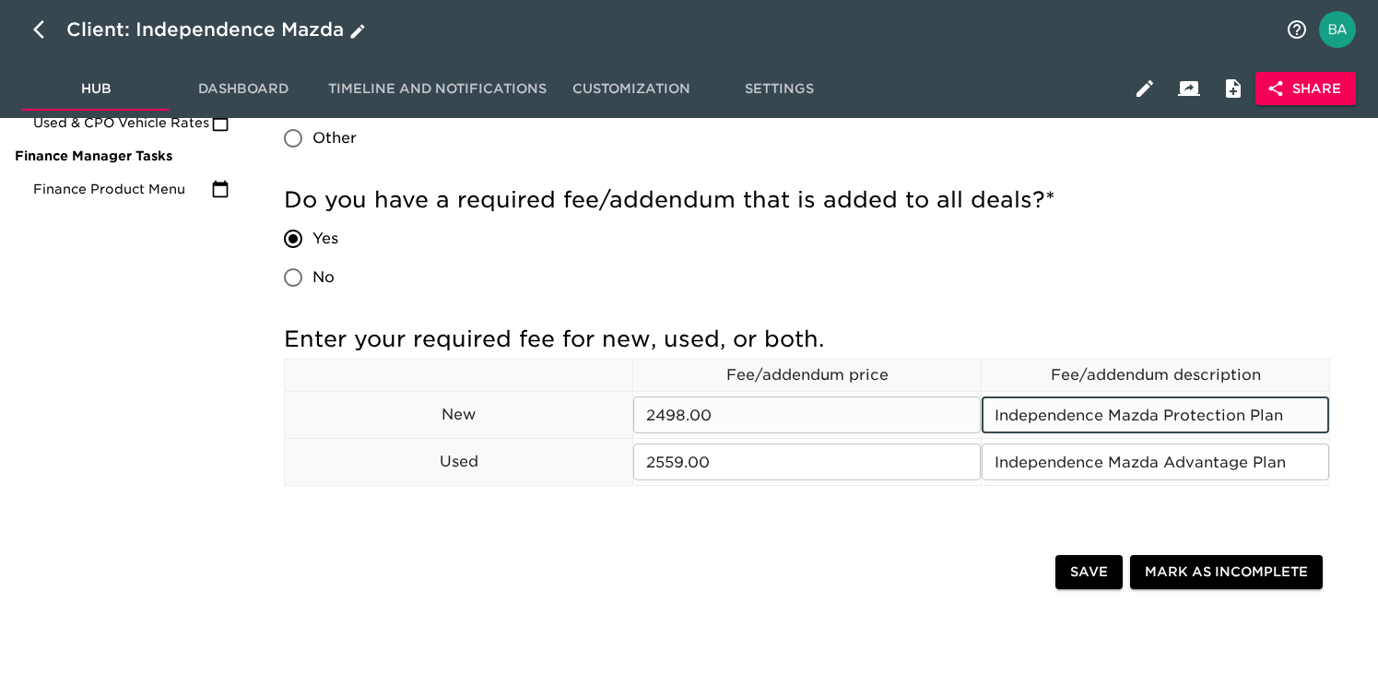
click at [1037, 418] on input "Independence Mazda Protection Plan" at bounding box center [1155, 414] width 347 height 37
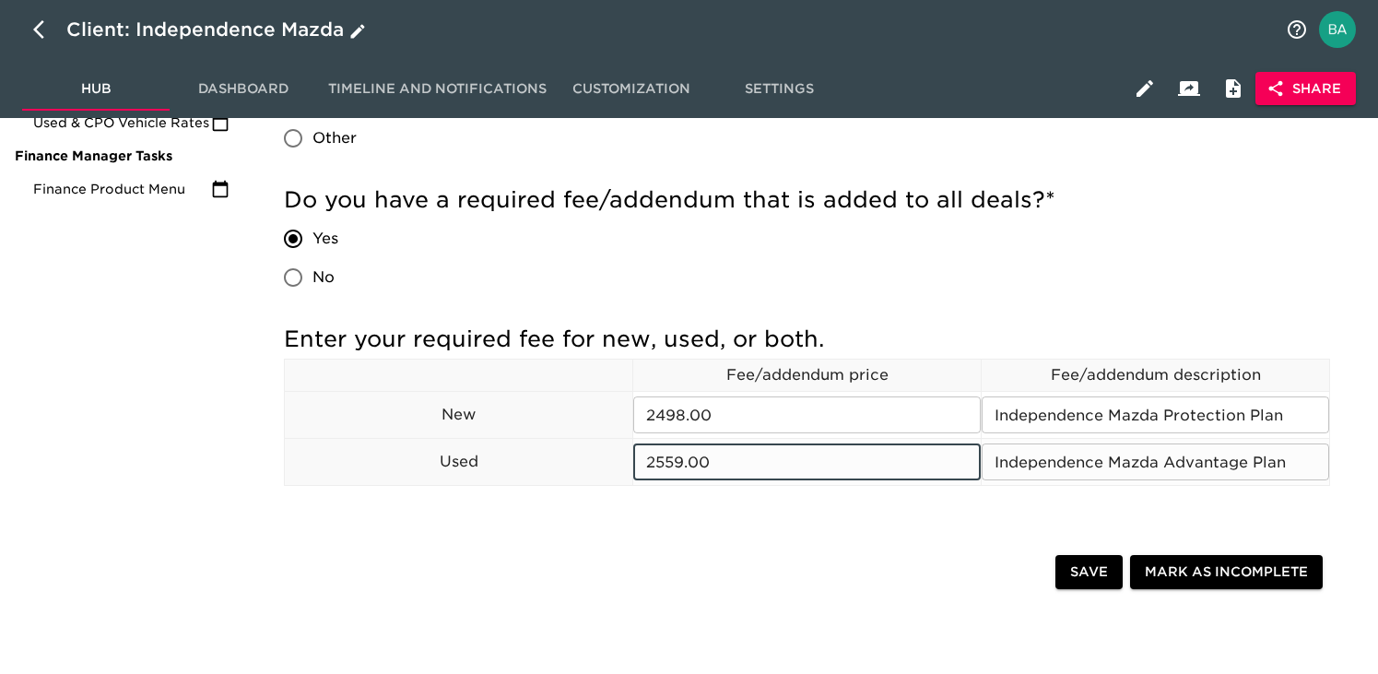
drag, startPoint x: 649, startPoint y: 463, endPoint x: 683, endPoint y: 465, distance: 34.2
click at [683, 465] on input "2559.00" at bounding box center [806, 461] width 347 height 37
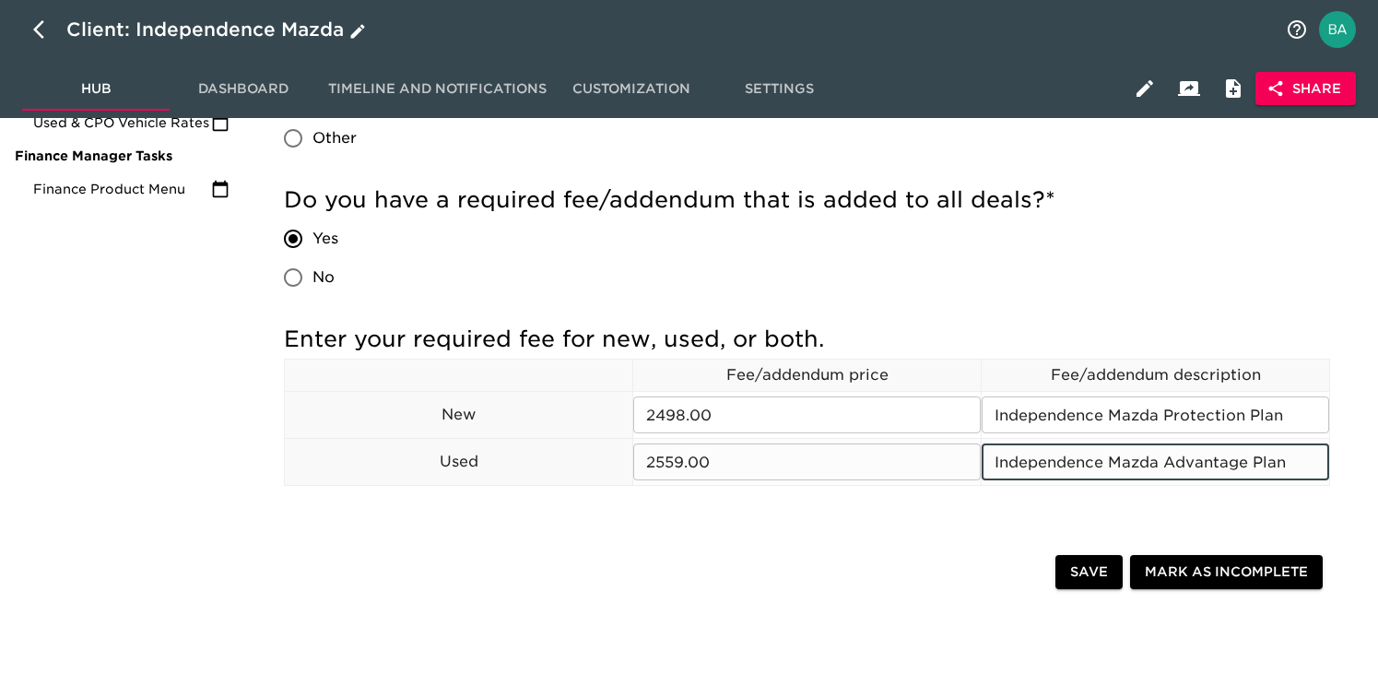
click at [1099, 470] on input "Independence Mazda Advantage Plan" at bounding box center [1155, 461] width 347 height 37
click at [1099, 469] on input "Independence Mazda Advantage Plan" at bounding box center [1155, 461] width 347 height 37
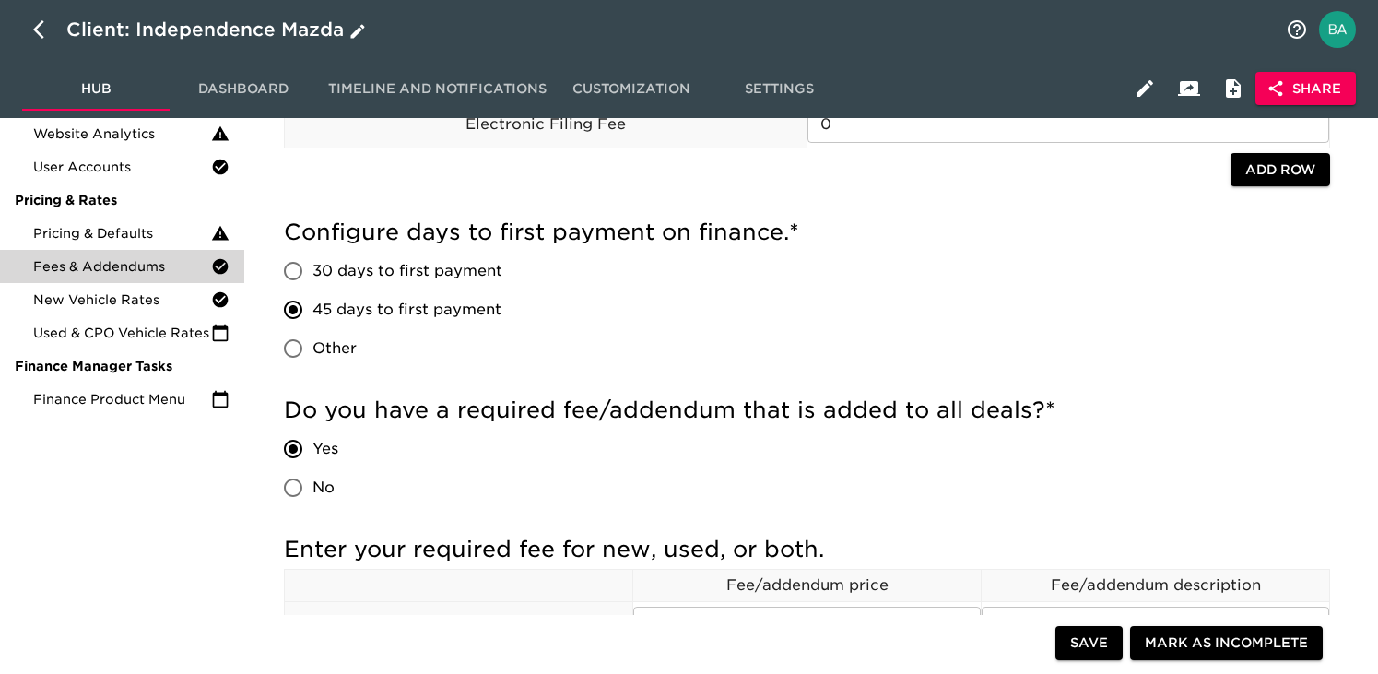
scroll to position [273, 0]
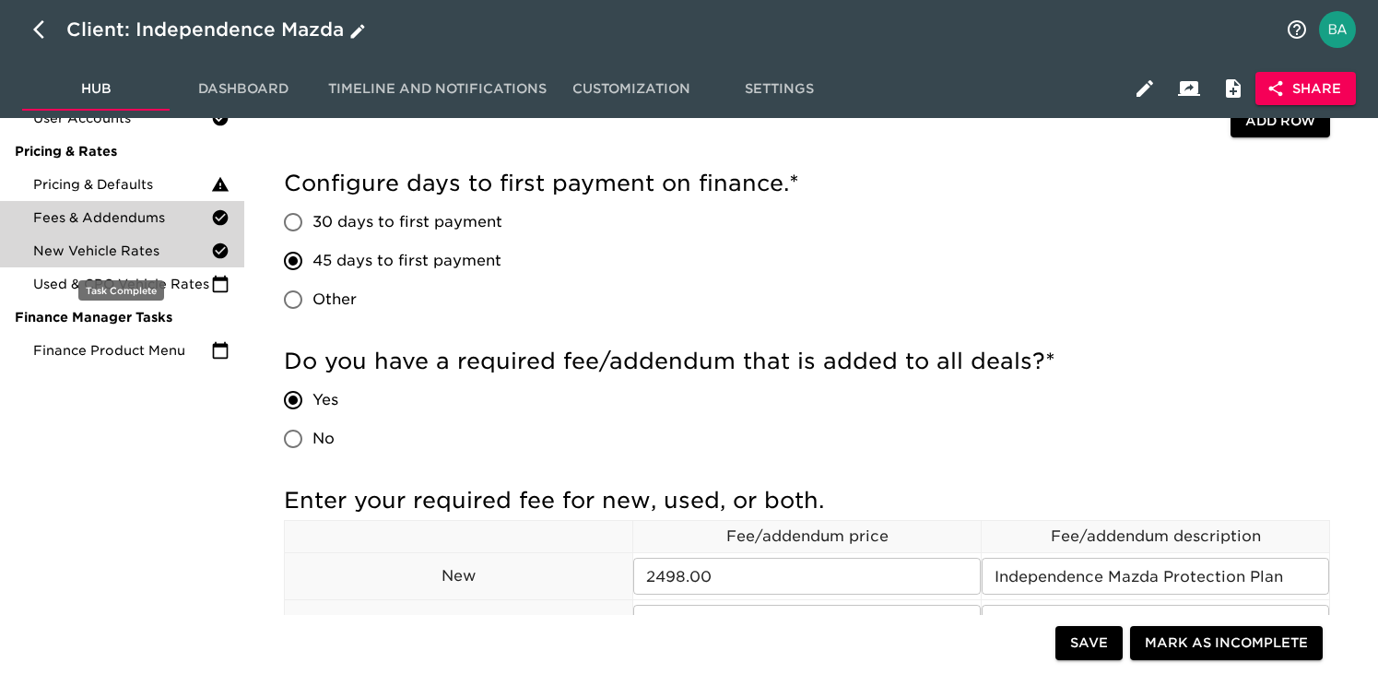
click at [83, 257] on span "New Vehicle Rates" at bounding box center [122, 250] width 178 height 18
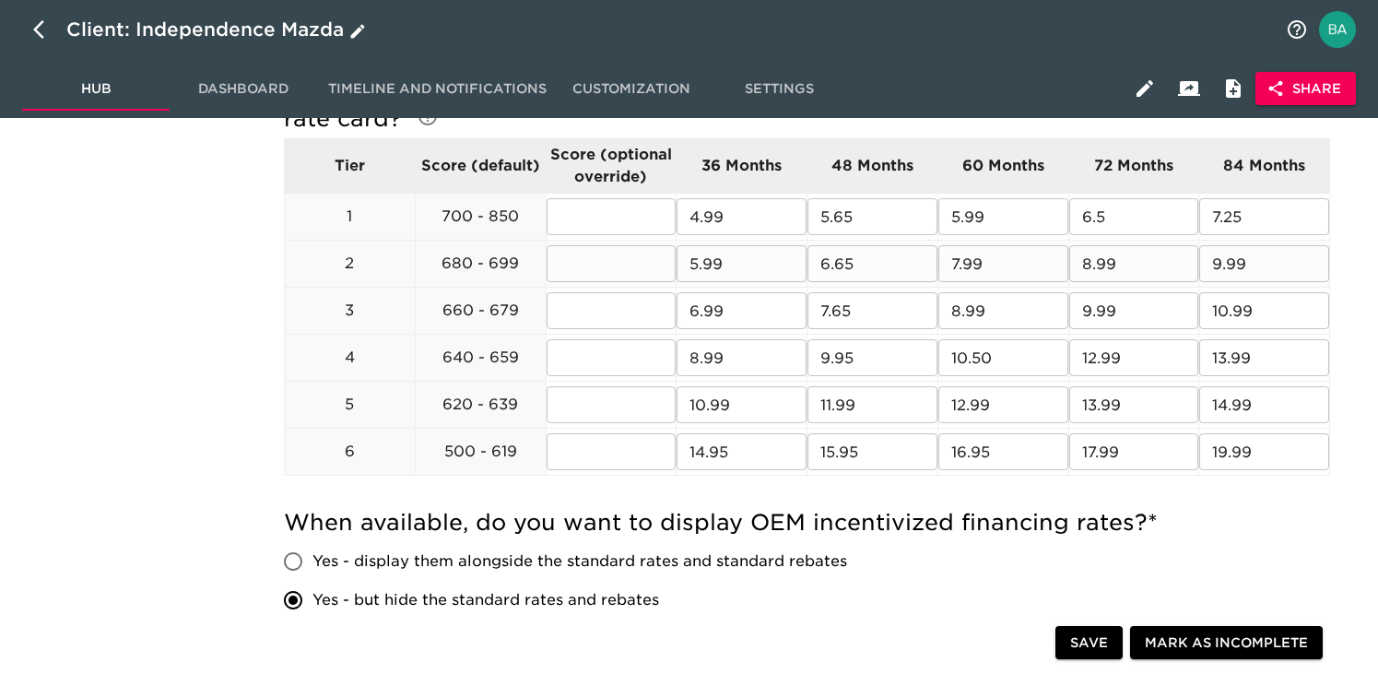
scroll to position [664, 0]
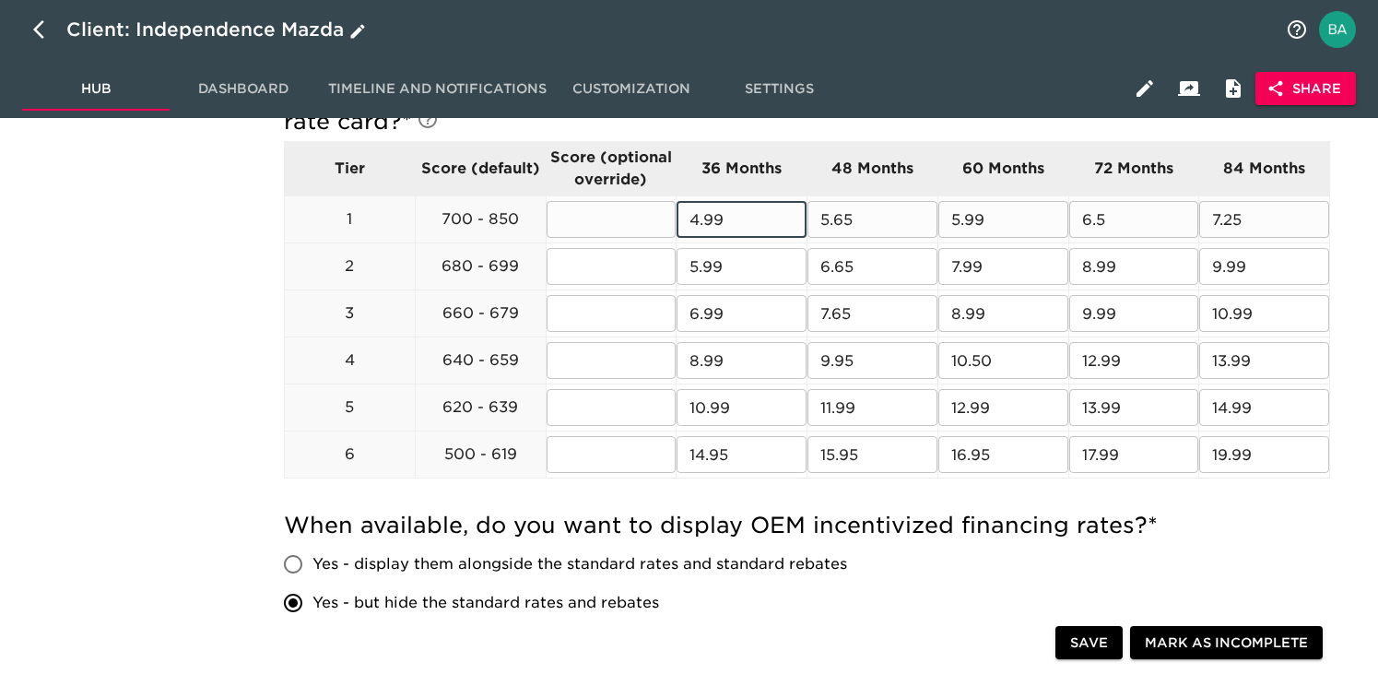
click at [706, 230] on input "4.99" at bounding box center [741, 219] width 130 height 37
click at [833, 221] on input "5.65" at bounding box center [872, 219] width 130 height 37
click at [954, 221] on input "5.99" at bounding box center [1003, 219] width 130 height 37
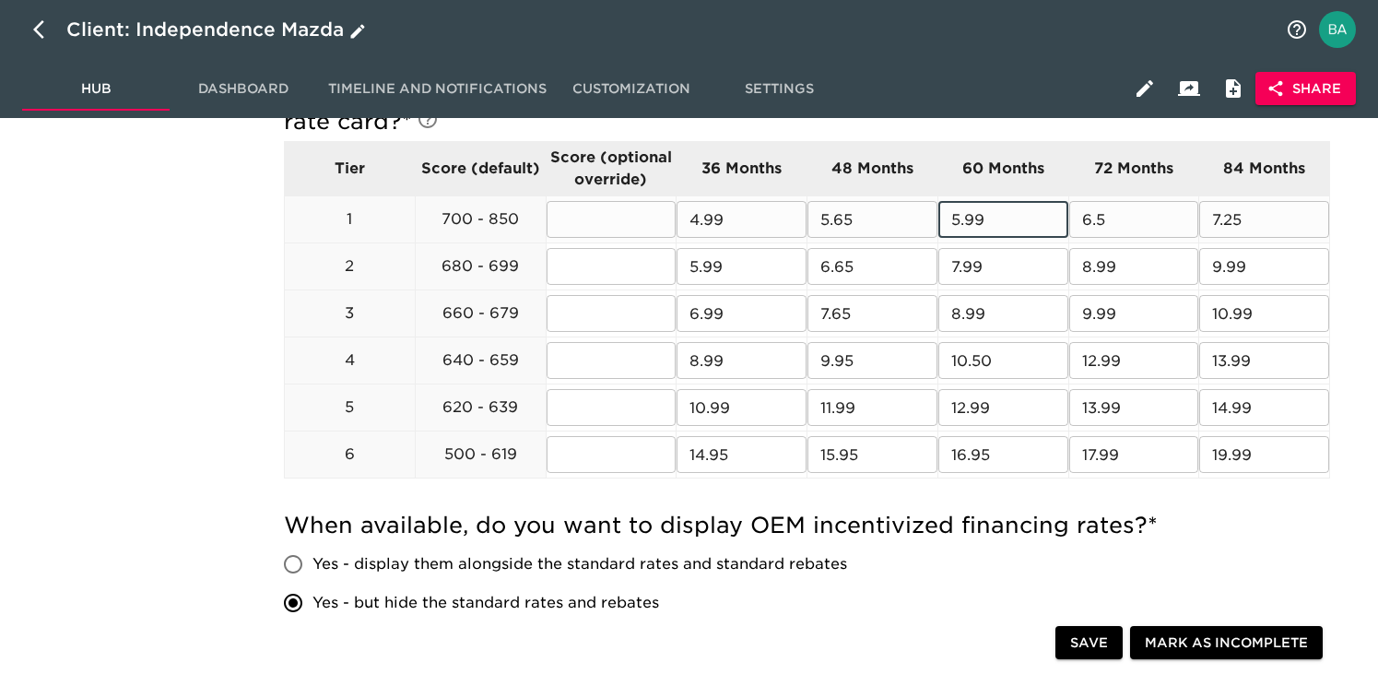
click at [954, 221] on input "5.99" at bounding box center [1003, 219] width 130 height 37
click at [1094, 223] on input "6.5" at bounding box center [1134, 219] width 130 height 37
click at [1240, 225] on input "7.25" at bounding box center [1264, 219] width 130 height 37
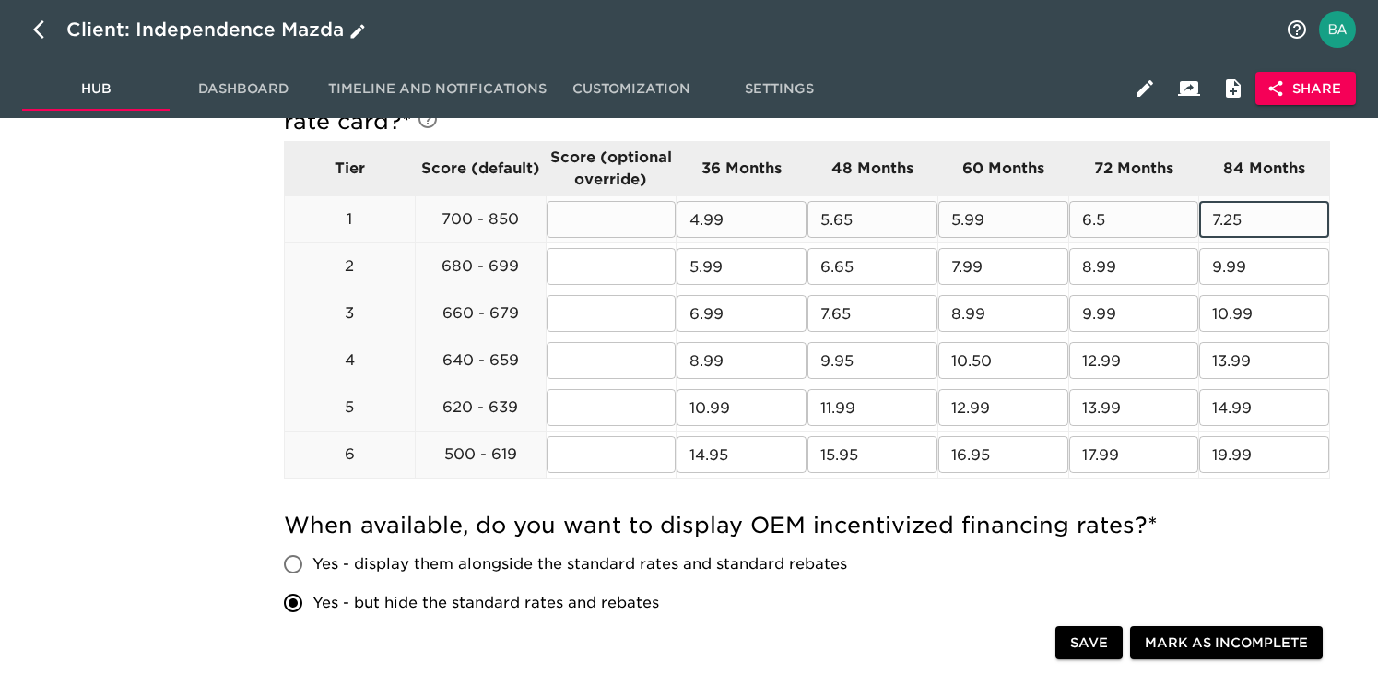
click at [1240, 225] on input "7.25" at bounding box center [1264, 219] width 130 height 37
click at [719, 266] on input "5.99" at bounding box center [741, 266] width 130 height 37
click at [829, 275] on input "6.65" at bounding box center [872, 266] width 130 height 37
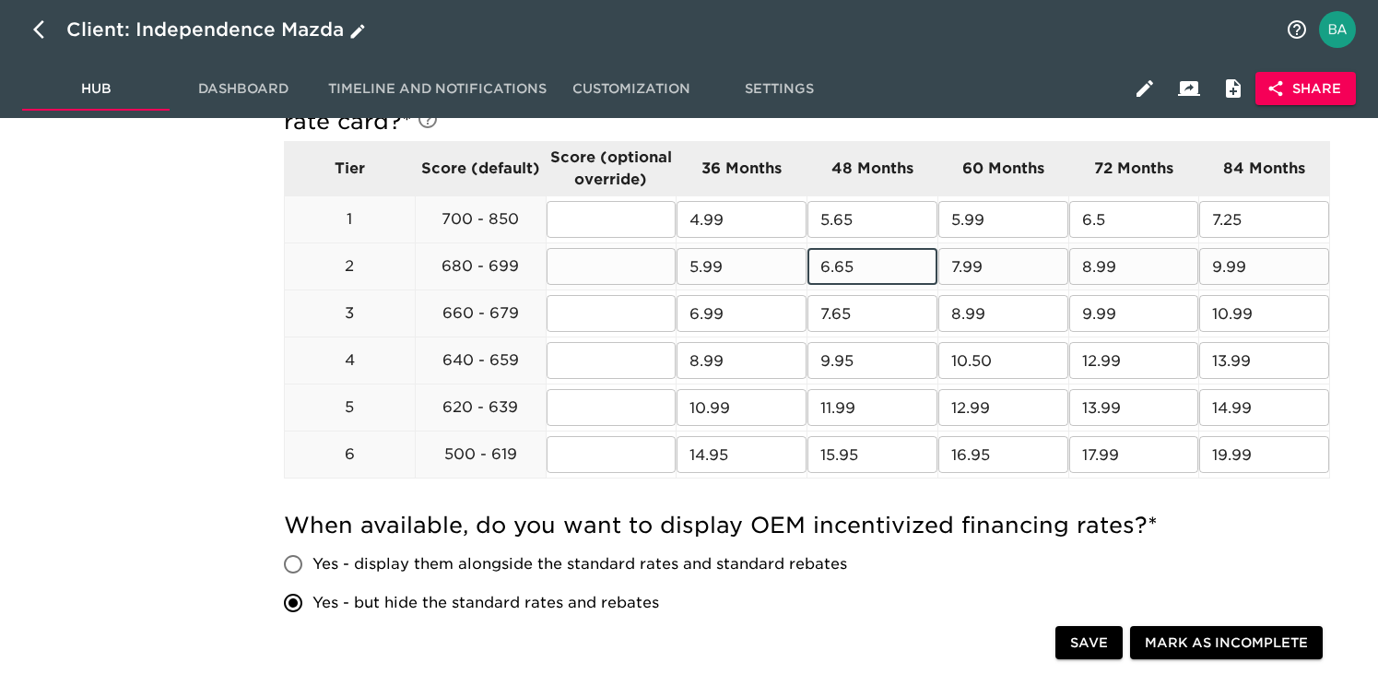
click at [829, 275] on input "6.65" at bounding box center [872, 266] width 130 height 37
click at [970, 259] on input "7.99" at bounding box center [1003, 266] width 130 height 37
click at [1112, 275] on input "8.99" at bounding box center [1134, 266] width 130 height 37
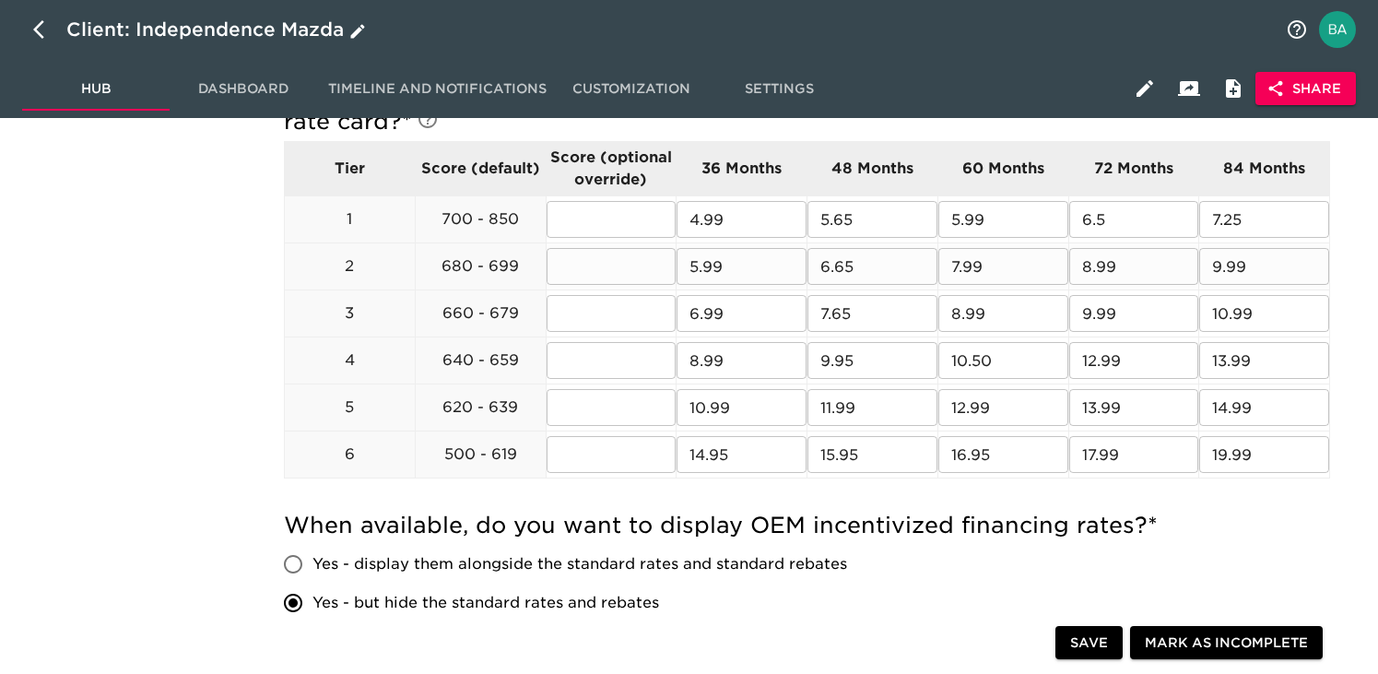
click at [1229, 270] on input "9.99" at bounding box center [1264, 266] width 130 height 37
click at [713, 322] on input "6.99" at bounding box center [741, 313] width 130 height 37
click at [817, 307] on input "7.65" at bounding box center [872, 313] width 130 height 37
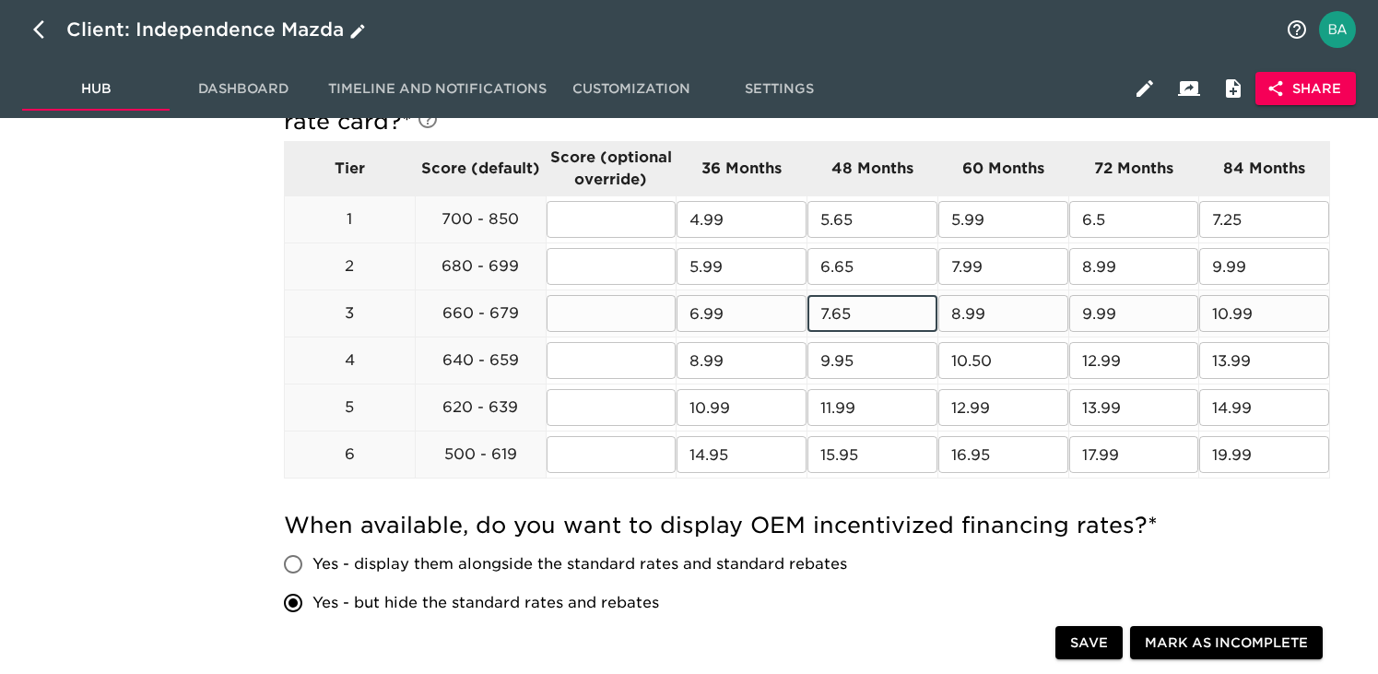
click at [817, 307] on input "7.65" at bounding box center [872, 313] width 130 height 37
click at [960, 313] on input "8.99" at bounding box center [1003, 313] width 130 height 37
click at [1088, 311] on input "9.99" at bounding box center [1134, 313] width 130 height 37
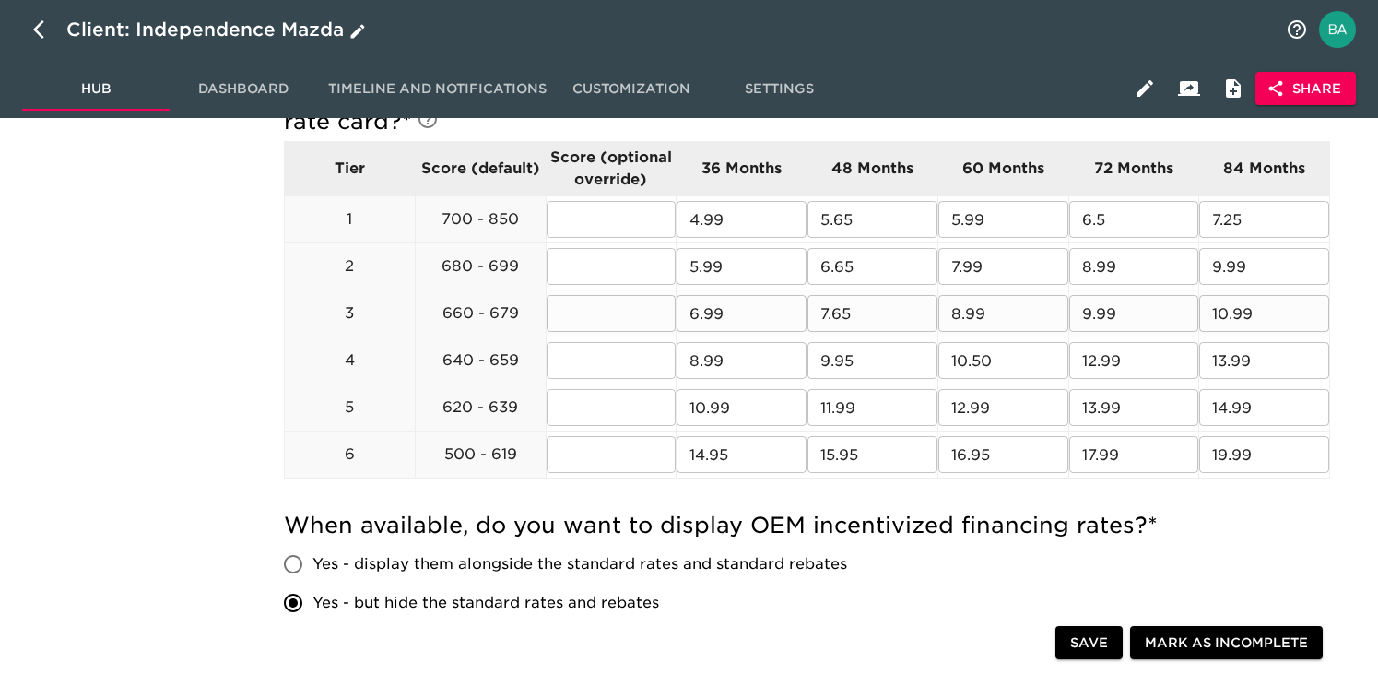
click at [1259, 323] on input "10.99" at bounding box center [1264, 313] width 130 height 37
click at [701, 362] on input "8.99" at bounding box center [741, 360] width 130 height 37
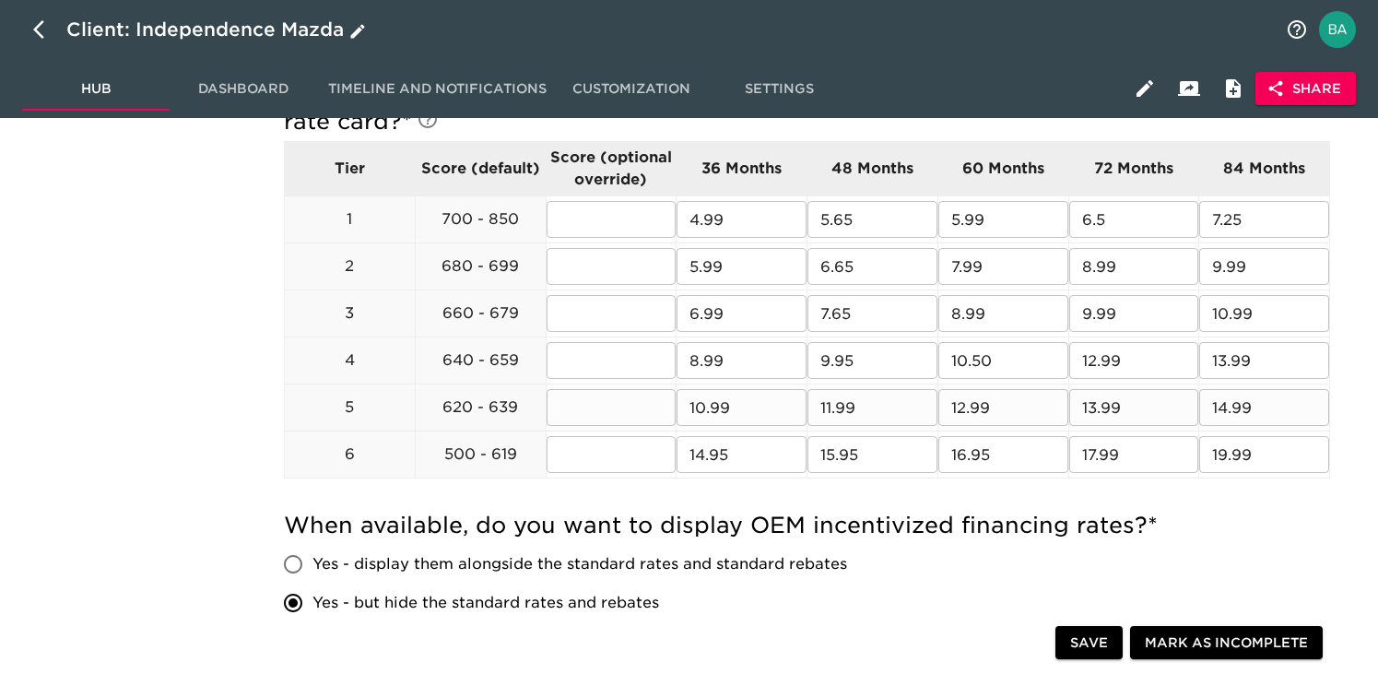
click at [703, 410] on input "10.99" at bounding box center [741, 407] width 130 height 37
click at [821, 364] on input "9.95" at bounding box center [872, 360] width 130 height 37
click at [972, 363] on input "10.50" at bounding box center [1003, 360] width 130 height 37
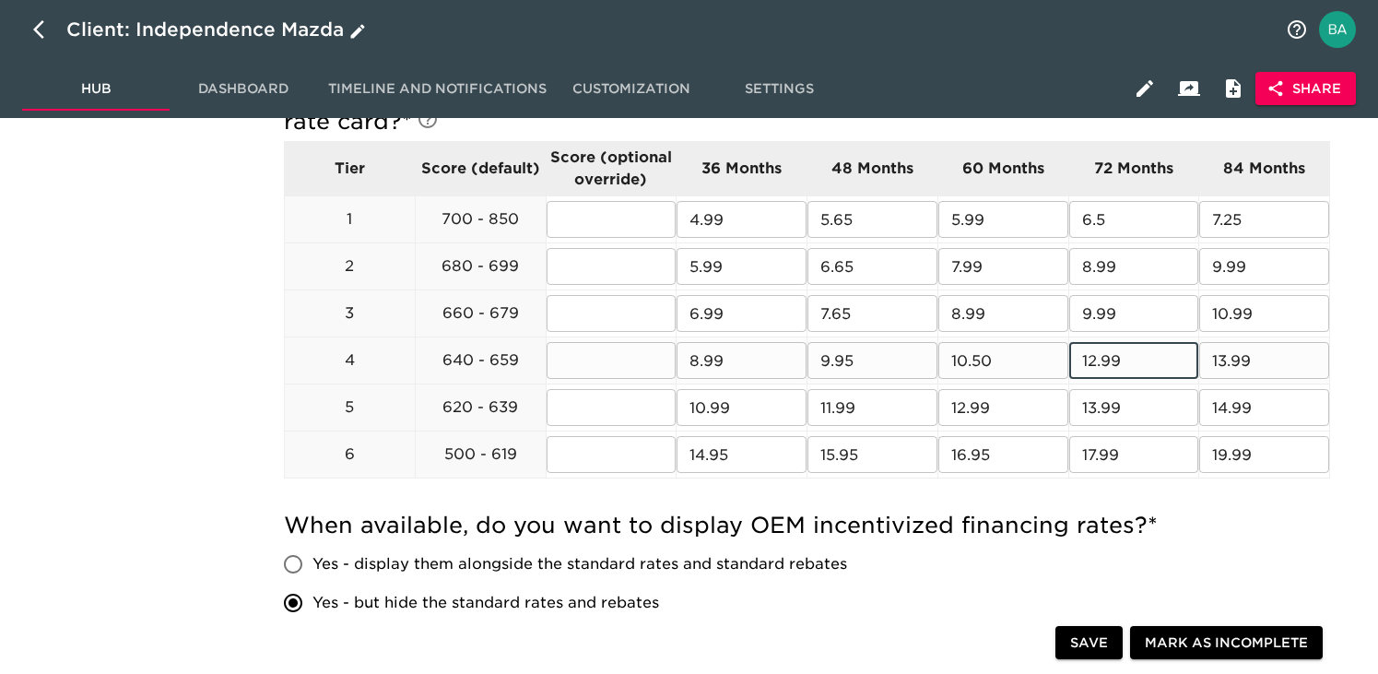
click at [1107, 363] on input "12.99" at bounding box center [1134, 360] width 130 height 37
click at [1221, 359] on input "13.99" at bounding box center [1264, 360] width 130 height 37
click at [721, 420] on input "10.99" at bounding box center [741, 407] width 130 height 37
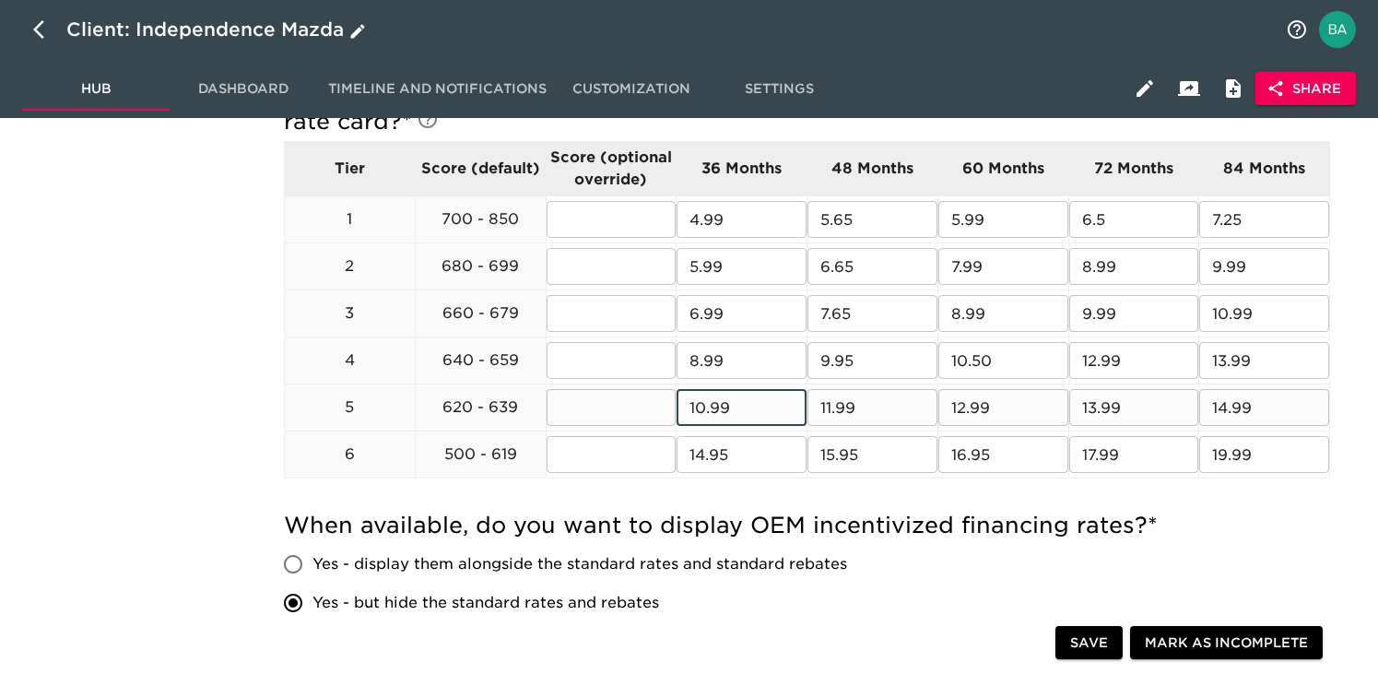
click at [721, 420] on input "10.99" at bounding box center [741, 407] width 130 height 37
click at [836, 402] on input "11.99" at bounding box center [872, 407] width 130 height 37
click at [968, 406] on input "12.99" at bounding box center [1003, 407] width 130 height 37
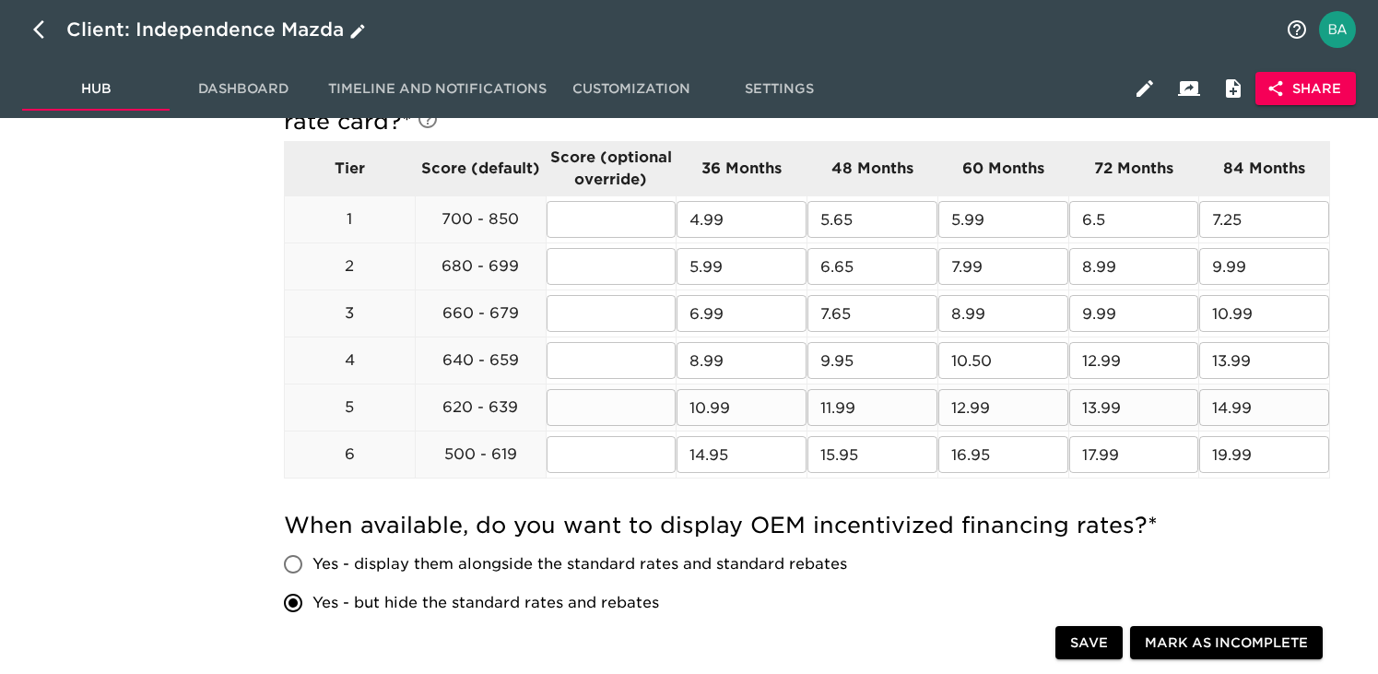
click at [1095, 407] on input "13.99" at bounding box center [1134, 407] width 130 height 37
click at [1223, 411] on input "14.99" at bounding box center [1264, 407] width 130 height 37
click at [1229, 404] on input "14.99" at bounding box center [1264, 407] width 130 height 37
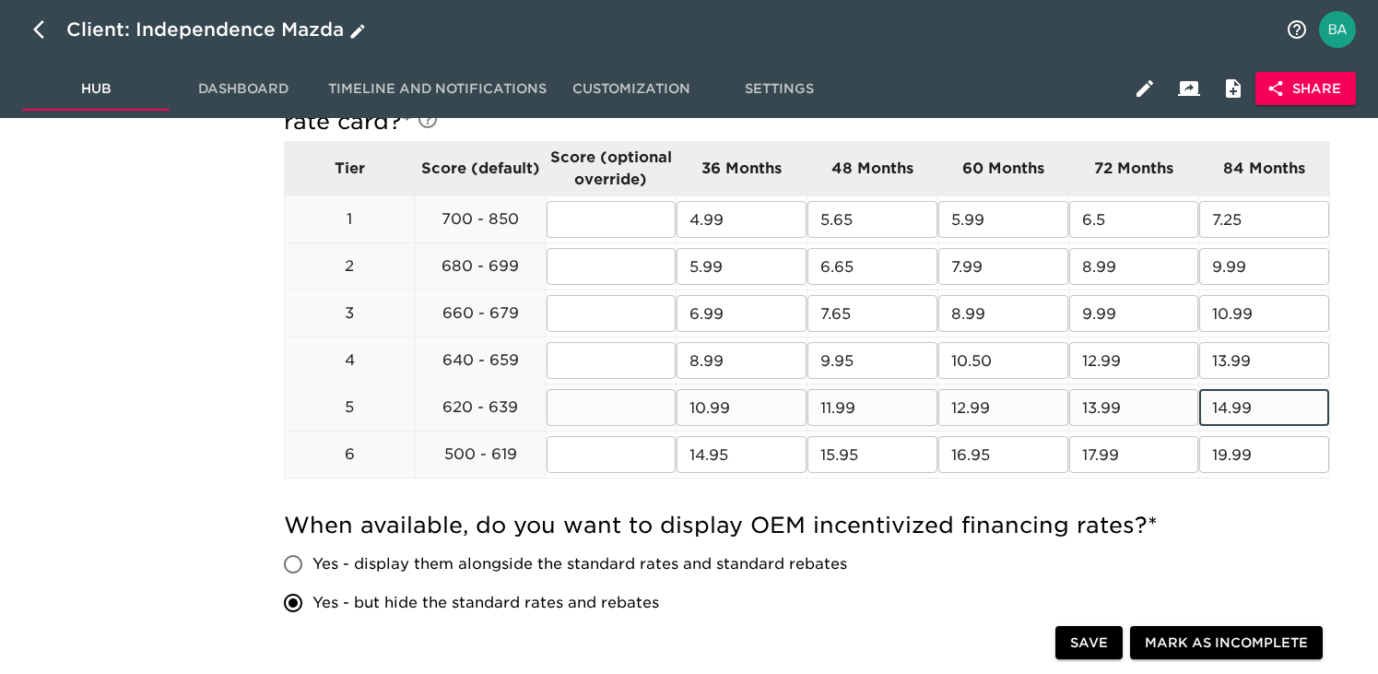
click at [1229, 404] on input "14.99" at bounding box center [1264, 407] width 130 height 37
click at [710, 447] on input "14.95" at bounding box center [741, 454] width 130 height 37
click at [853, 454] on input "15.95" at bounding box center [872, 454] width 130 height 37
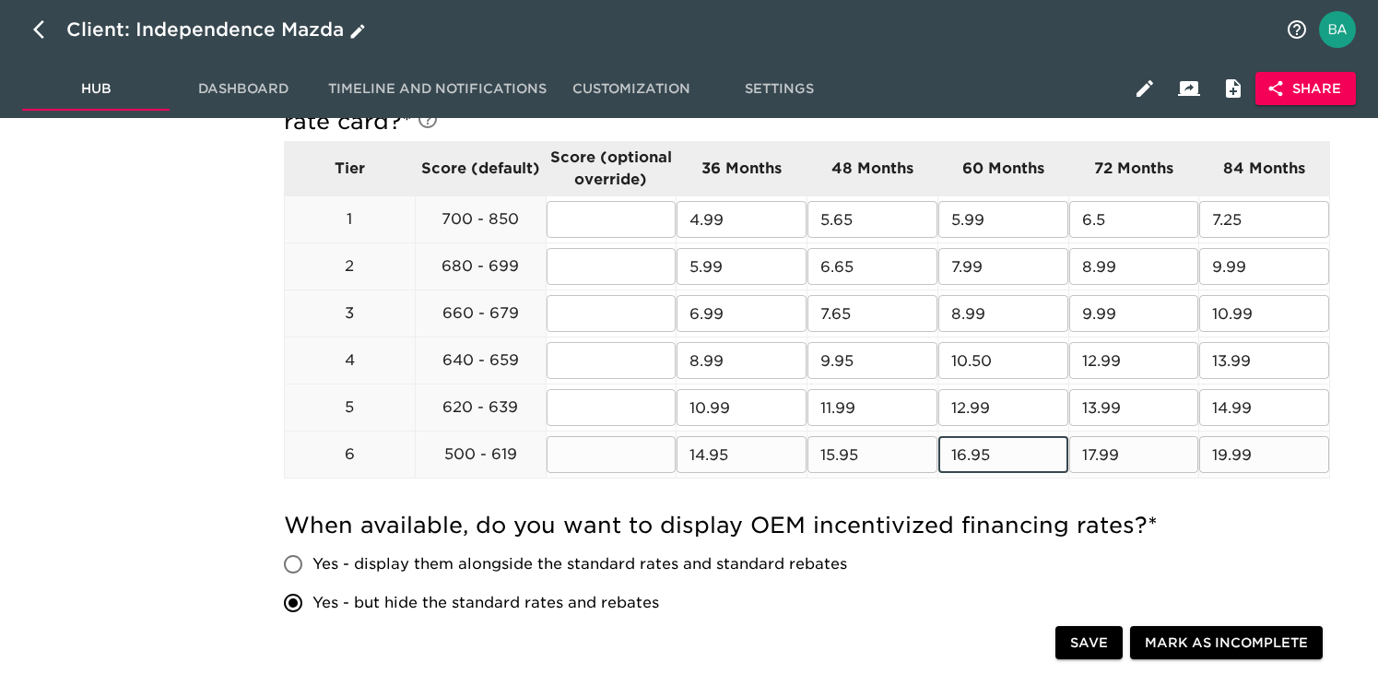
click at [968, 456] on input "16.95" at bounding box center [1003, 454] width 130 height 37
click at [1093, 440] on input "17.99" at bounding box center [1134, 454] width 130 height 37
click at [1226, 458] on input "19.99" at bounding box center [1264, 454] width 130 height 37
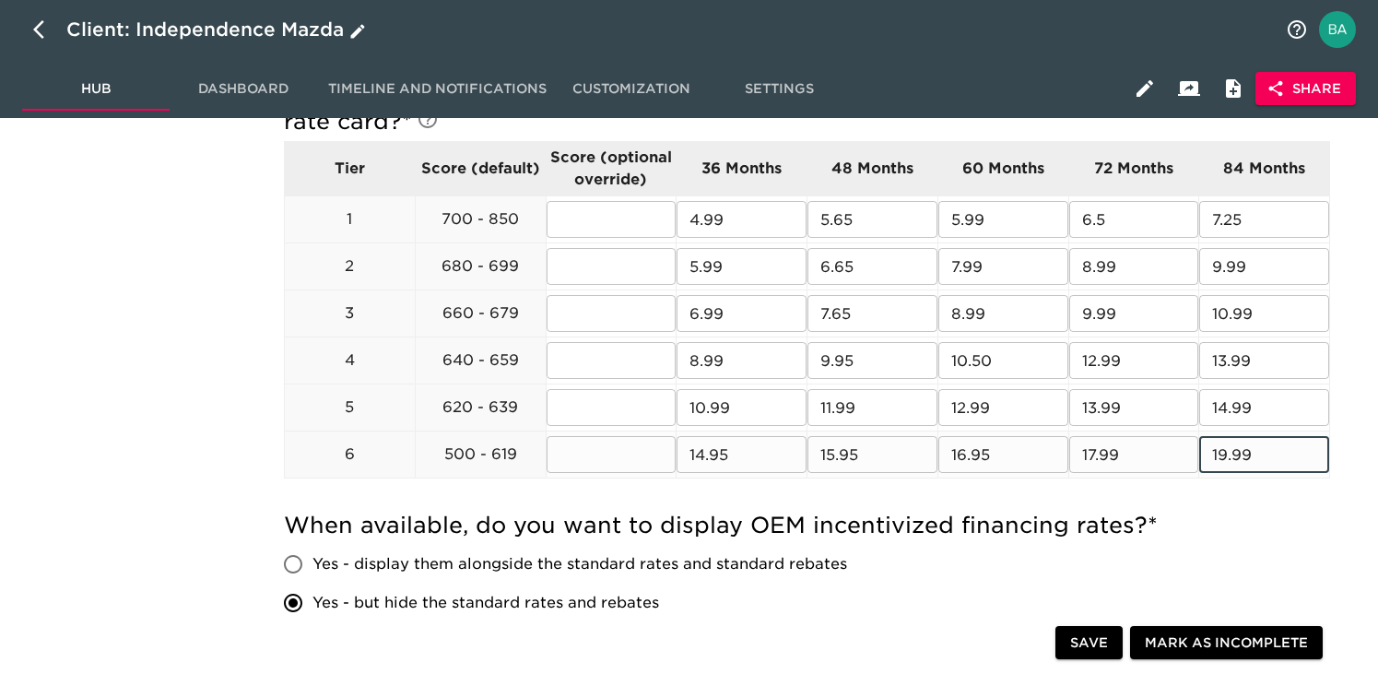
click at [1226, 458] on input "19.99" at bounding box center [1264, 454] width 130 height 37
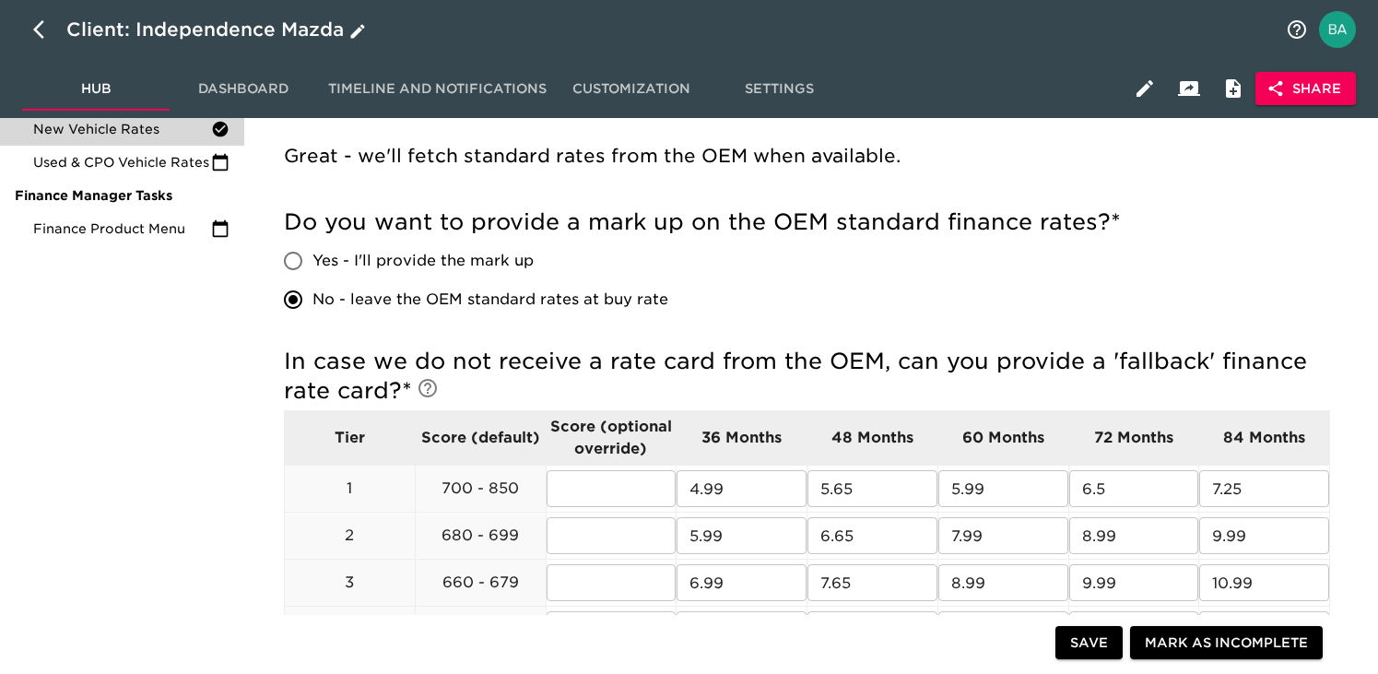
scroll to position [323, 0]
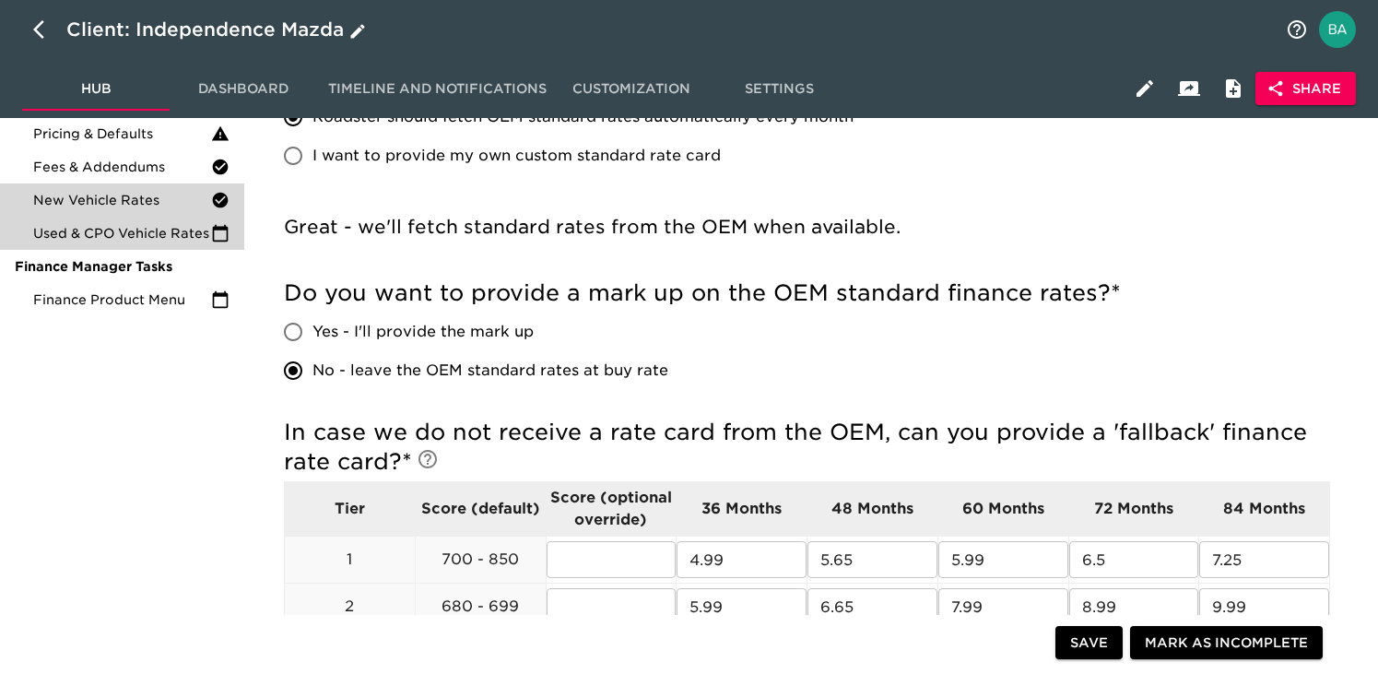
click at [147, 232] on span "Used & CPO Vehicle Rates" at bounding box center [122, 233] width 178 height 18
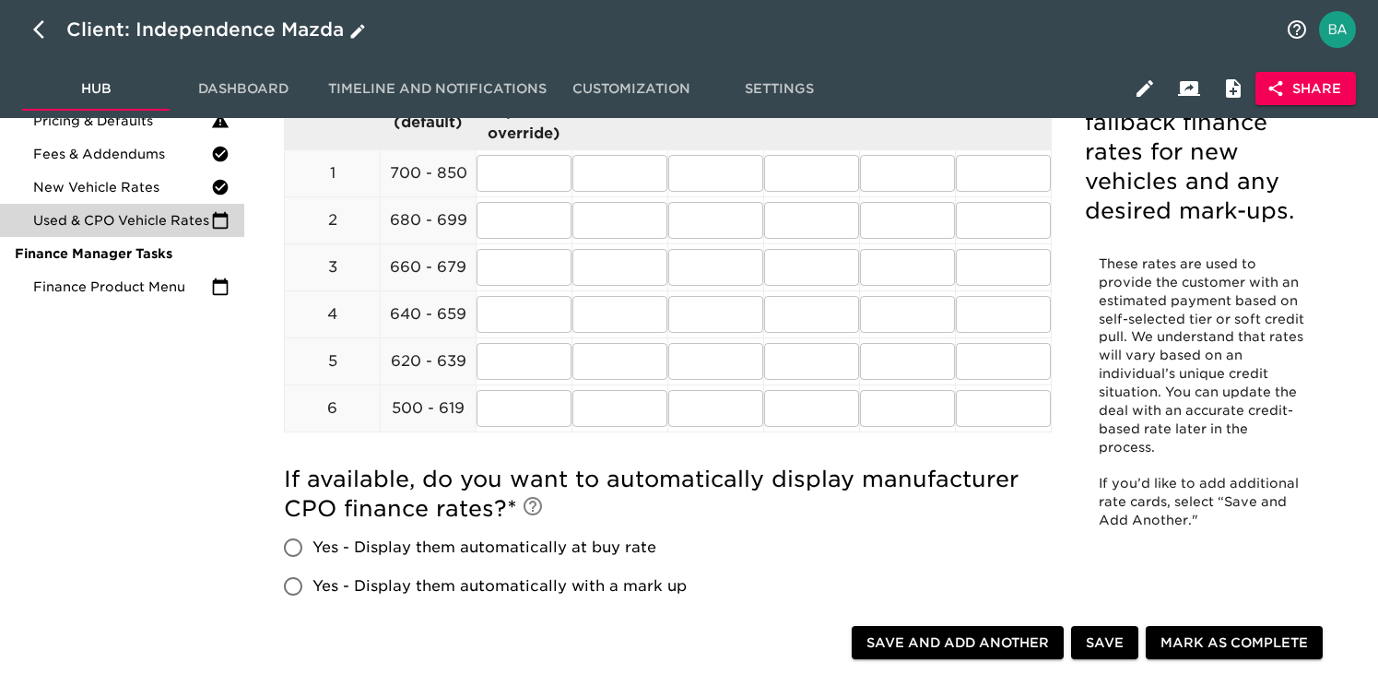
scroll to position [352, 0]
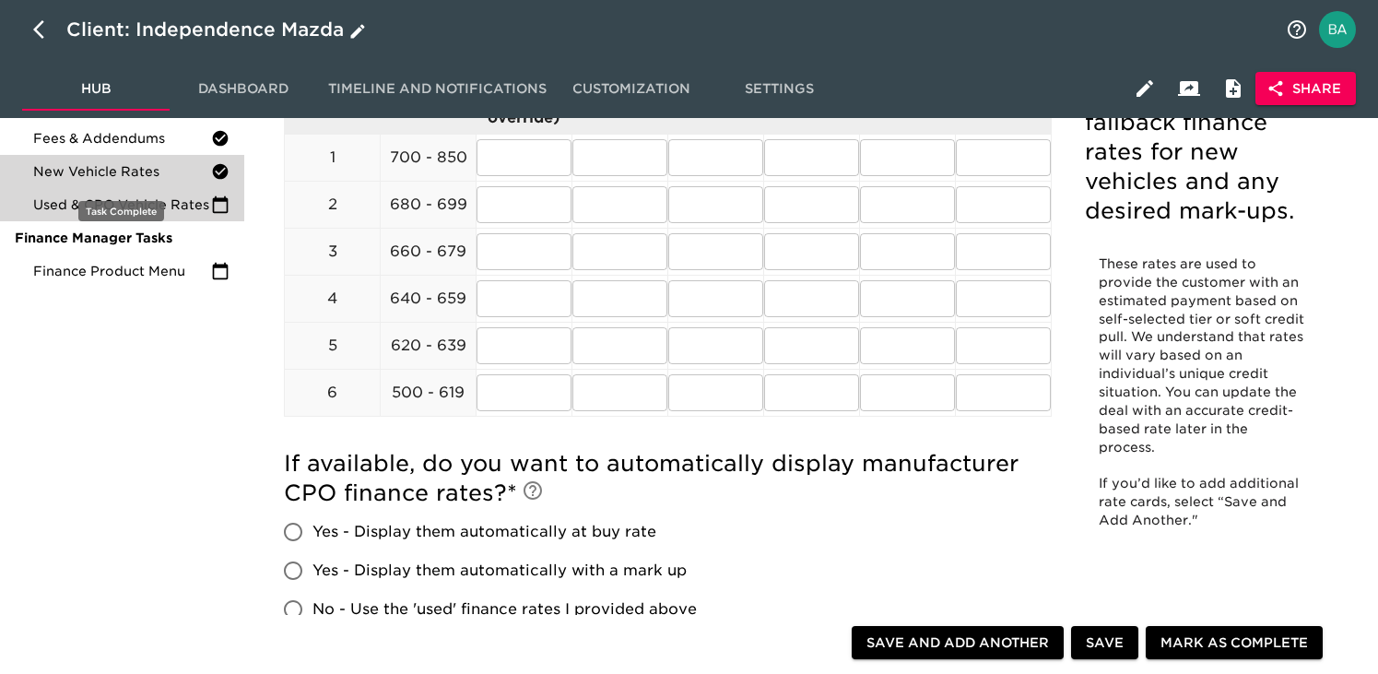
click at [149, 173] on span "New Vehicle Rates" at bounding box center [122, 171] width 178 height 18
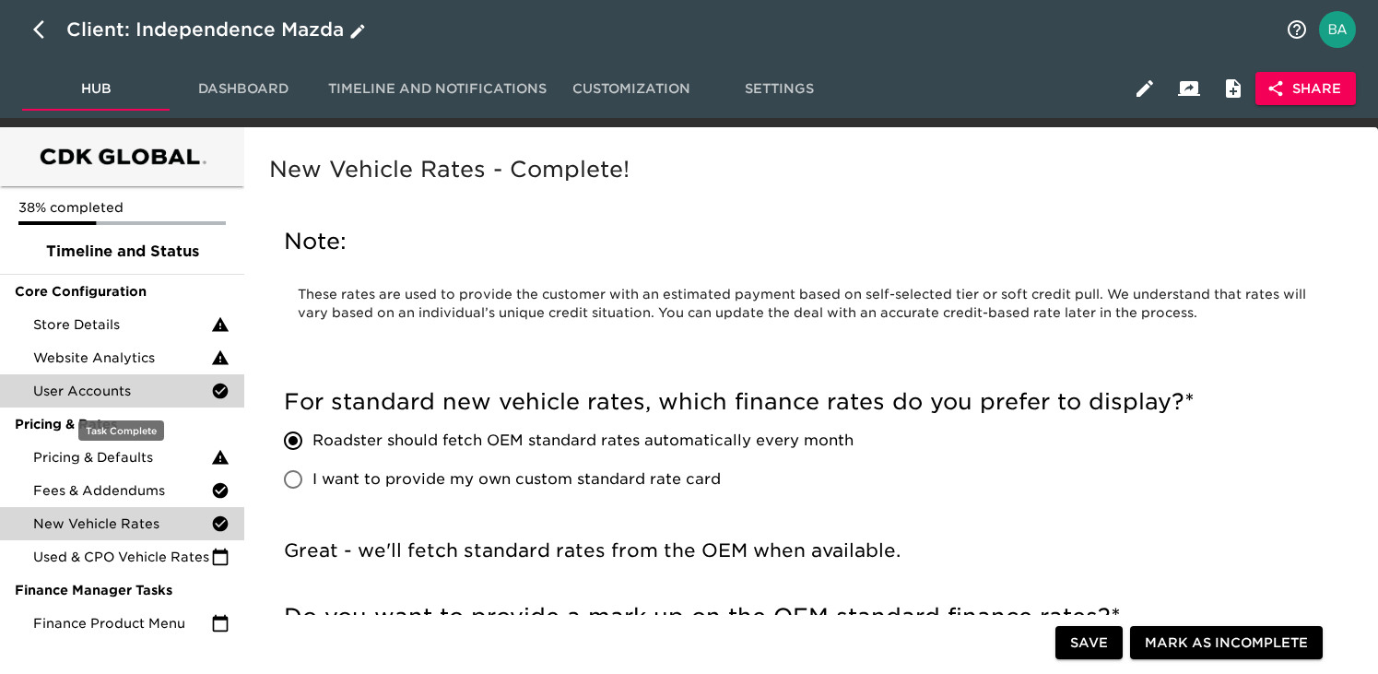
click at [106, 384] on span "User Accounts" at bounding box center [122, 391] width 178 height 18
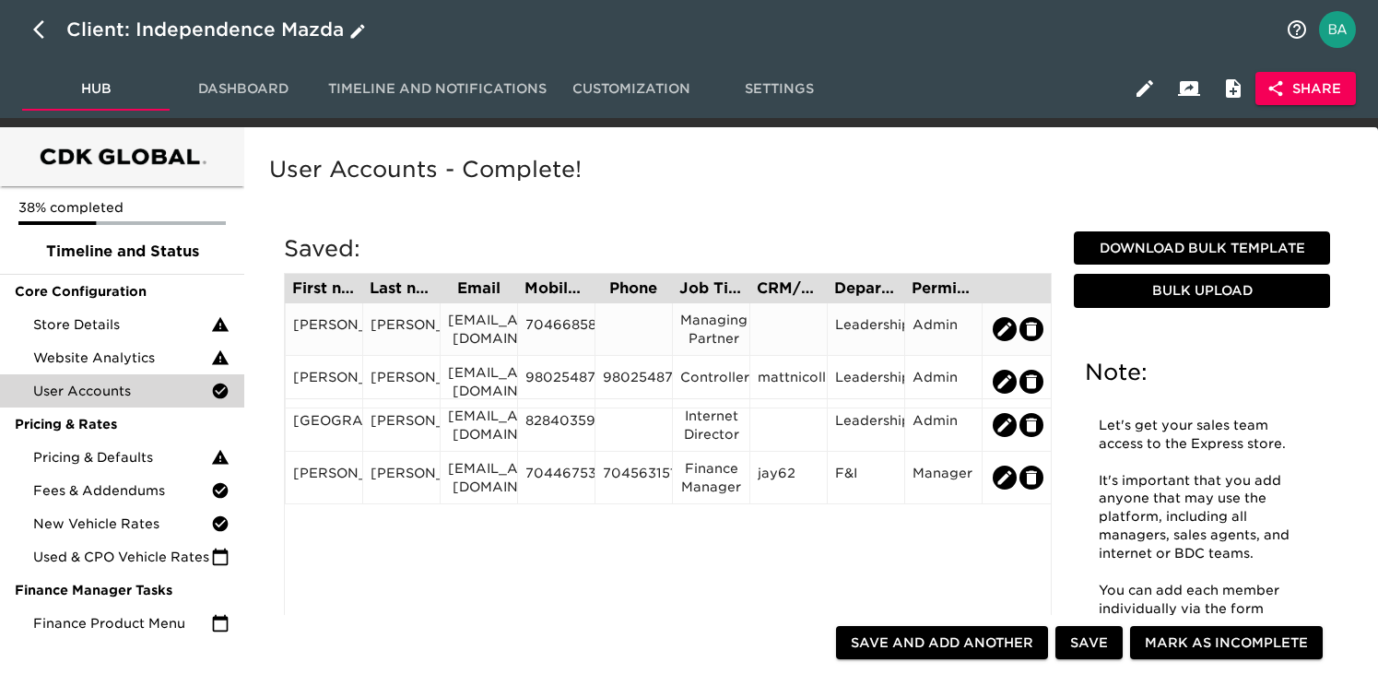
click at [486, 325] on div "jimmaus@independencemazda.com" at bounding box center [479, 329] width 62 height 37
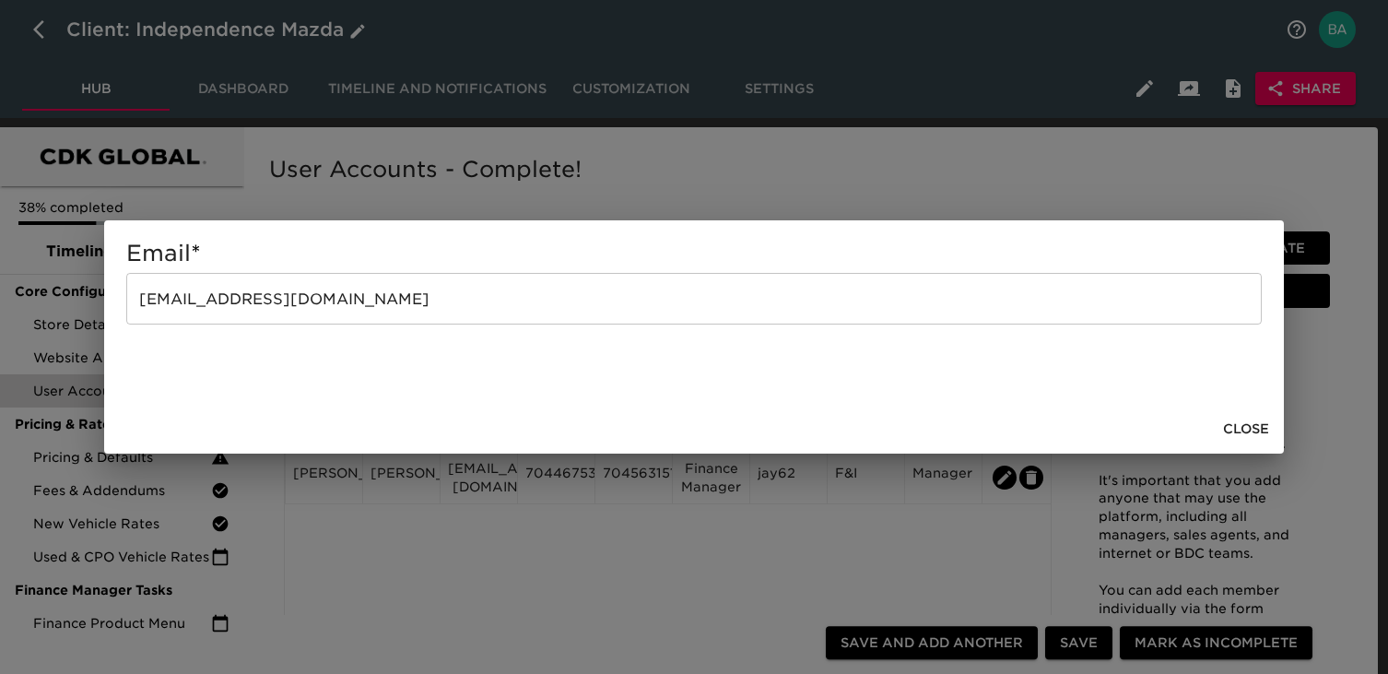
click at [304, 304] on input "jimmaus@independencemazda.com" at bounding box center [693, 299] width 1135 height 52
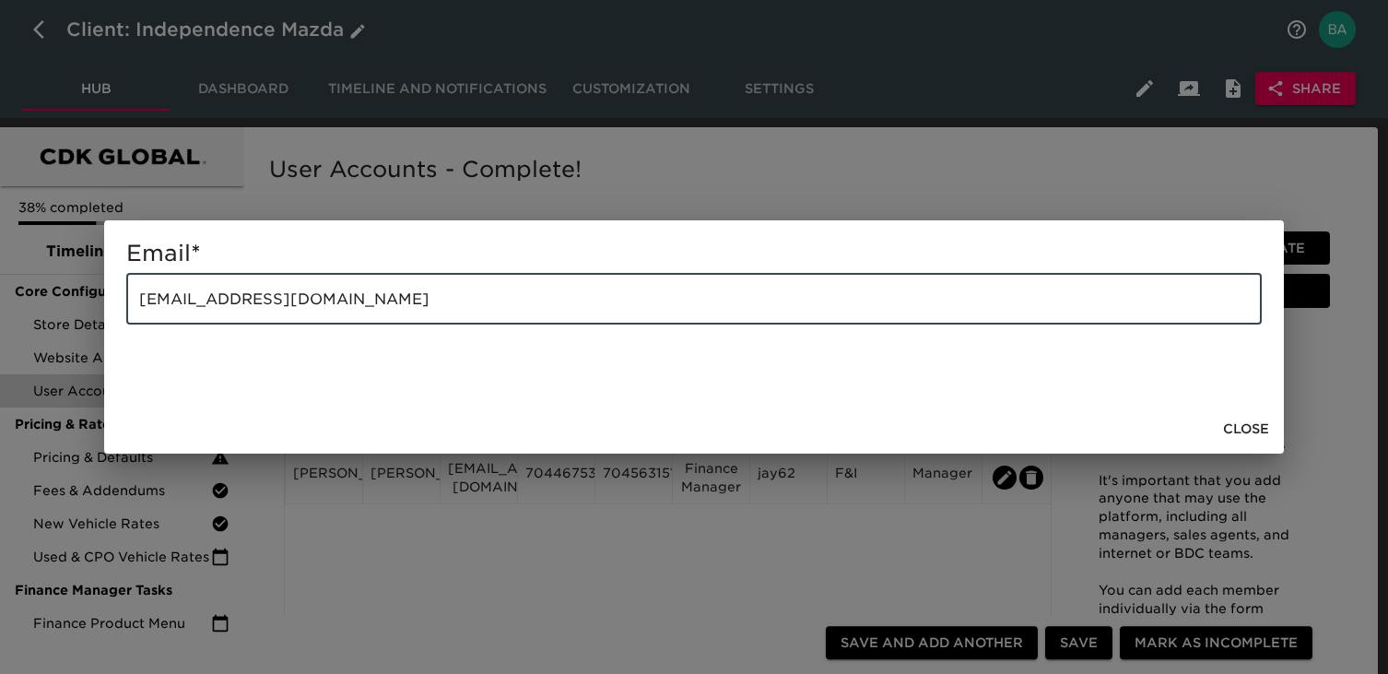
click at [304, 304] on input "jimmaus@independencemazda.com" at bounding box center [693, 299] width 1135 height 52
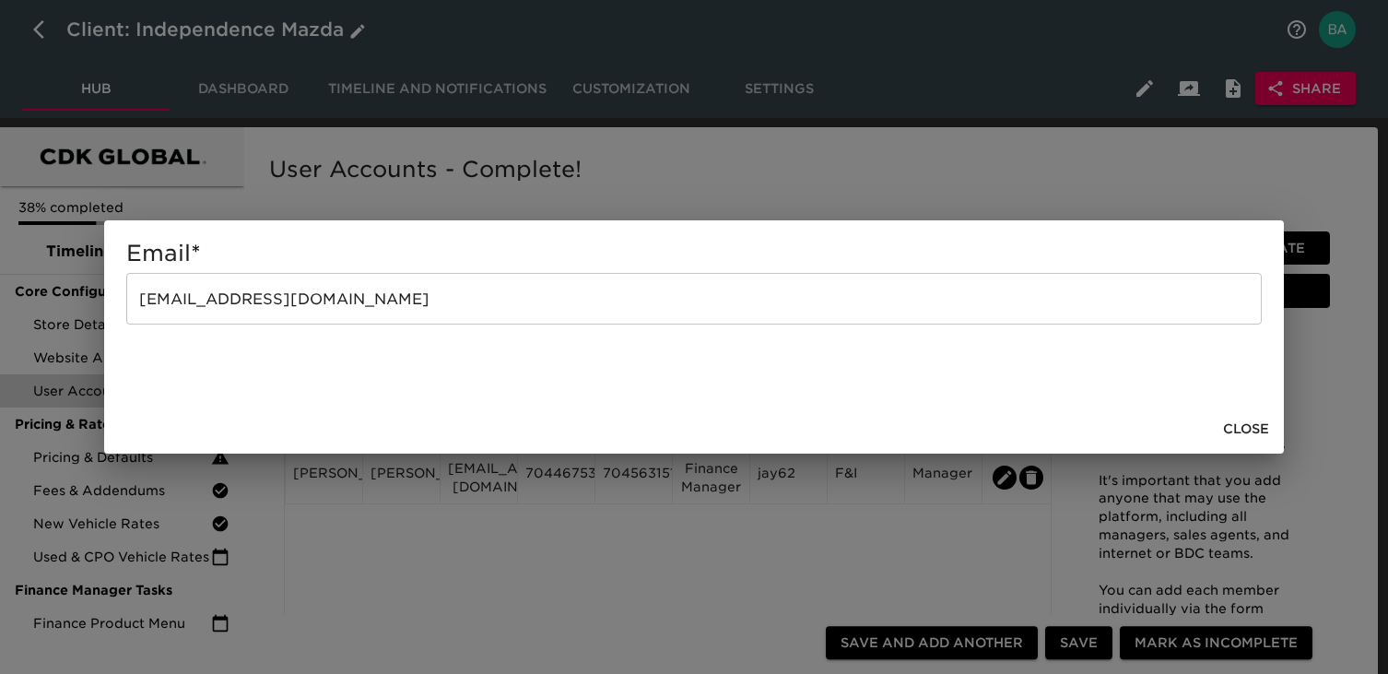
click at [291, 203] on div "Email * jimmaus@independencemazda.com ​ Close" at bounding box center [694, 337] width 1388 height 674
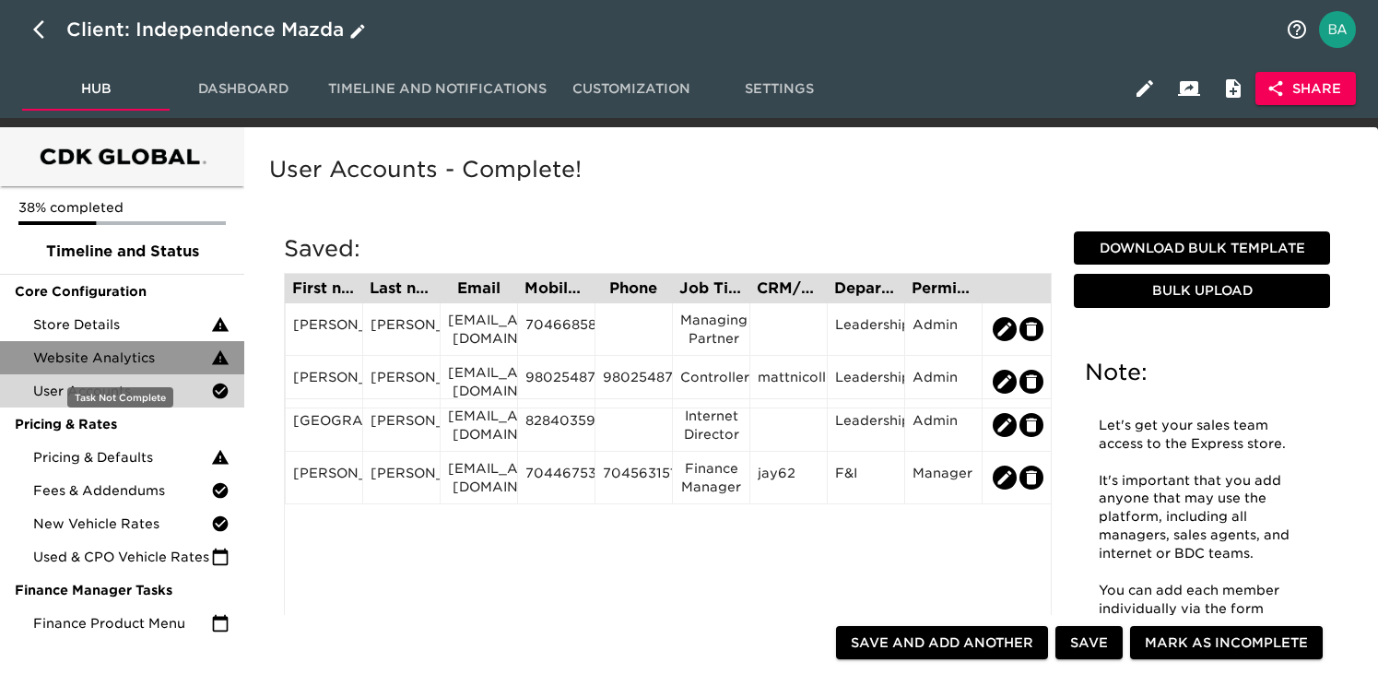
click at [76, 350] on span "Website Analytics" at bounding box center [122, 357] width 178 height 18
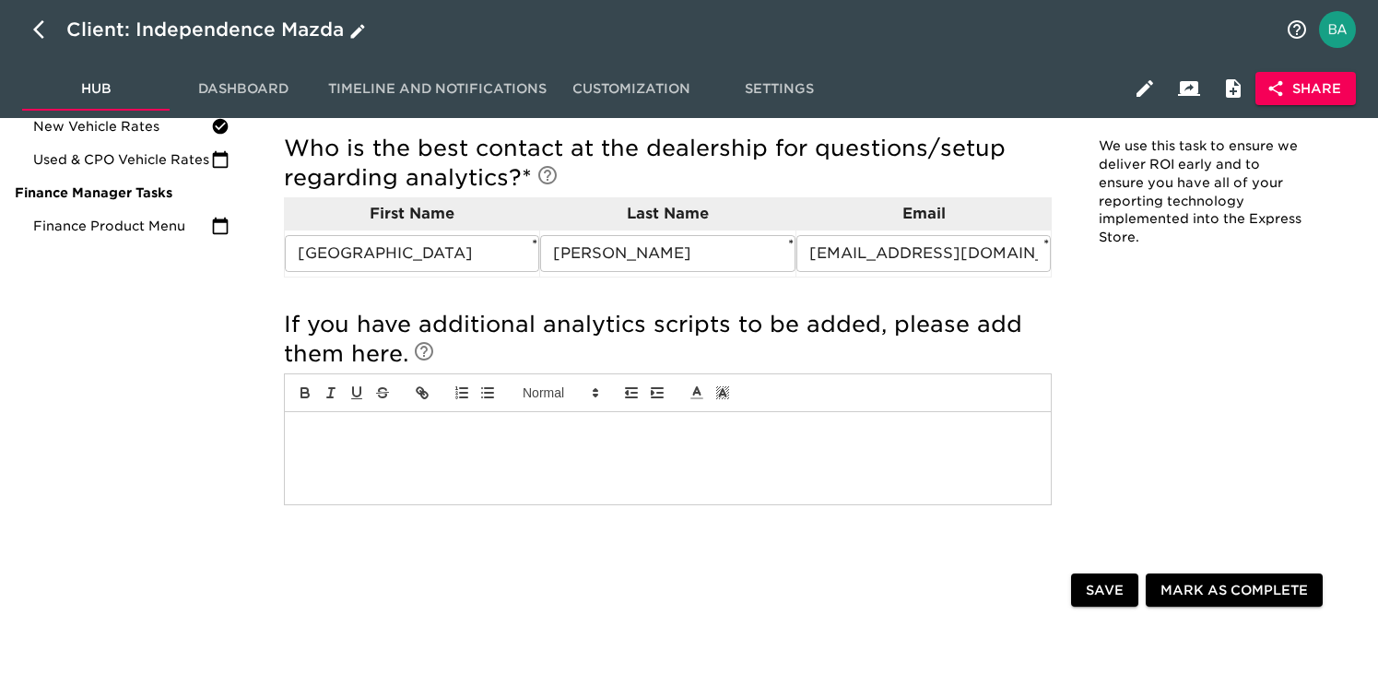
scroll to position [412, 0]
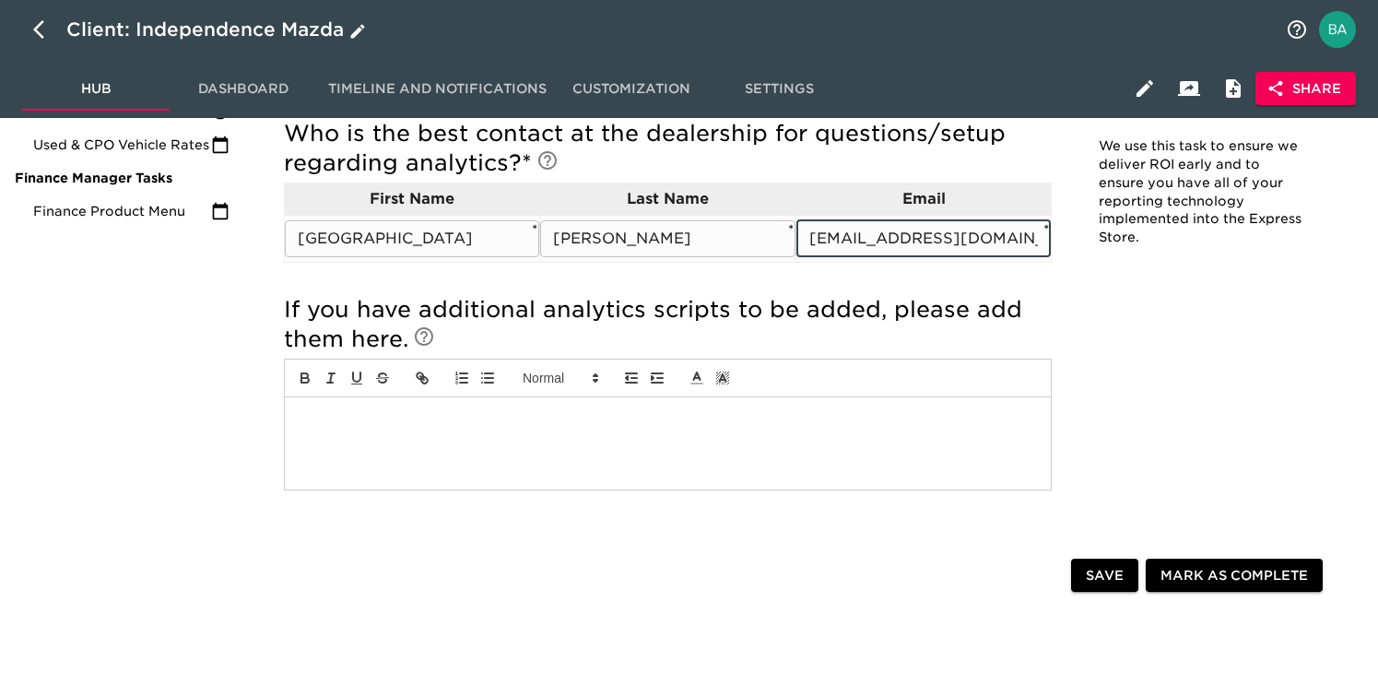
click at [861, 238] on input "indiawiggins@independencemazda.com" at bounding box center [923, 238] width 254 height 37
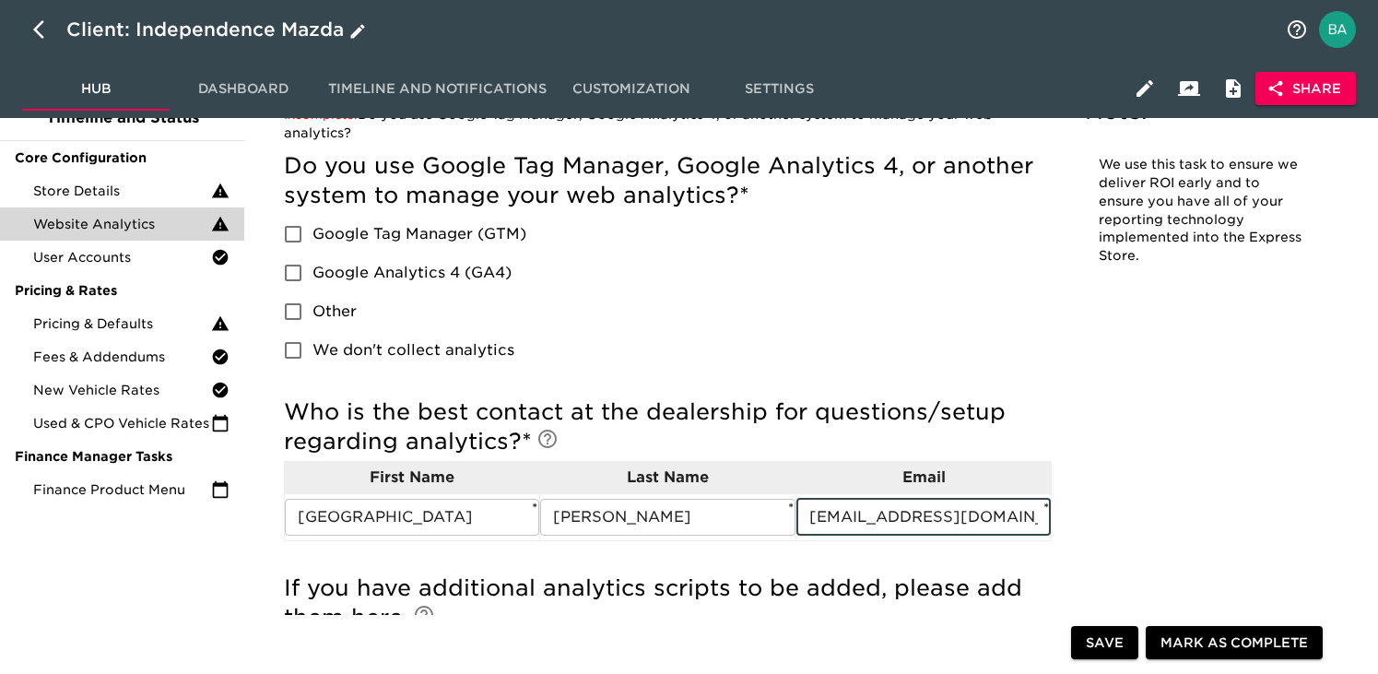
scroll to position [0, 0]
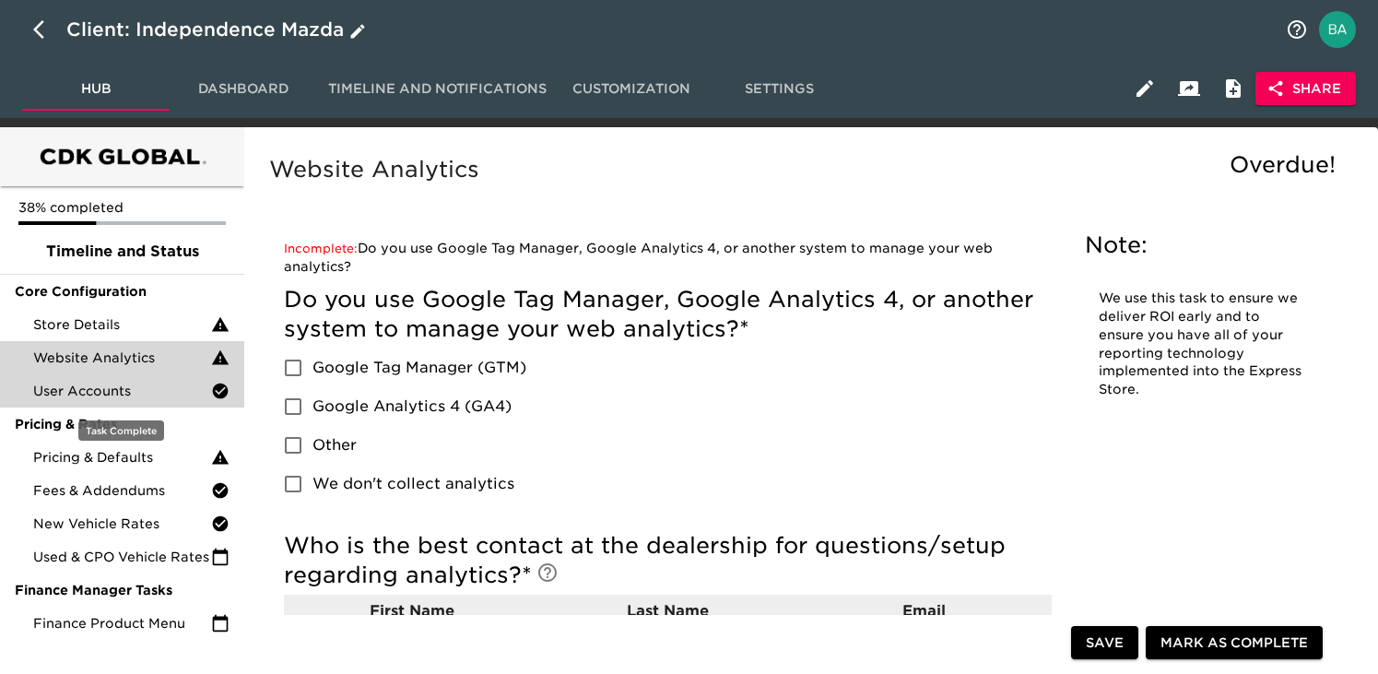
click at [98, 386] on span "User Accounts" at bounding box center [122, 391] width 178 height 18
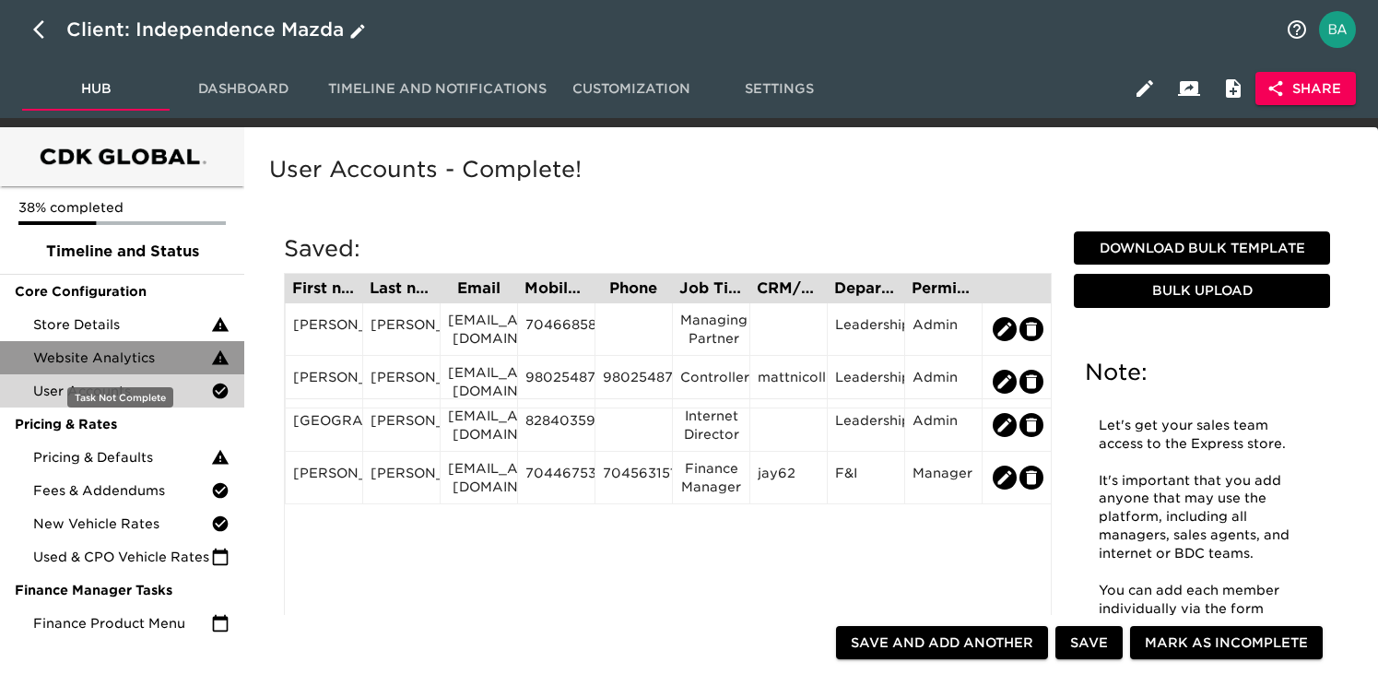
click at [123, 352] on span "Website Analytics" at bounding box center [122, 357] width 178 height 18
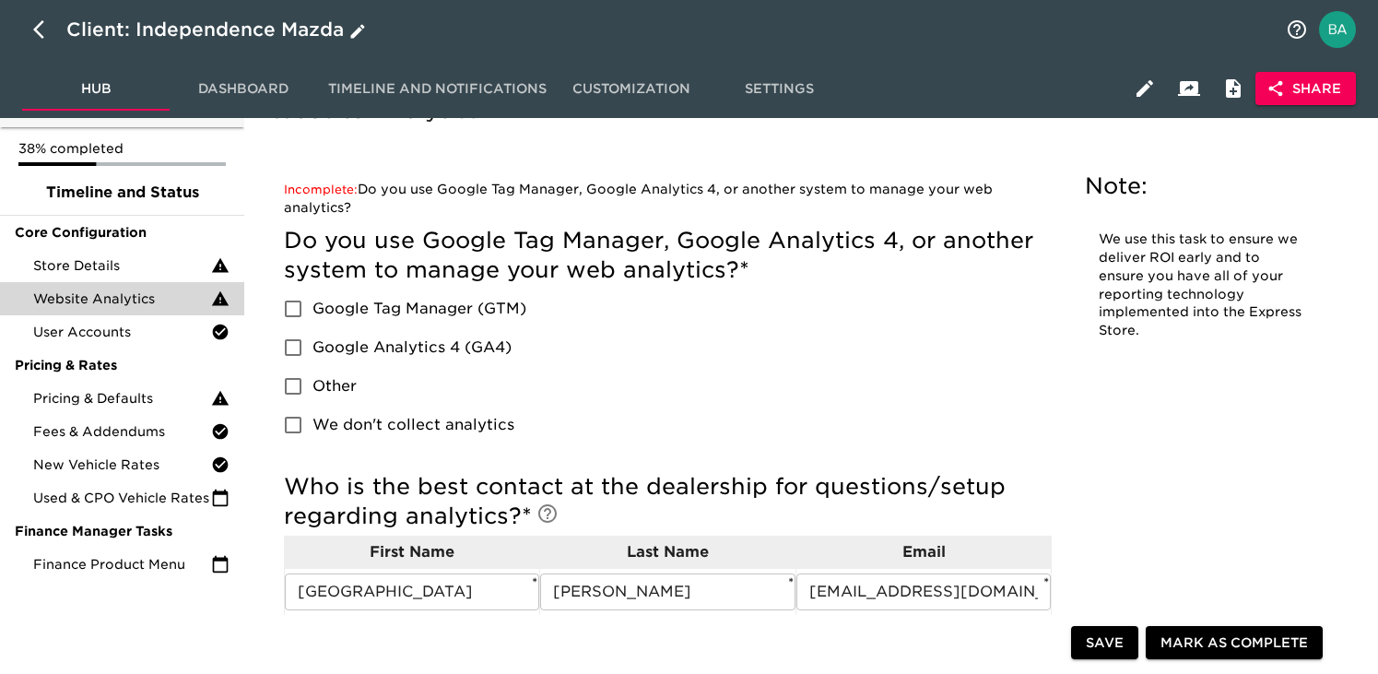
scroll to position [81, 0]
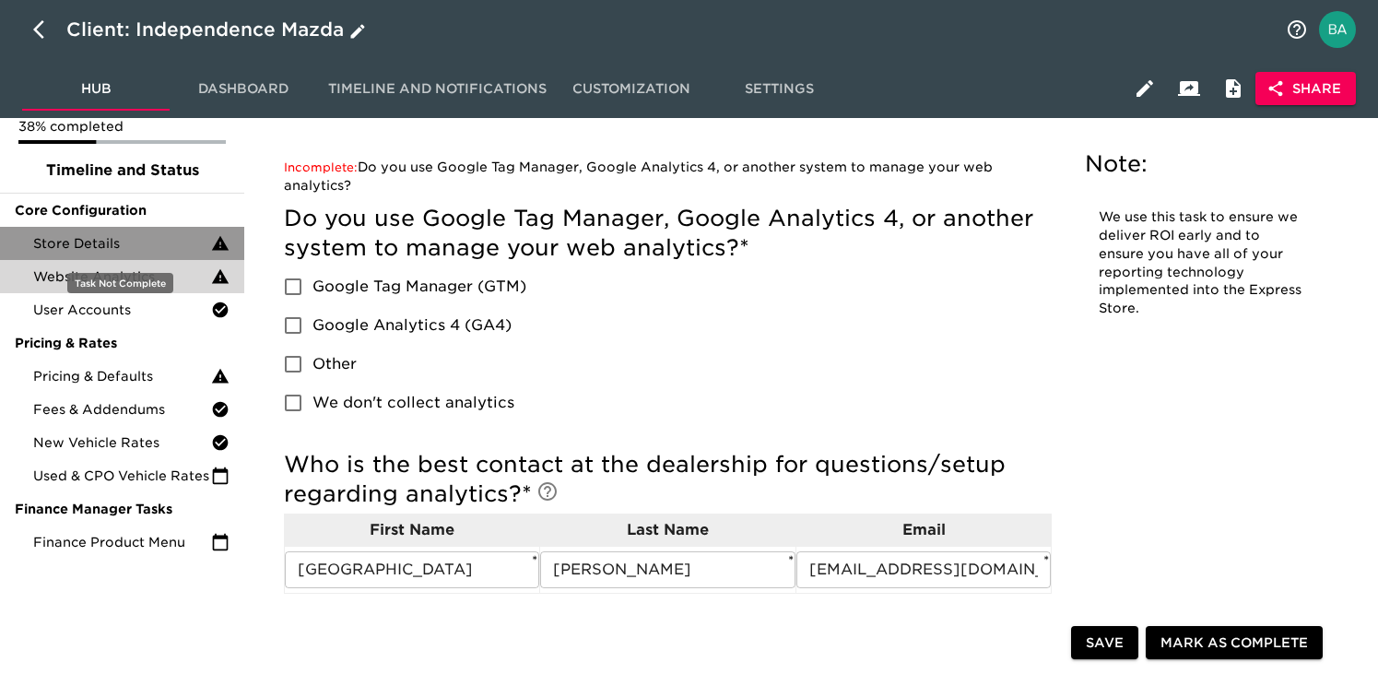
click at [83, 241] on span "Store Details" at bounding box center [122, 243] width 178 height 18
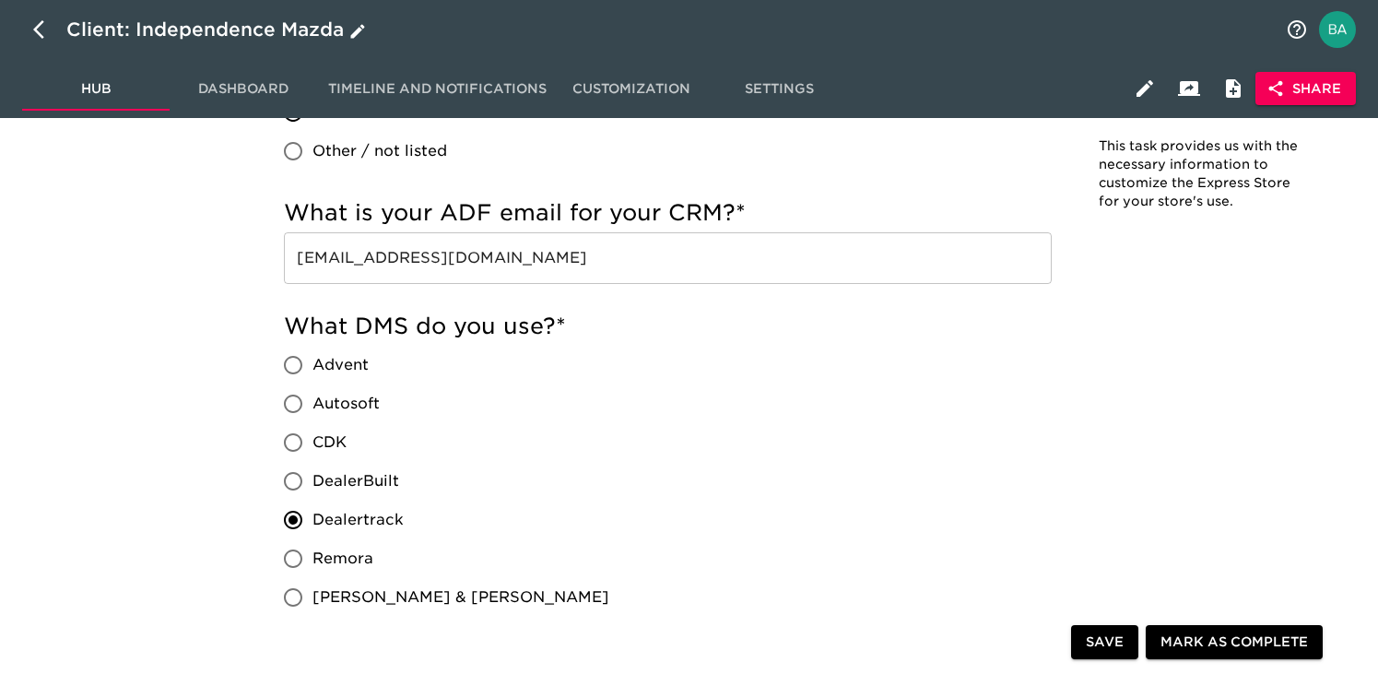
scroll to position [1332, 0]
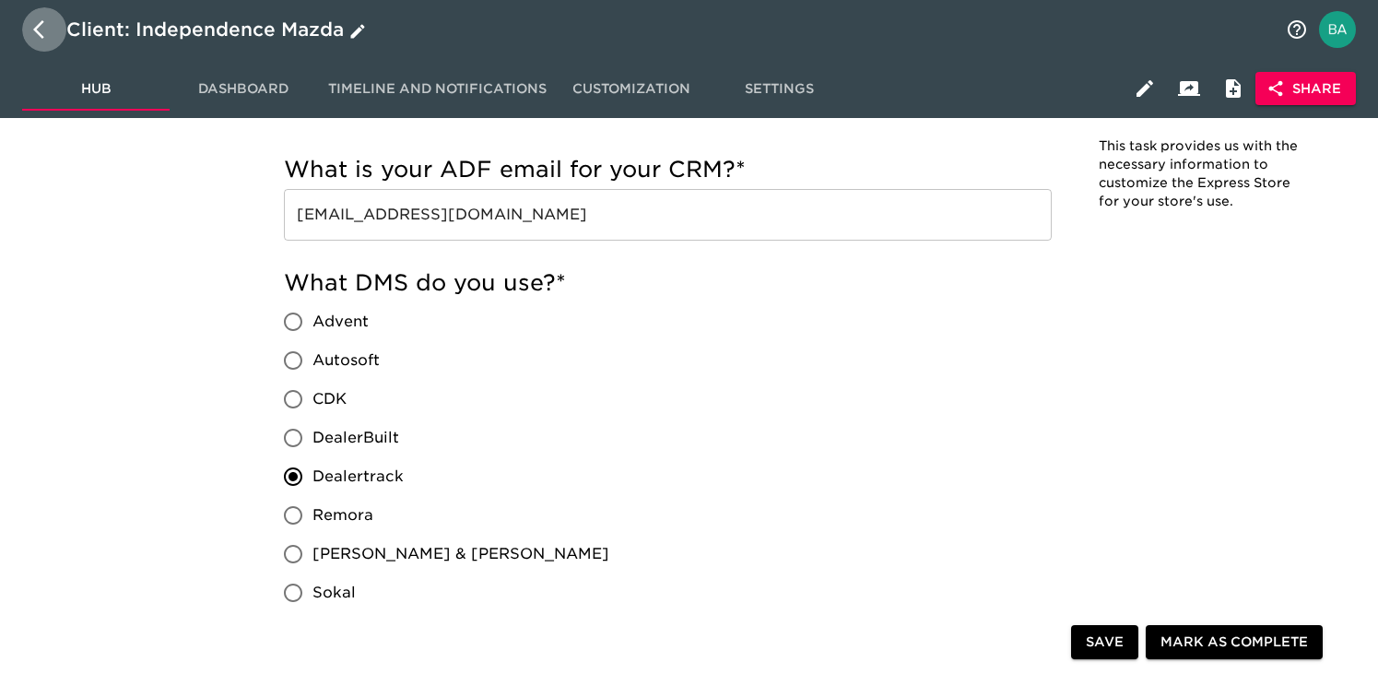
click at [43, 29] on icon "button" at bounding box center [44, 29] width 22 height 22
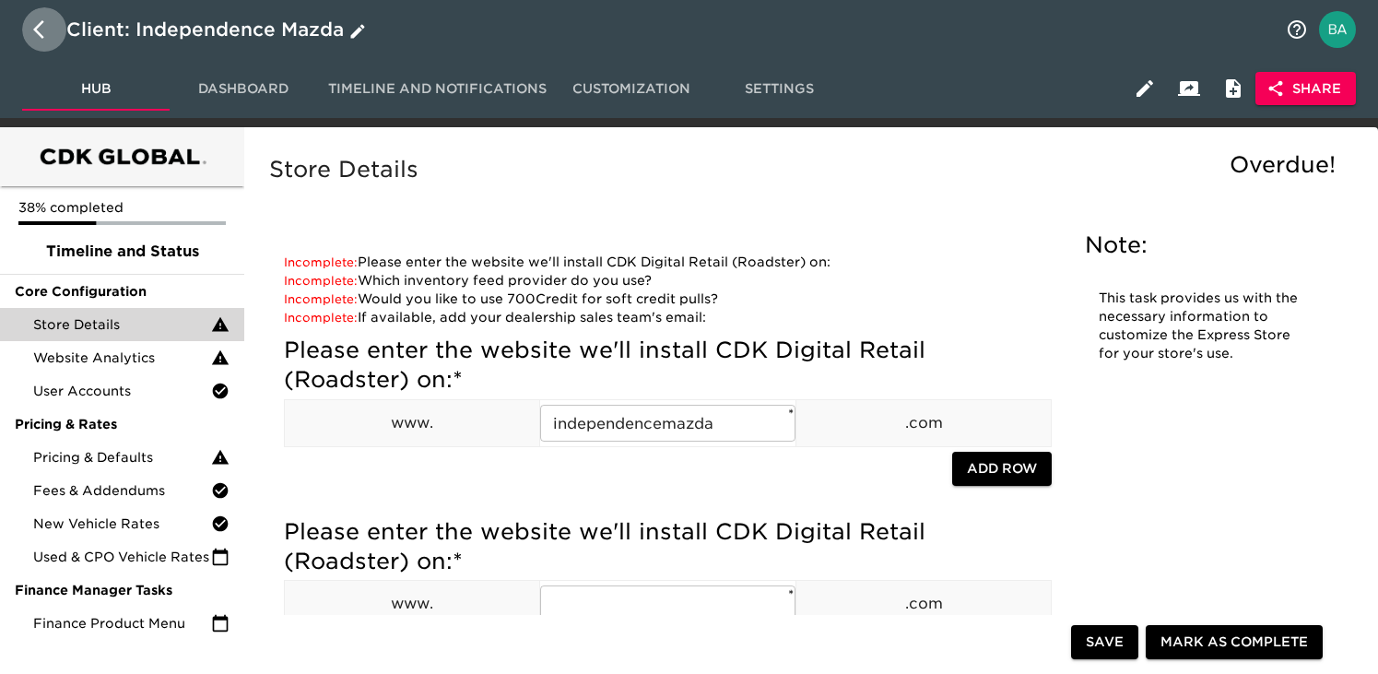
select select "10"
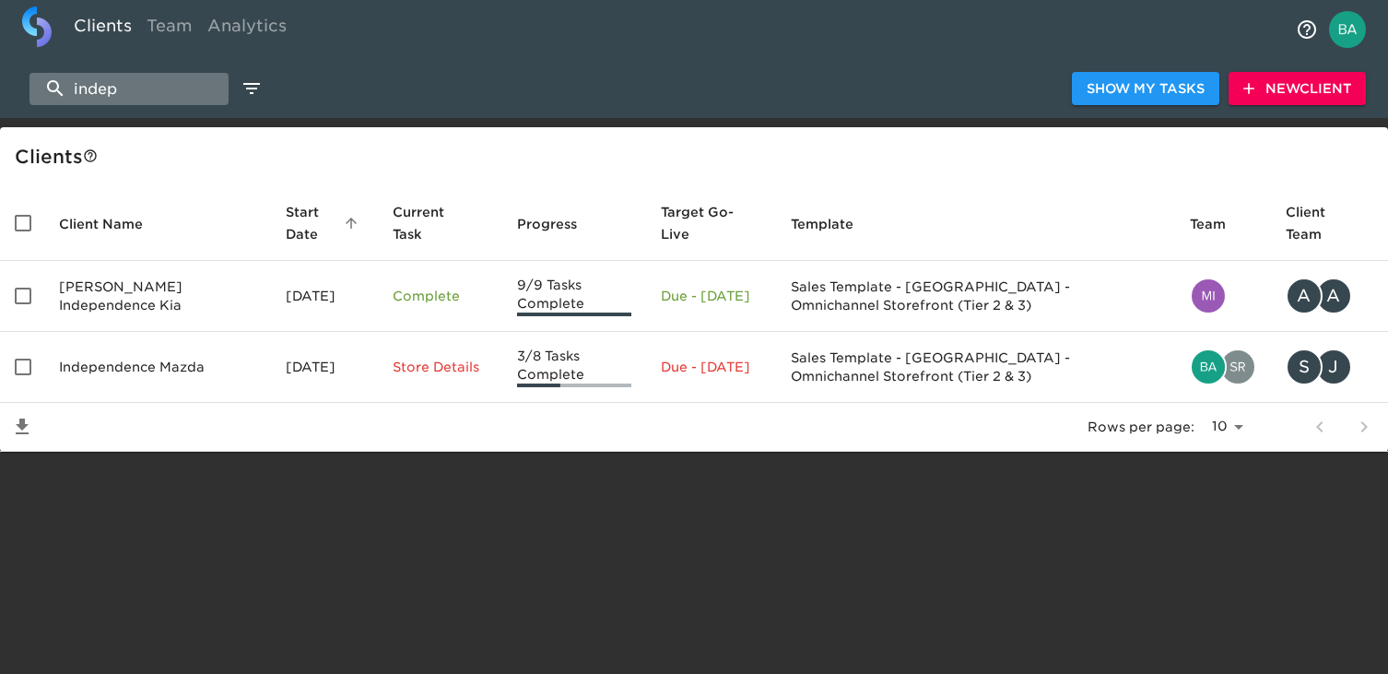
click at [104, 87] on input "indep" at bounding box center [128, 89] width 199 height 32
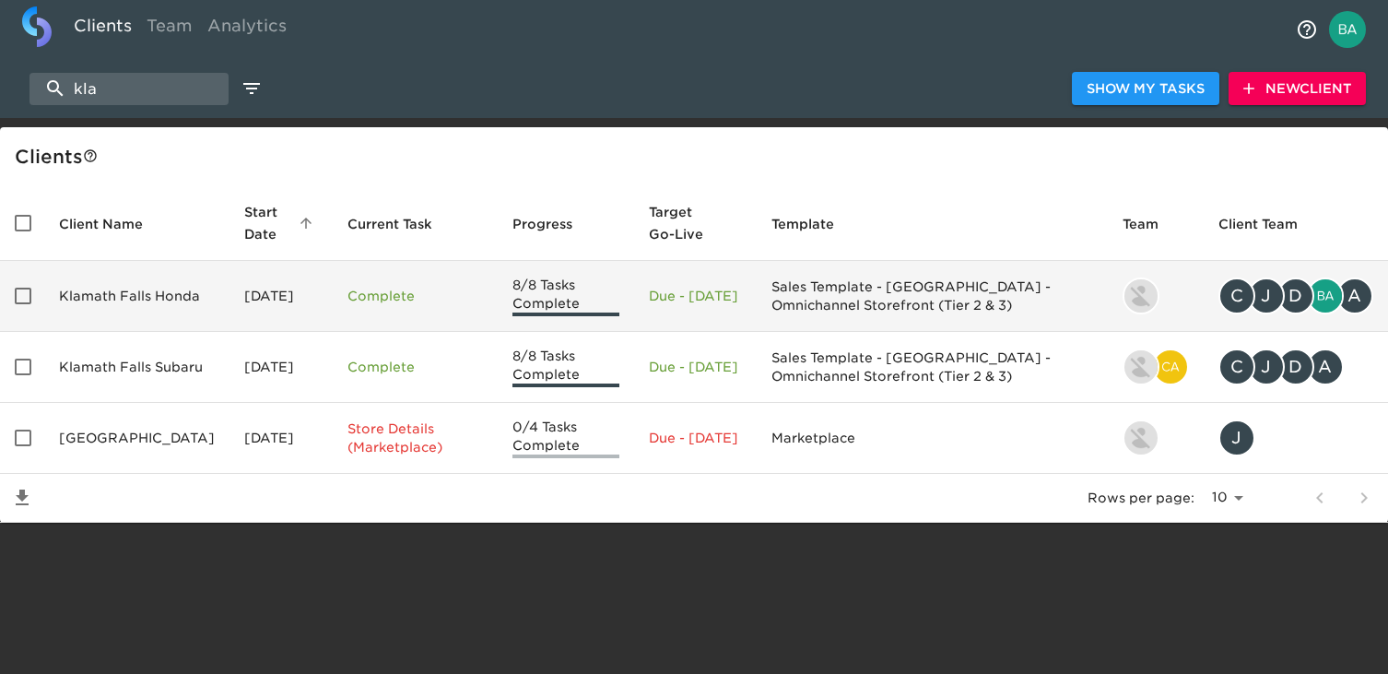
type input "kla"
click at [135, 300] on td "Klamath Falls Honda" at bounding box center [136, 296] width 185 height 71
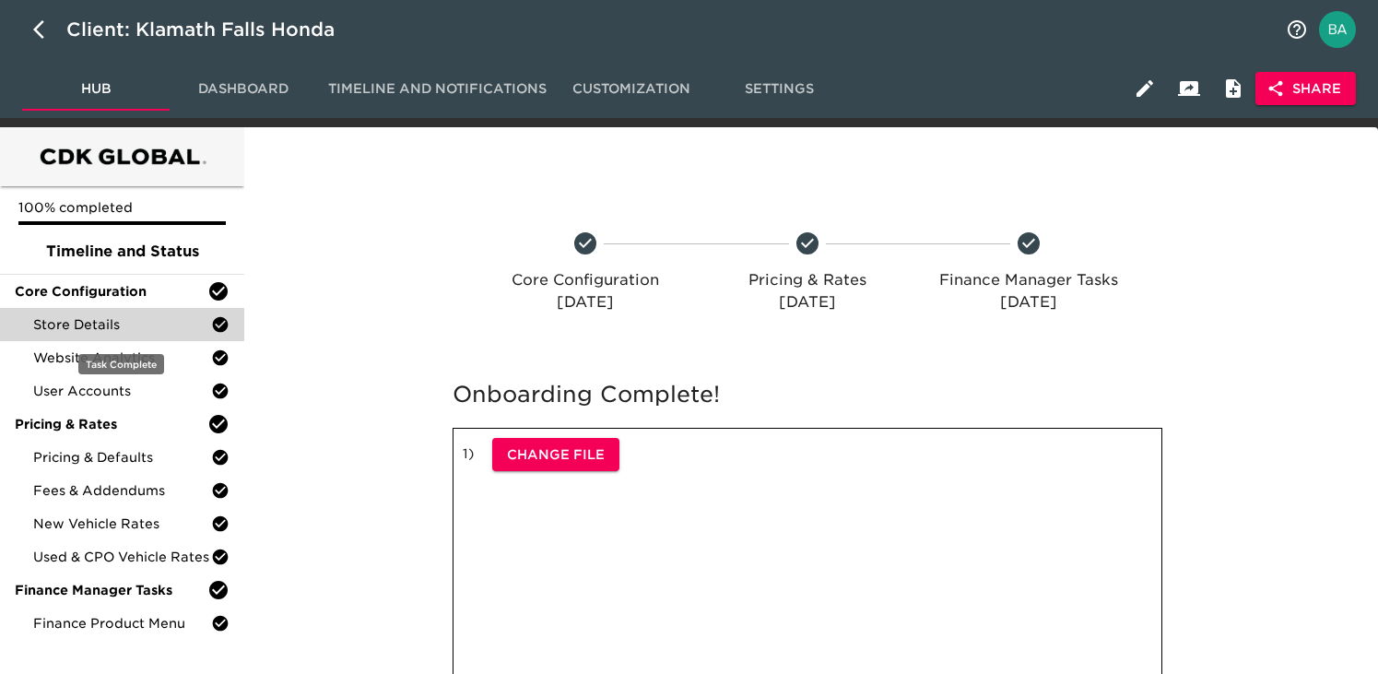
click at [107, 312] on div "Store Details" at bounding box center [122, 324] width 244 height 33
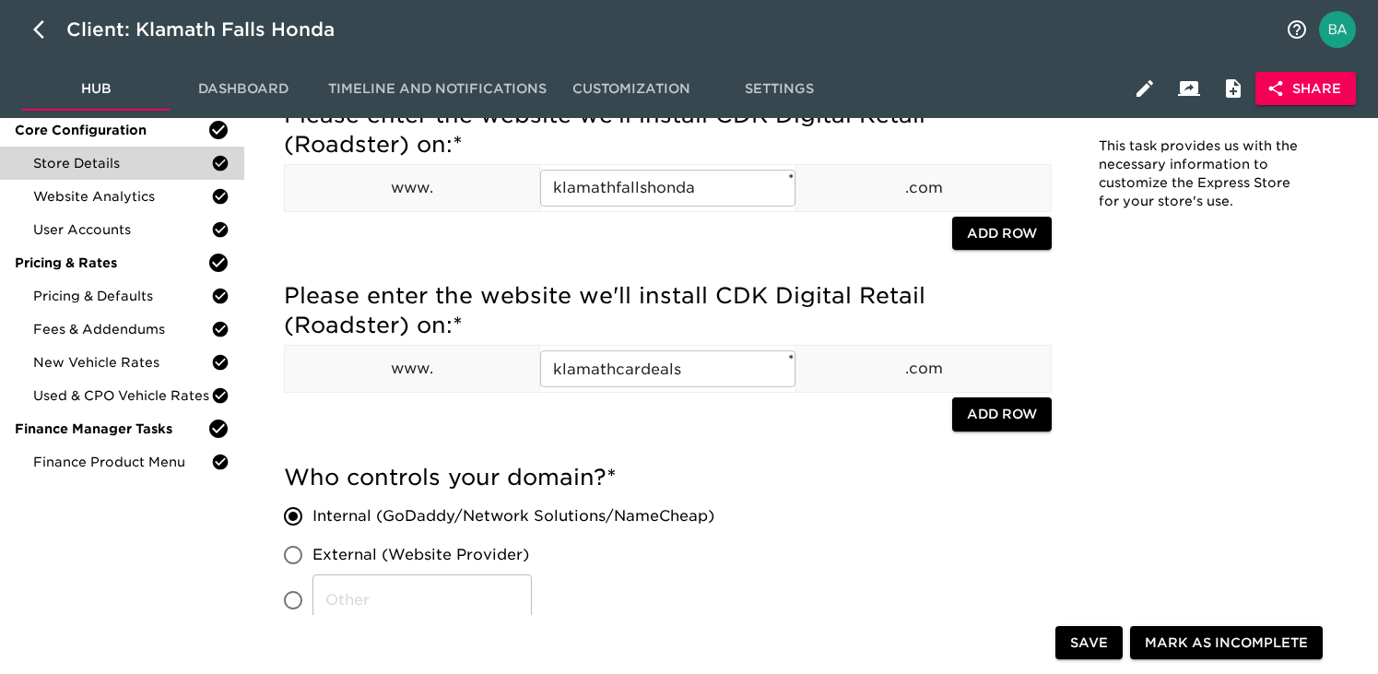
scroll to position [162, 0]
click at [43, 23] on icon "button" at bounding box center [44, 29] width 22 height 22
select select "10"
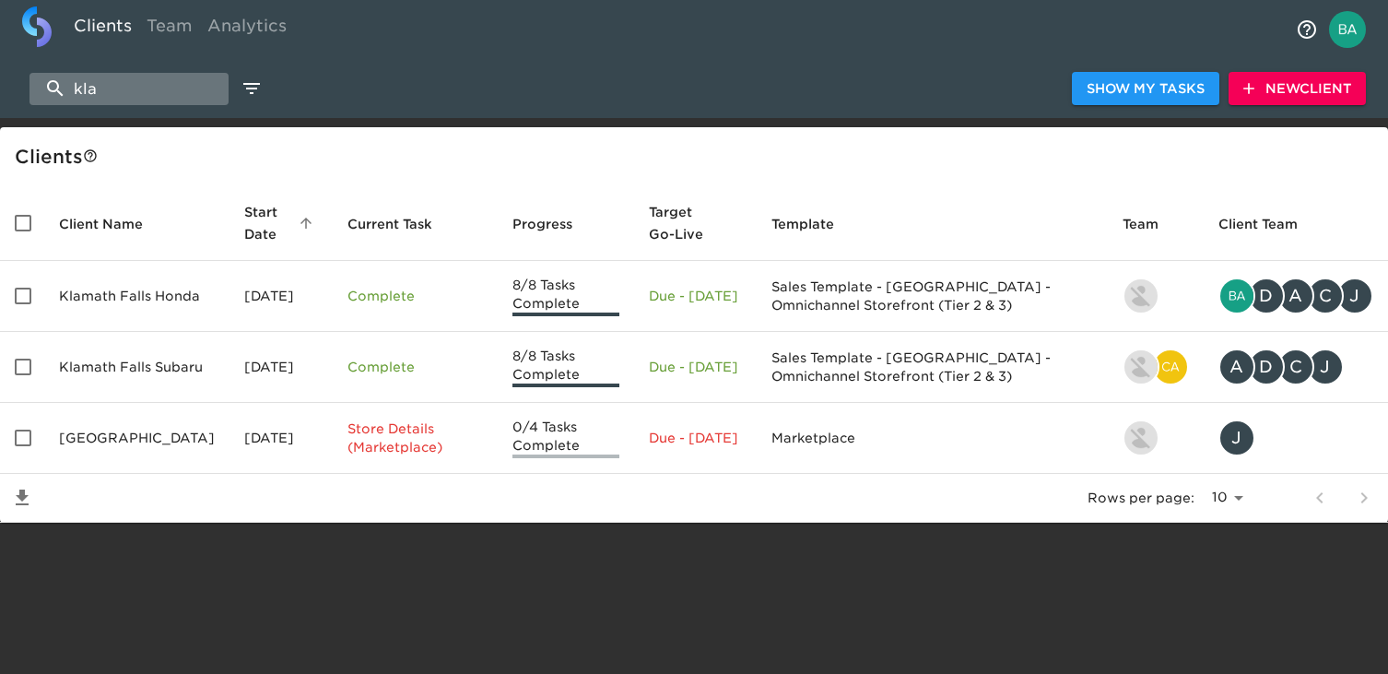
click at [105, 90] on input "kla" at bounding box center [128, 89] width 199 height 32
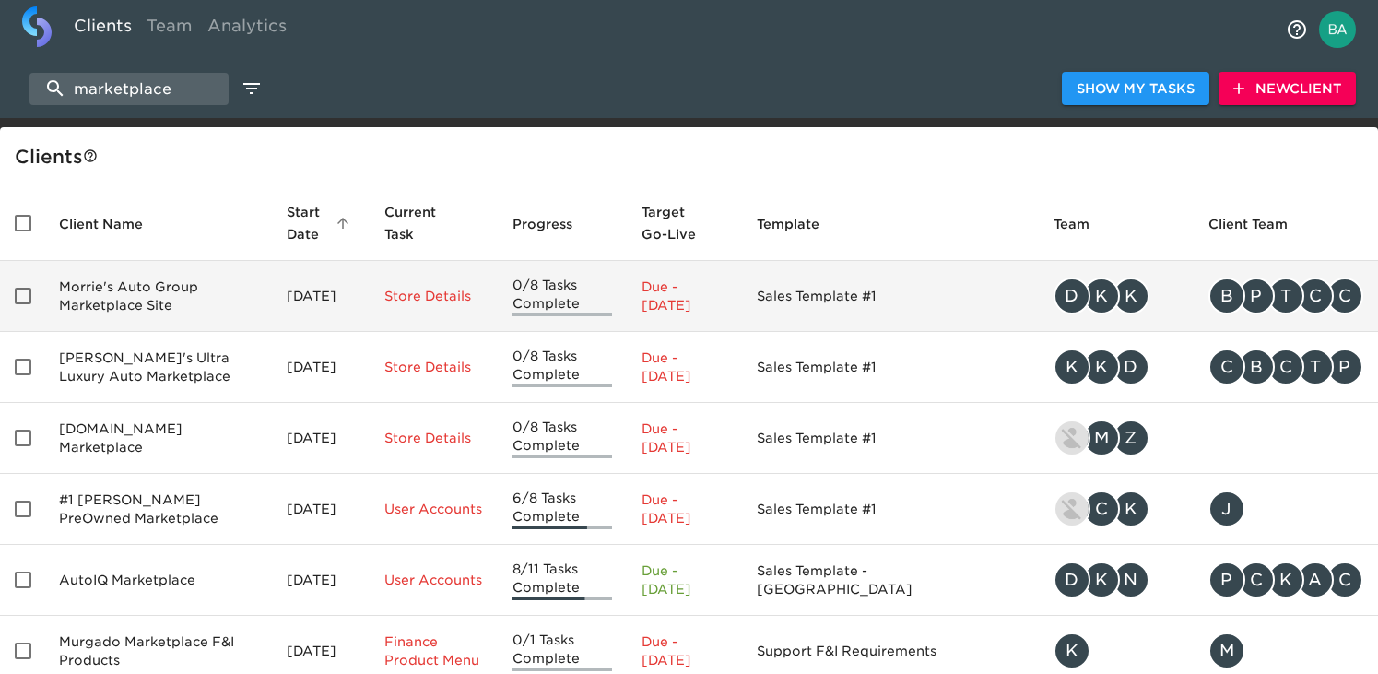
type input "marketplace"
click at [100, 295] on td "Morrie's Auto Group Marketplace Site" at bounding box center [158, 296] width 228 height 71
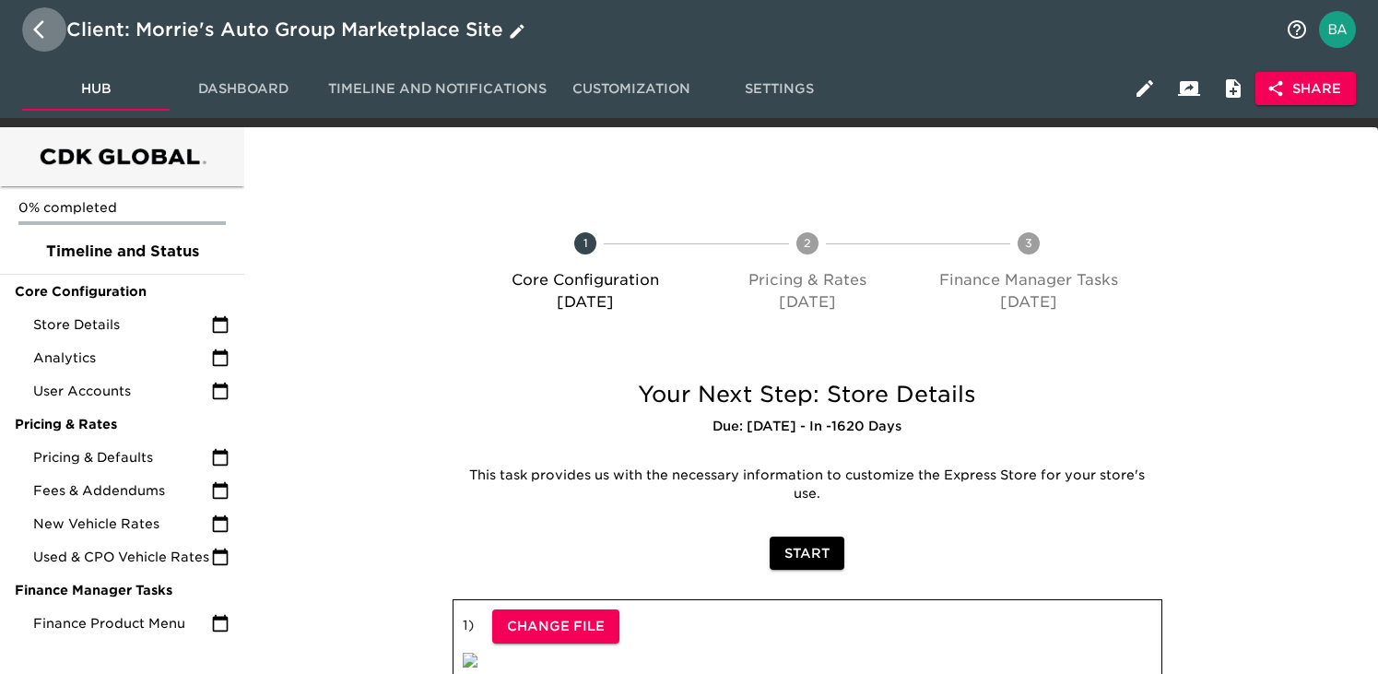
click at [38, 37] on icon "button" at bounding box center [44, 29] width 22 height 22
select select "10"
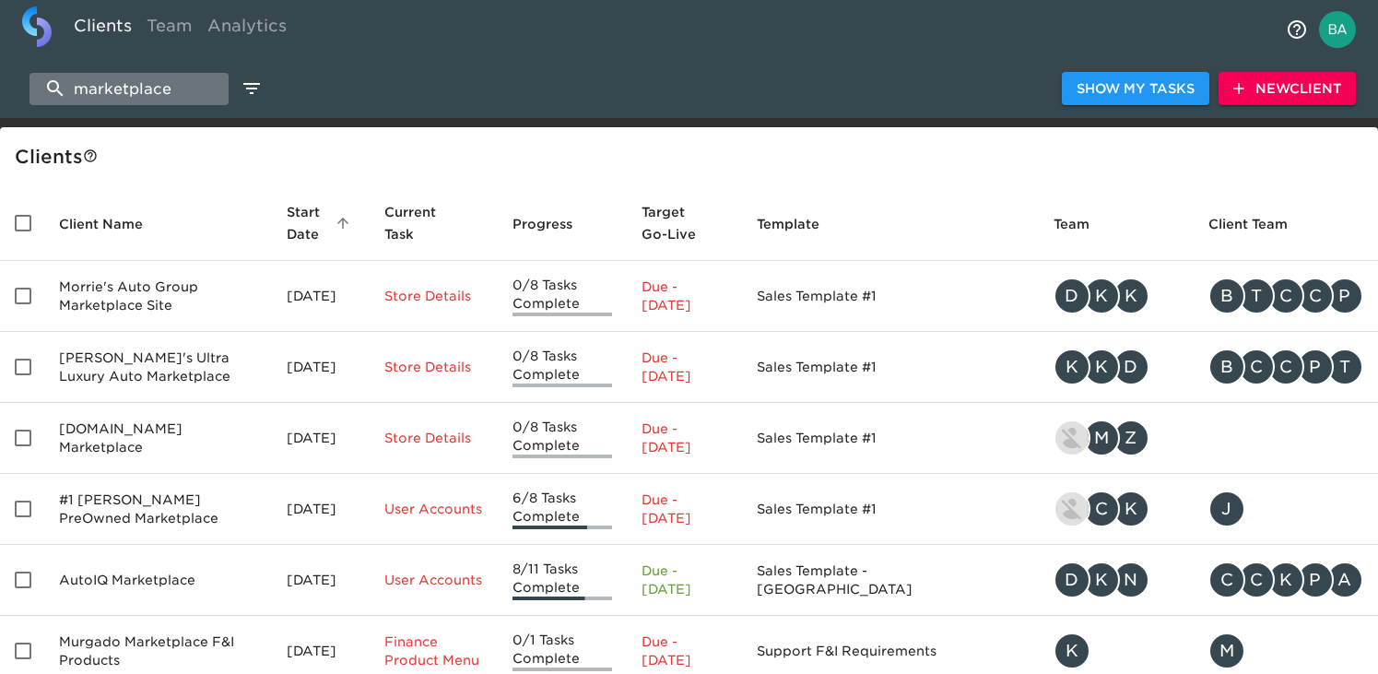
click at [182, 94] on input "marketplace" at bounding box center [128, 89] width 199 height 32
click at [72, 89] on input "marketplace" at bounding box center [128, 89] width 199 height 32
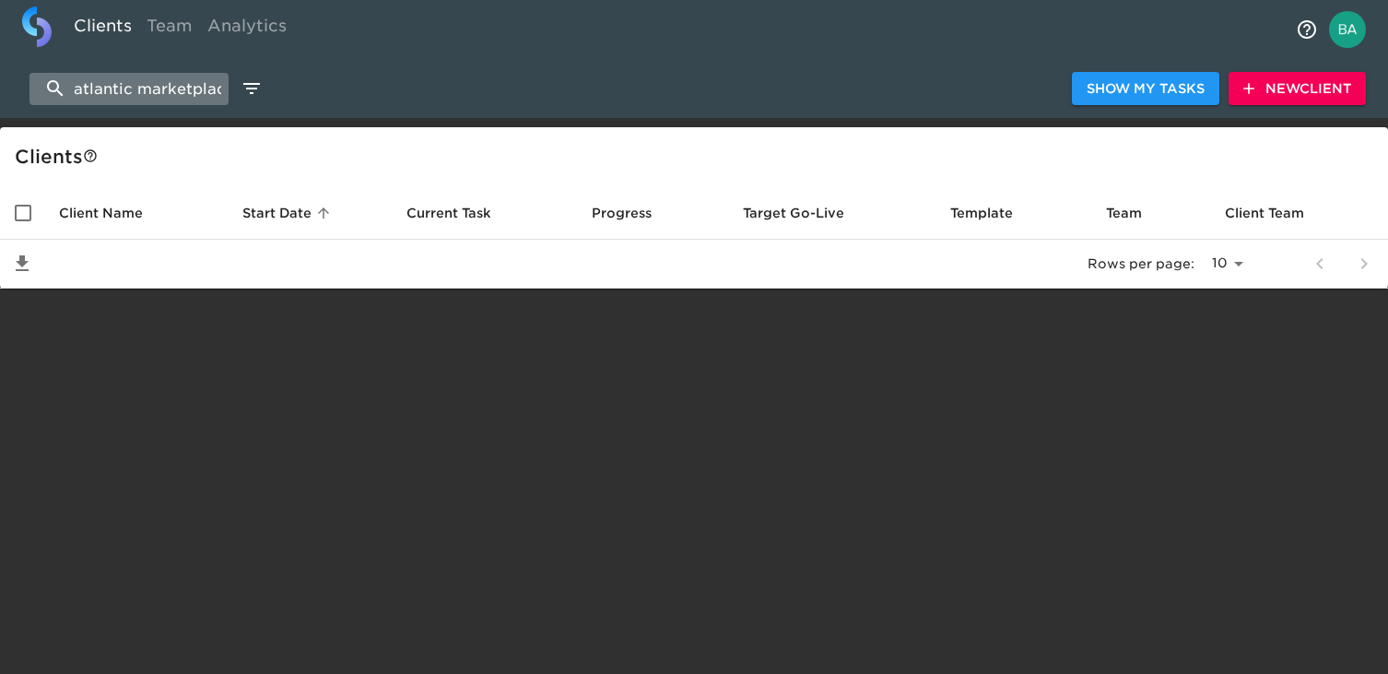
click at [161, 82] on input "atlantic marketplace" at bounding box center [128, 89] width 199 height 32
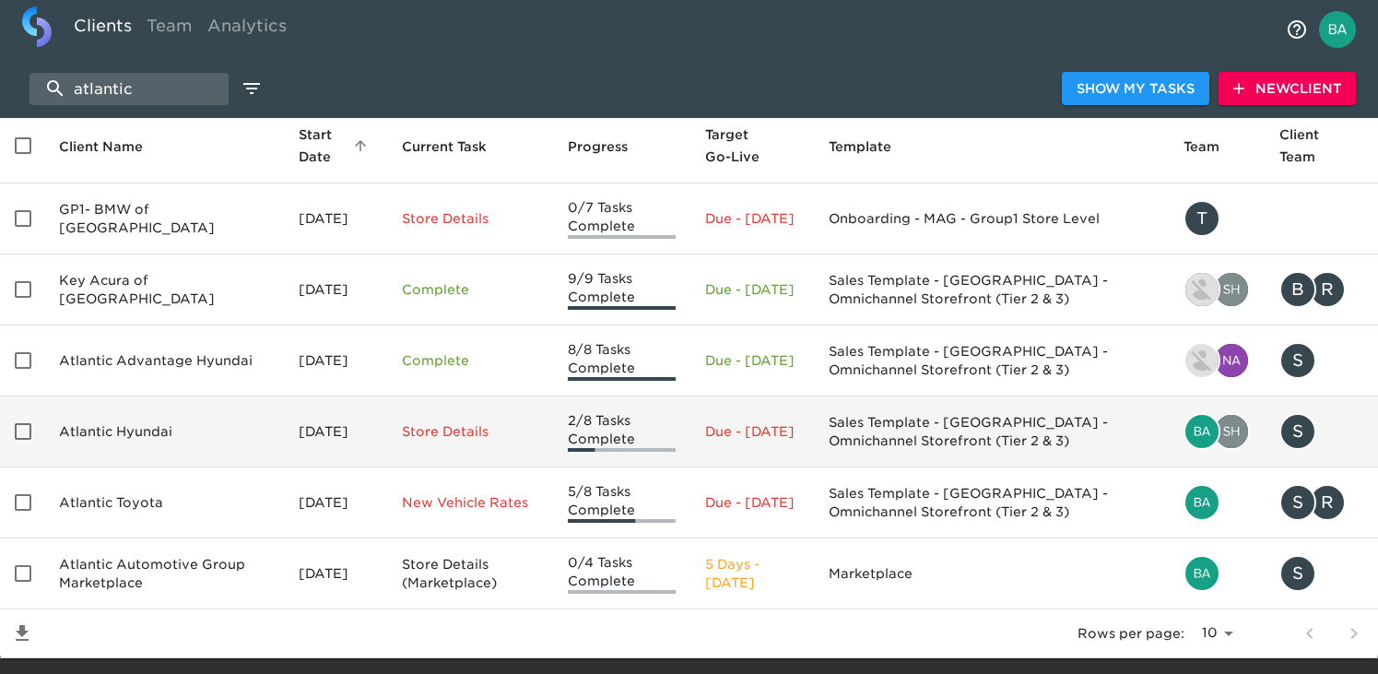
scroll to position [86, 0]
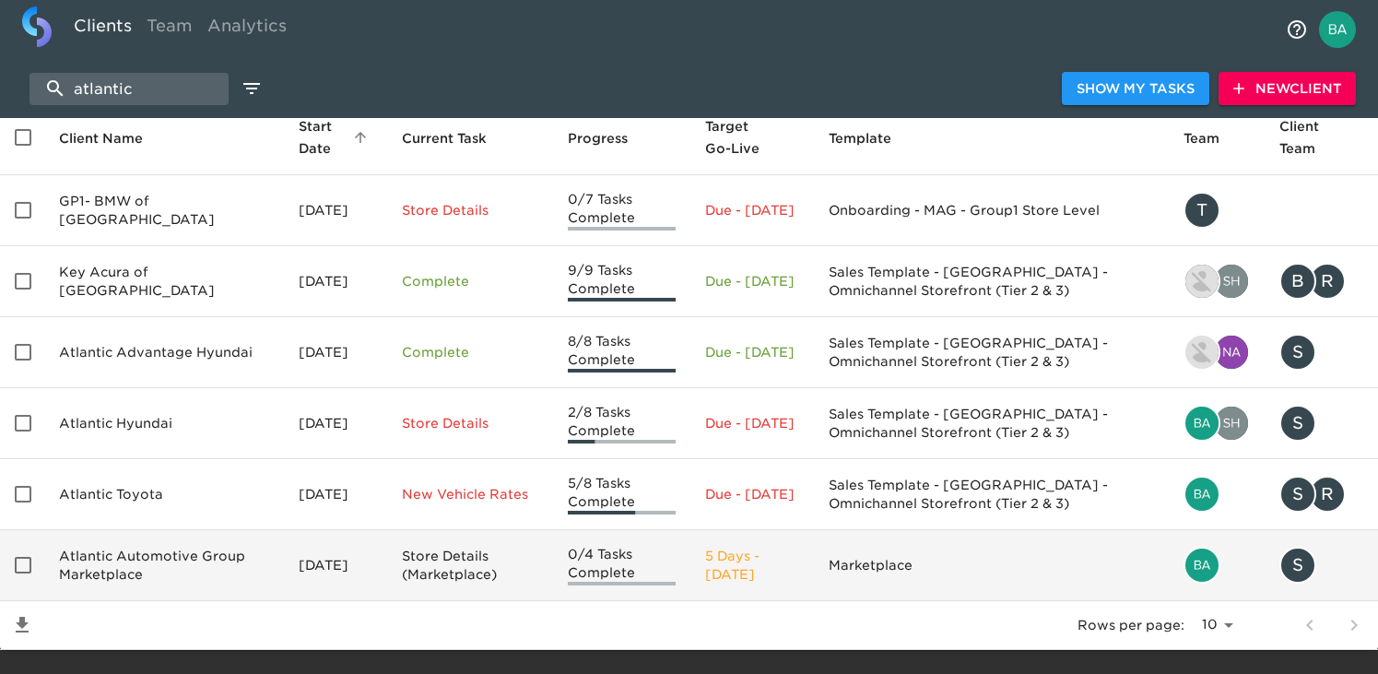
type input "atlantic"
click at [193, 568] on td "Atlantic Automotive Group Marketplace" at bounding box center [164, 565] width 240 height 71
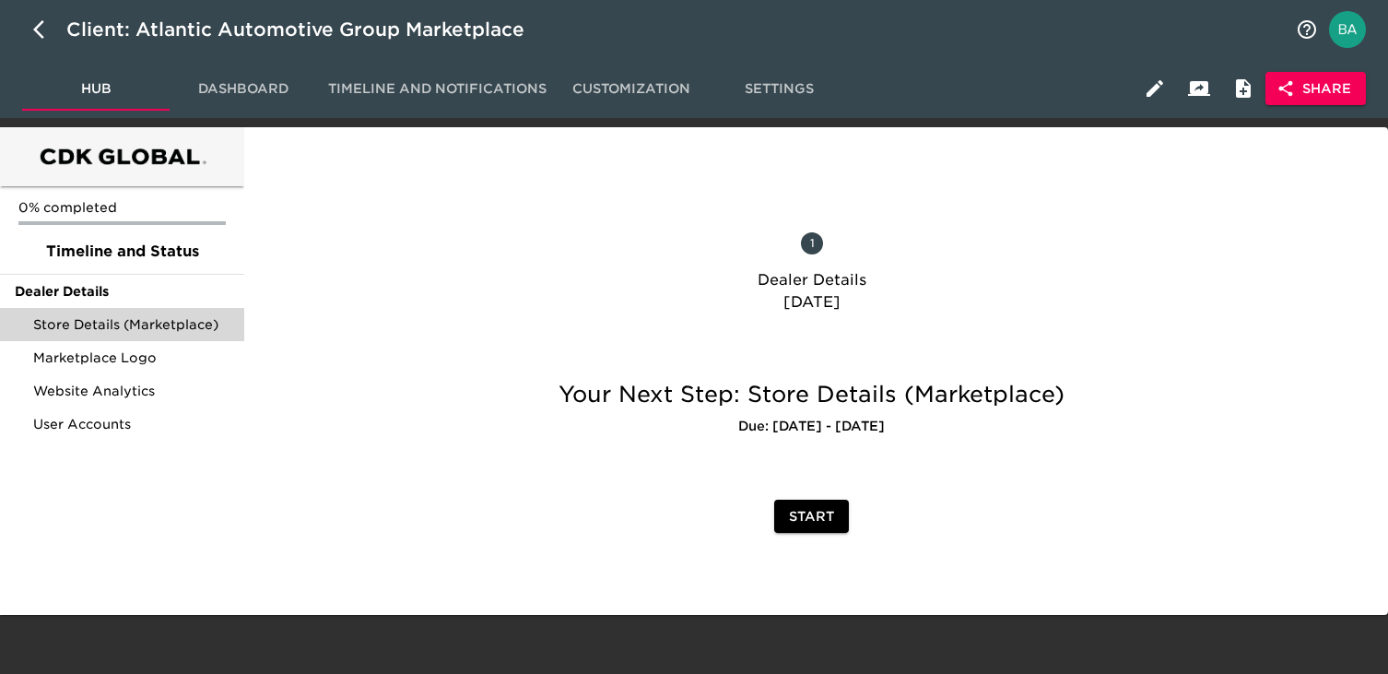
click at [117, 330] on span "Store Details (Marketplace)" at bounding box center [131, 324] width 196 height 18
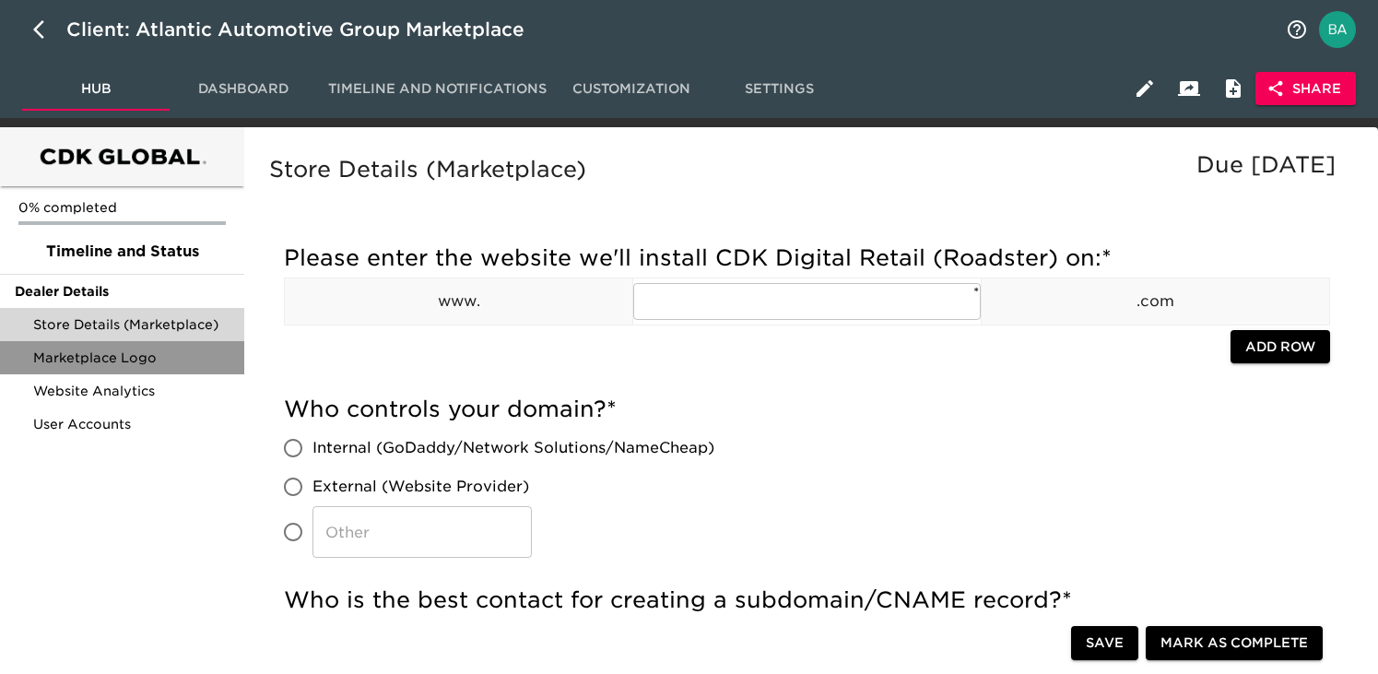
click at [105, 365] on span "Marketplace Logo" at bounding box center [131, 357] width 196 height 18
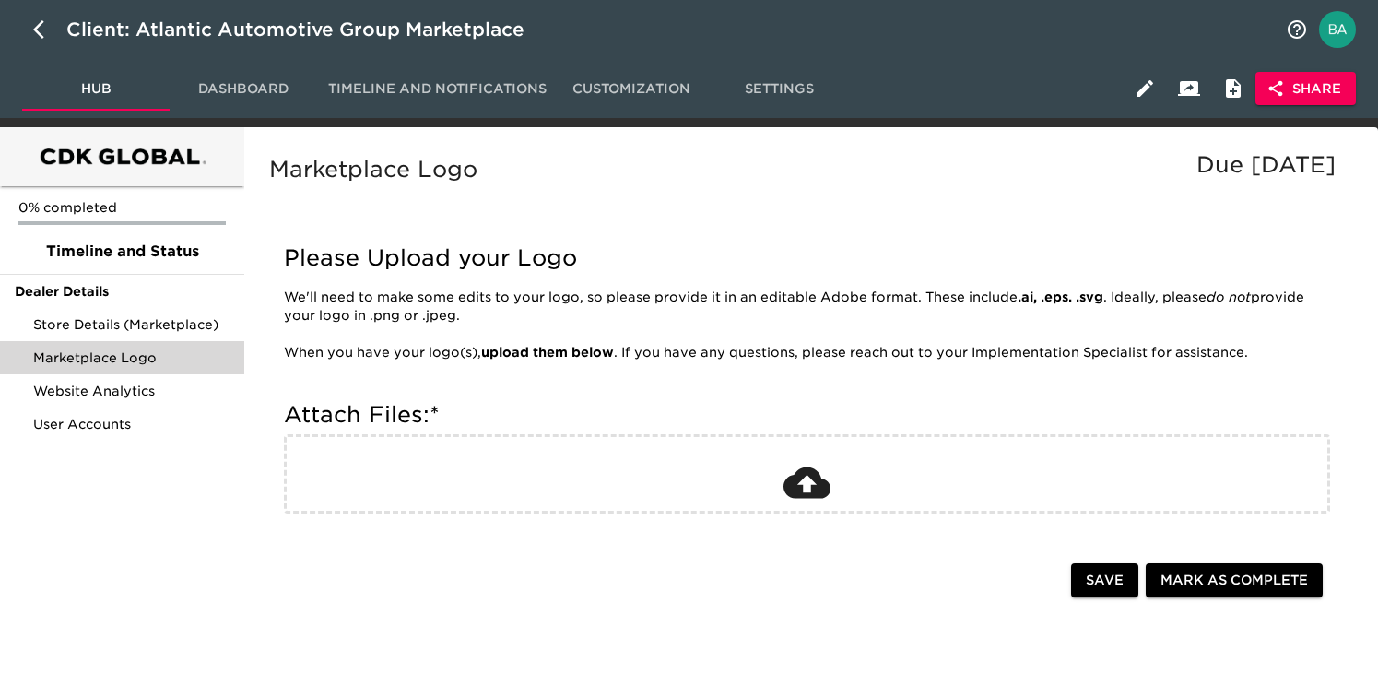
drag, startPoint x: 482, startPoint y: 317, endPoint x: 288, endPoint y: 300, distance: 195.3
click at [288, 300] on p "We'll need to make some edits to your logo, so please provide it in an editable…" at bounding box center [800, 306] width 1032 height 37
copy p "We'll need to make some edits to your logo, so please provide it in an editable…"
click at [114, 388] on span "Website Analytics" at bounding box center [131, 391] width 196 height 18
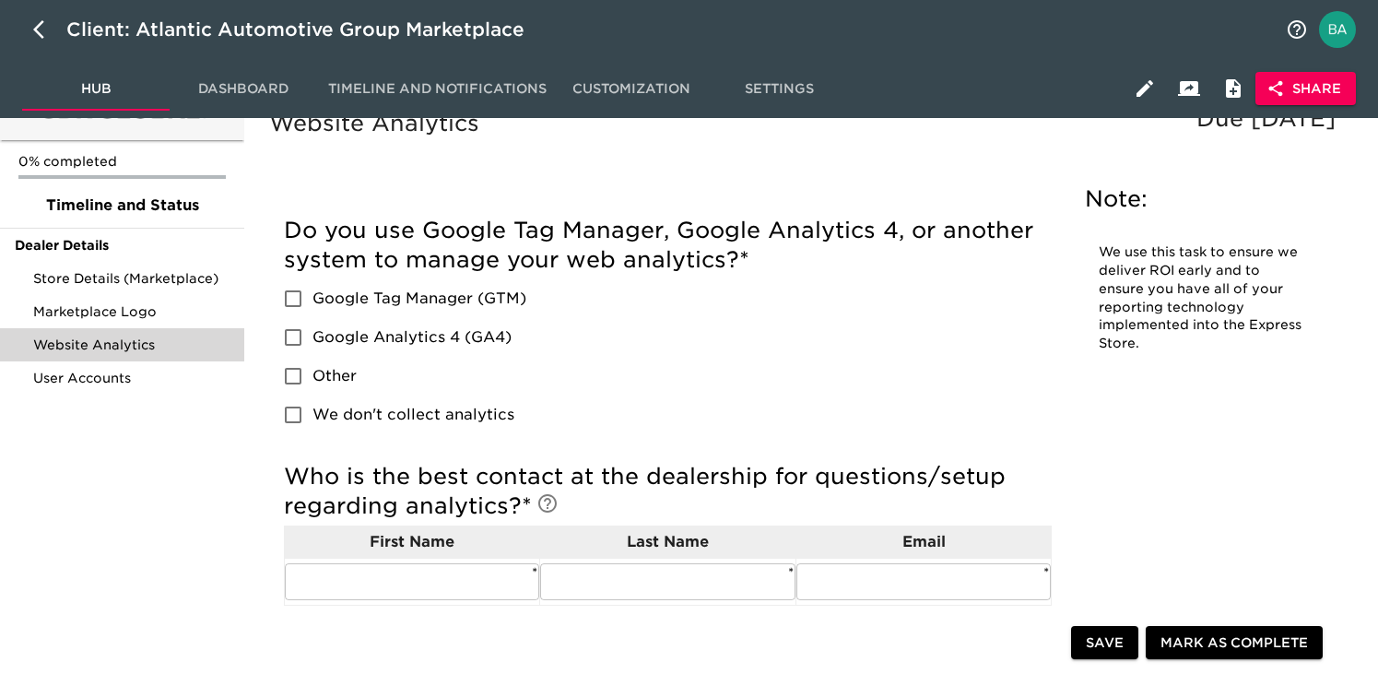
scroll to position [43, 0]
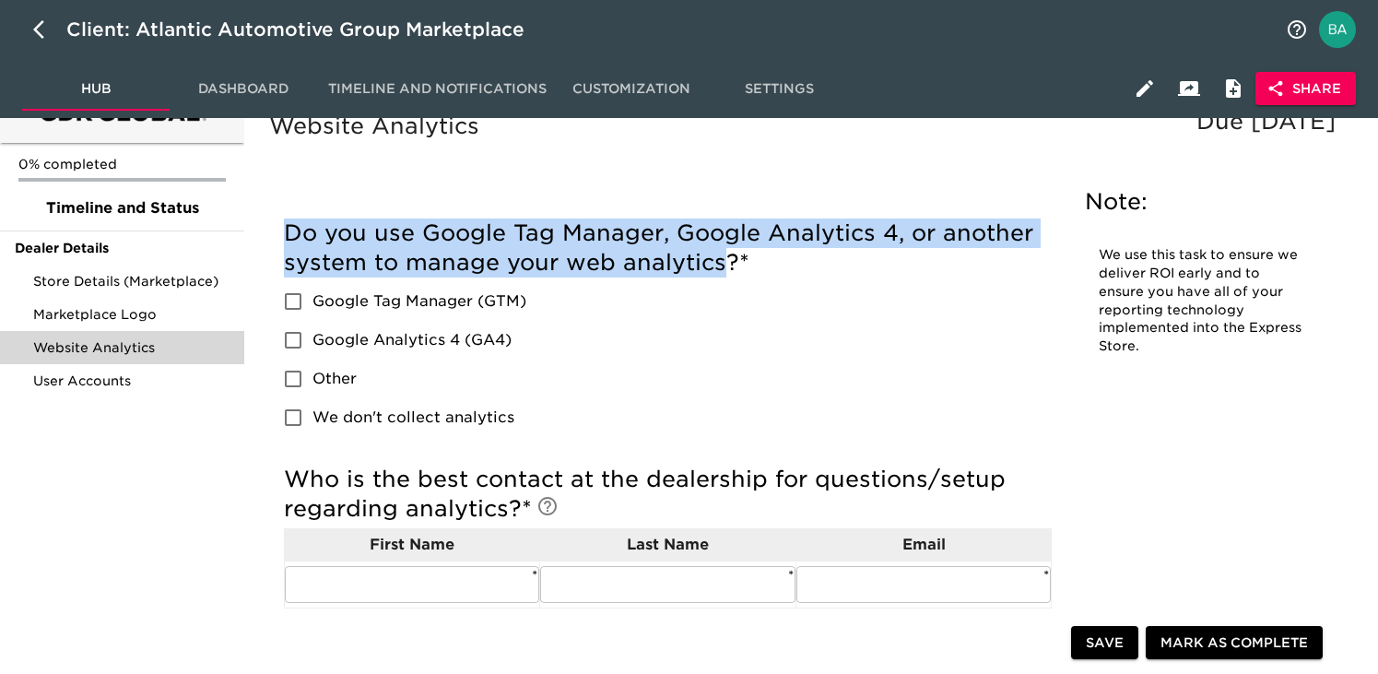
drag, startPoint x: 285, startPoint y: 229, endPoint x: 724, endPoint y: 265, distance: 441.1
click at [725, 265] on h5 "Do you use Google Tag Manager, Google Analytics 4, or another system to manage …" at bounding box center [668, 247] width 768 height 59
copy h5 "Do you use Google Tag Manager, Google Analytics 4, or another system to manage …"
click at [116, 381] on span "User Accounts" at bounding box center [131, 380] width 196 height 18
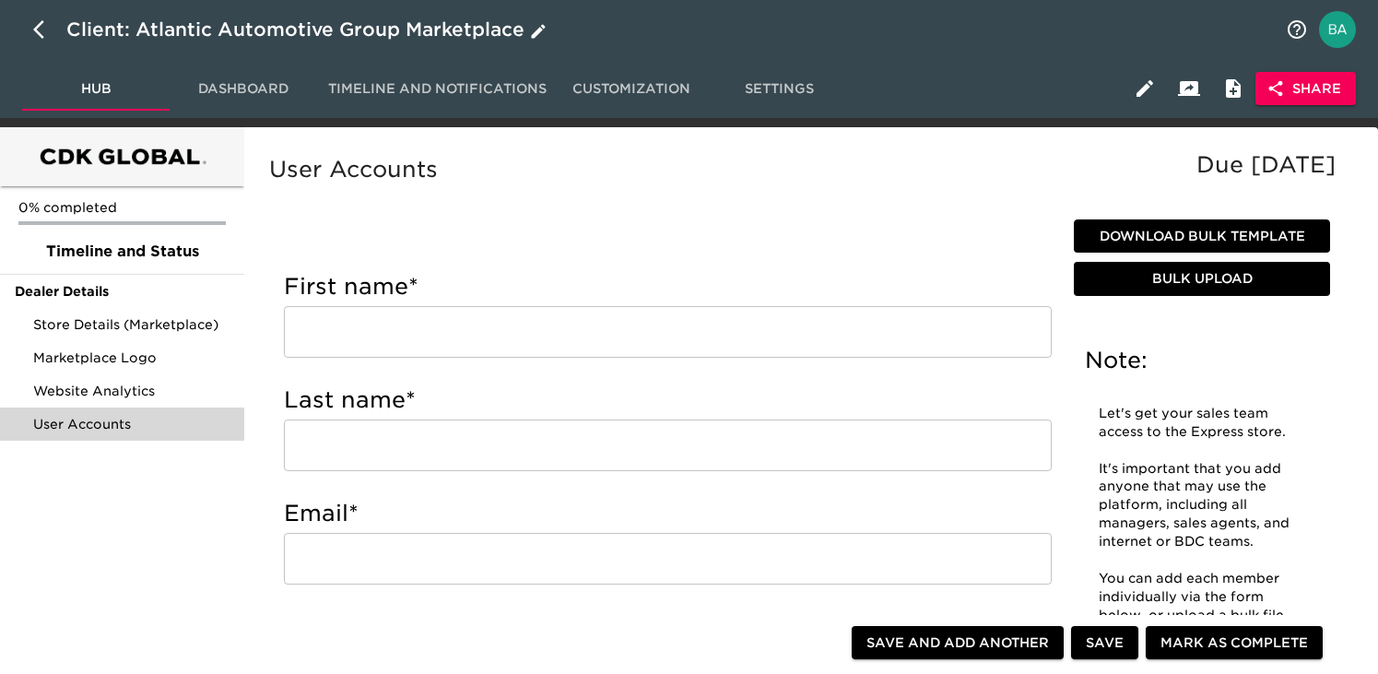
click at [48, 18] on button "button" at bounding box center [44, 29] width 44 height 44
select select "10"
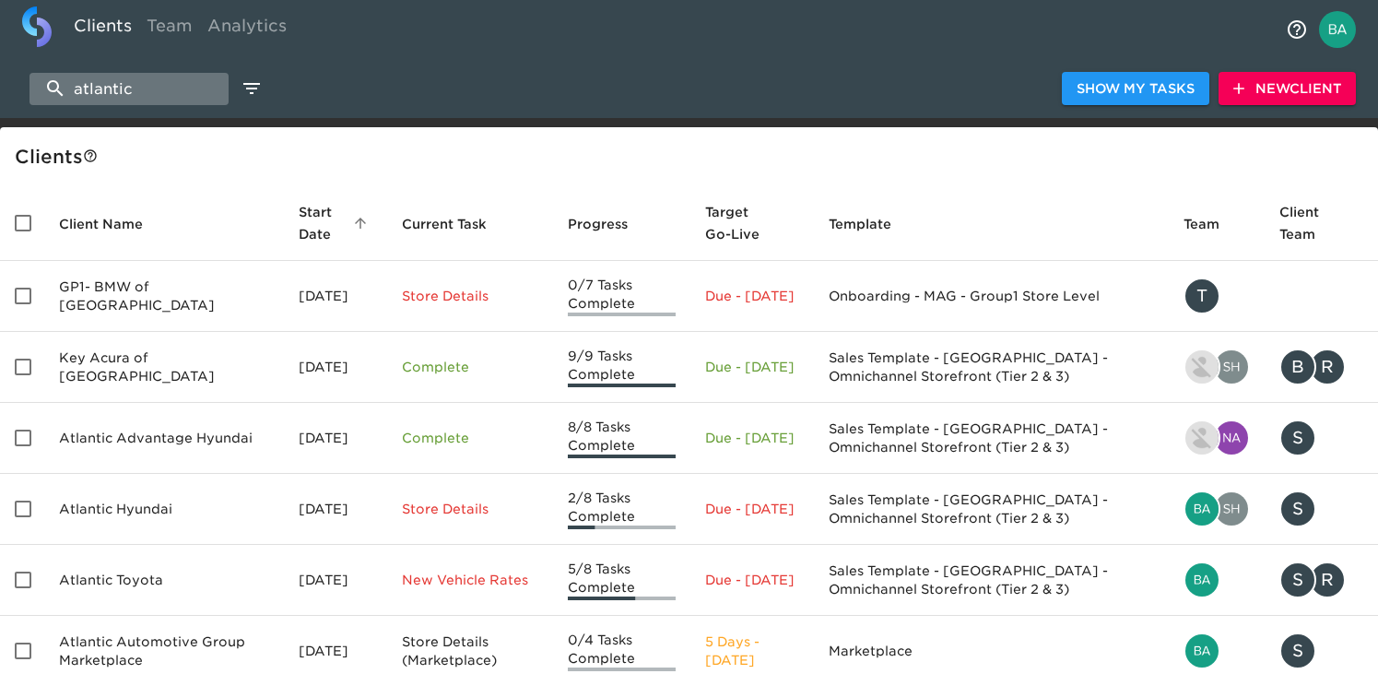
click at [74, 74] on input "atlantic" at bounding box center [128, 89] width 199 height 32
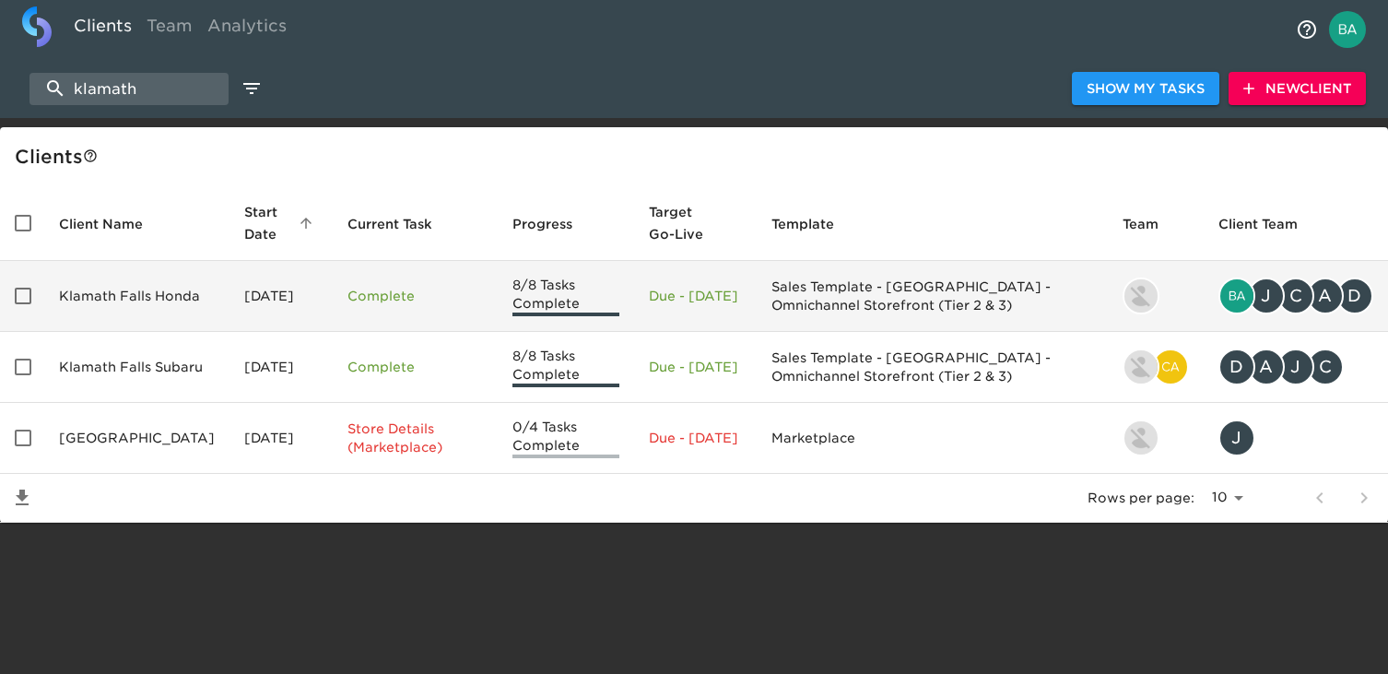
type input "klamath"
click at [155, 302] on td "Klamath Falls Honda" at bounding box center [136, 296] width 185 height 71
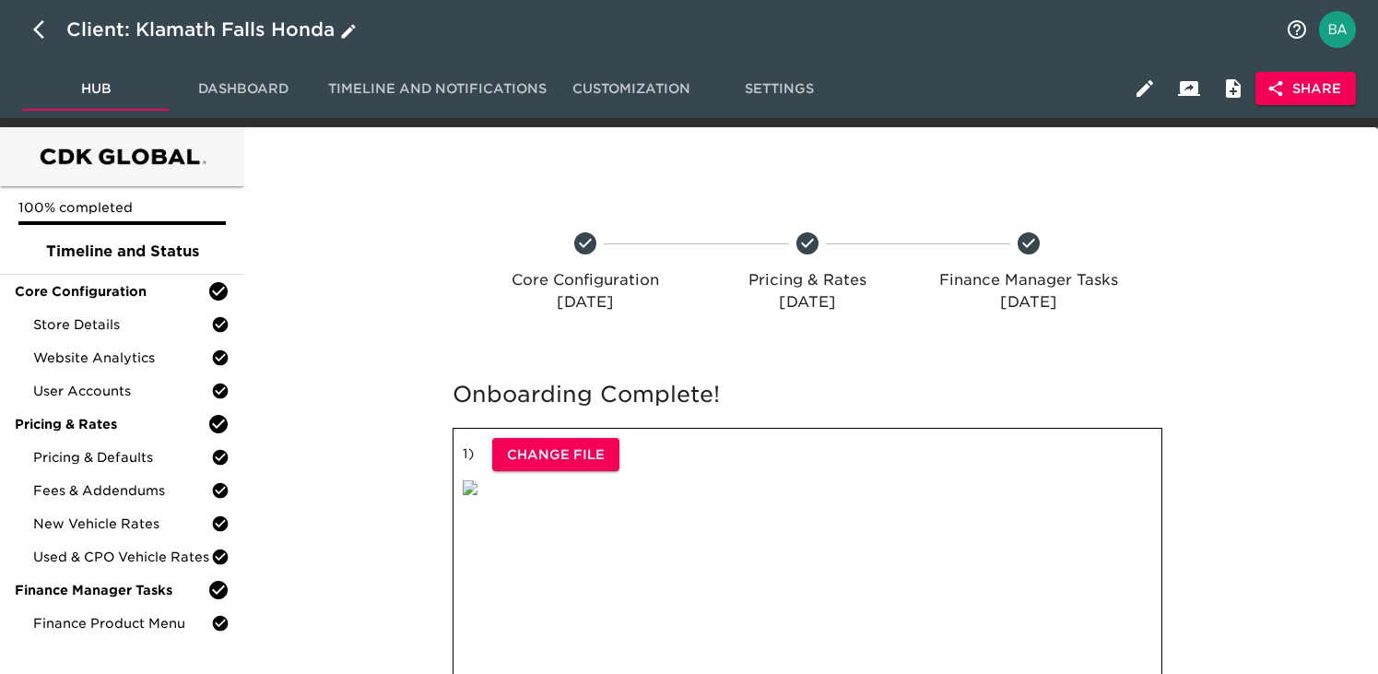
click at [37, 27] on icon "button" at bounding box center [38, 29] width 11 height 18
select select "10"
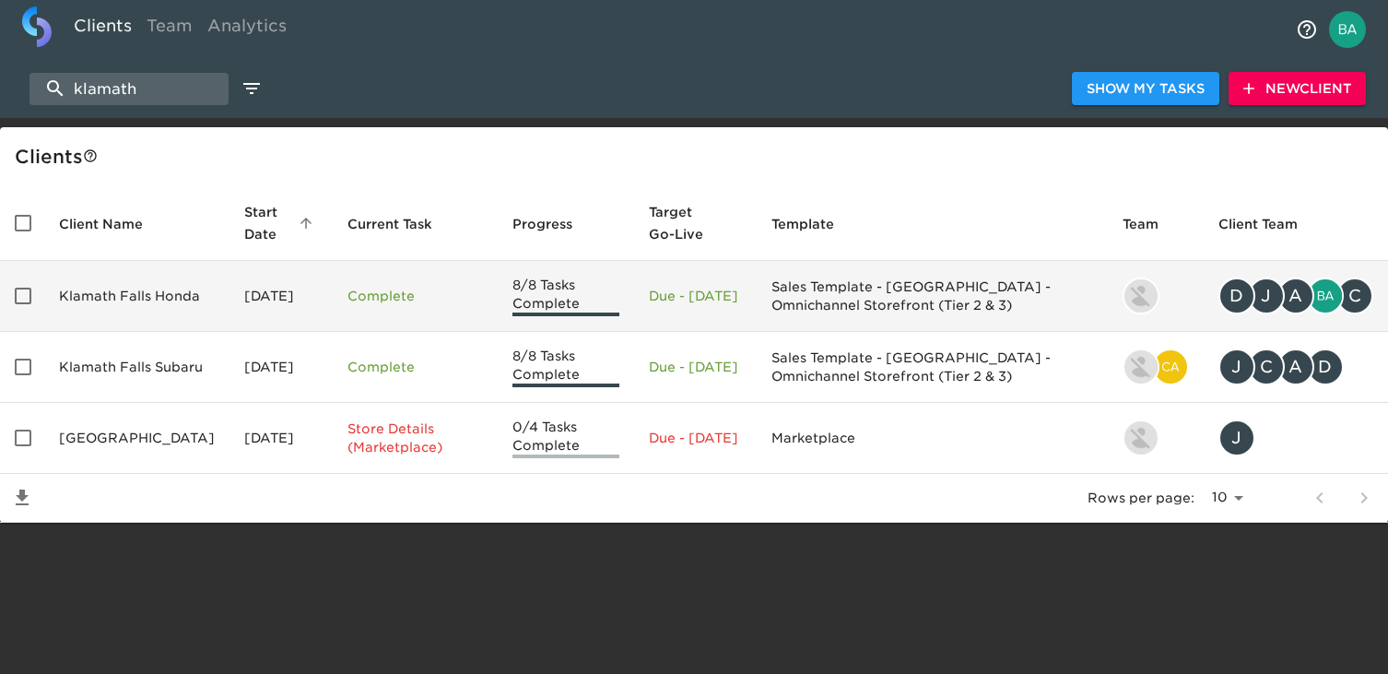
click at [147, 308] on td "Klamath Falls Honda" at bounding box center [136, 296] width 185 height 71
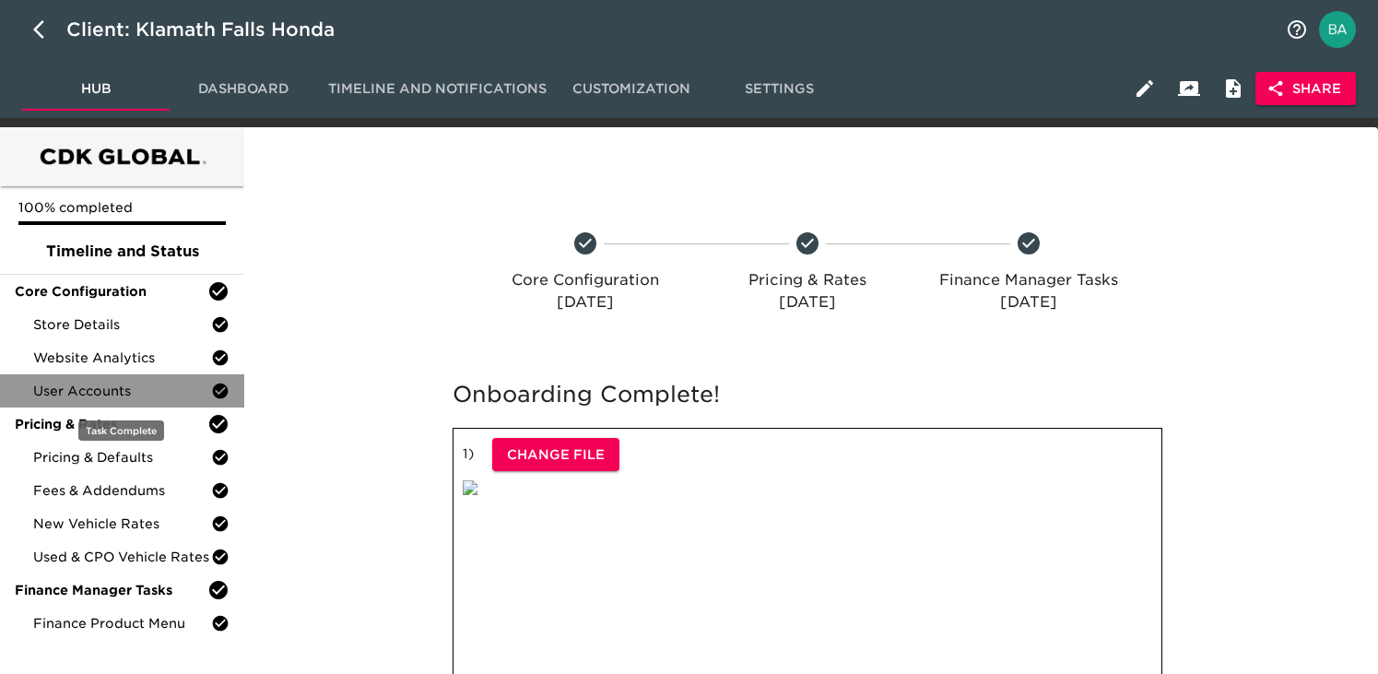
click at [105, 388] on span "User Accounts" at bounding box center [122, 391] width 178 height 18
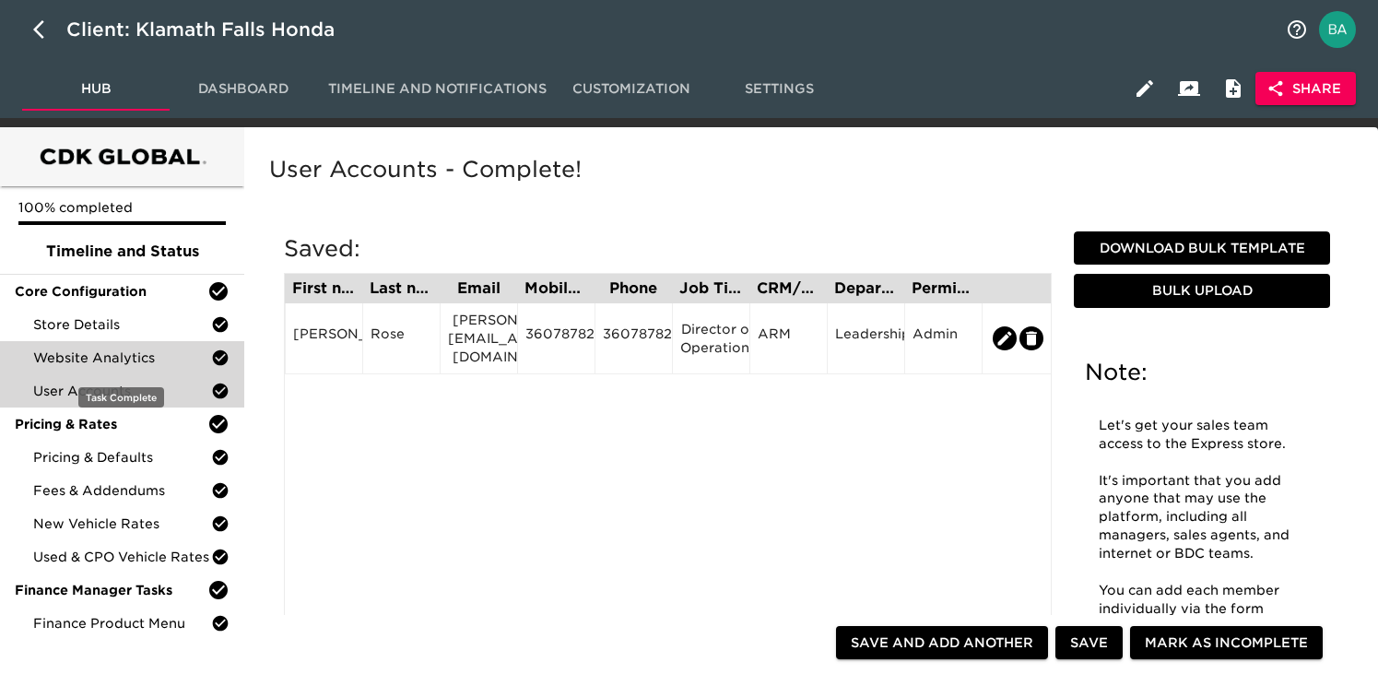
click at [93, 351] on span "Website Analytics" at bounding box center [122, 357] width 178 height 18
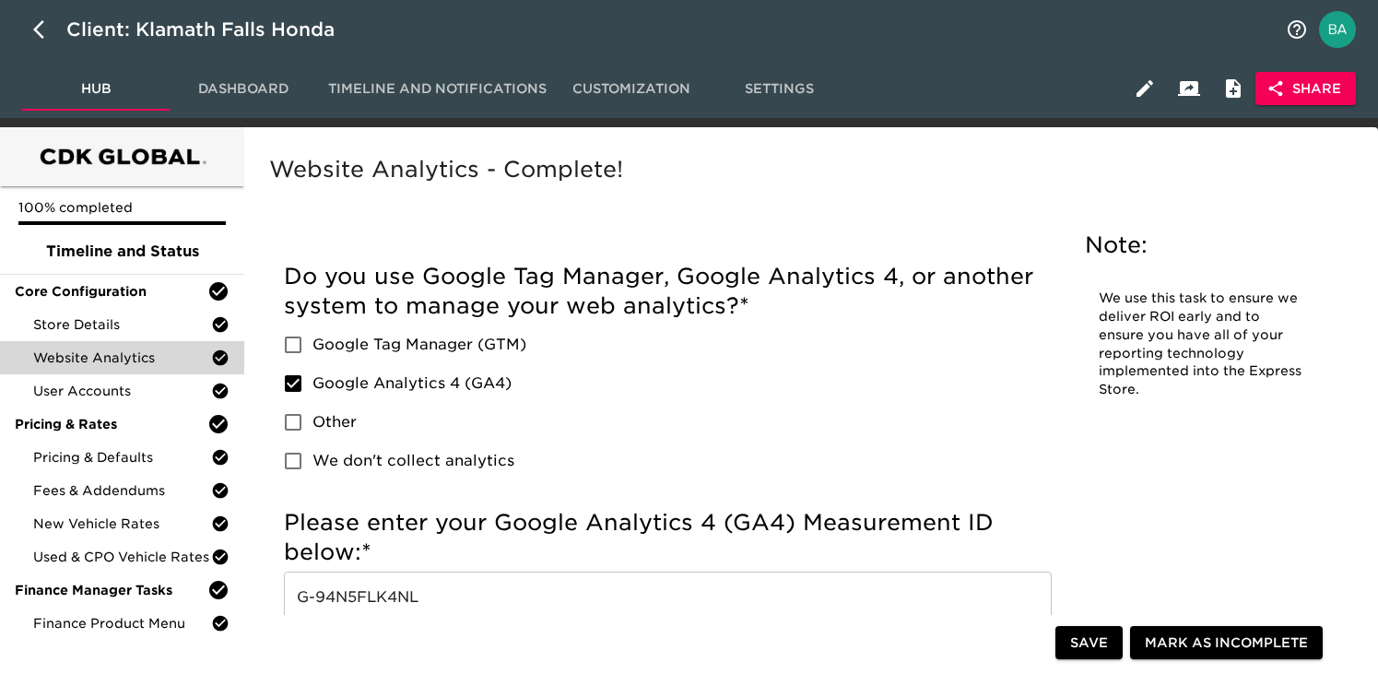
scroll to position [53, 0]
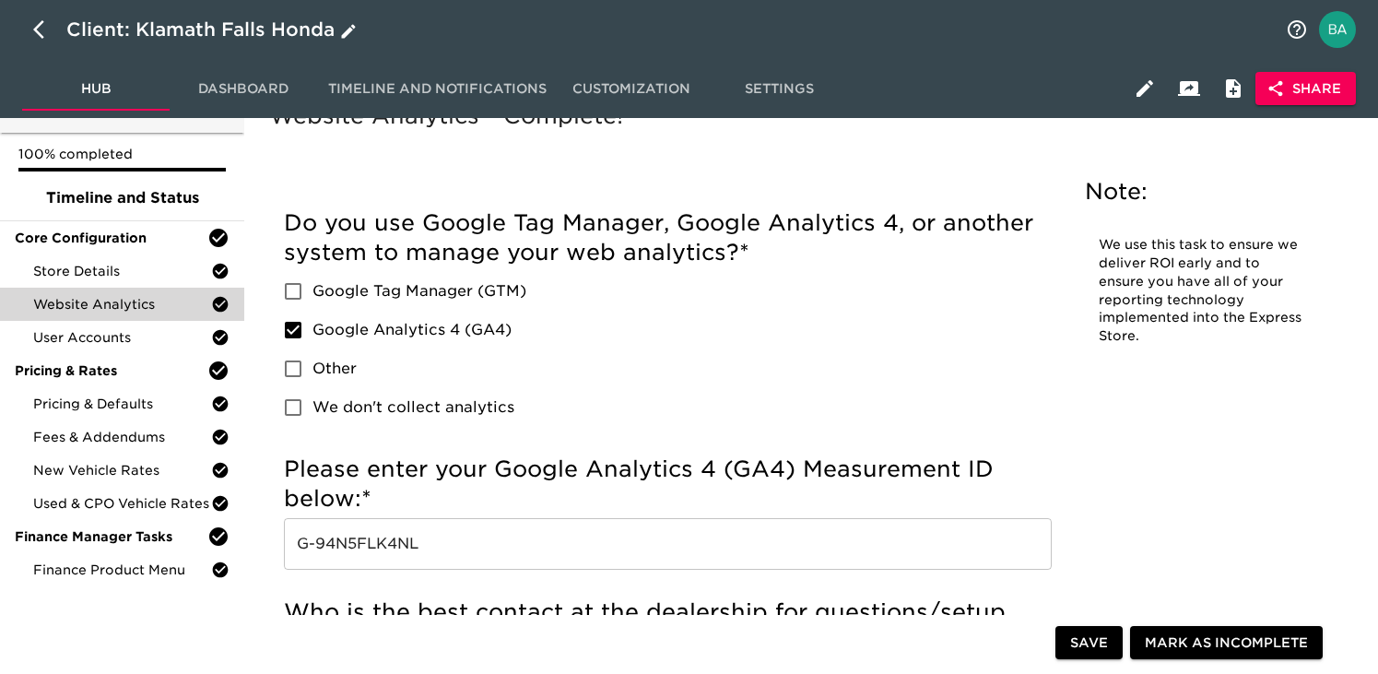
click at [31, 19] on button "button" at bounding box center [44, 29] width 44 height 44
select select "10"
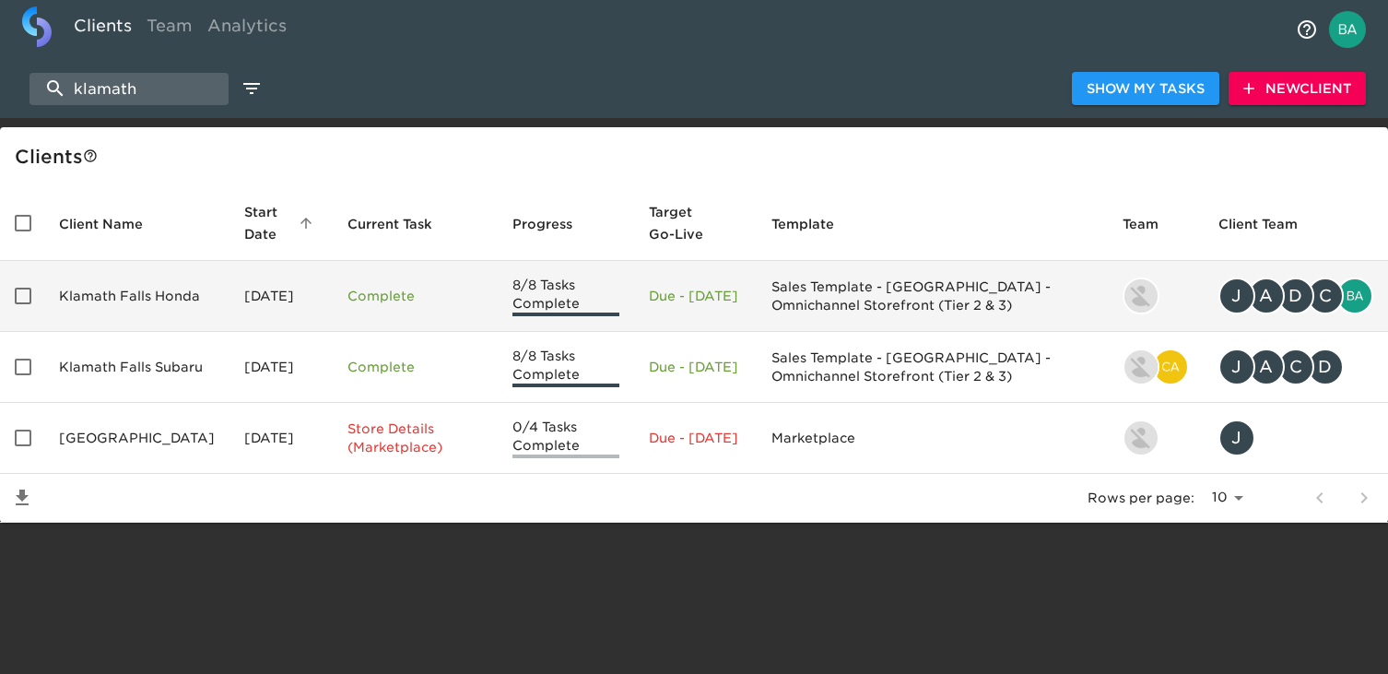
click at [124, 282] on td "Klamath Falls Honda" at bounding box center [136, 296] width 185 height 71
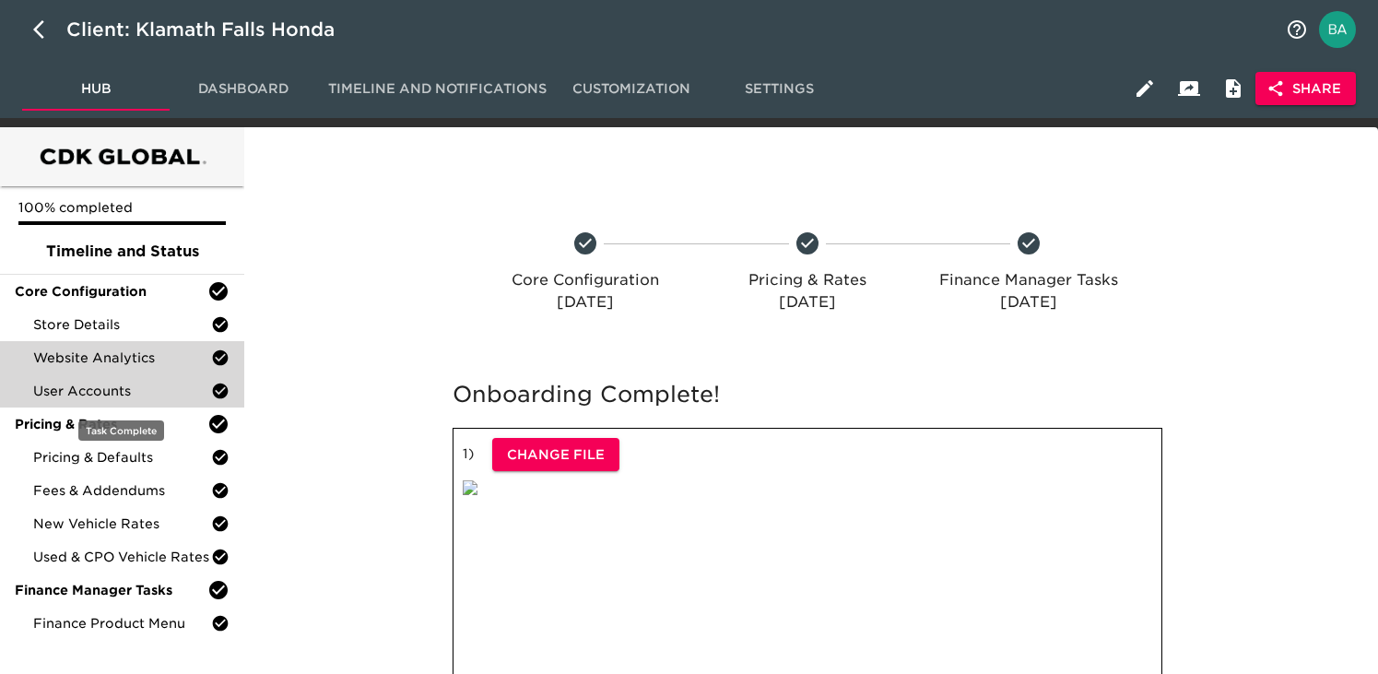
click at [140, 385] on span "User Accounts" at bounding box center [122, 391] width 178 height 18
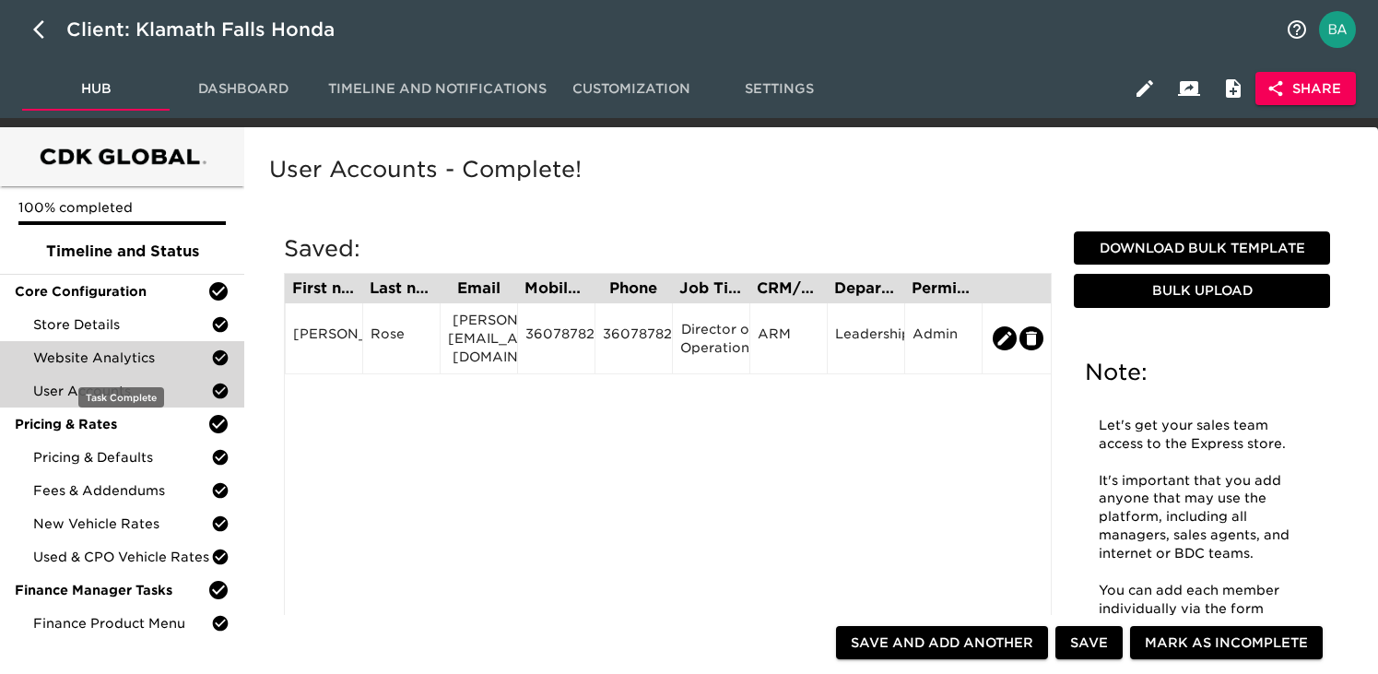
click at [110, 358] on span "Website Analytics" at bounding box center [122, 357] width 178 height 18
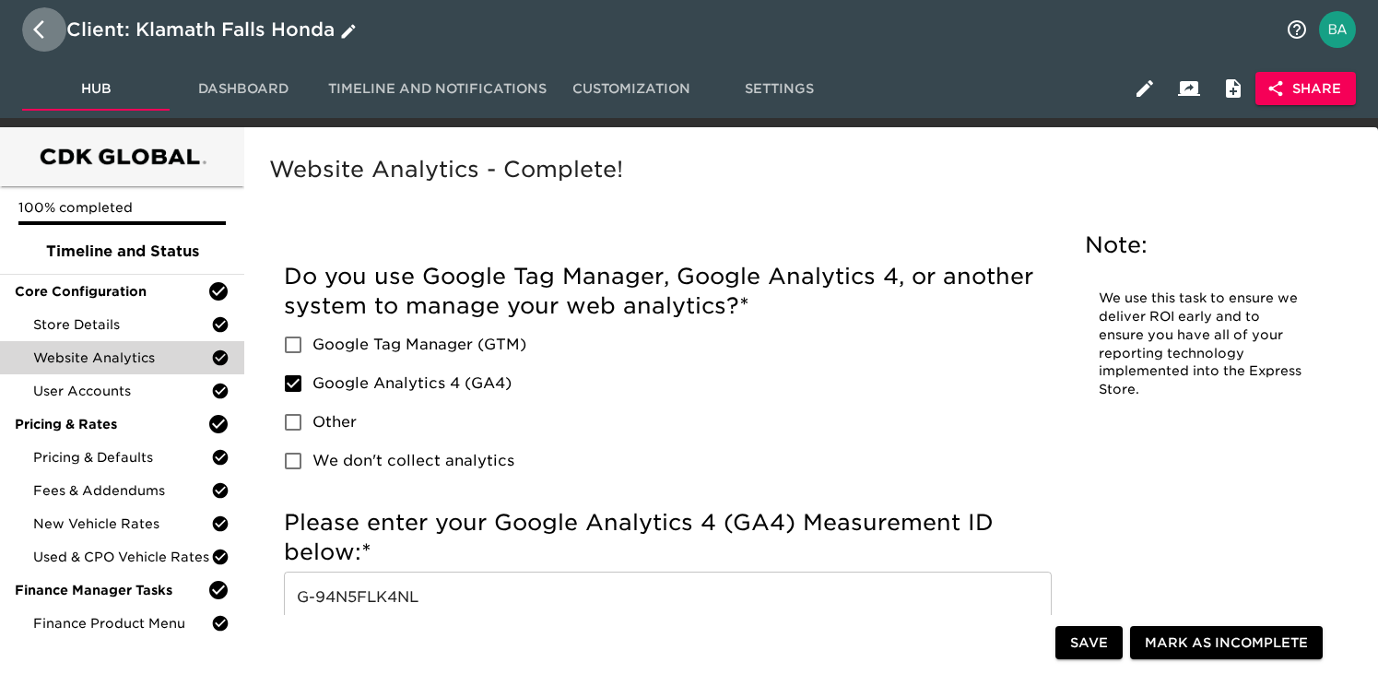
click at [36, 36] on icon "button" at bounding box center [44, 29] width 22 height 22
select select "10"
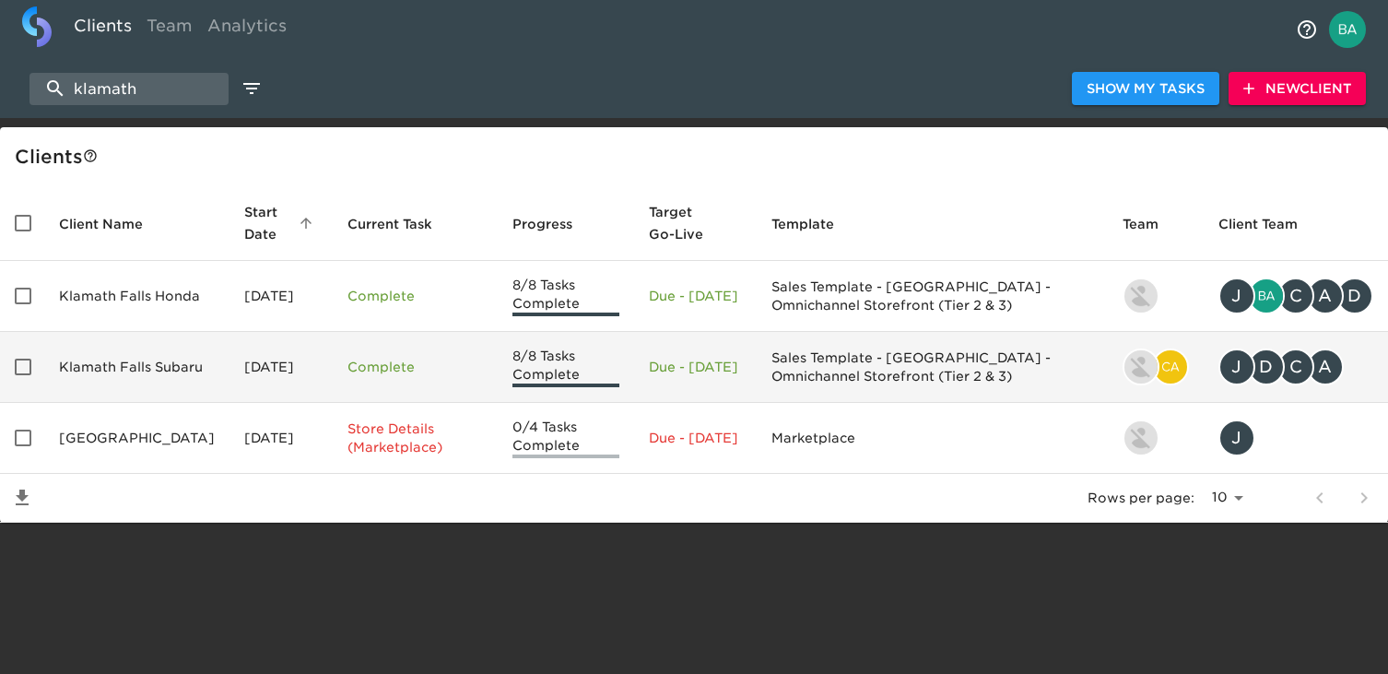
click at [109, 360] on td "Klamath Falls Subaru" at bounding box center [136, 367] width 185 height 71
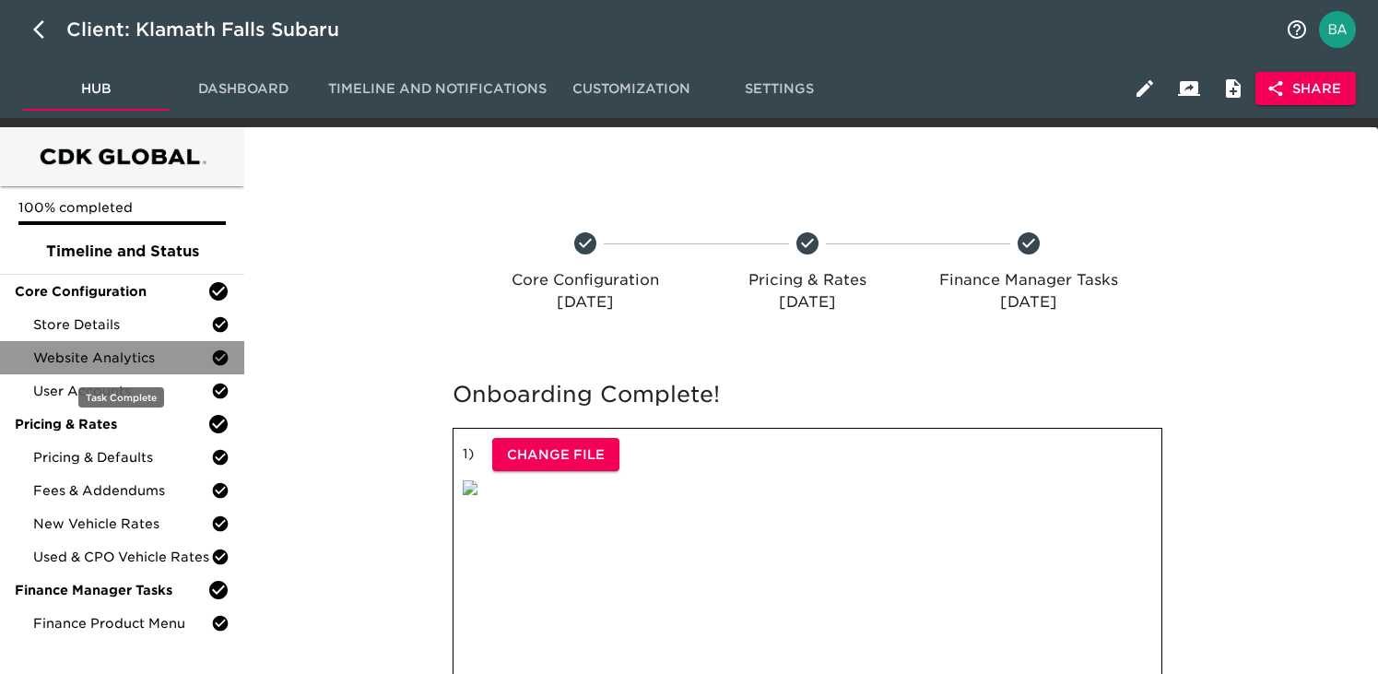
click at [93, 361] on span "Website Analytics" at bounding box center [122, 357] width 178 height 18
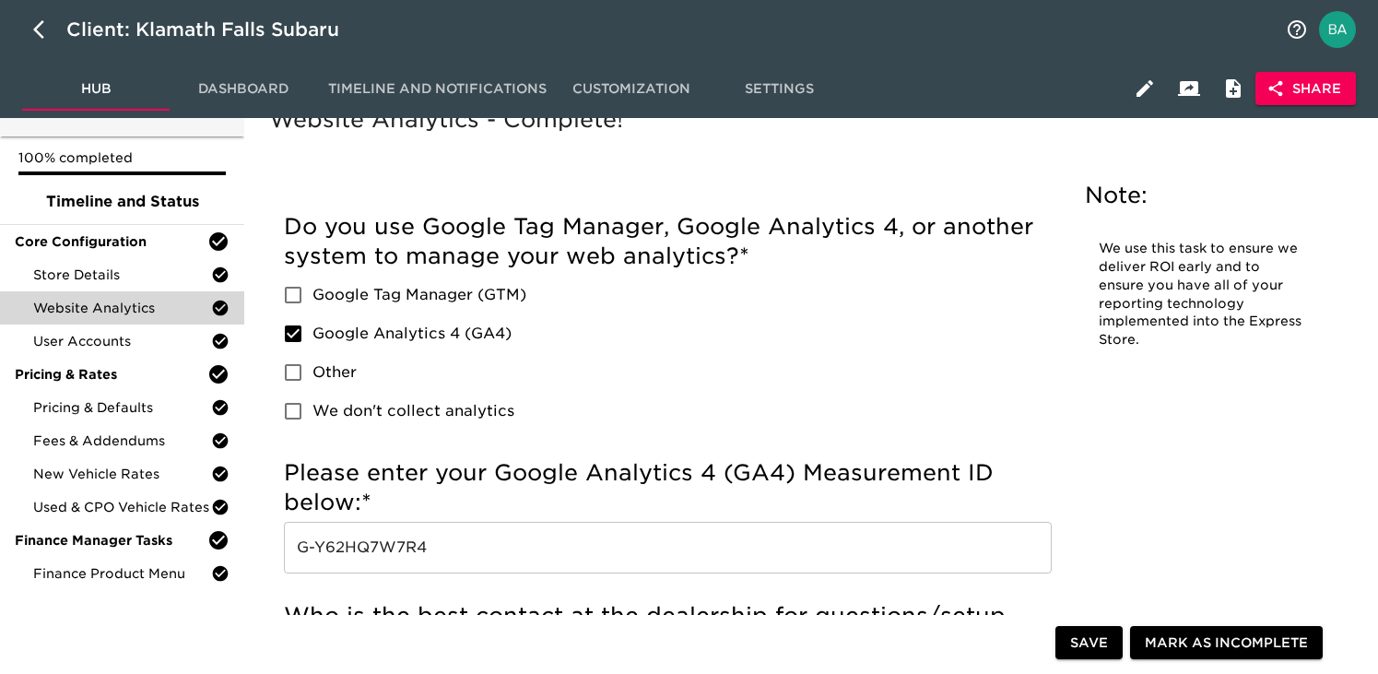
scroll to position [52, 0]
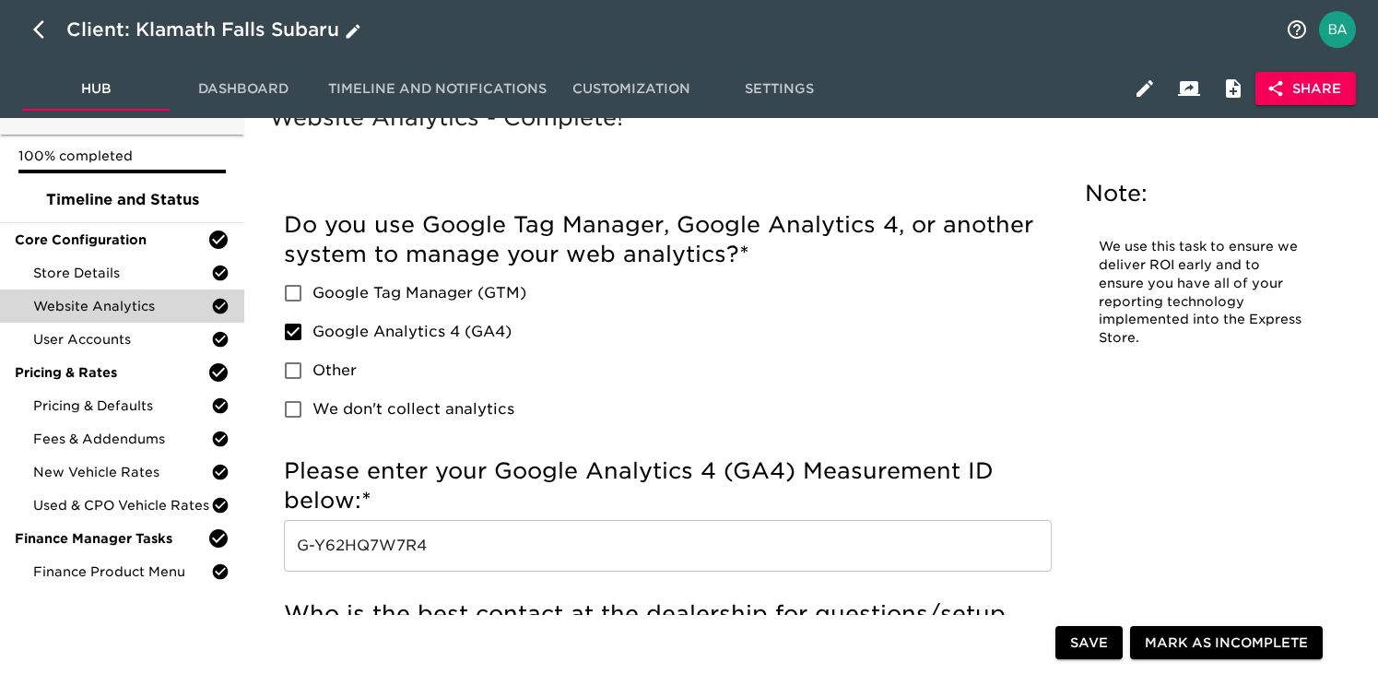
click at [43, 37] on icon "button" at bounding box center [38, 29] width 11 height 18
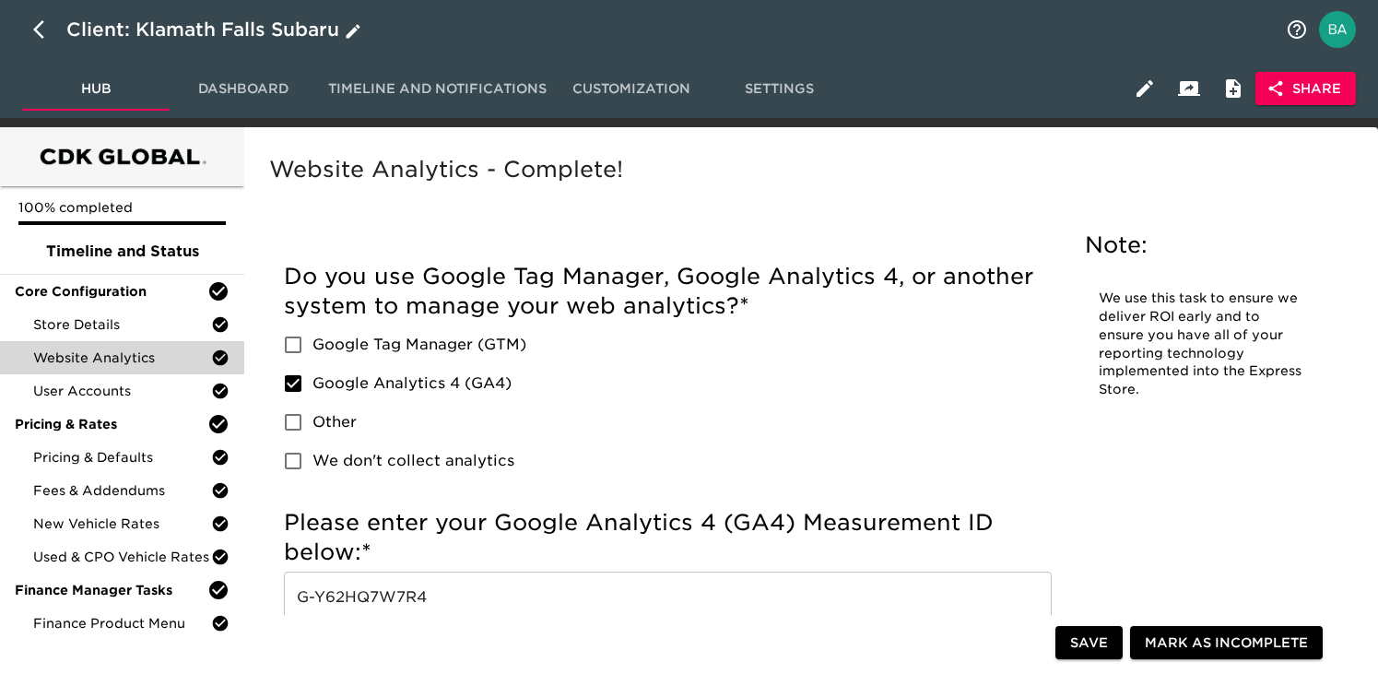
select select "10"
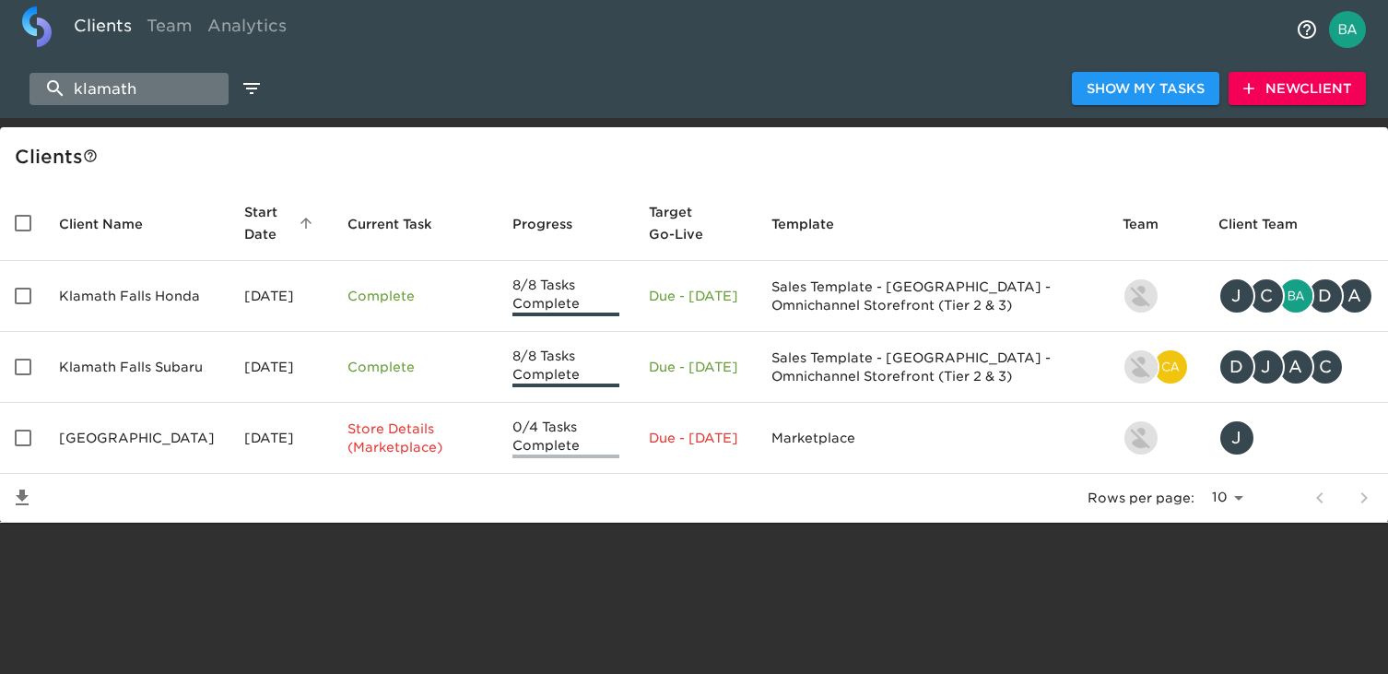
click at [167, 88] on input "klamath" at bounding box center [128, 89] width 199 height 32
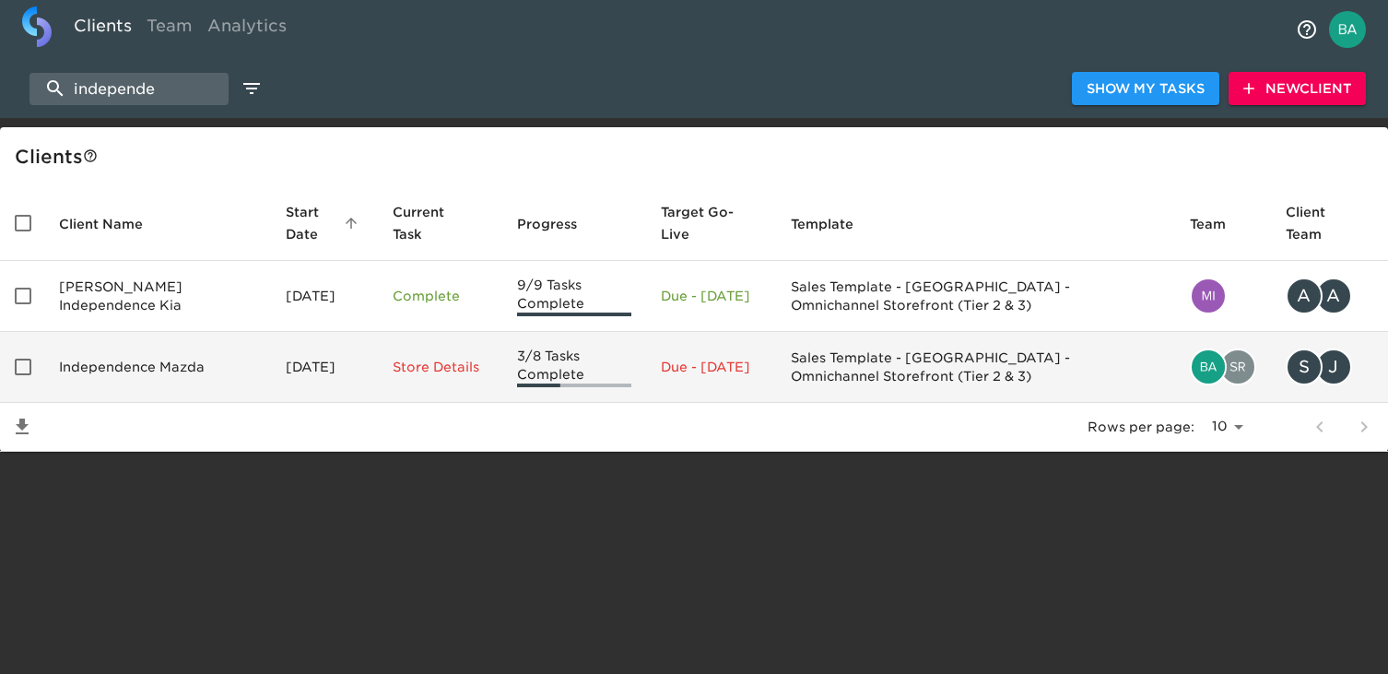
type input "independe"
click at [117, 358] on td "Independence Mazda" at bounding box center [157, 367] width 227 height 71
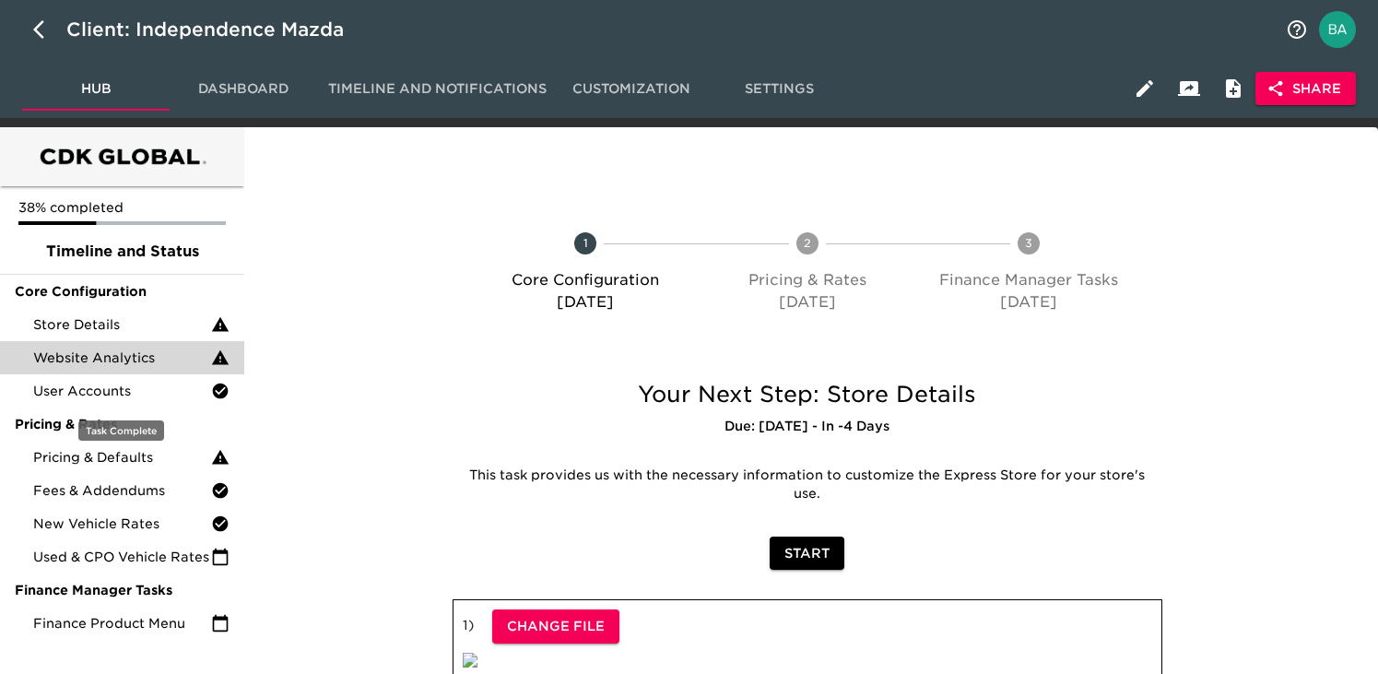
scroll to position [29, 0]
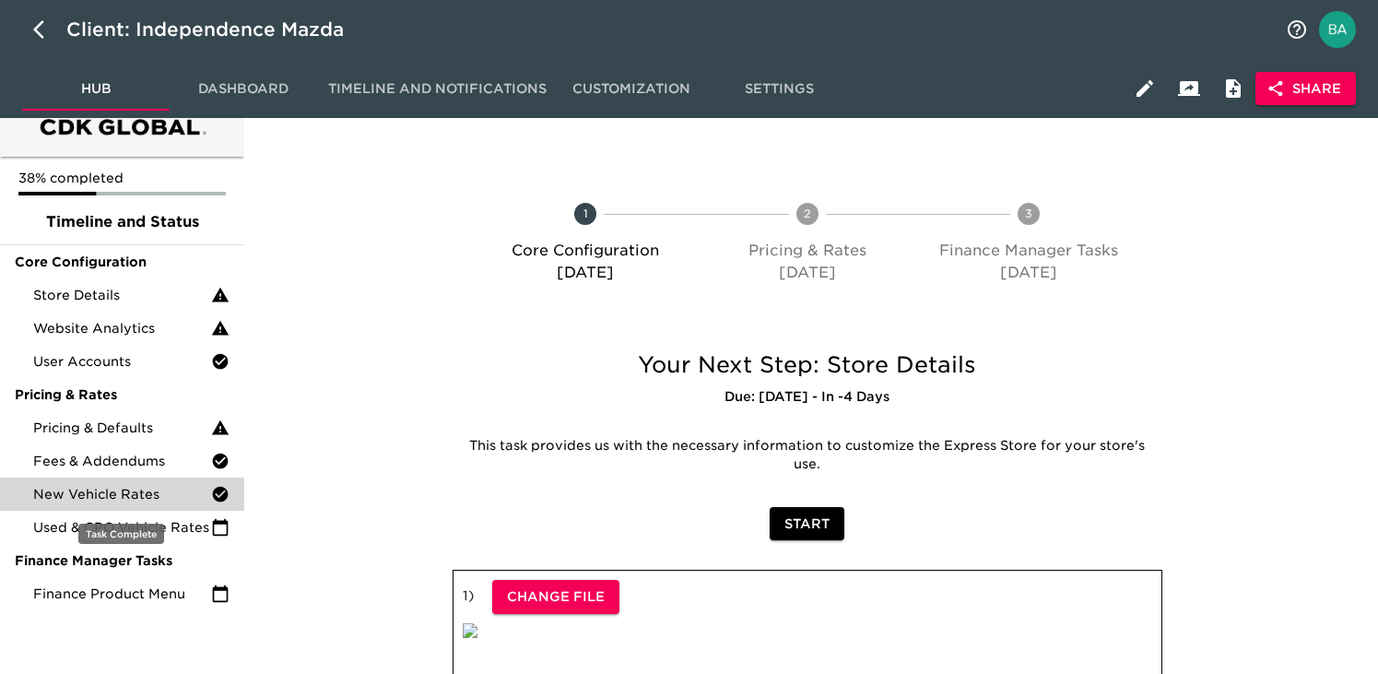
click at [147, 497] on span "New Vehicle Rates" at bounding box center [122, 494] width 178 height 18
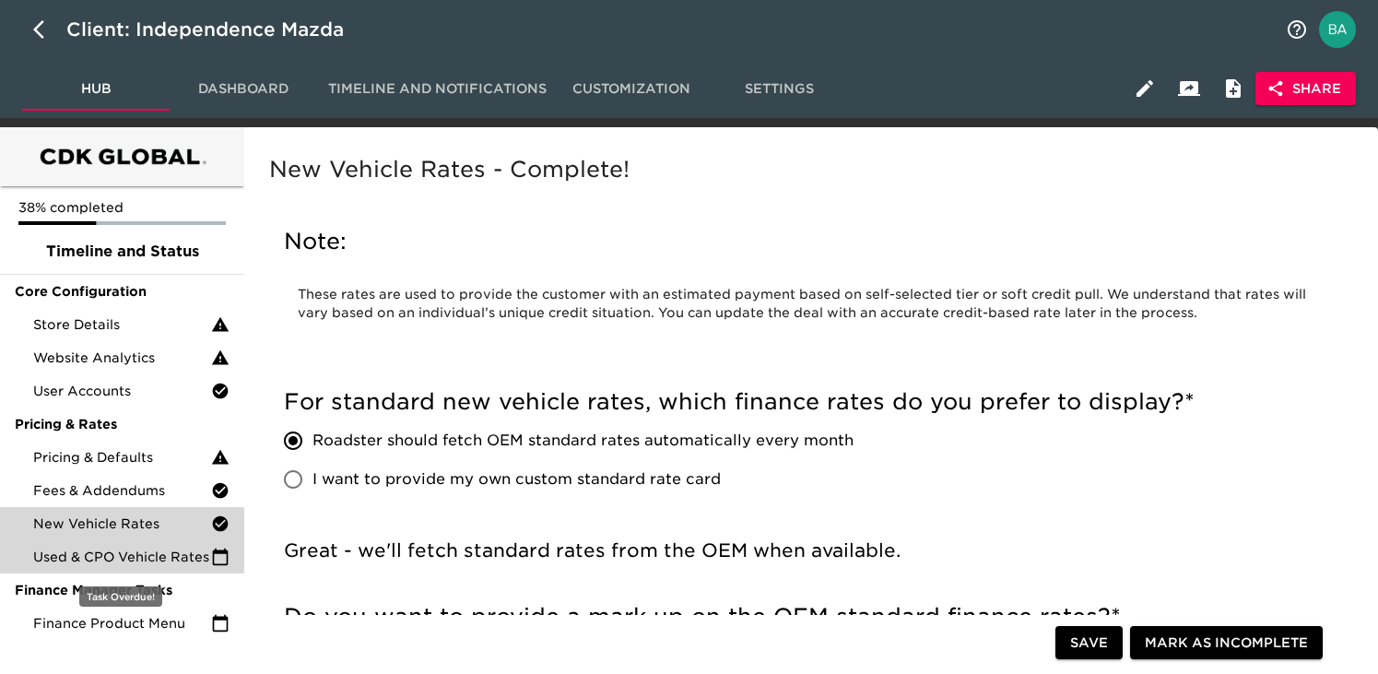
click at [153, 548] on span "Used & CPO Vehicle Rates" at bounding box center [122, 556] width 178 height 18
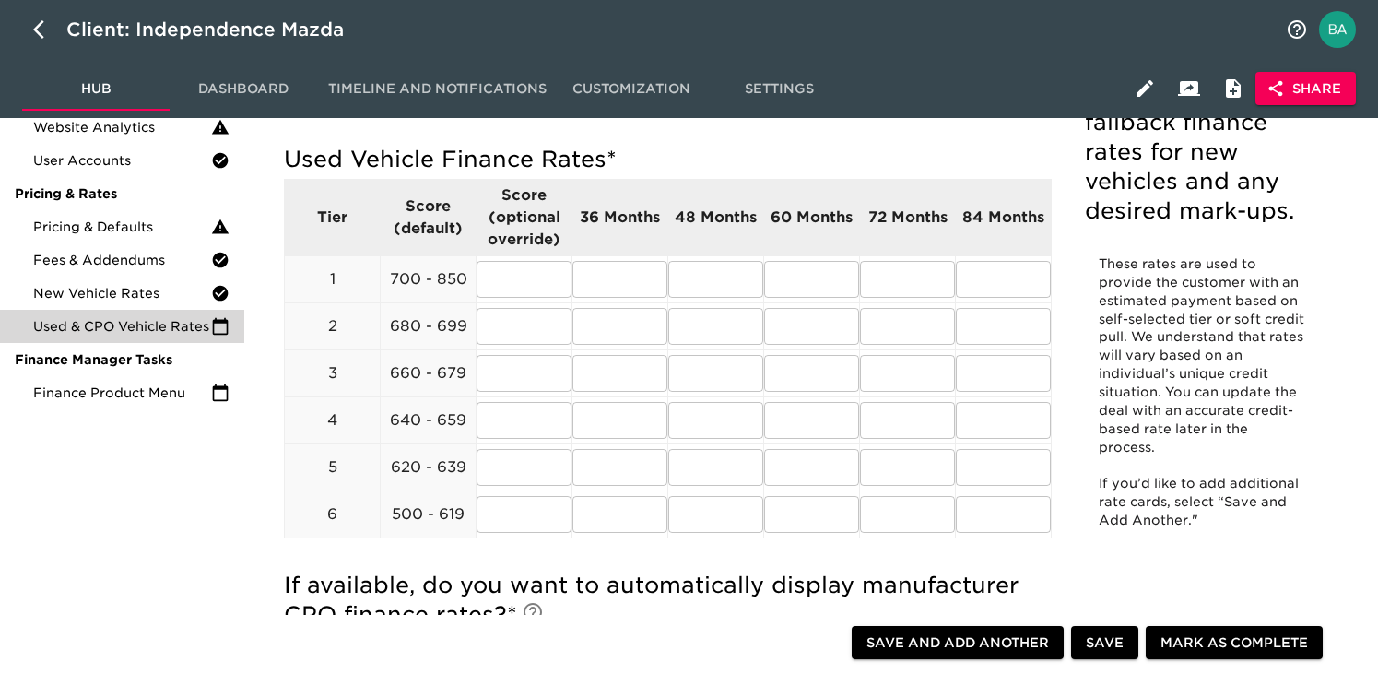
scroll to position [258, 0]
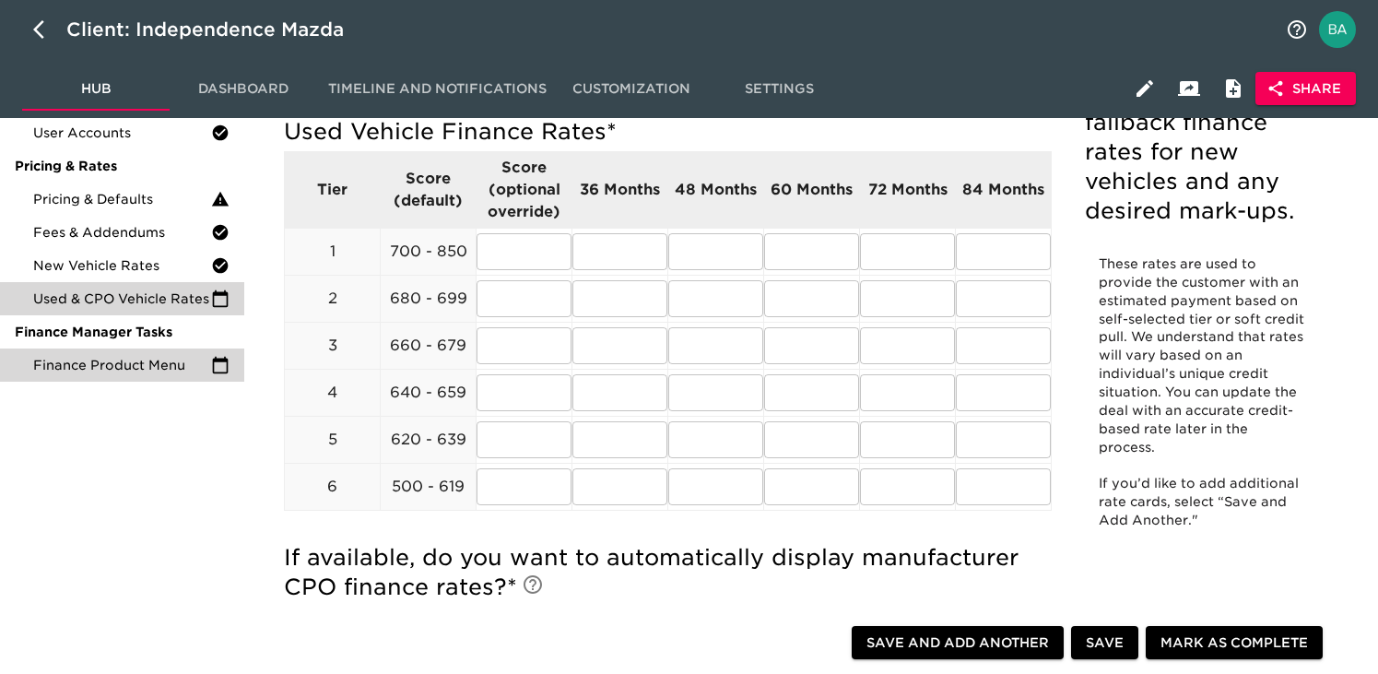
click at [124, 372] on span "Finance Product Menu" at bounding box center [122, 365] width 178 height 18
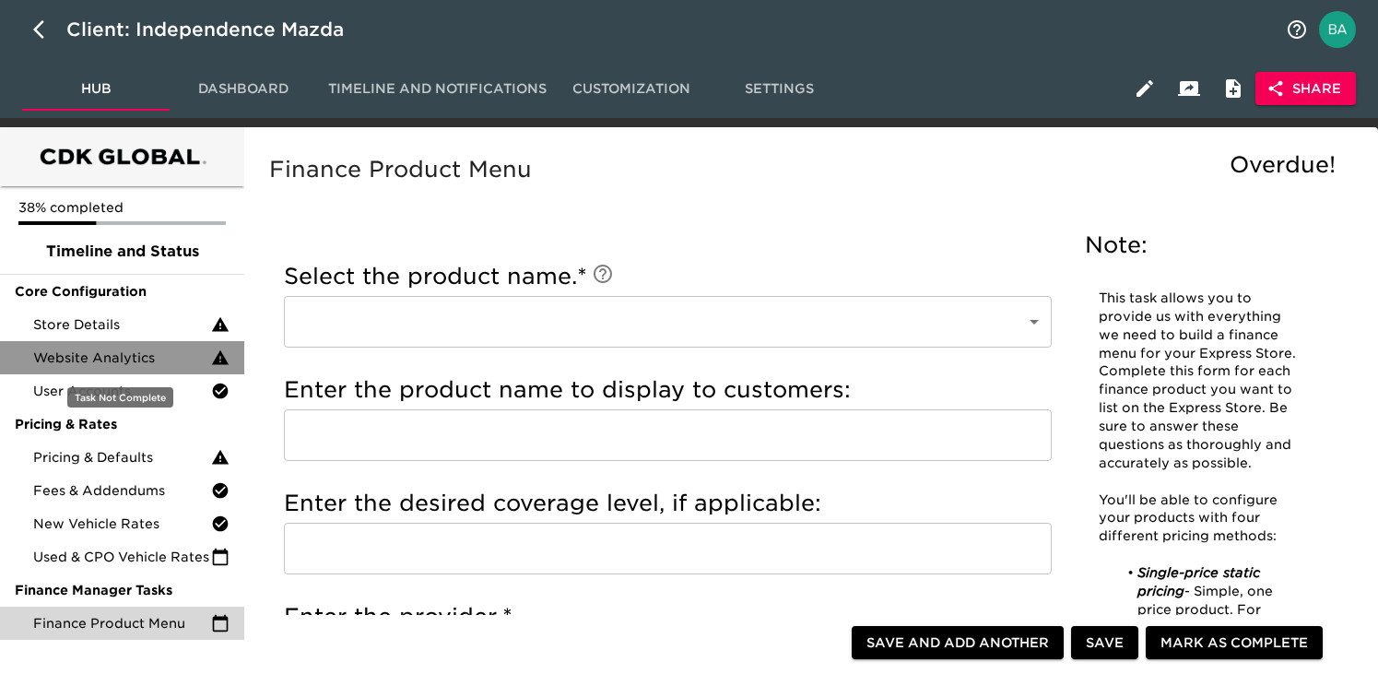
click at [174, 356] on span "Website Analytics" at bounding box center [122, 357] width 178 height 18
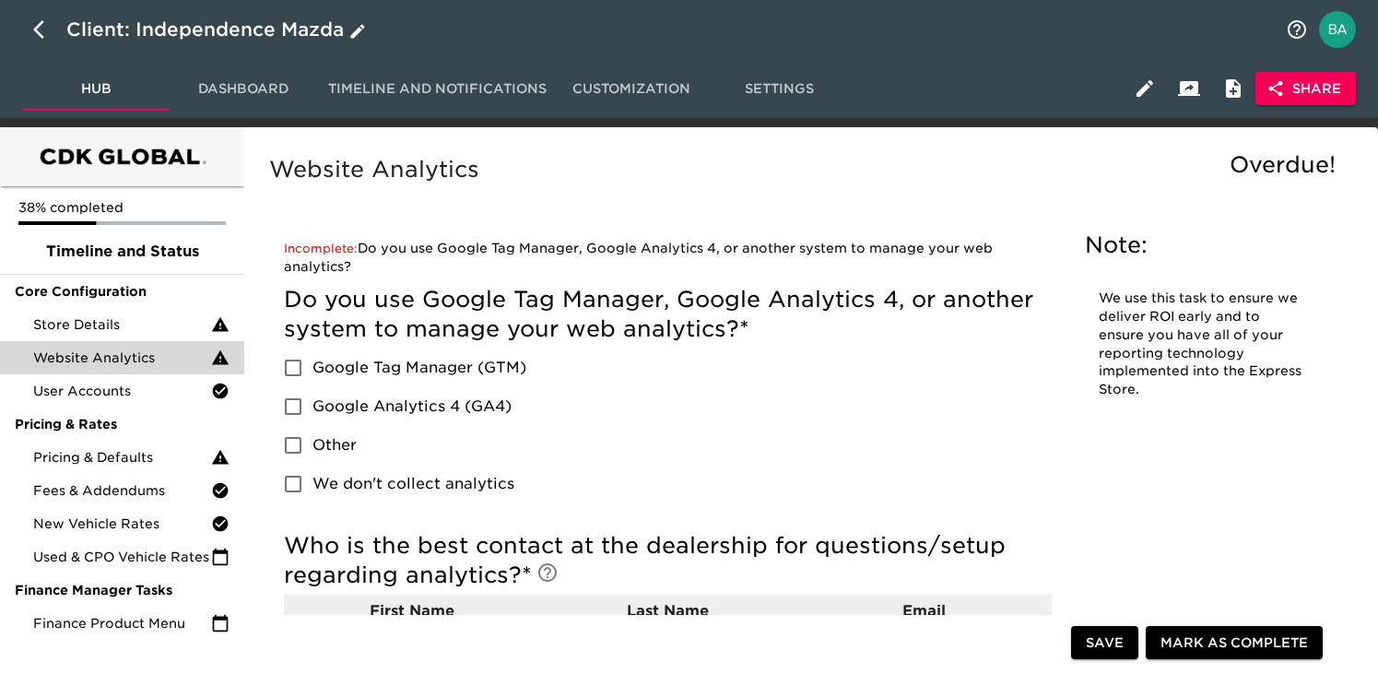
click at [226, 29] on div "Client: Independence Mazda" at bounding box center [217, 29] width 303 height 29
click at [187, 32] on input "Independence Mazda" at bounding box center [670, 29] width 1208 height 29
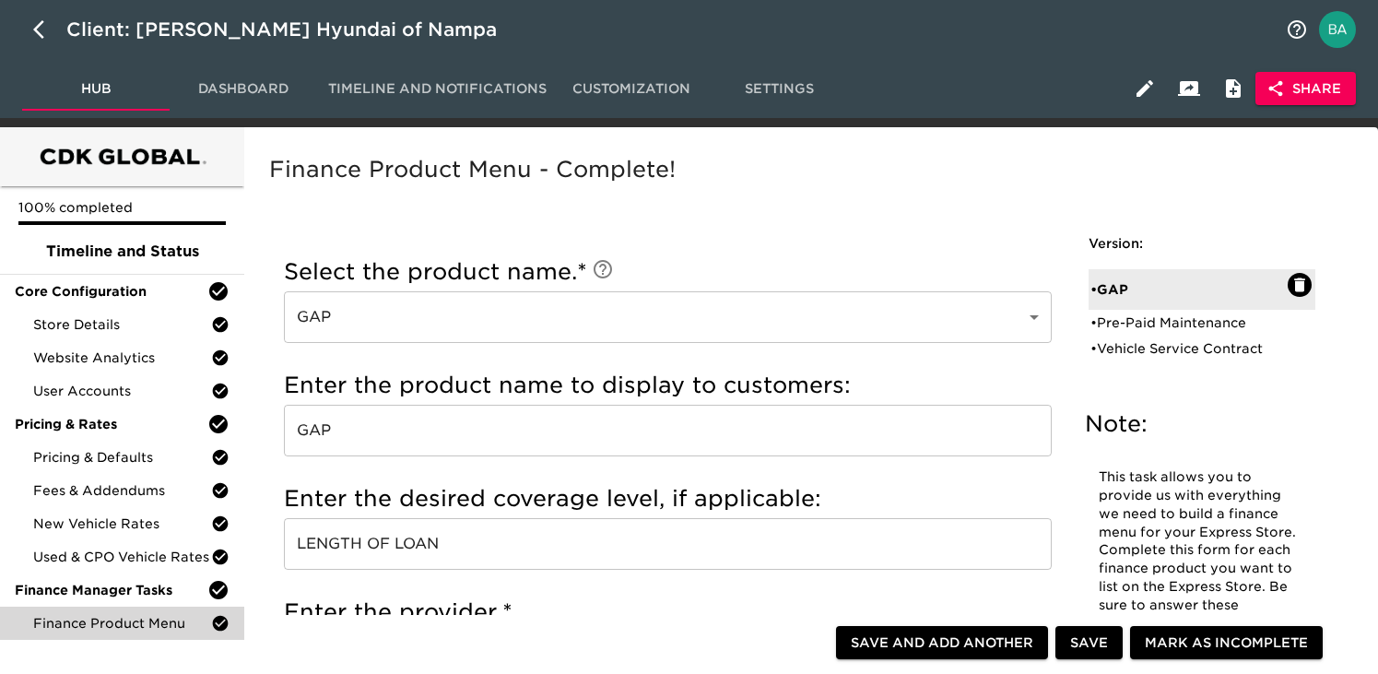
scroll to position [53, 0]
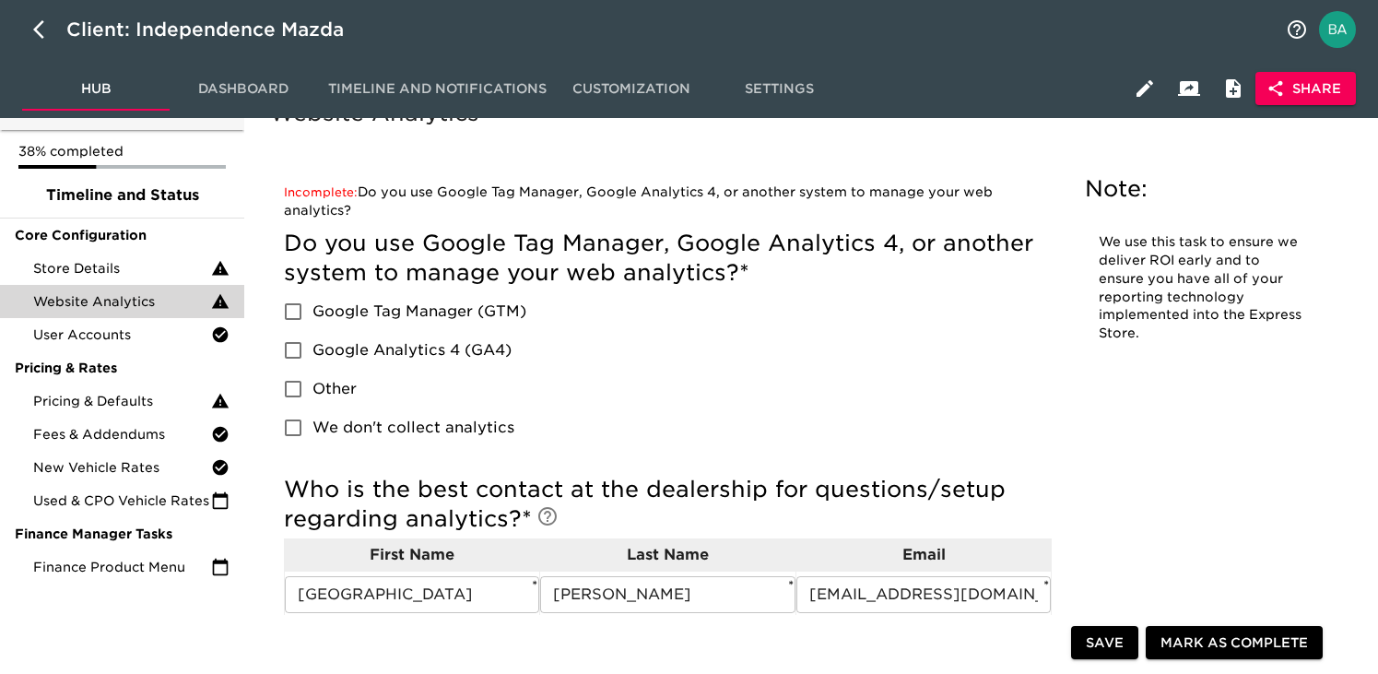
scroll to position [61, 0]
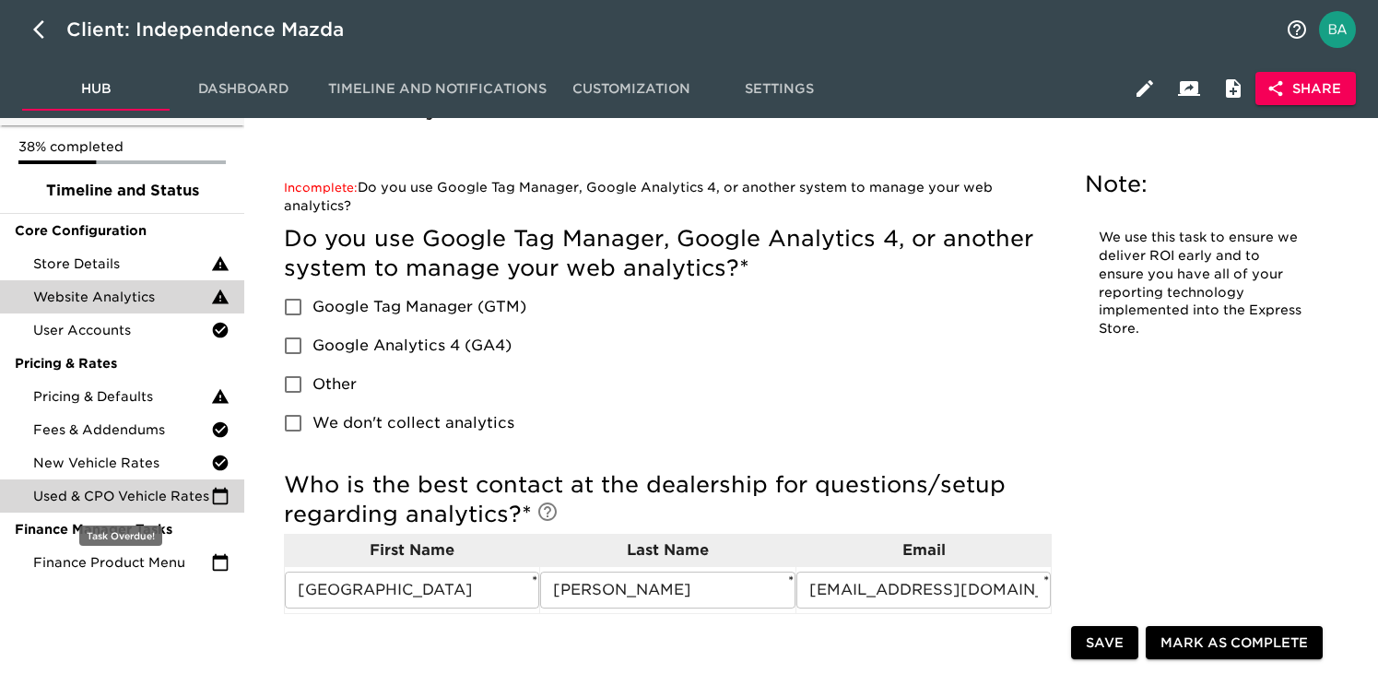
click at [142, 494] on span "Used & CPO Vehicle Rates" at bounding box center [122, 496] width 178 height 18
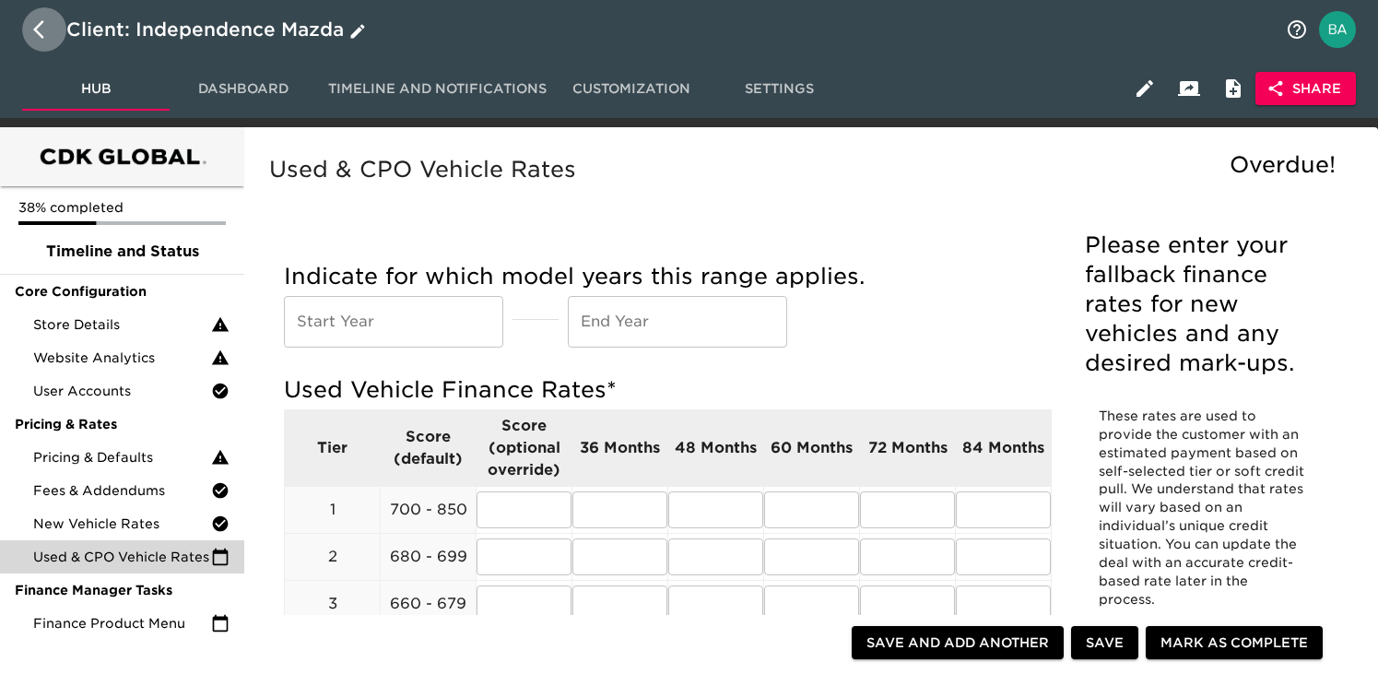
click at [33, 28] on icon "button" at bounding box center [44, 29] width 22 height 22
select select "10"
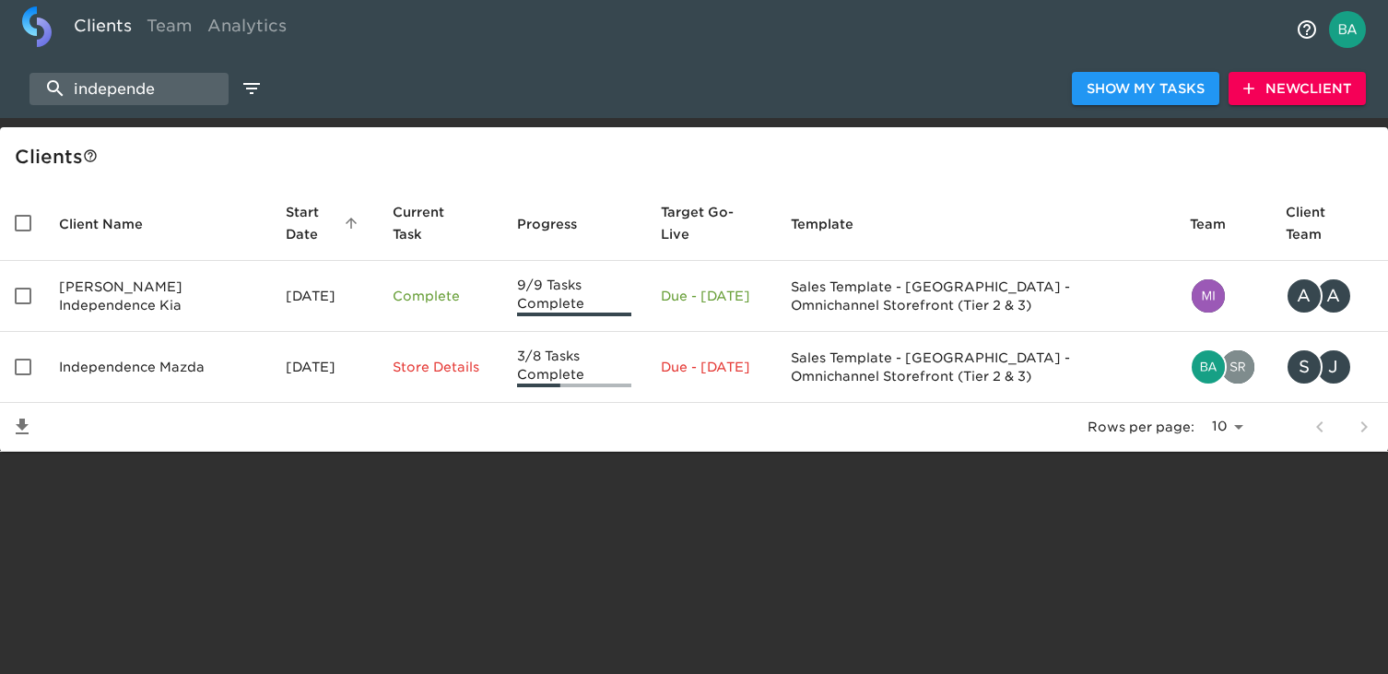
click at [108, 368] on td "Independence Mazda" at bounding box center [157, 367] width 227 height 71
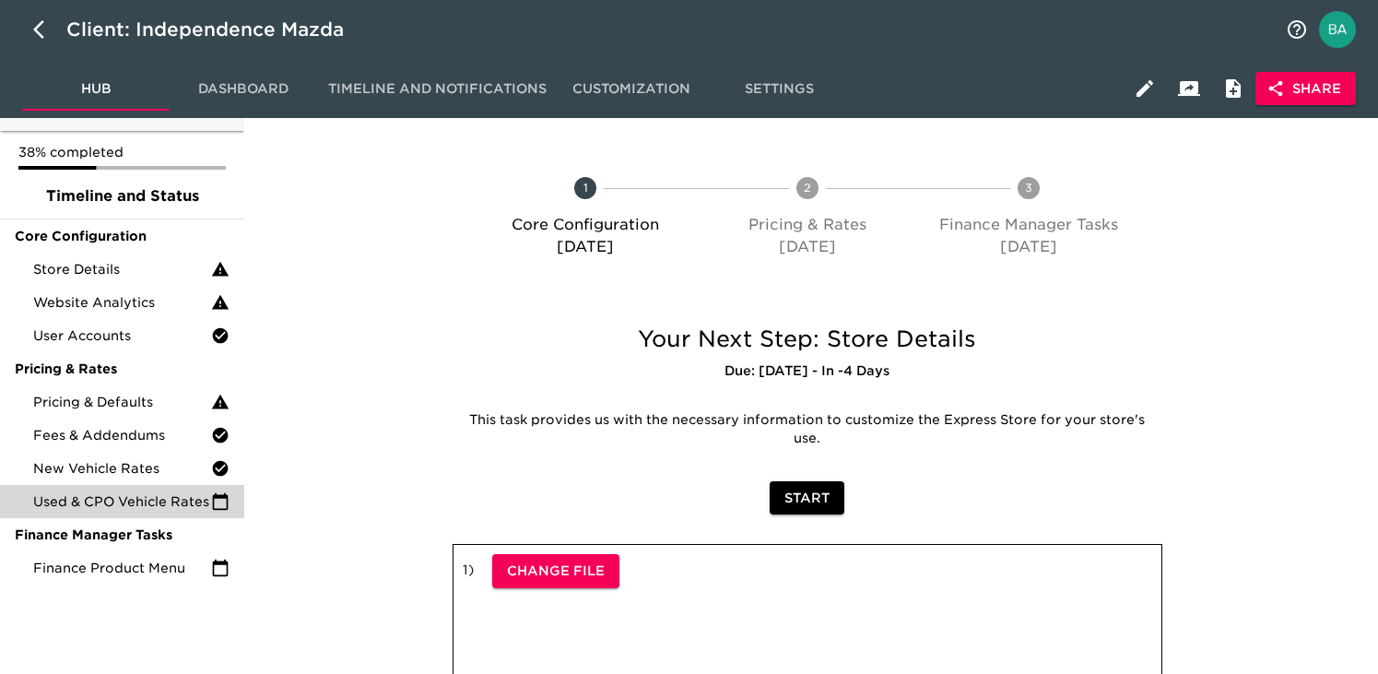
scroll to position [56, 0]
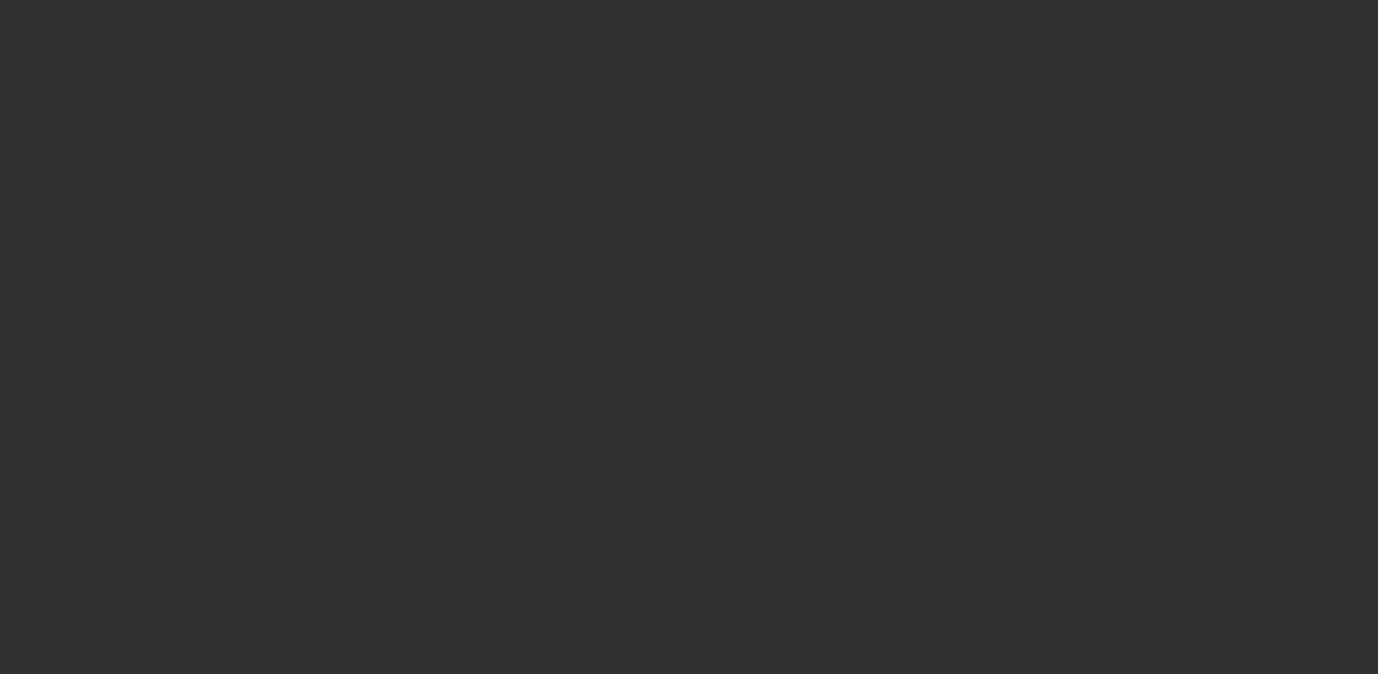
select select "10"
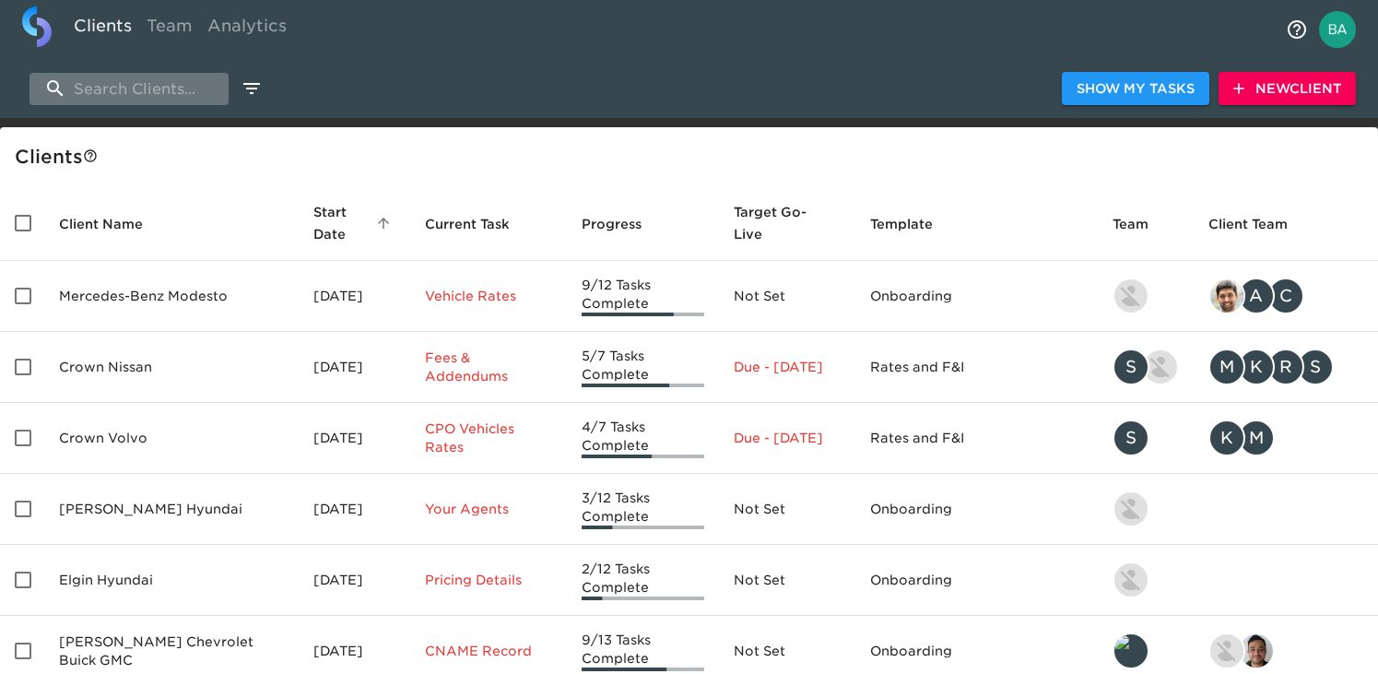
click at [133, 91] on input "search" at bounding box center [128, 89] width 199 height 32
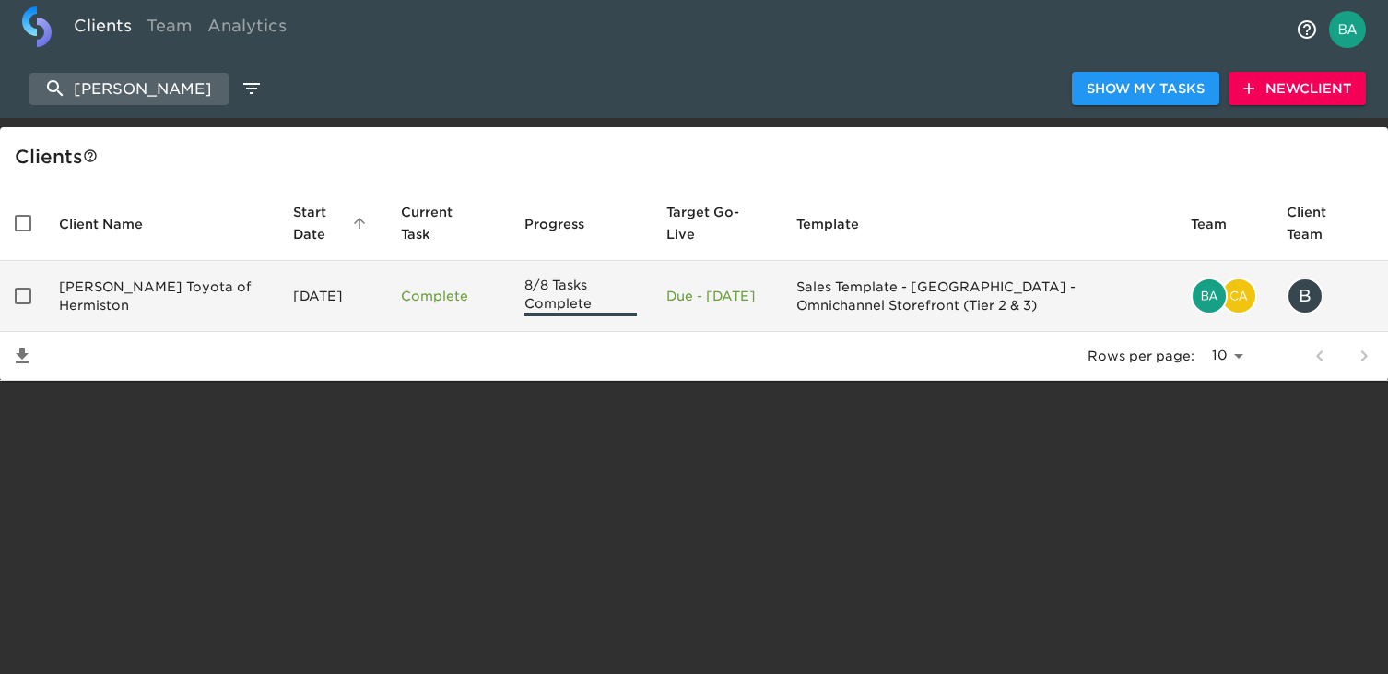
type input "[PERSON_NAME]"
click at [117, 284] on td "[PERSON_NAME] Toyota of Hermiston" at bounding box center [161, 296] width 234 height 71
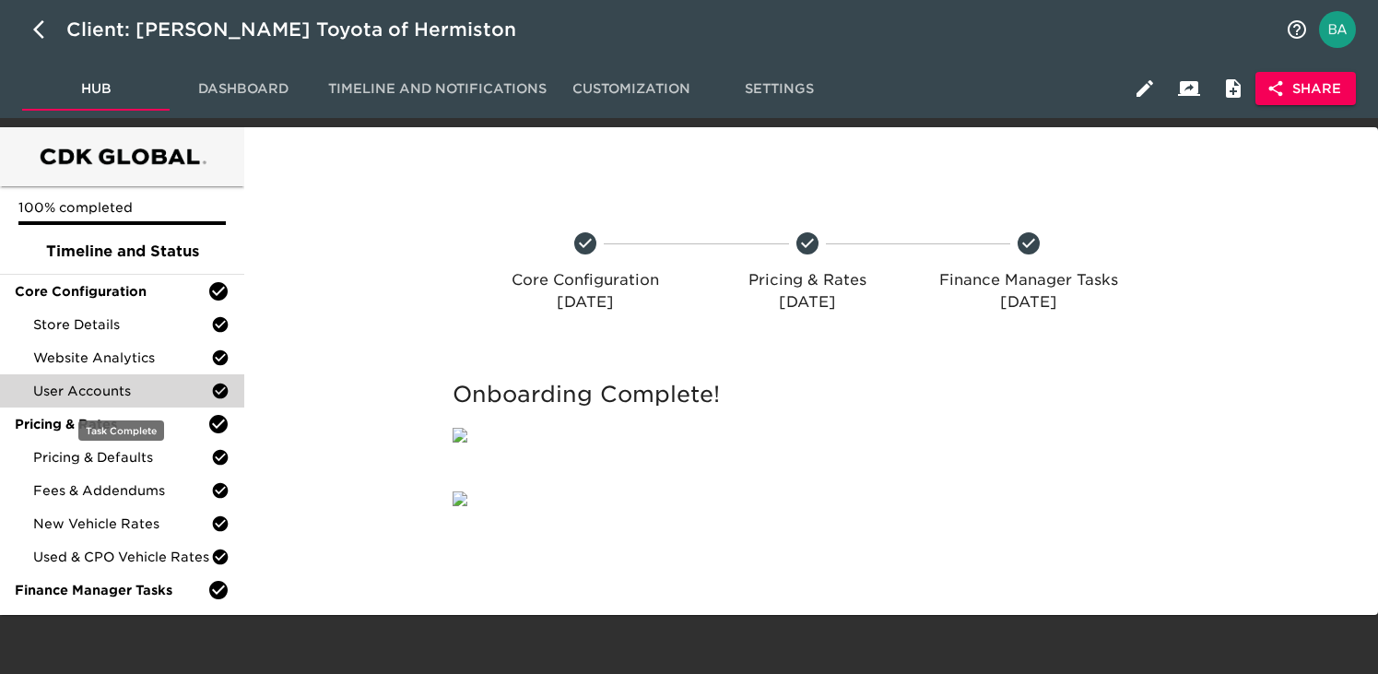
click at [80, 388] on span "User Accounts" at bounding box center [122, 391] width 178 height 18
